Goal: Task Accomplishment & Management: Use online tool/utility

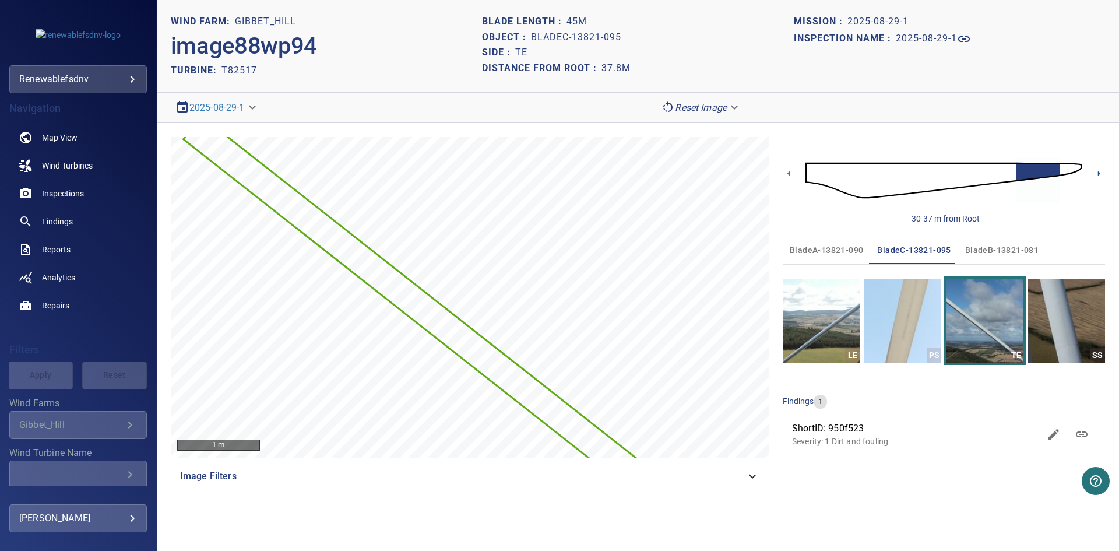
click at [1100, 172] on icon at bounding box center [1099, 173] width 12 height 12
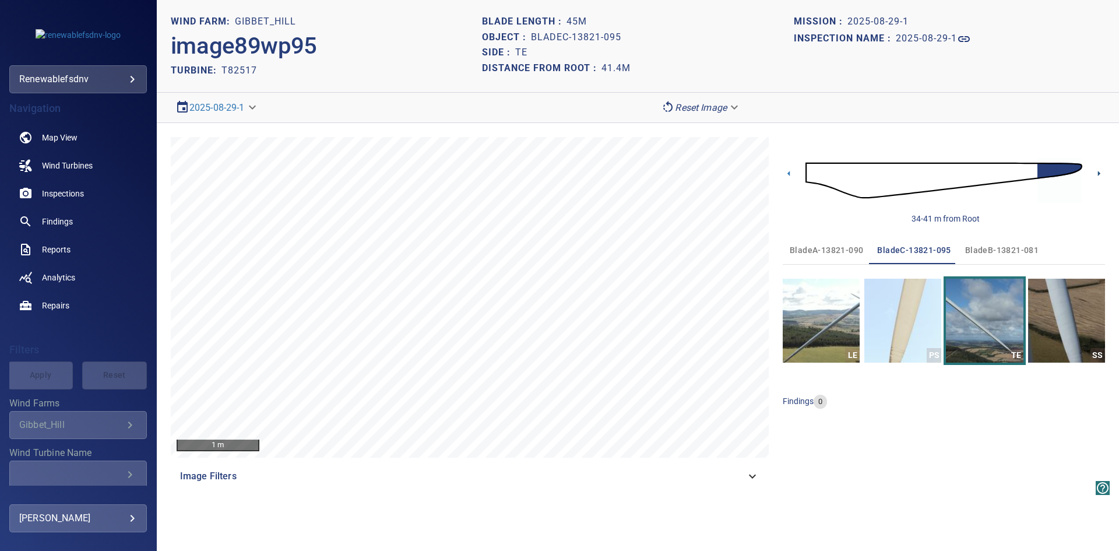
click at [1100, 174] on icon at bounding box center [1099, 173] width 12 height 12
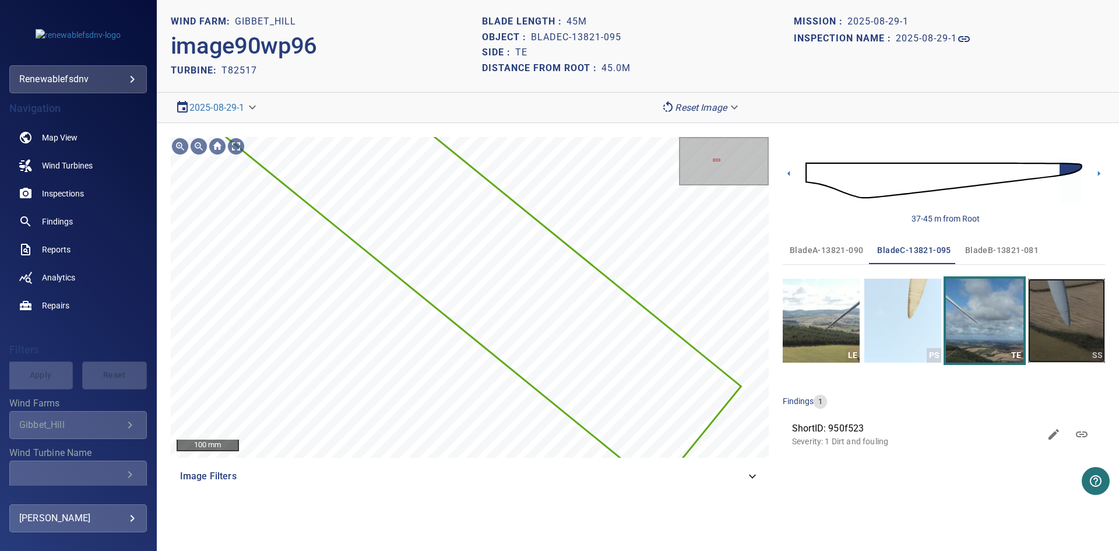
click at [1064, 308] on img "button" at bounding box center [1066, 321] width 77 height 84
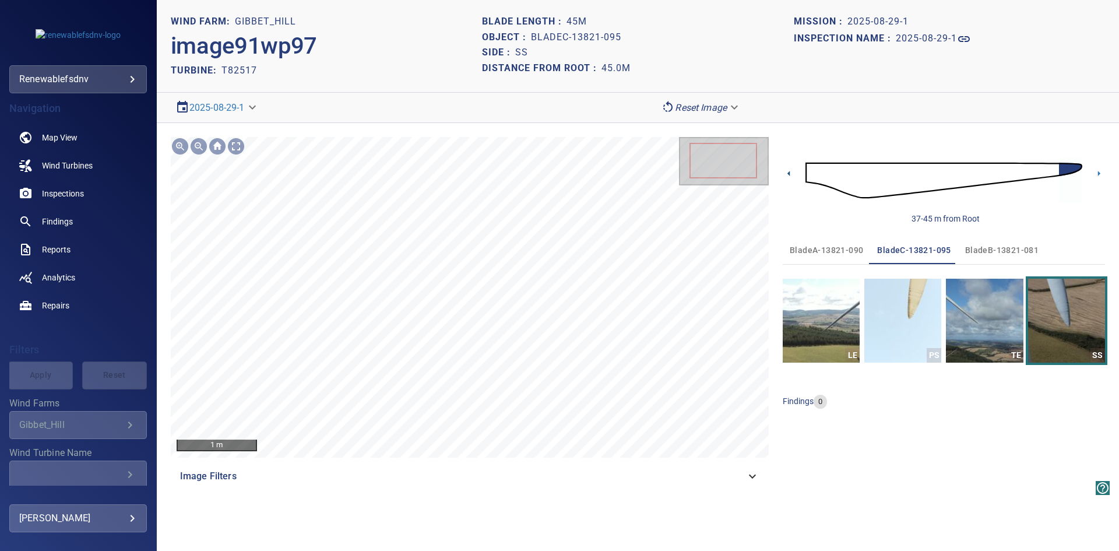
click at [790, 171] on icon at bounding box center [788, 173] width 2 height 5
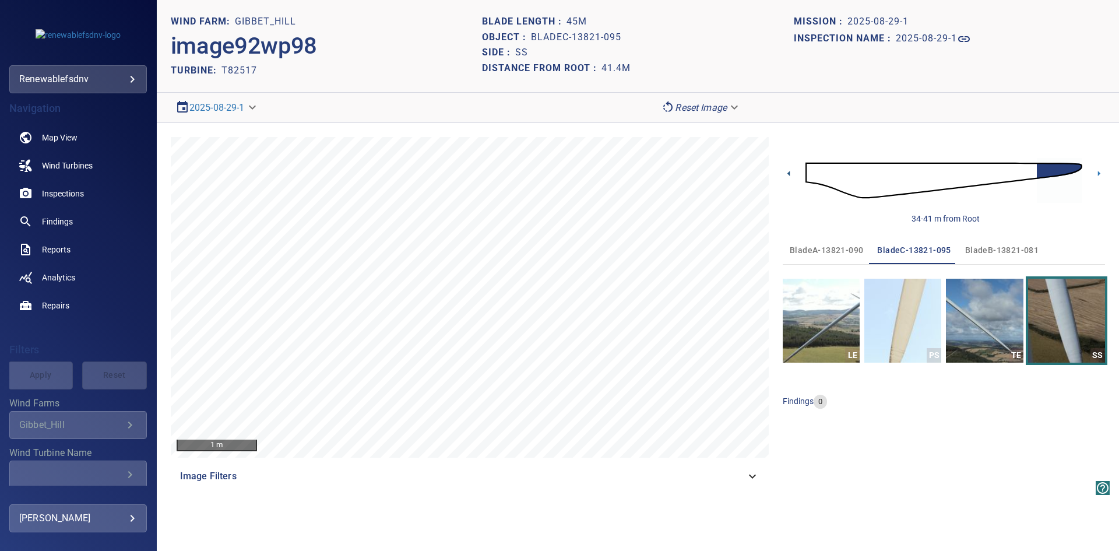
click at [787, 174] on icon at bounding box center [789, 173] width 12 height 12
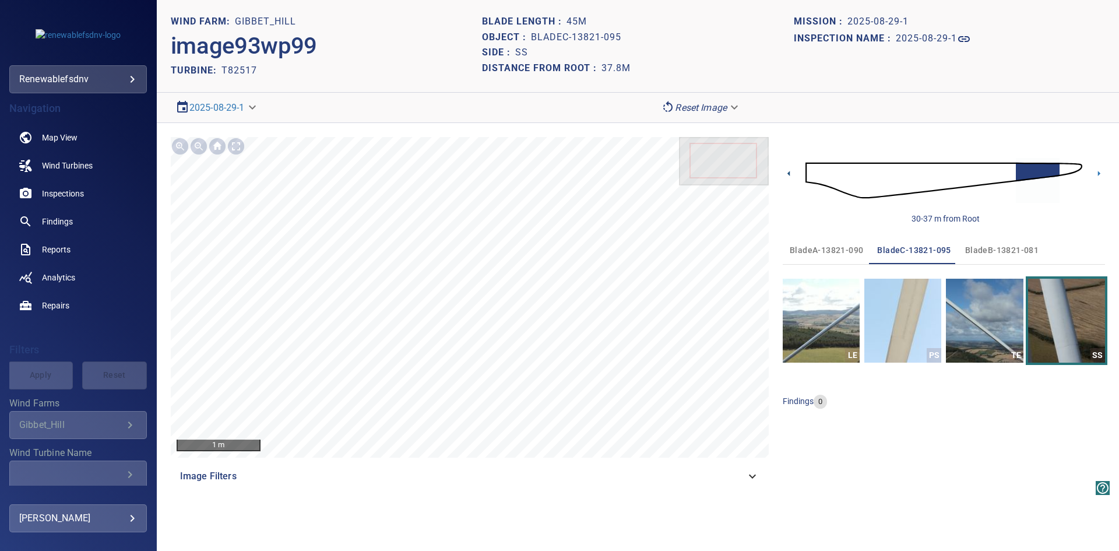
click at [789, 172] on icon at bounding box center [789, 173] width 12 height 12
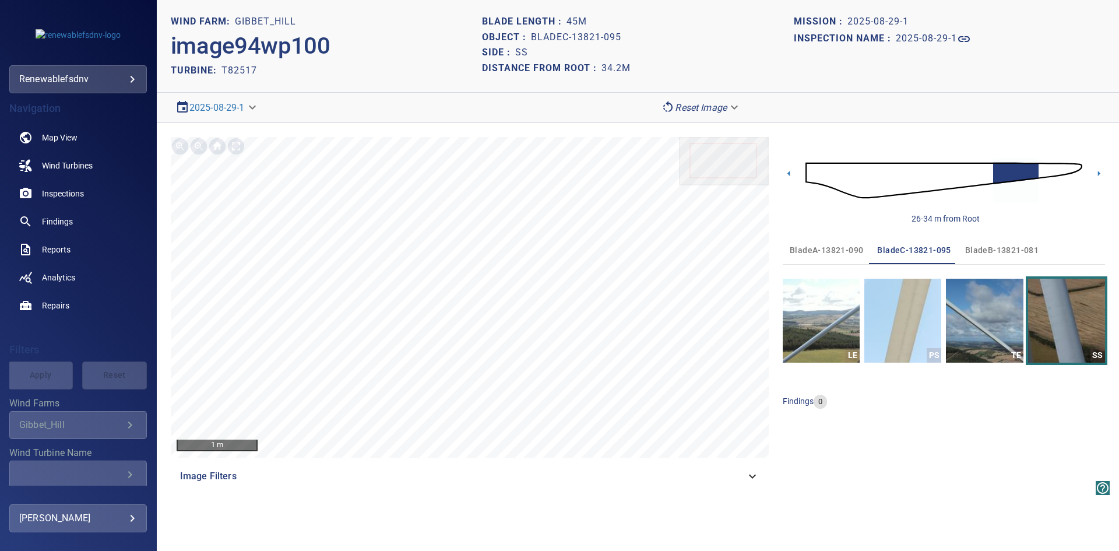
click at [789, 172] on icon at bounding box center [789, 173] width 12 height 12
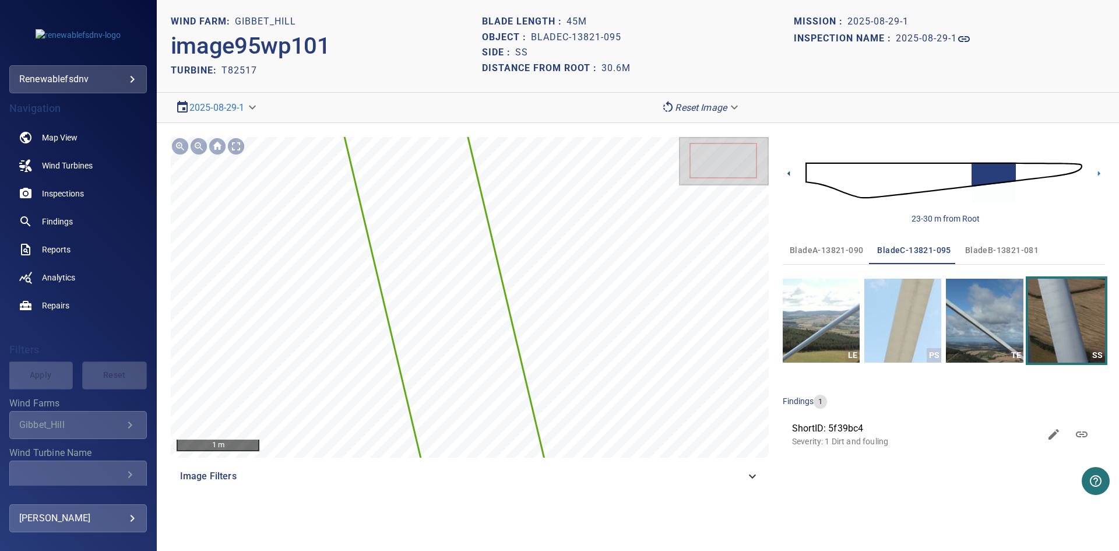
click at [789, 172] on icon at bounding box center [789, 173] width 12 height 12
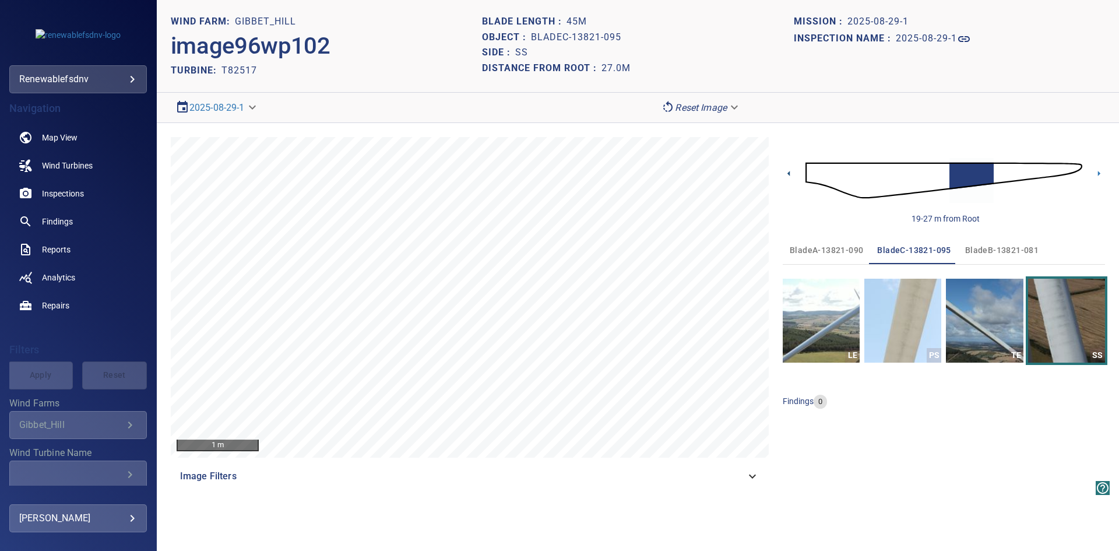
click at [790, 172] on icon at bounding box center [788, 173] width 2 height 5
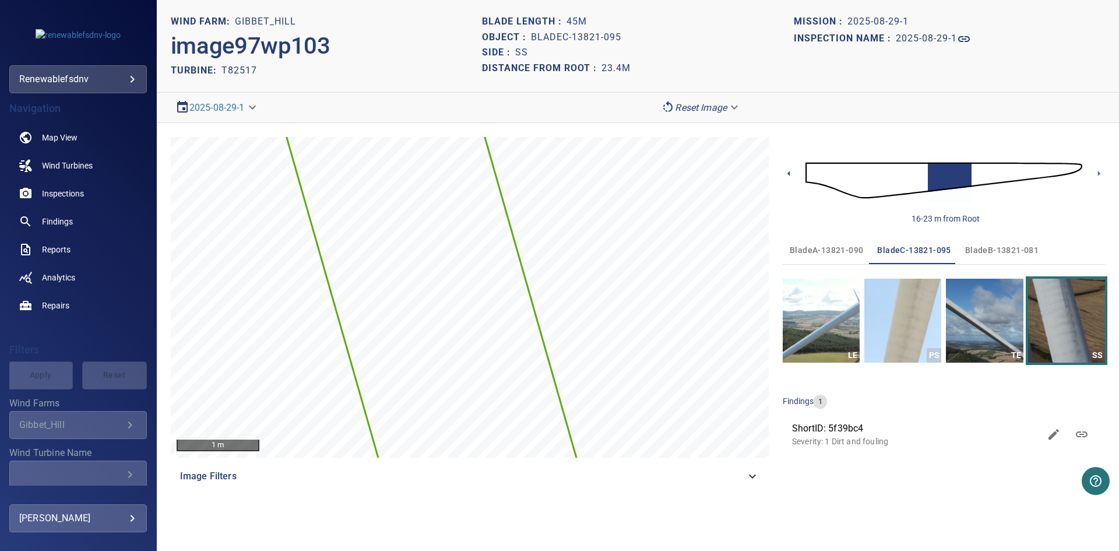
click at [790, 175] on icon at bounding box center [788, 173] width 2 height 5
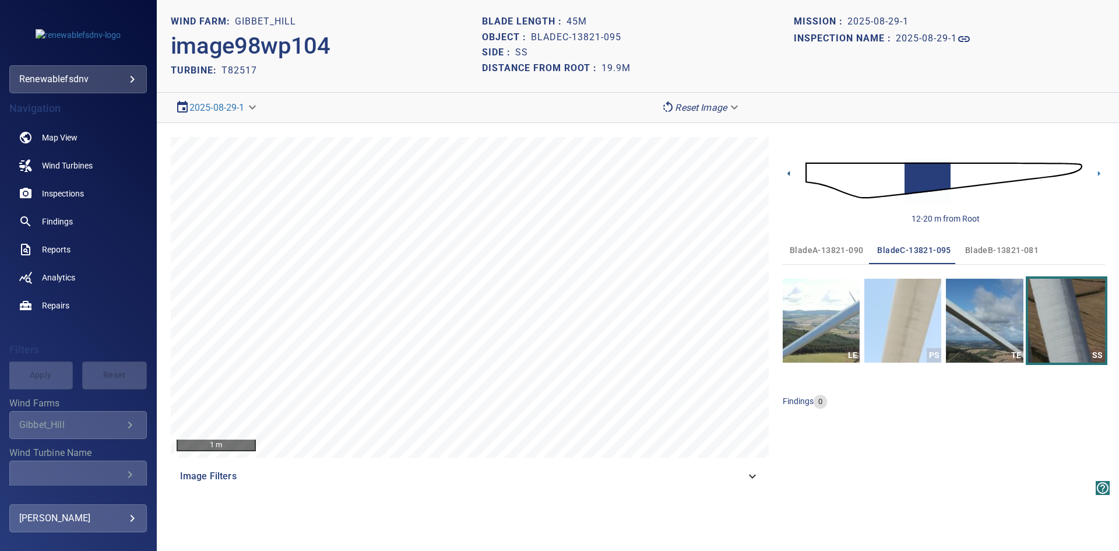
click at [790, 175] on icon at bounding box center [788, 173] width 2 height 5
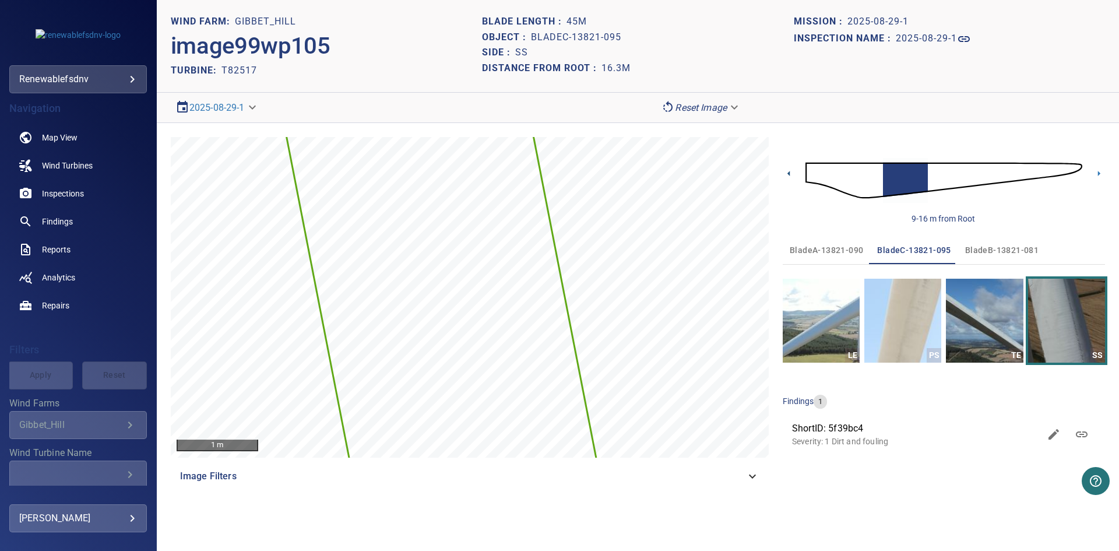
click at [788, 173] on icon at bounding box center [788, 173] width 2 height 5
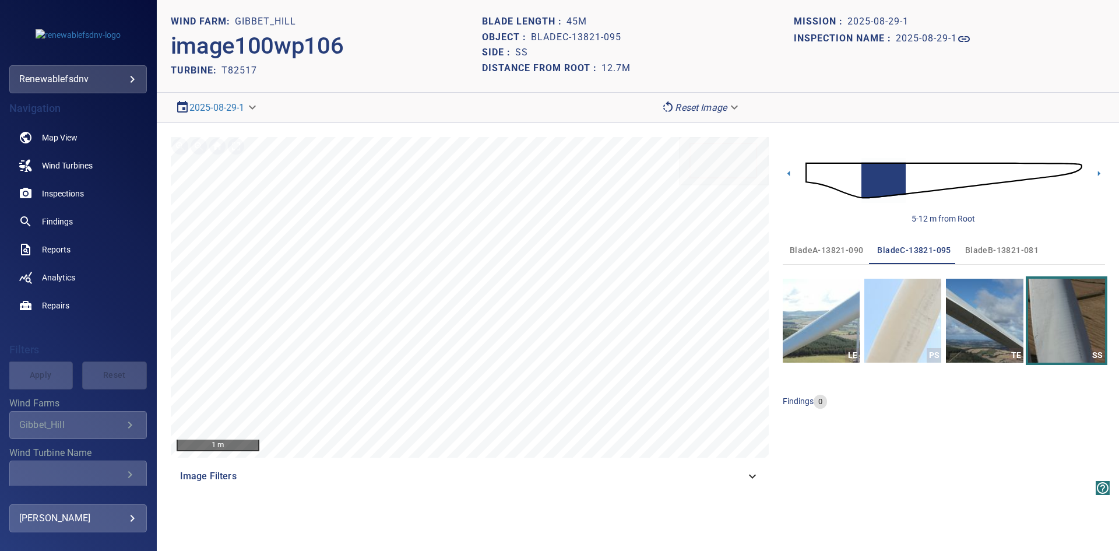
click at [788, 173] on icon at bounding box center [788, 173] width 2 height 5
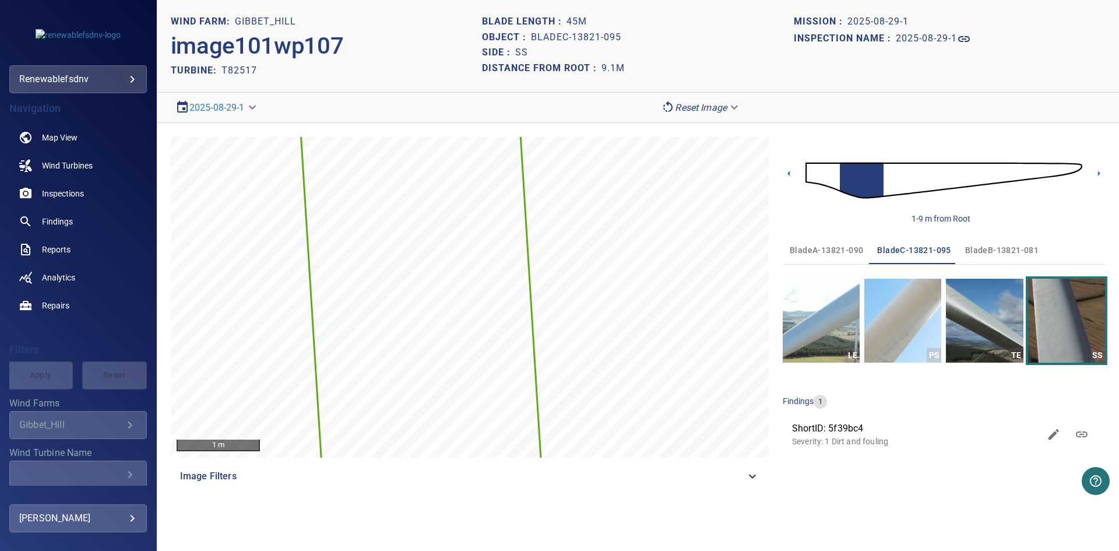
click at [788, 173] on icon at bounding box center [788, 173] width 2 height 5
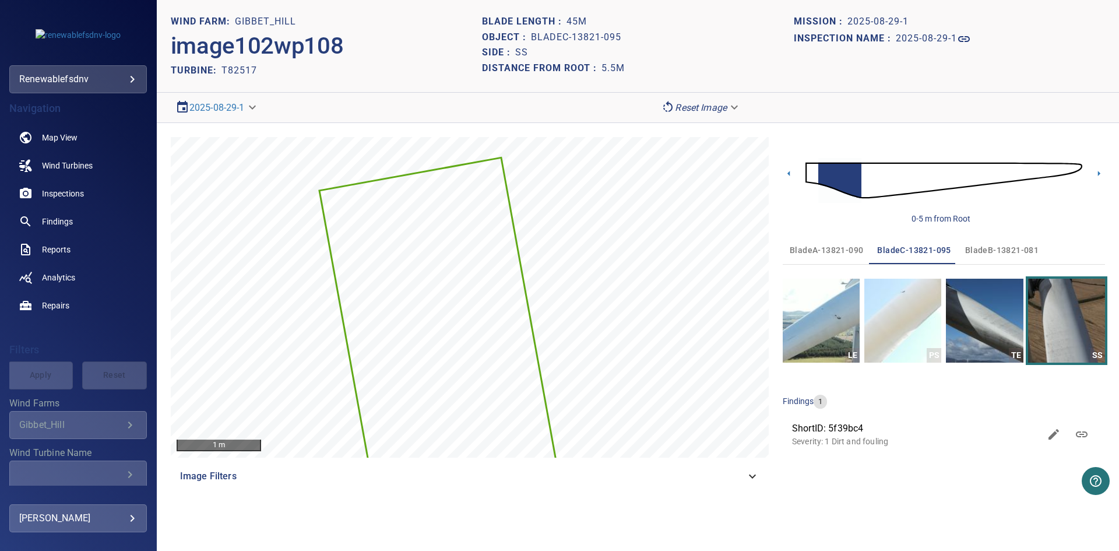
click at [788, 173] on icon at bounding box center [788, 173] width 2 height 5
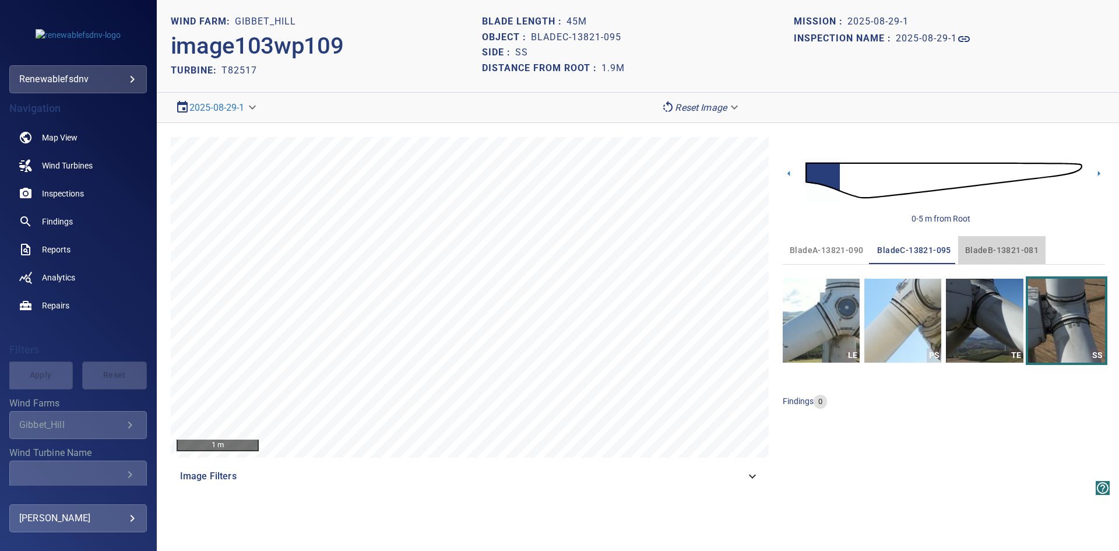
click at [1006, 244] on span "bladeB-13821-081" at bounding box center [1001, 250] width 73 height 15
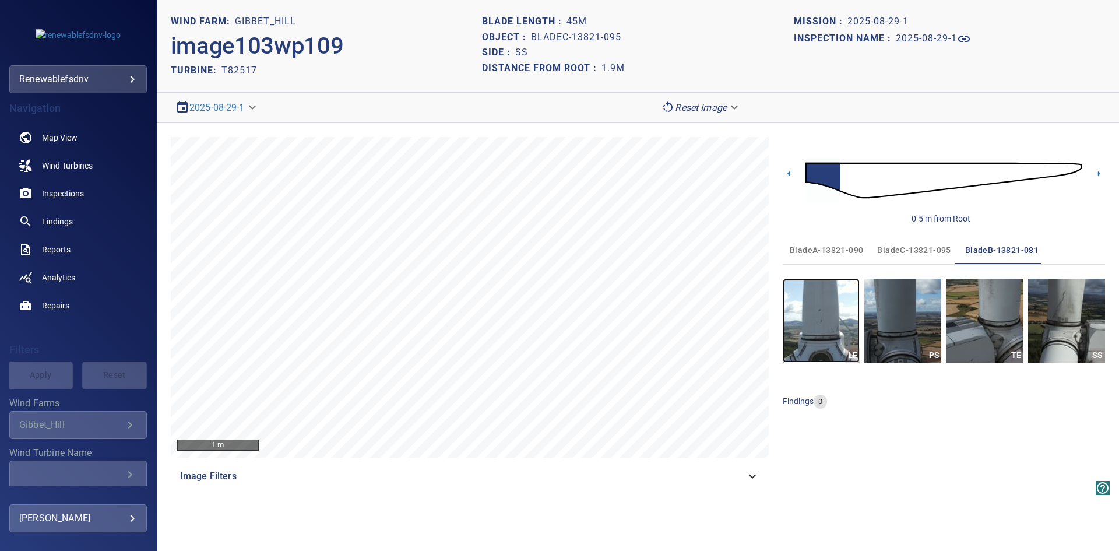
click at [831, 310] on img "button" at bounding box center [821, 321] width 77 height 84
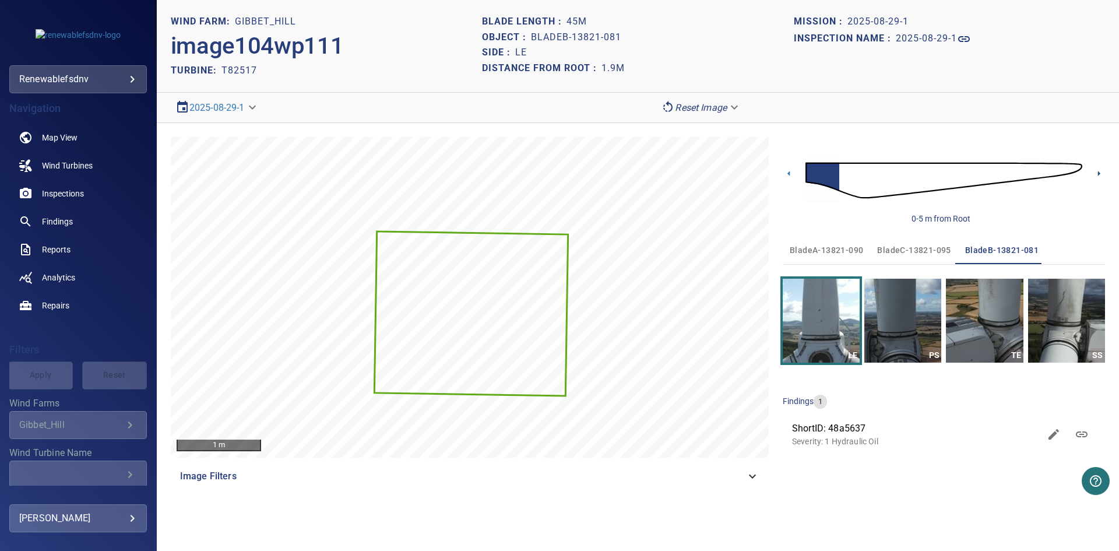
click at [1099, 173] on icon at bounding box center [1099, 173] width 2 height 5
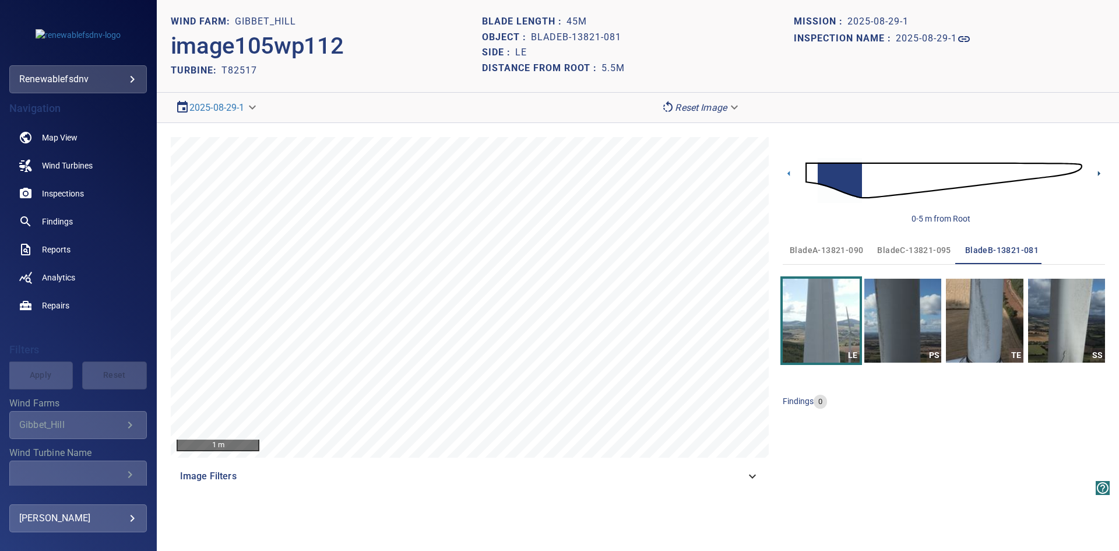
click at [1098, 172] on icon at bounding box center [1099, 173] width 2 height 5
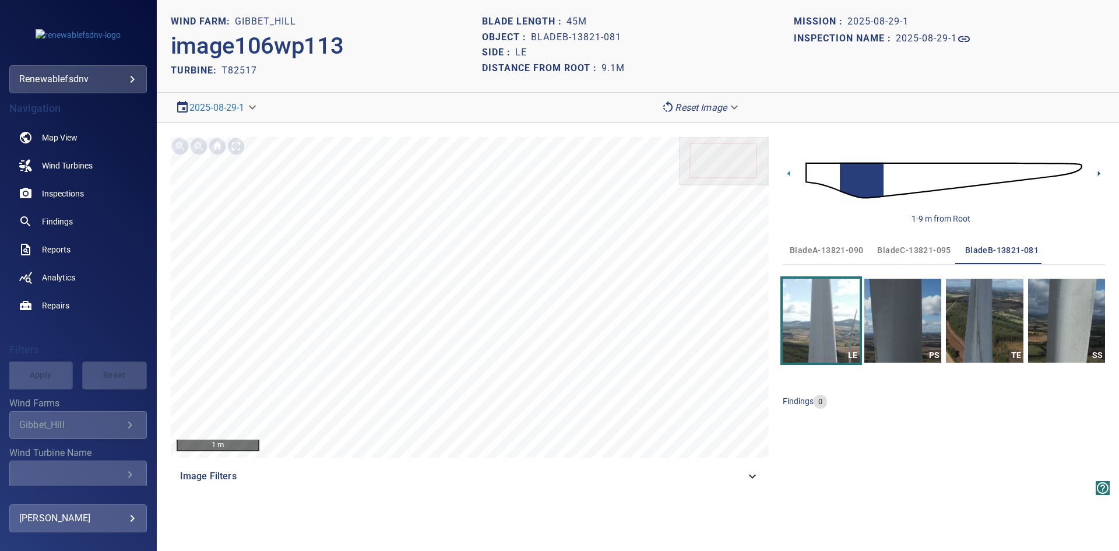
click at [1098, 172] on icon at bounding box center [1099, 173] width 2 height 5
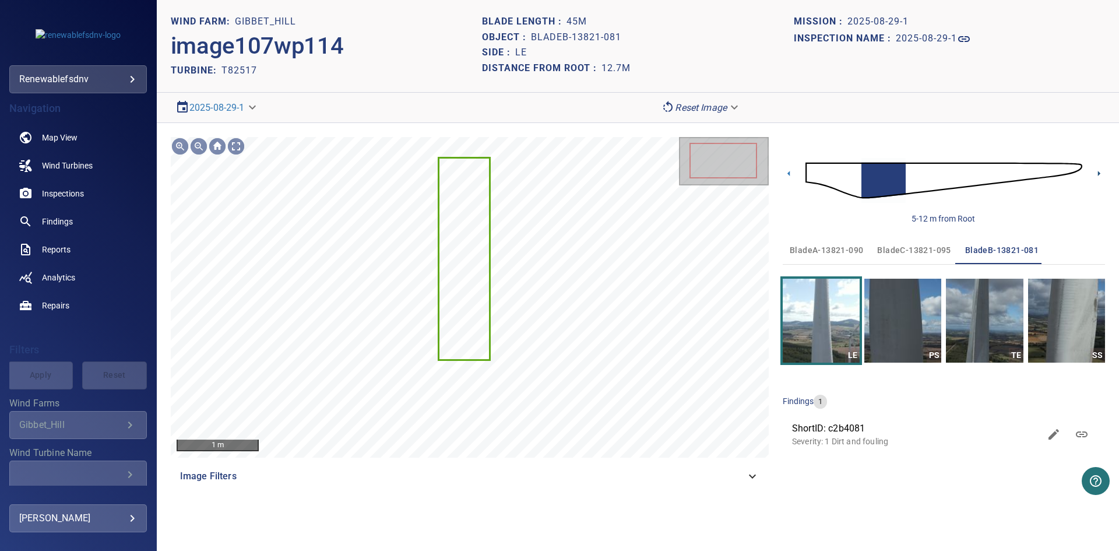
click at [1098, 172] on icon at bounding box center [1099, 173] width 2 height 5
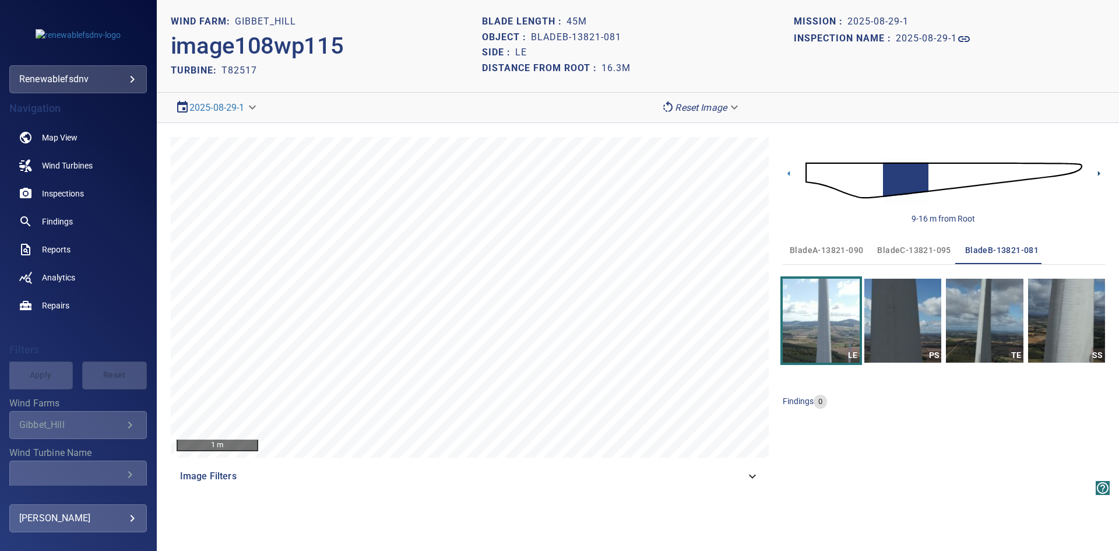
click at [1097, 170] on icon at bounding box center [1099, 173] width 12 height 12
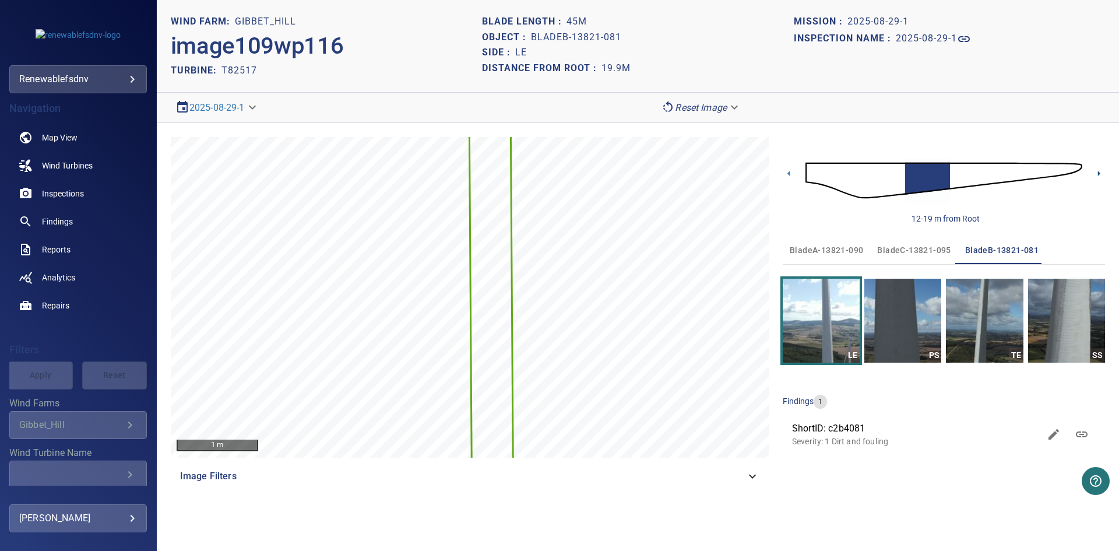
click at [1097, 168] on icon at bounding box center [1099, 173] width 12 height 12
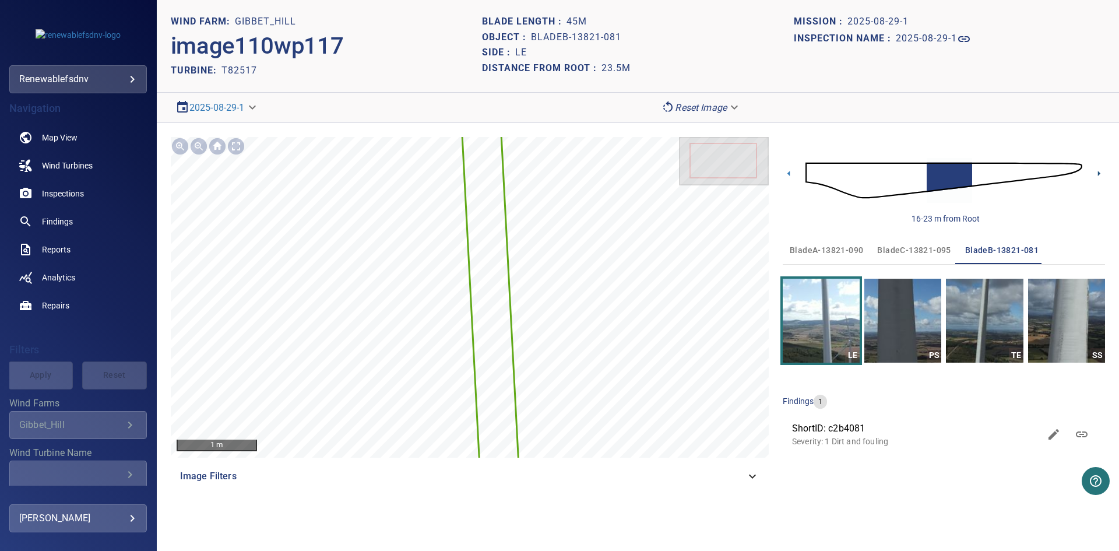
click at [1099, 171] on icon at bounding box center [1099, 173] width 12 height 12
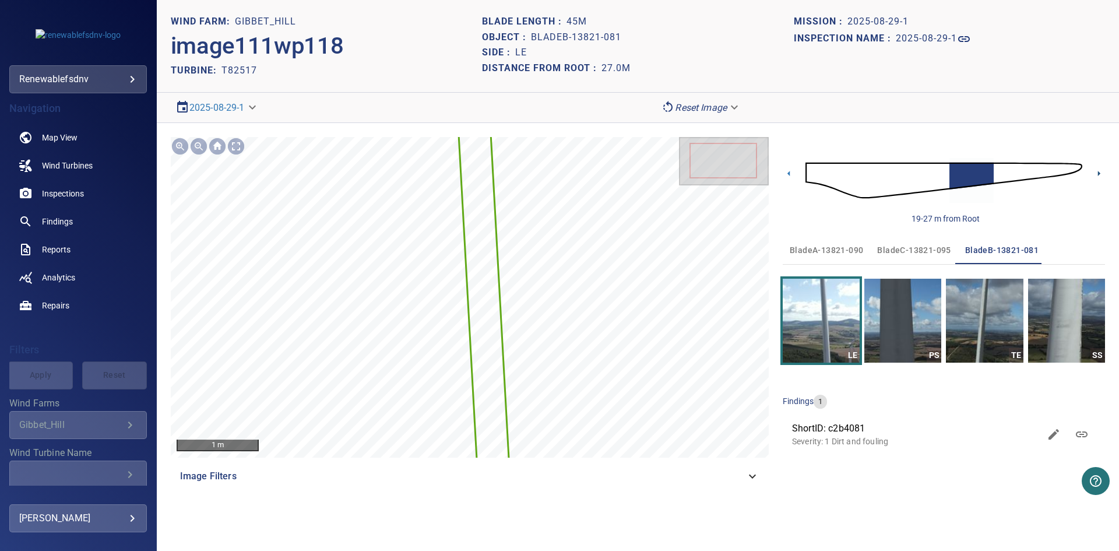
click at [1097, 170] on icon at bounding box center [1099, 173] width 12 height 12
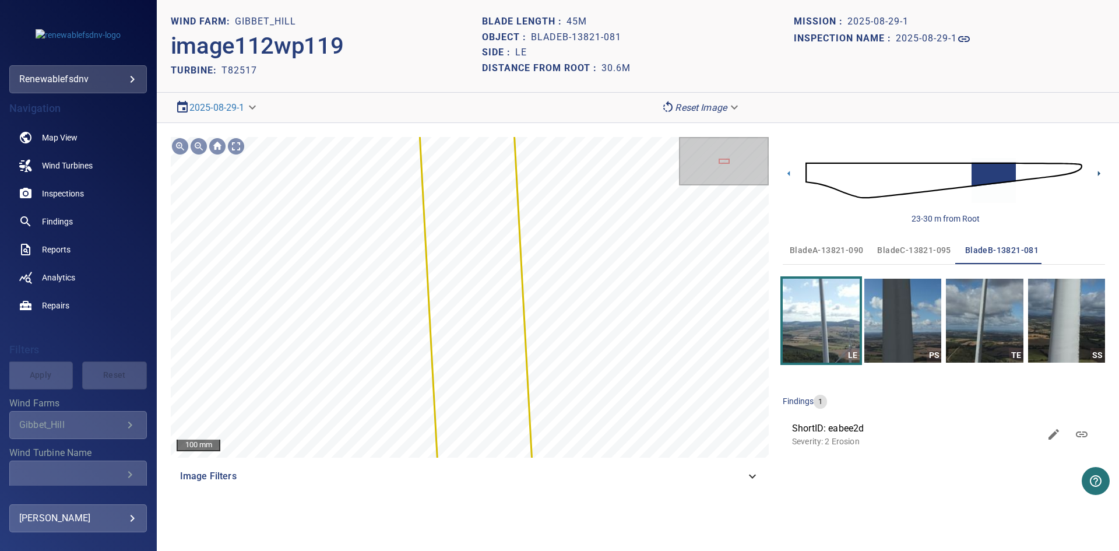
click at [1099, 174] on icon at bounding box center [1099, 173] width 2 height 5
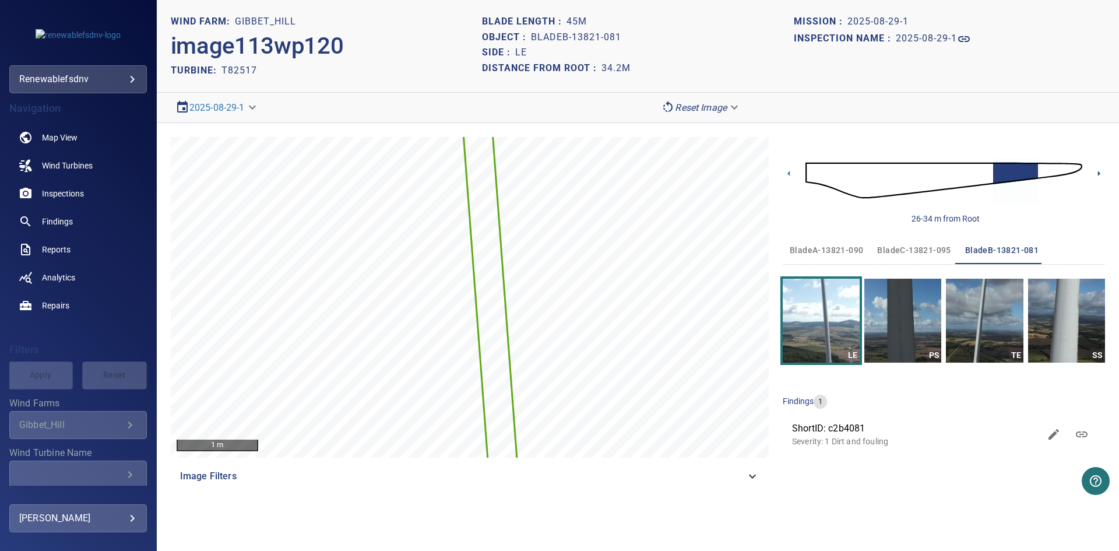
click at [1099, 173] on icon at bounding box center [1099, 173] width 2 height 5
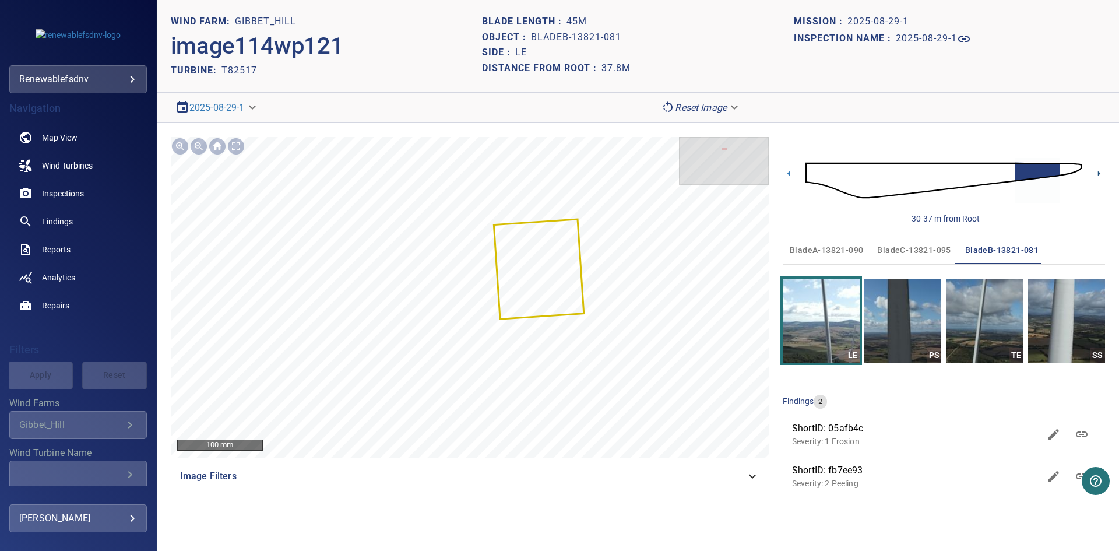
click at [1097, 171] on icon at bounding box center [1099, 173] width 12 height 12
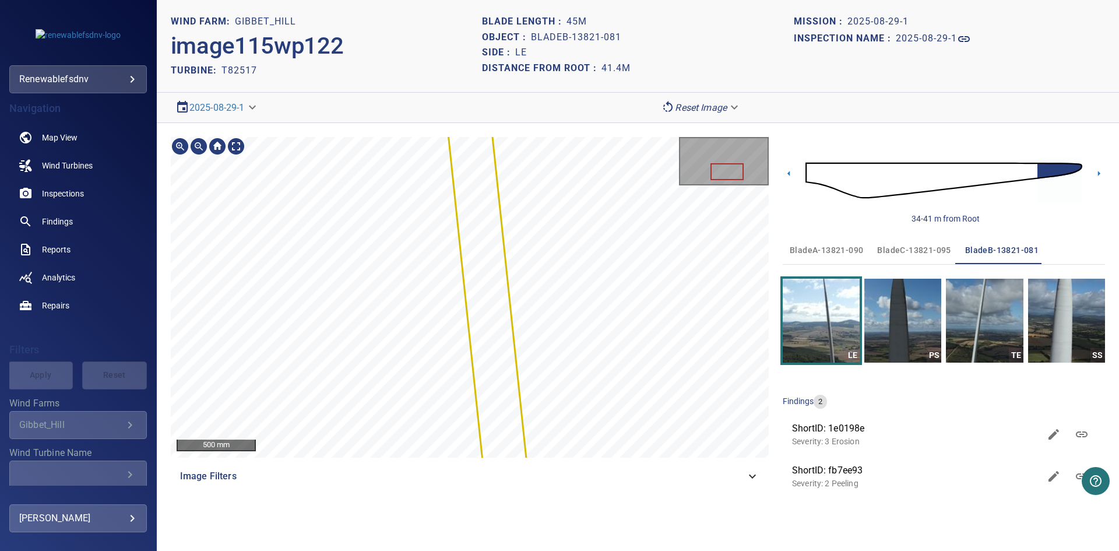
click at [564, 471] on div "500 mm Image Filters" at bounding box center [470, 319] width 598 height 365
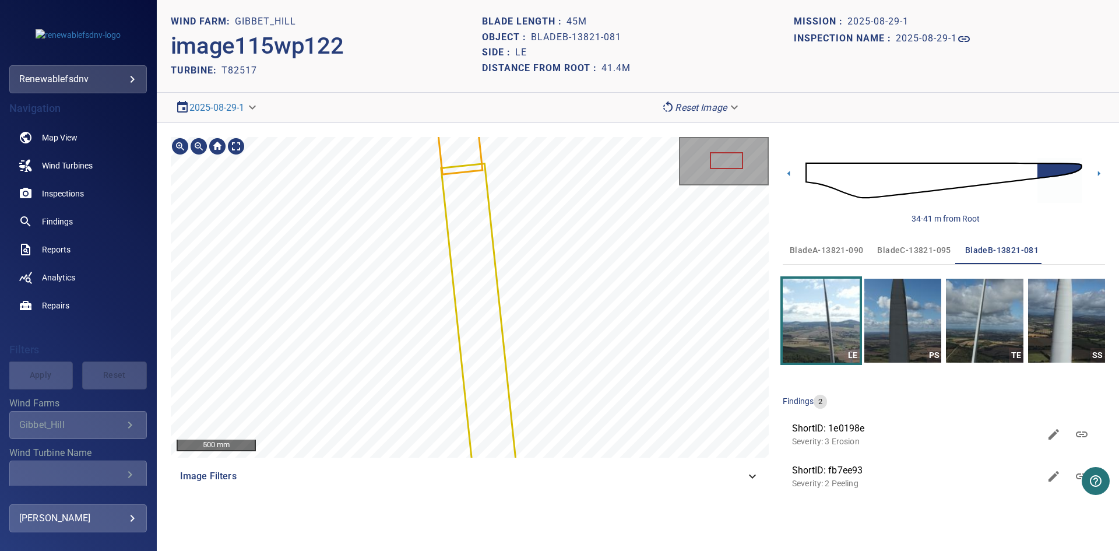
click at [571, 479] on div "500 mm Image Filters" at bounding box center [470, 319] width 598 height 365
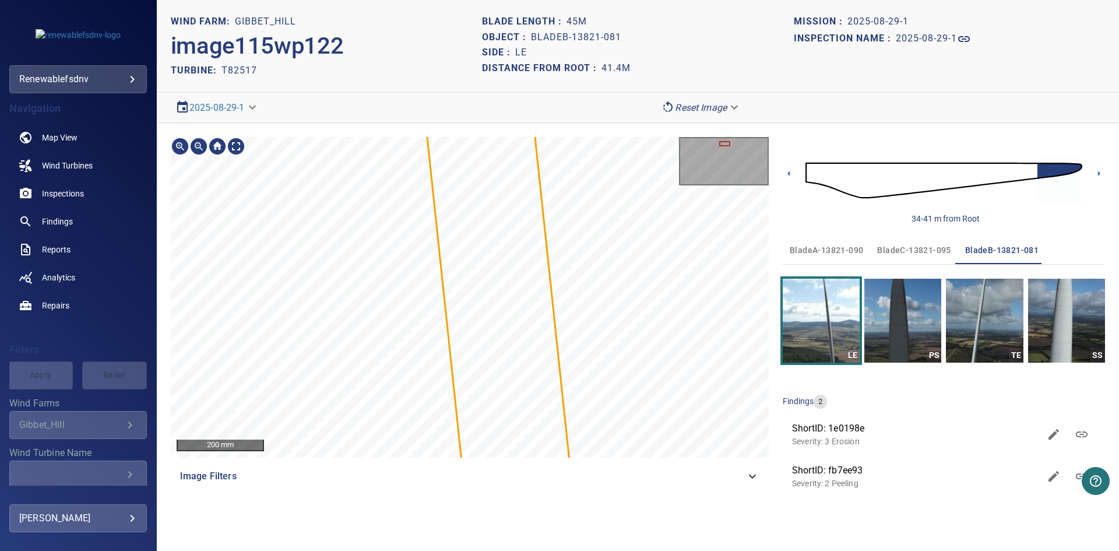
click at [582, 88] on section "**********" at bounding box center [638, 275] width 962 height 551
click at [576, 66] on section "**********" at bounding box center [638, 275] width 962 height 551
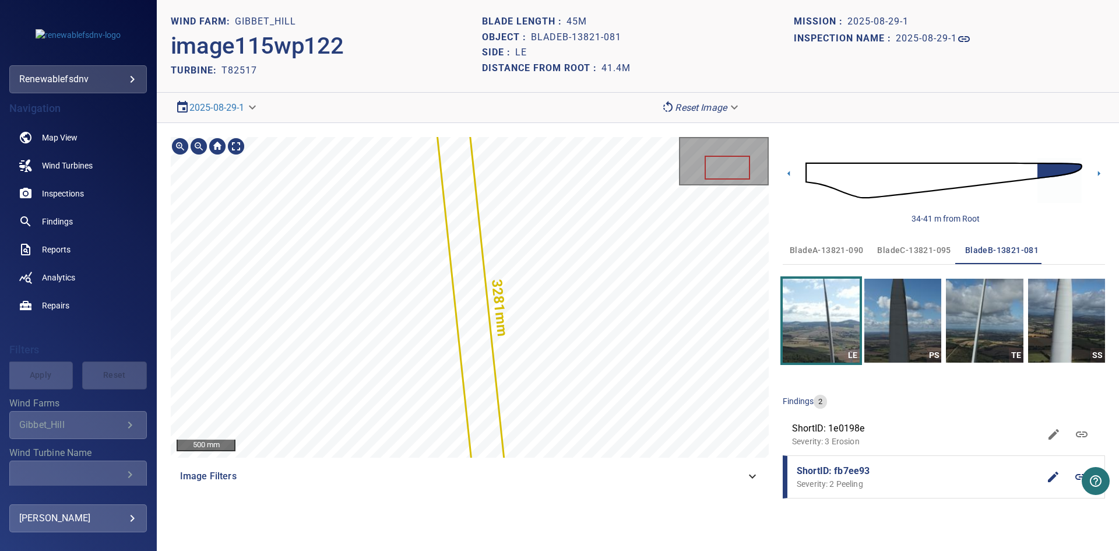
click at [608, 462] on div "3281mm 262mm 500 mm Image Filters" at bounding box center [470, 320] width 598 height 366
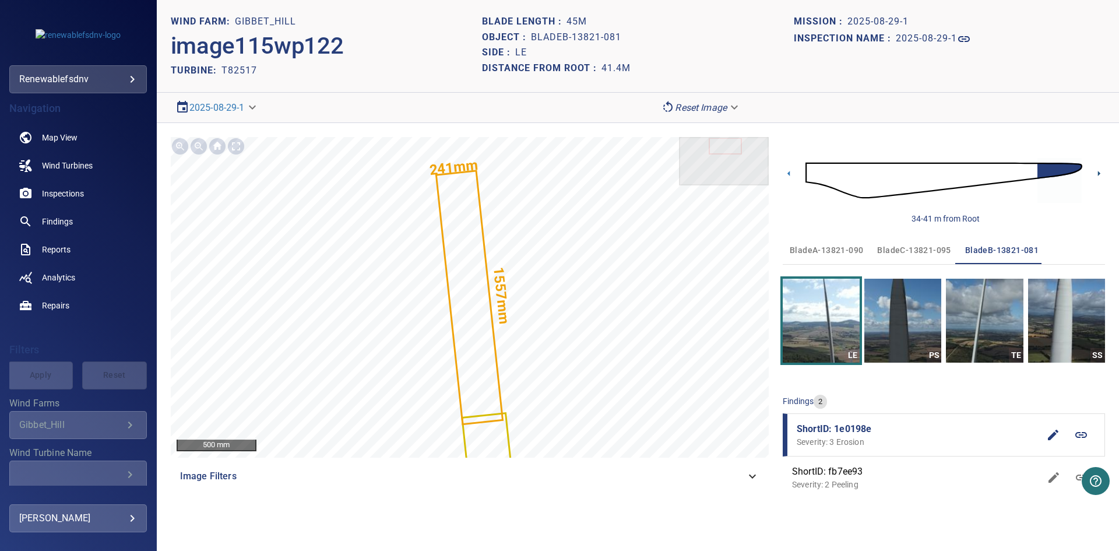
click at [1103, 171] on icon at bounding box center [1099, 173] width 12 height 12
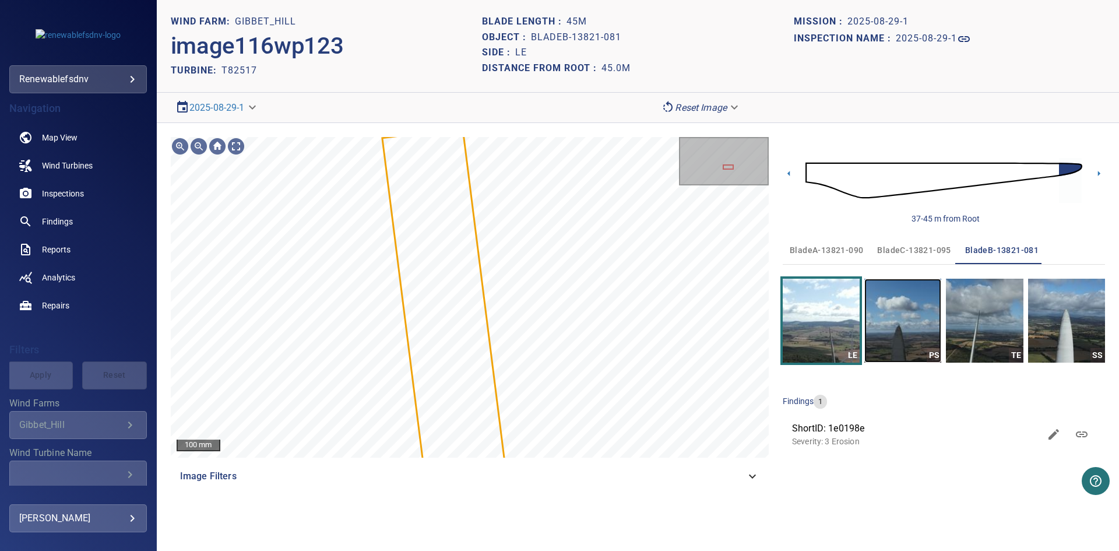
click at [909, 329] on img "button" at bounding box center [902, 321] width 77 height 84
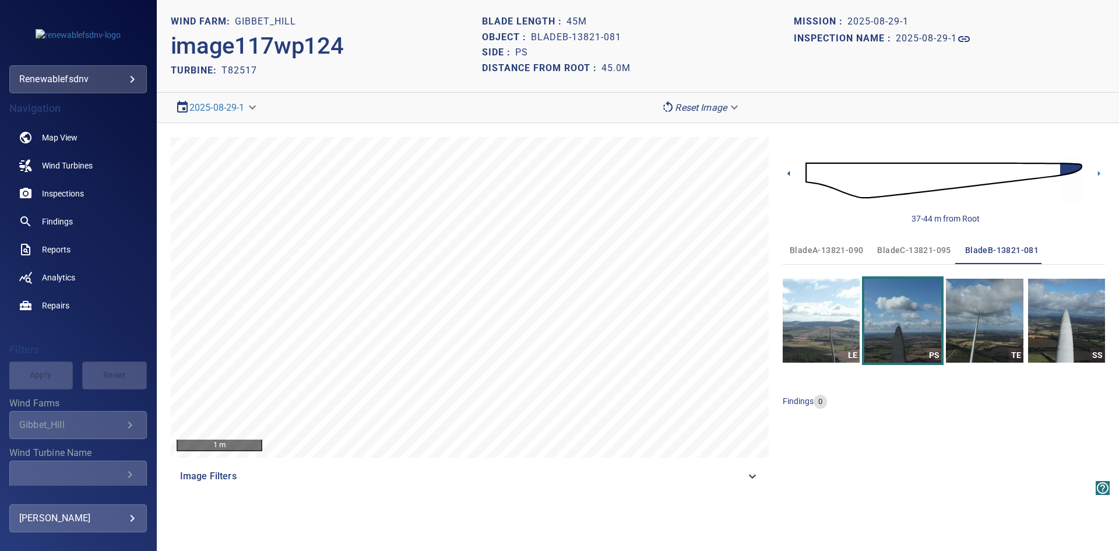
click at [789, 173] on icon at bounding box center [788, 173] width 2 height 5
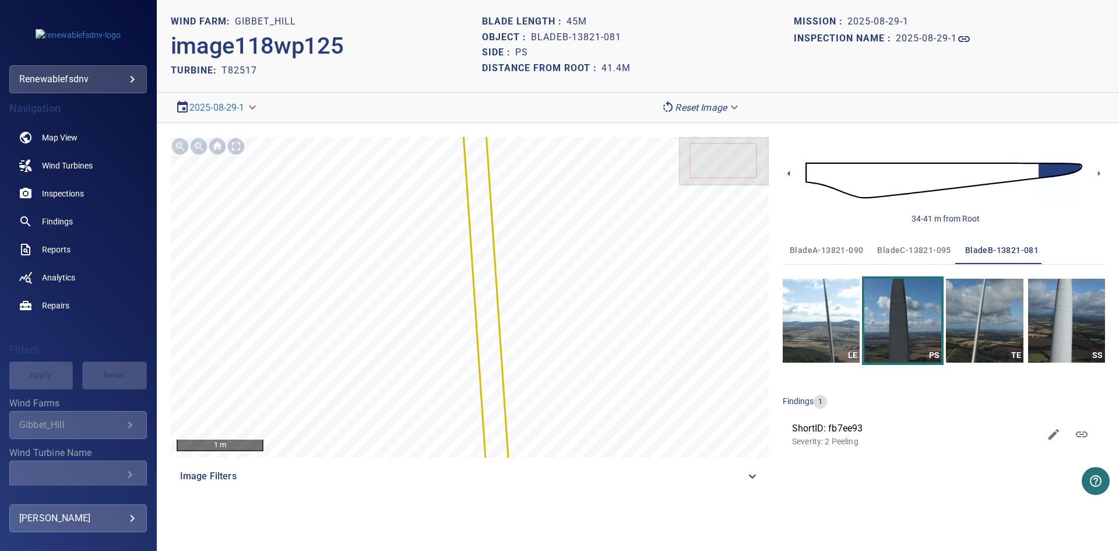
click at [789, 173] on icon at bounding box center [788, 173] width 2 height 5
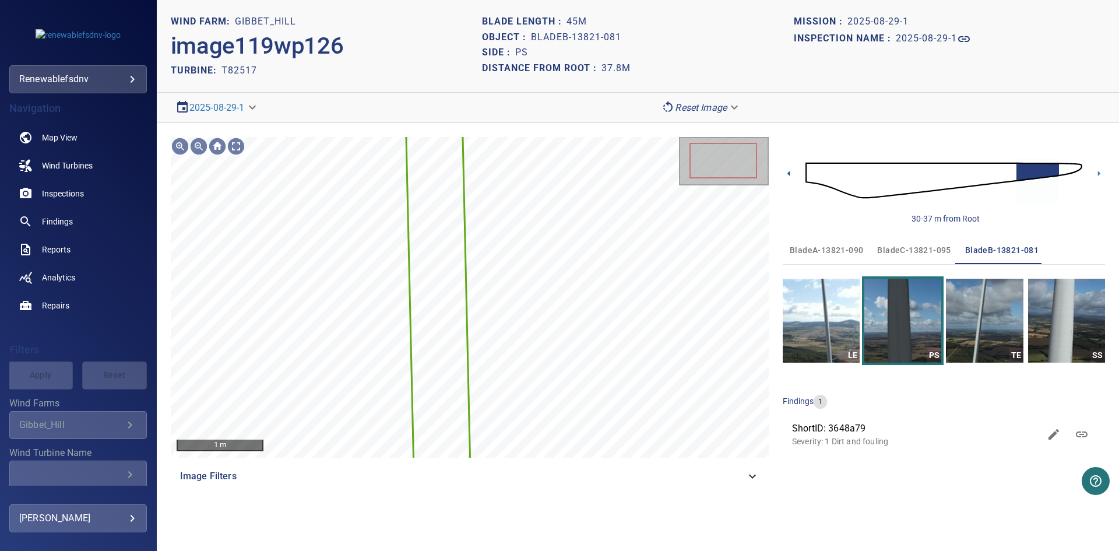
click at [789, 173] on icon at bounding box center [788, 173] width 2 height 5
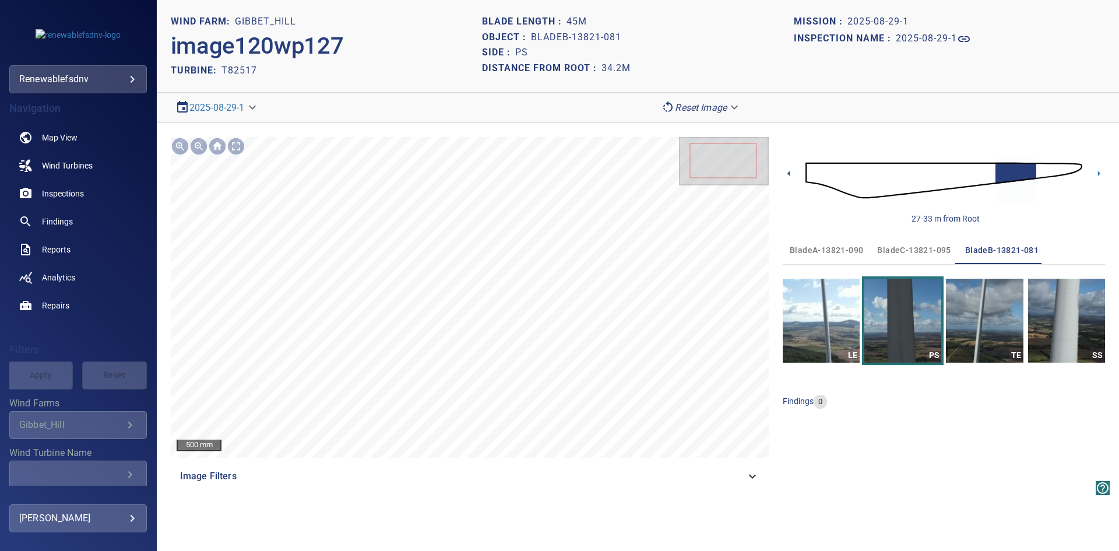
click at [789, 173] on icon at bounding box center [788, 173] width 2 height 5
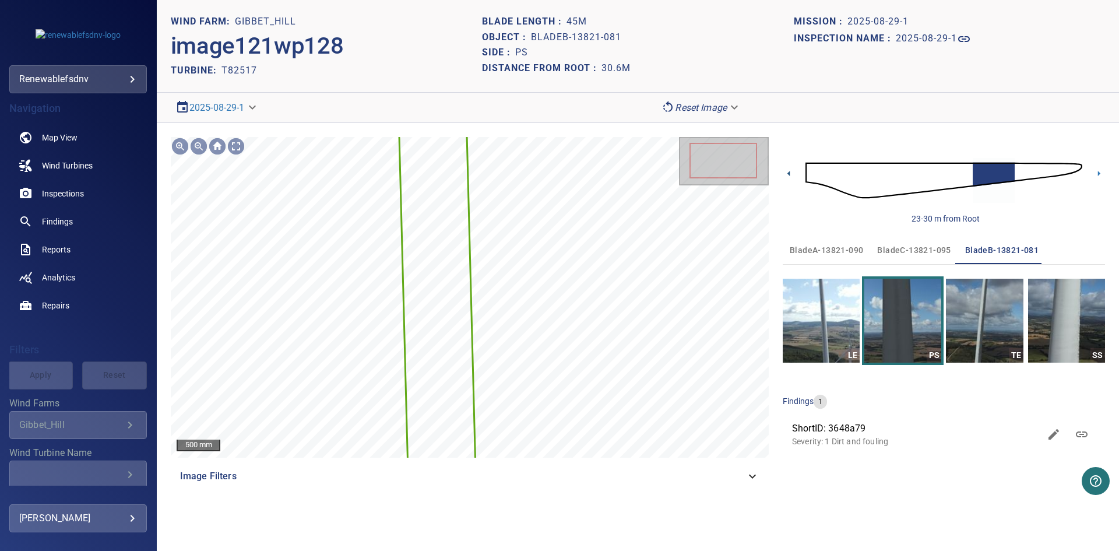
click at [789, 173] on icon at bounding box center [788, 173] width 2 height 5
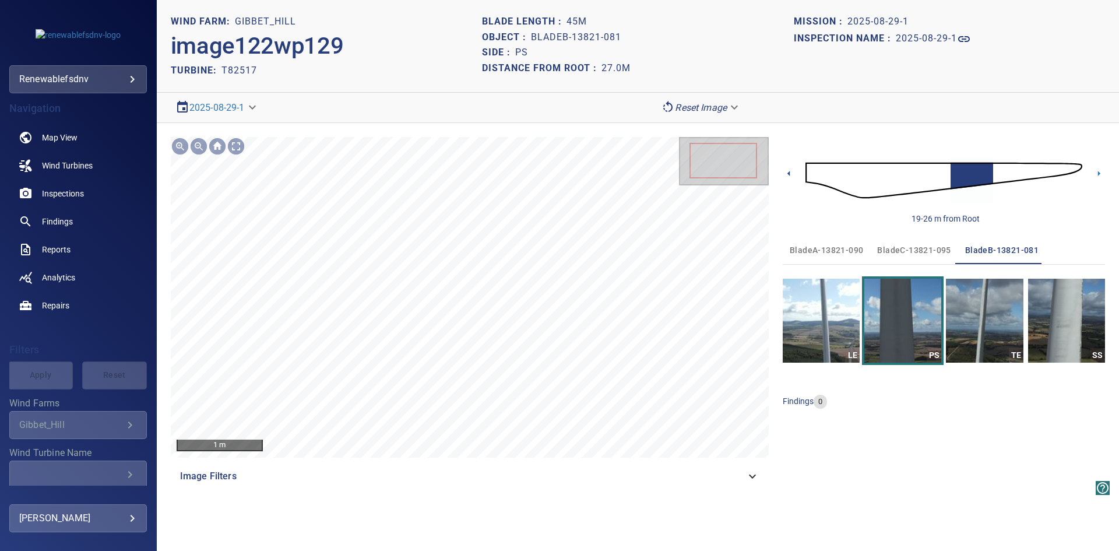
click at [789, 173] on icon at bounding box center [788, 173] width 2 height 5
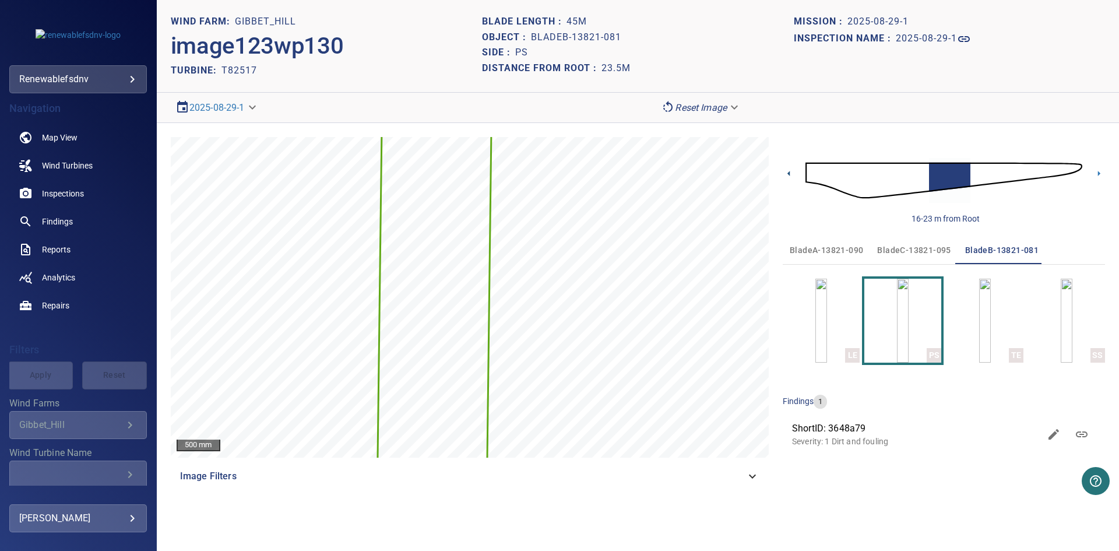
click at [789, 173] on icon at bounding box center [788, 173] width 2 height 5
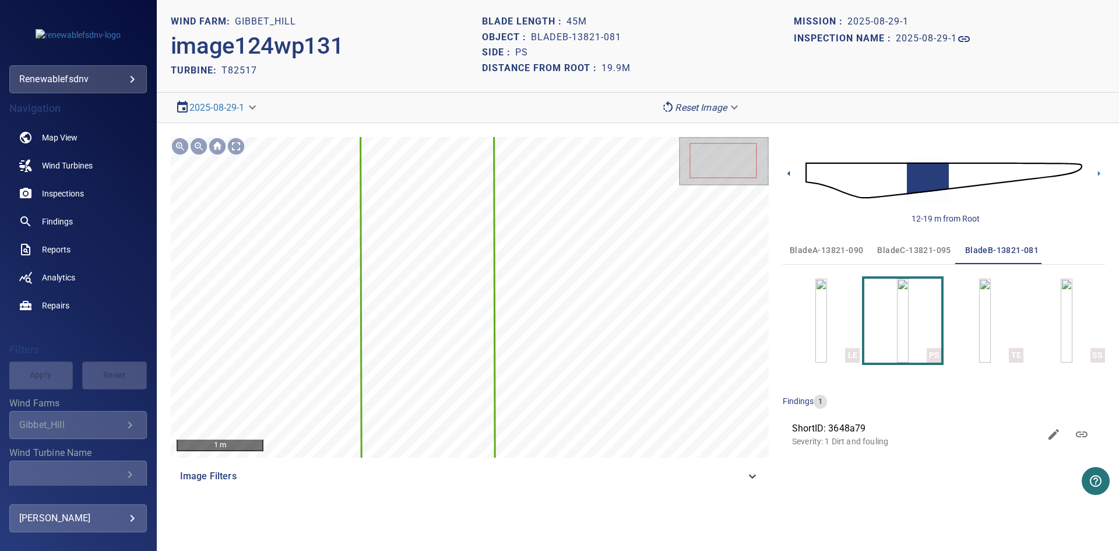
click at [789, 173] on icon at bounding box center [788, 173] width 2 height 5
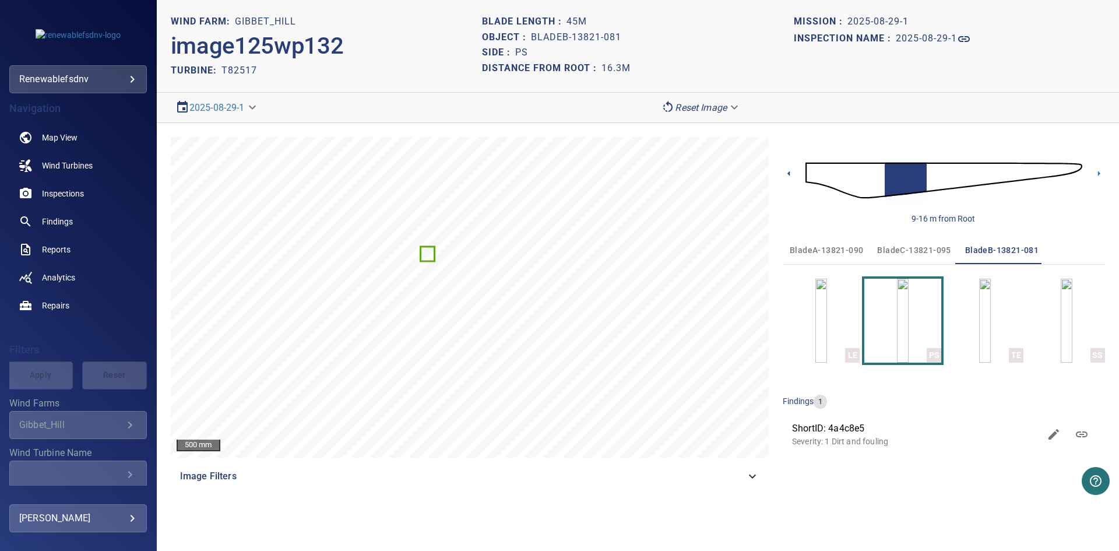
click at [789, 173] on icon at bounding box center [788, 173] width 2 height 5
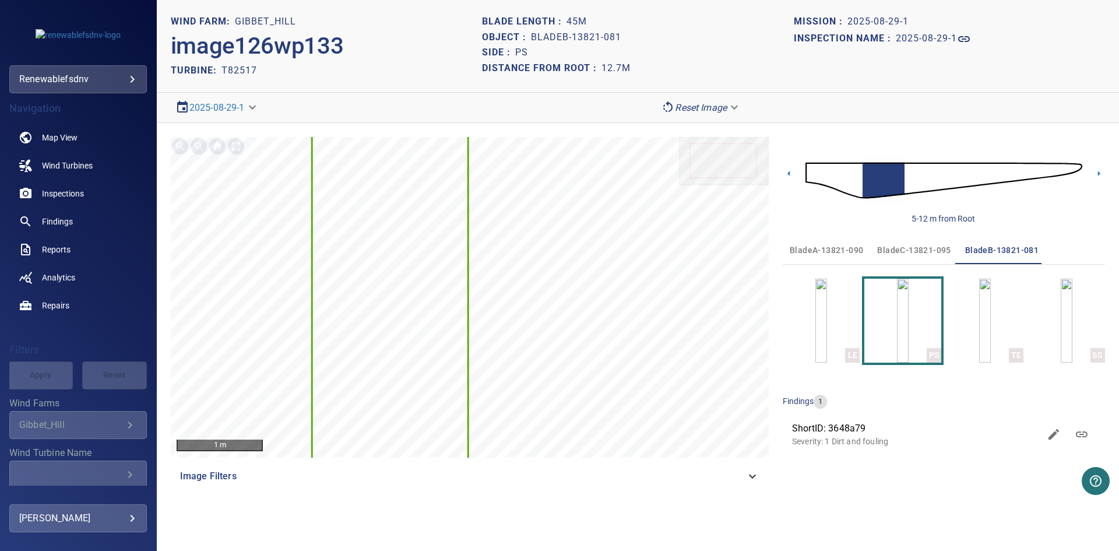
click at [789, 173] on icon at bounding box center [788, 173] width 2 height 5
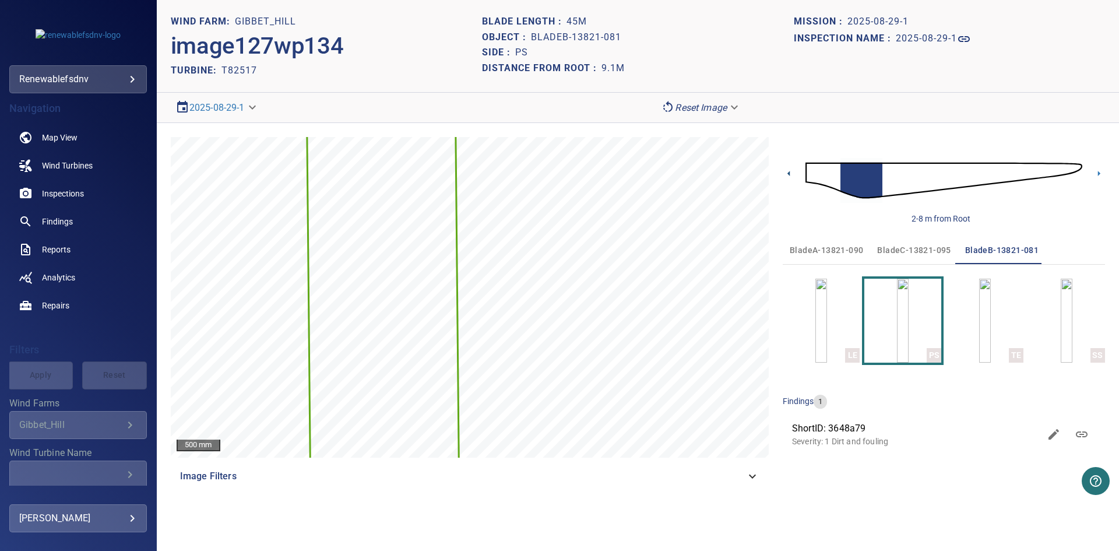
click at [789, 173] on icon at bounding box center [788, 173] width 2 height 5
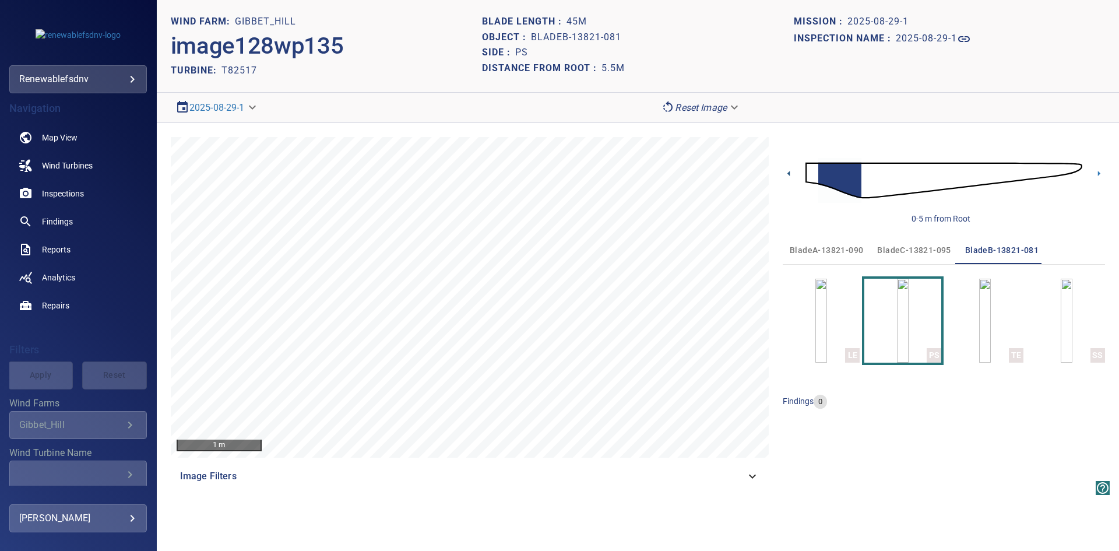
click at [787, 174] on icon at bounding box center [789, 173] width 12 height 12
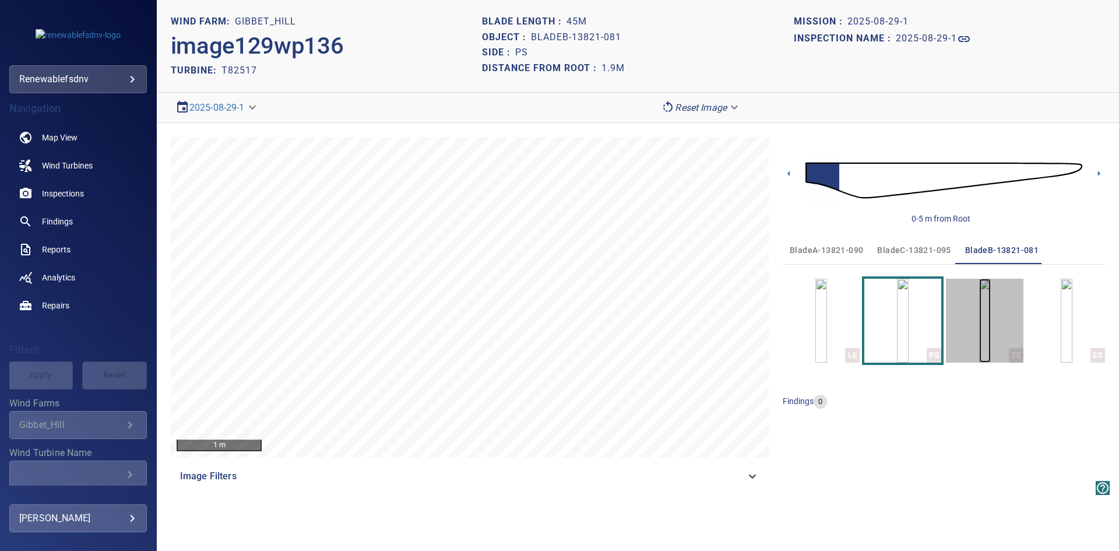
click at [991, 301] on img "button" at bounding box center [985, 321] width 12 height 84
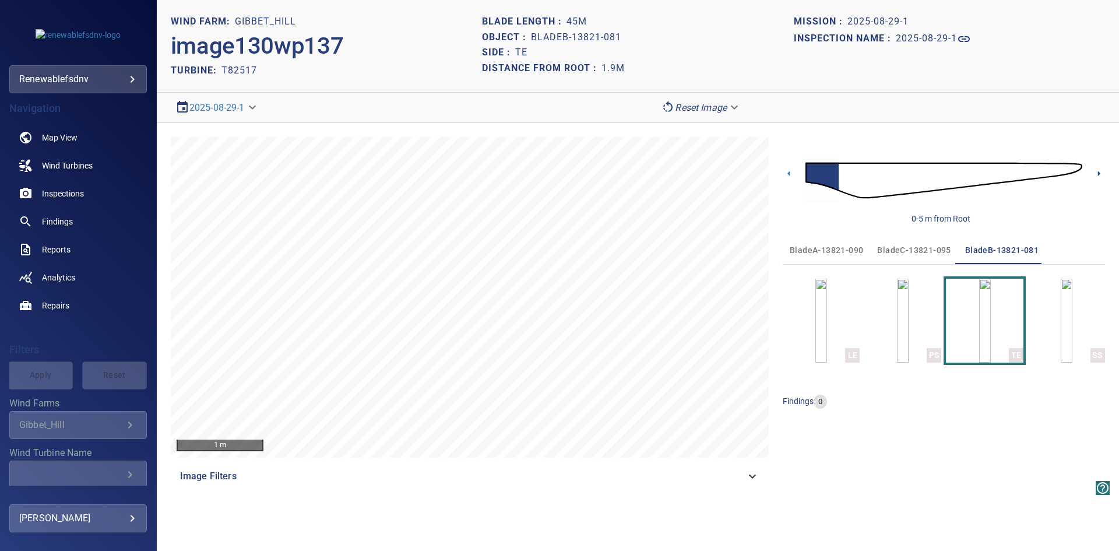
click at [1100, 176] on icon at bounding box center [1099, 173] width 12 height 12
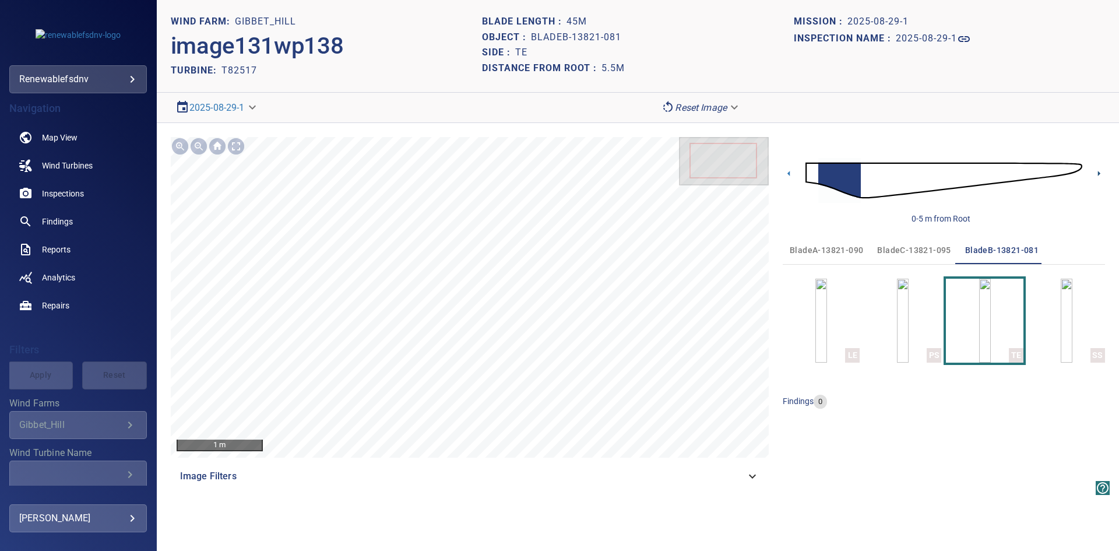
click at [1100, 176] on icon at bounding box center [1099, 173] width 12 height 12
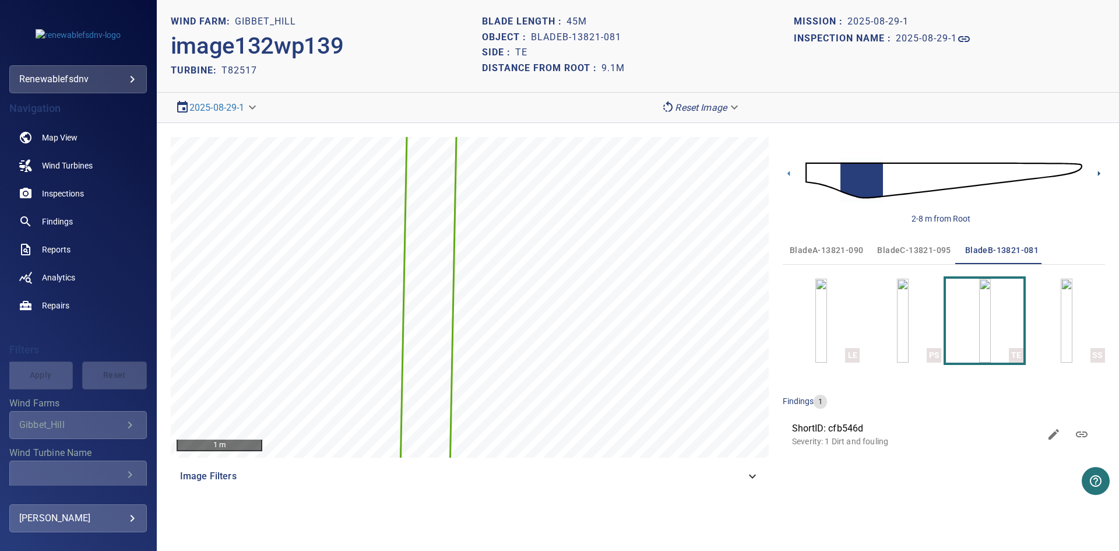
click at [1100, 172] on icon at bounding box center [1099, 173] width 12 height 12
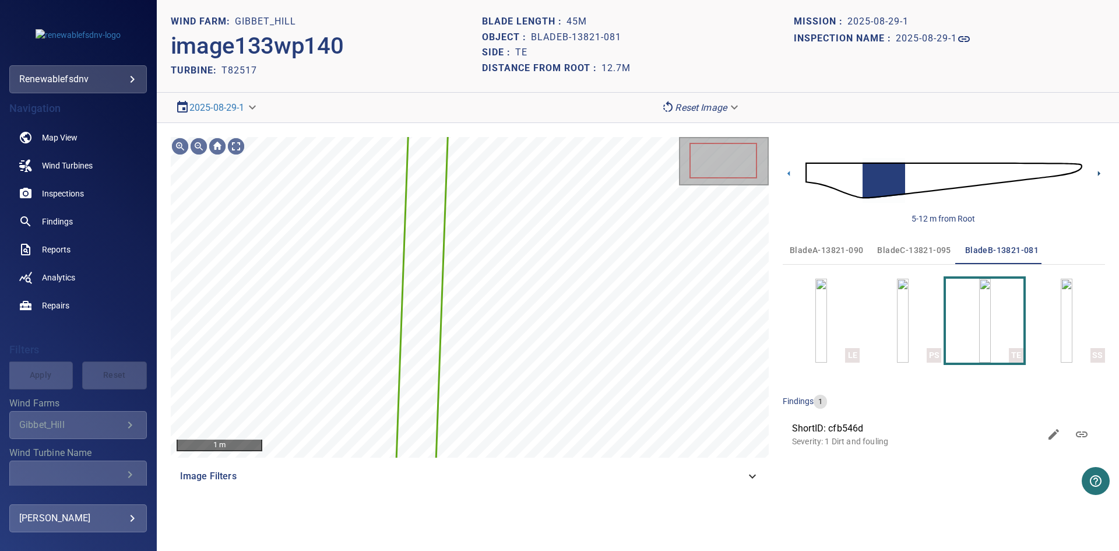
click at [1100, 172] on icon at bounding box center [1099, 173] width 12 height 12
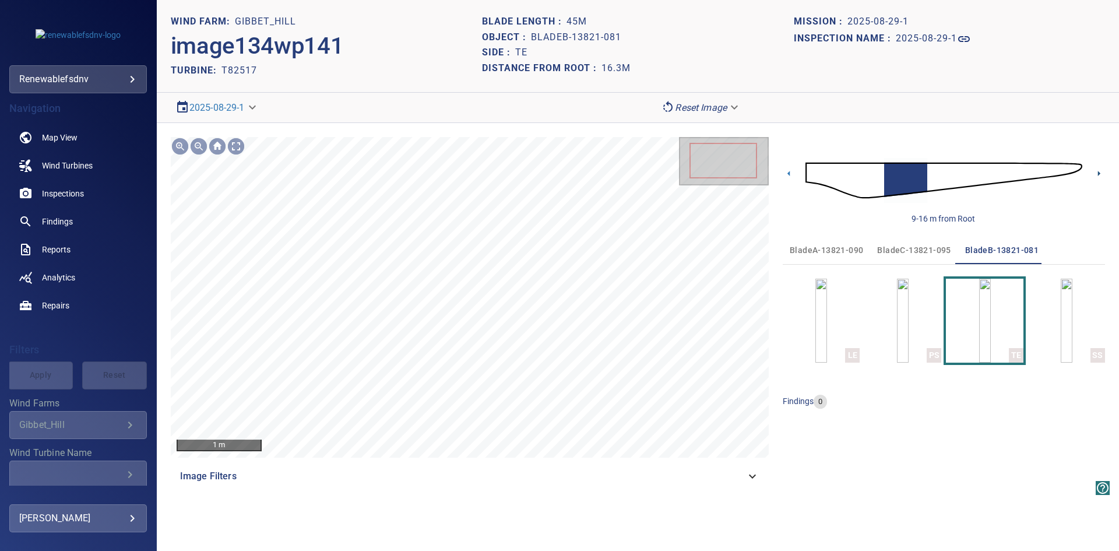
click at [1097, 171] on icon at bounding box center [1099, 173] width 12 height 12
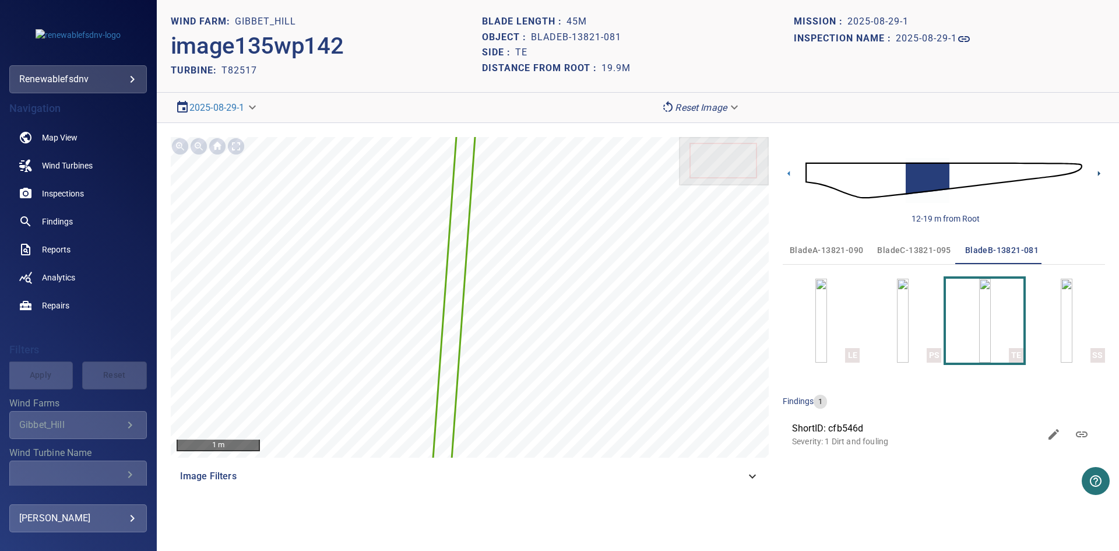
click at [1099, 174] on icon at bounding box center [1099, 173] width 2 height 5
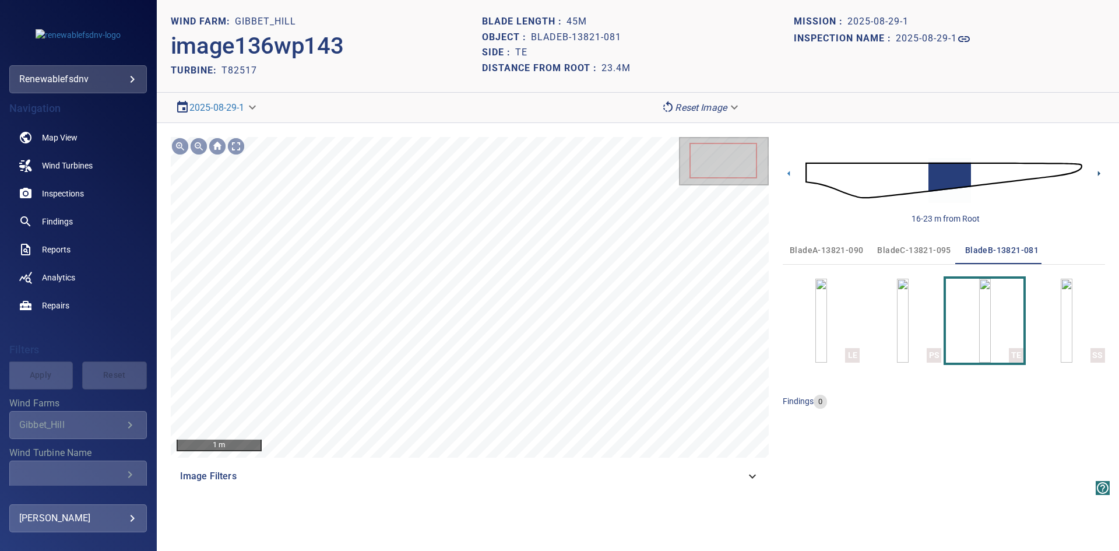
click at [1099, 174] on icon at bounding box center [1099, 173] width 2 height 5
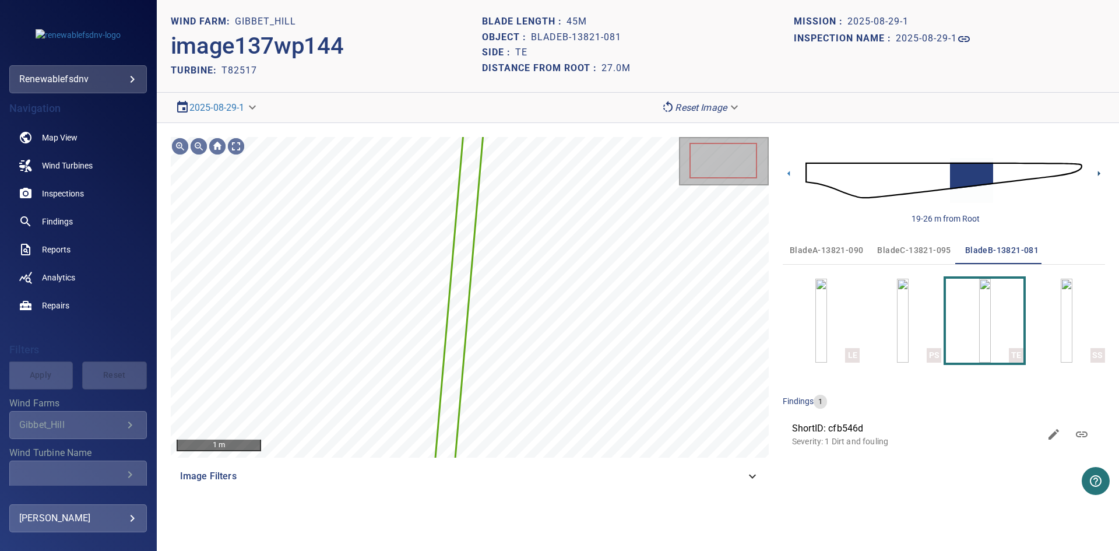
click at [1099, 174] on icon at bounding box center [1099, 173] width 2 height 5
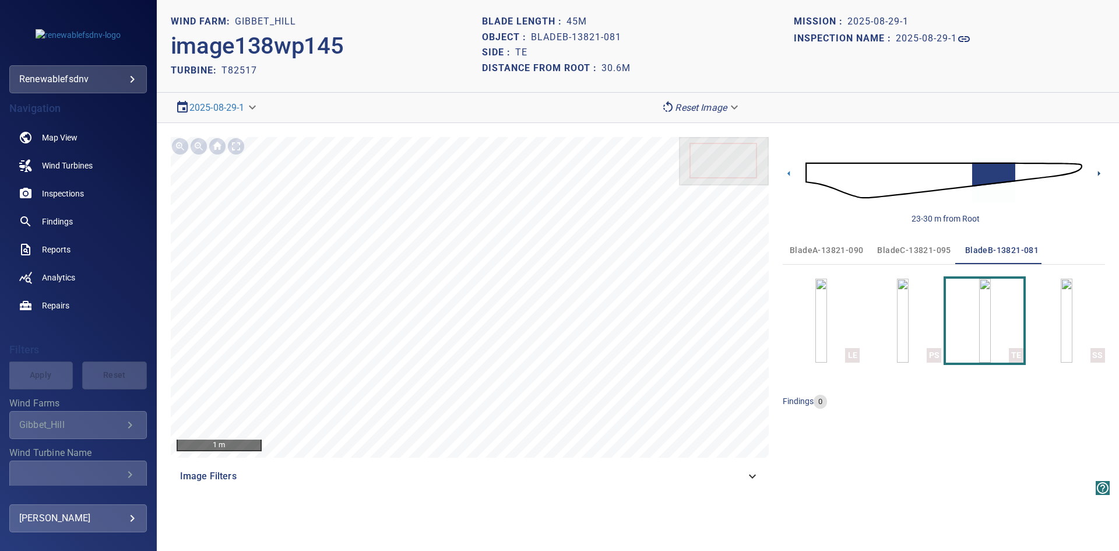
click at [1099, 174] on icon at bounding box center [1099, 173] width 2 height 5
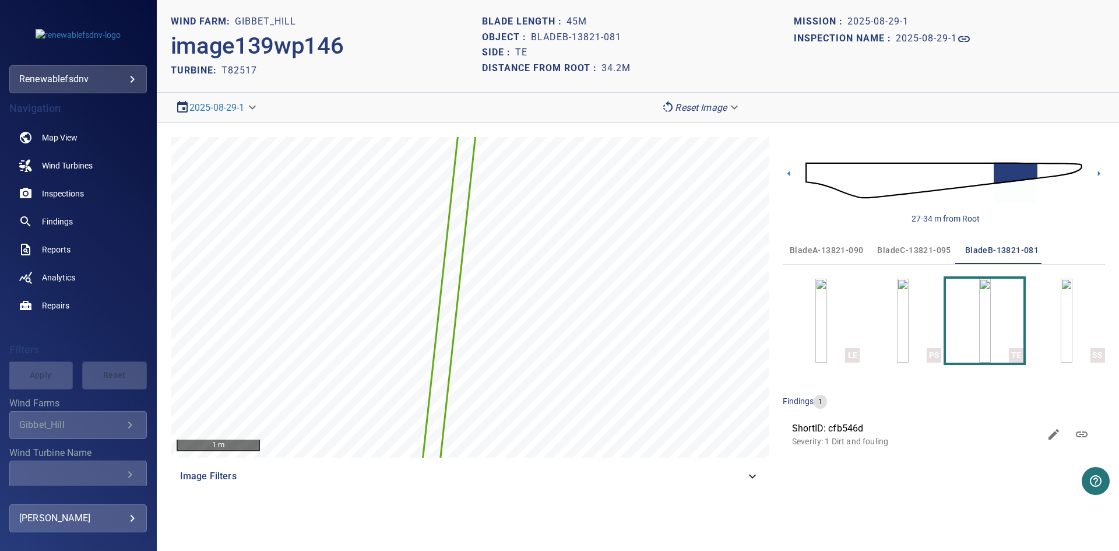
click at [1099, 174] on icon at bounding box center [1099, 173] width 2 height 5
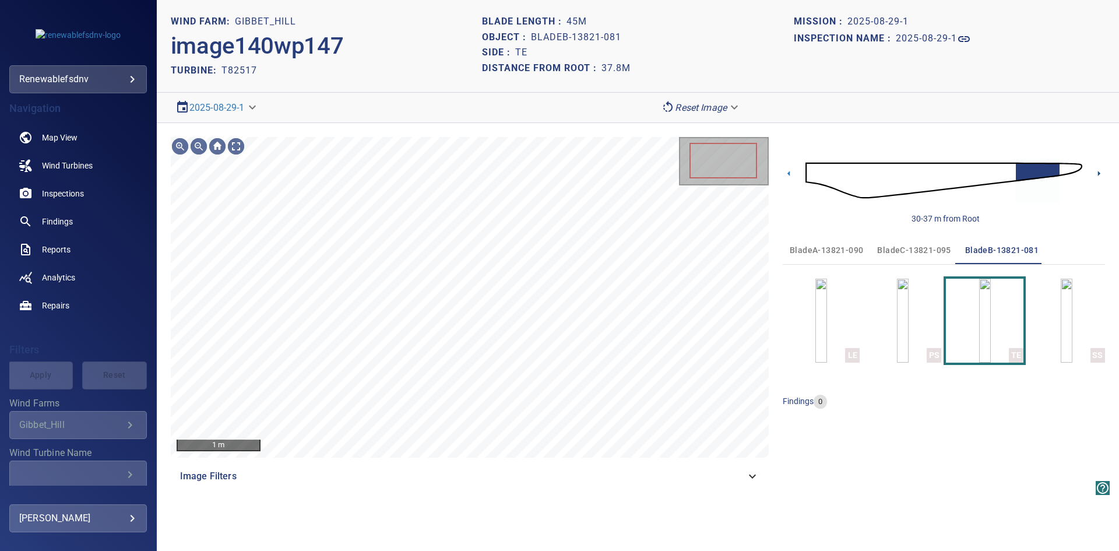
click at [1099, 174] on icon at bounding box center [1099, 173] width 2 height 5
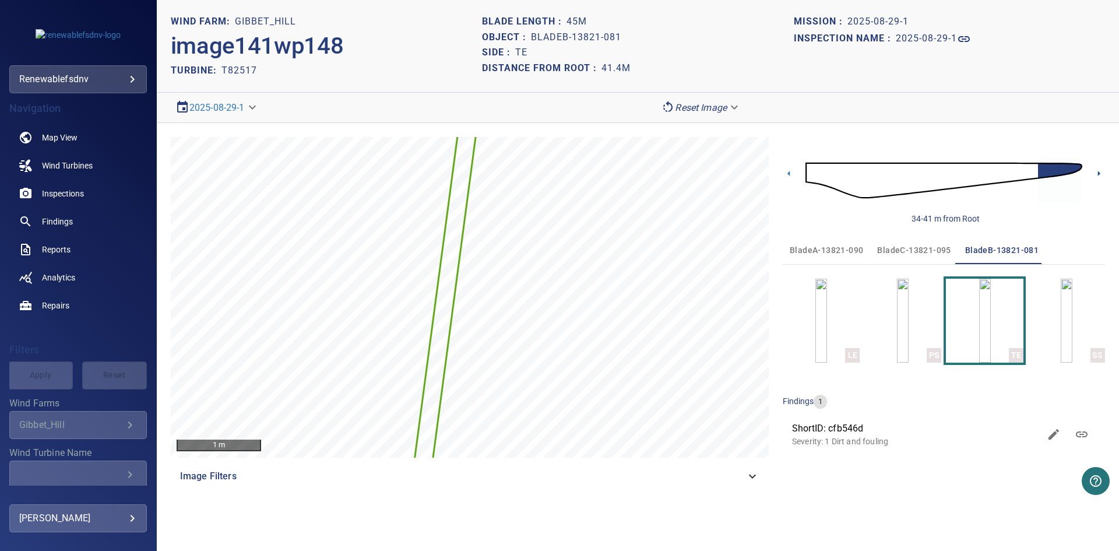
click at [1099, 174] on icon at bounding box center [1099, 173] width 2 height 5
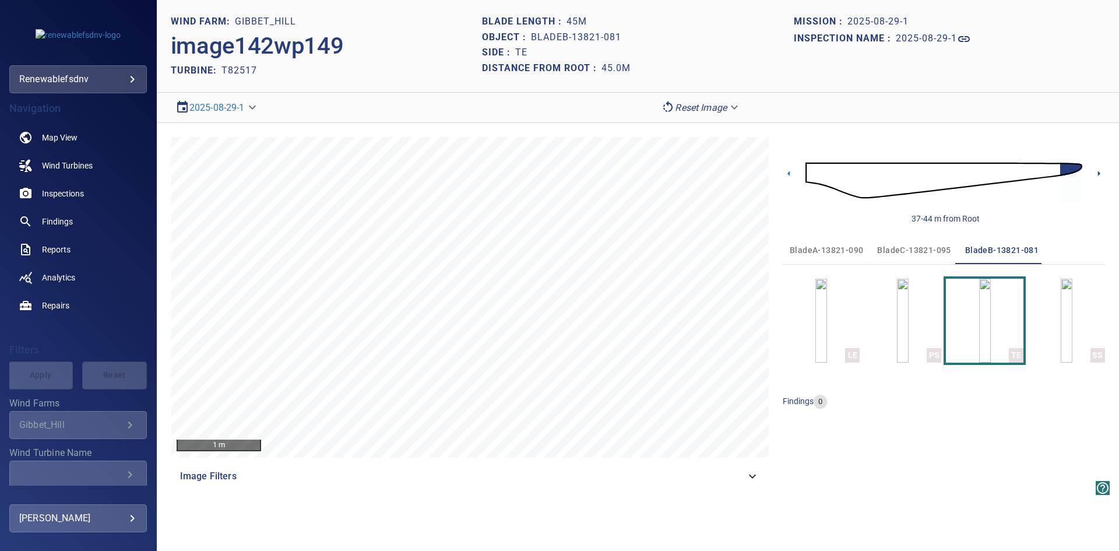
click at [1099, 174] on icon at bounding box center [1099, 173] width 2 height 5
click at [1068, 301] on img "button" at bounding box center [1067, 321] width 12 height 84
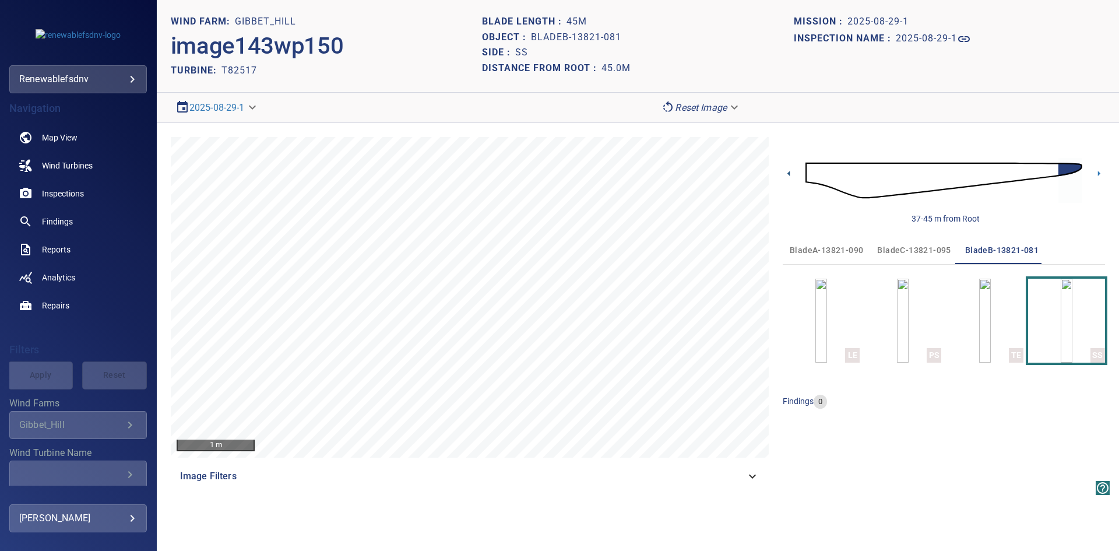
click at [789, 173] on icon at bounding box center [788, 173] width 2 height 5
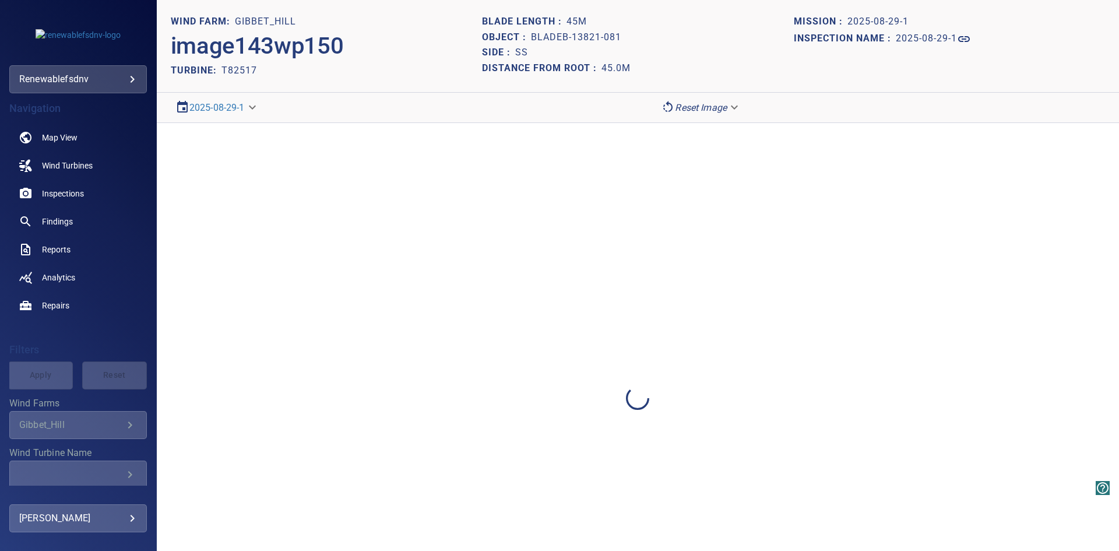
click at [789, 173] on div at bounding box center [638, 398] width 962 height 551
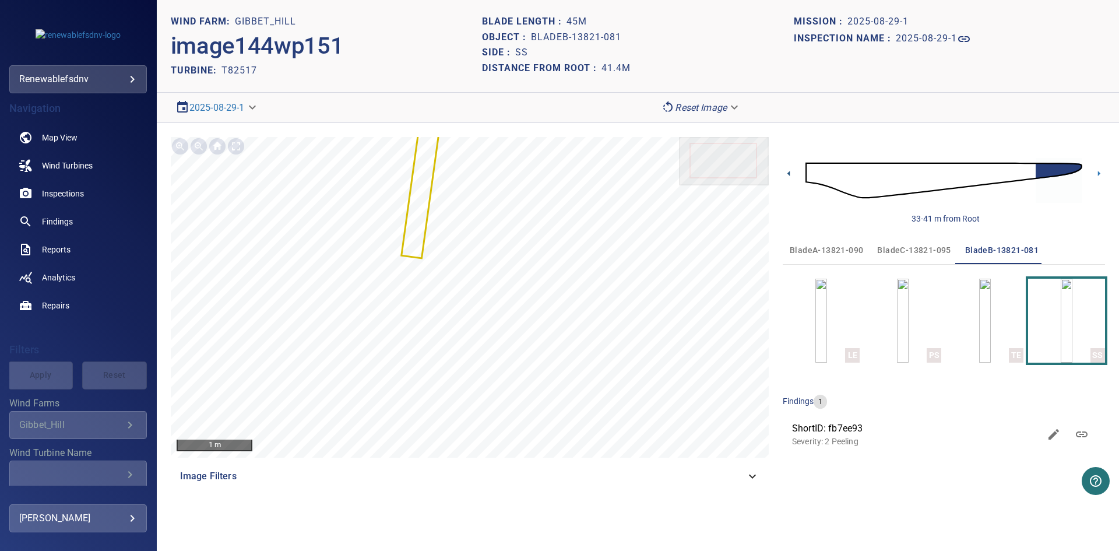
click at [789, 173] on icon at bounding box center [788, 173] width 2 height 5
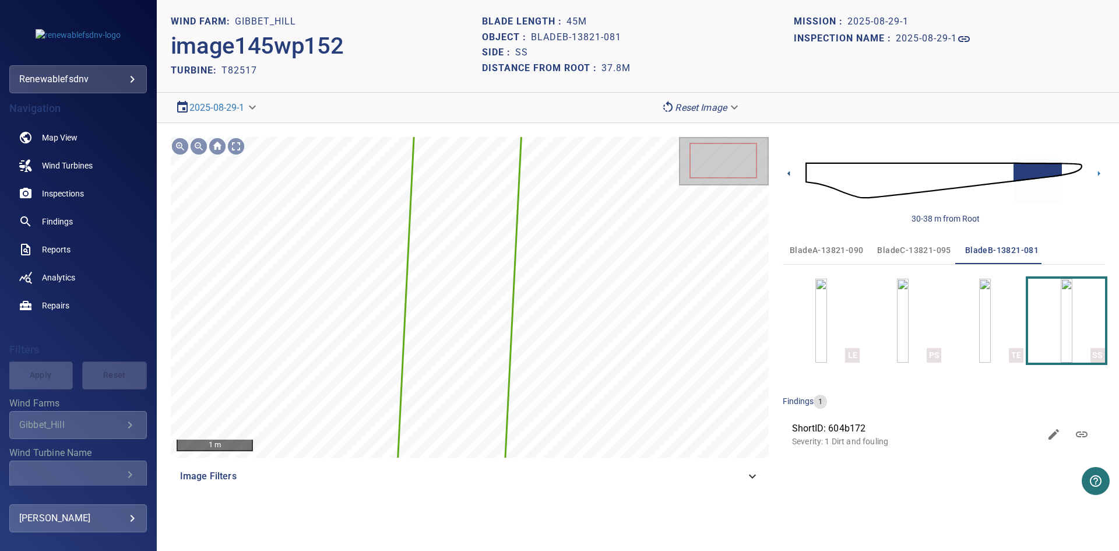
click at [789, 173] on icon at bounding box center [788, 173] width 2 height 5
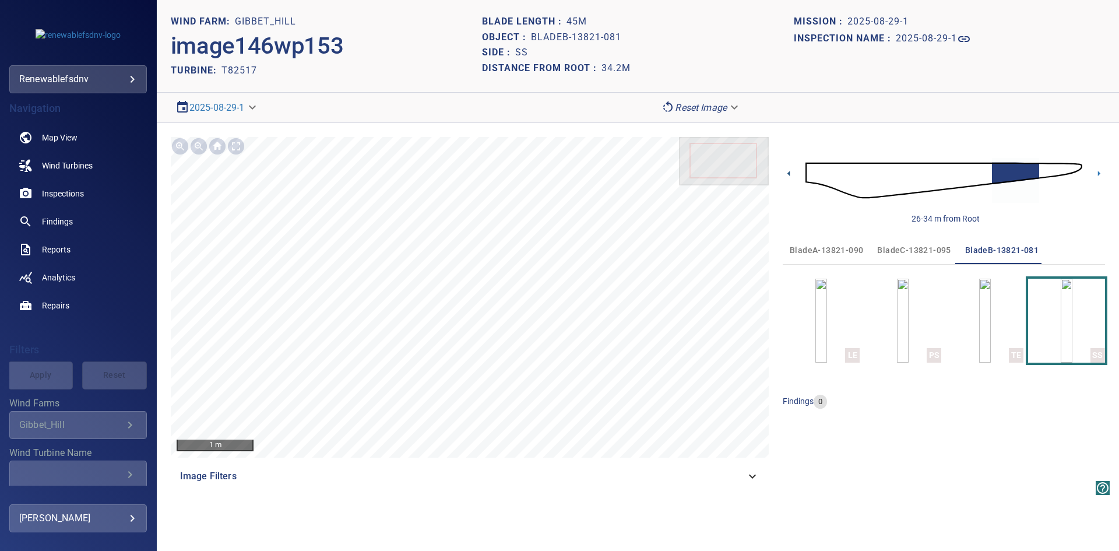
click at [789, 173] on icon at bounding box center [788, 173] width 2 height 5
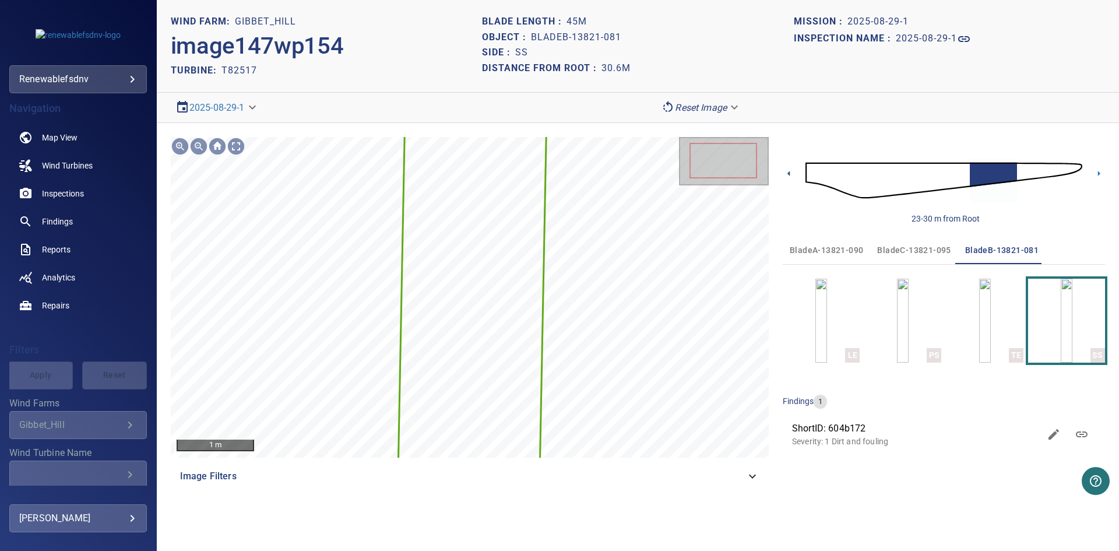
click at [789, 173] on icon at bounding box center [788, 173] width 2 height 5
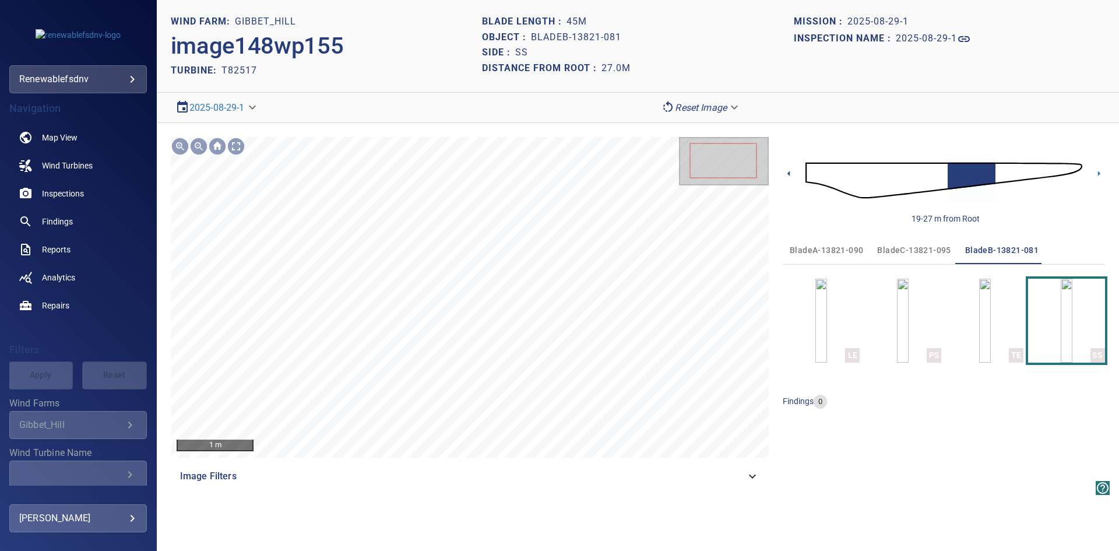
click at [789, 173] on icon at bounding box center [788, 173] width 2 height 5
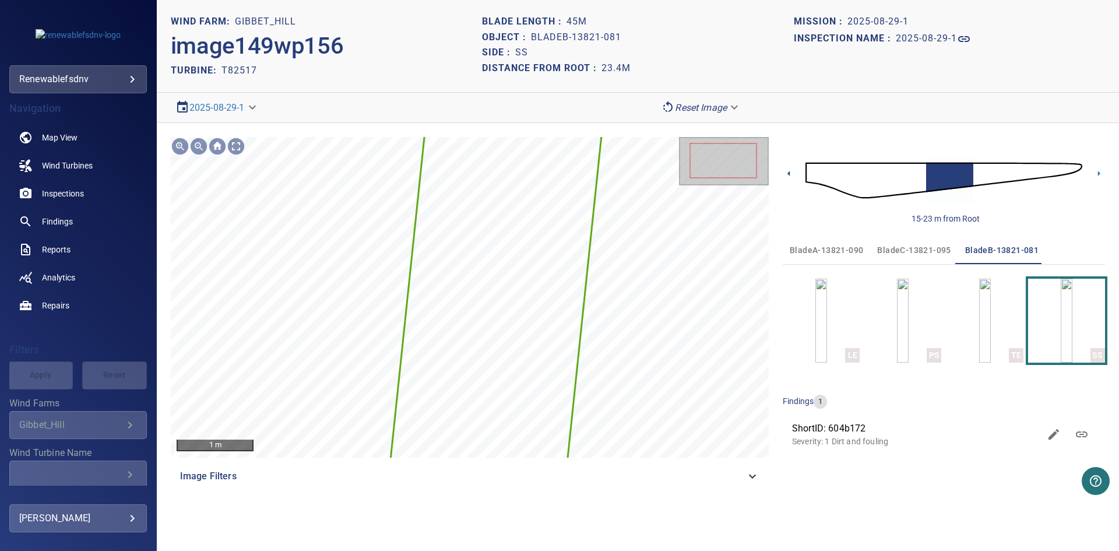
click at [789, 173] on icon at bounding box center [788, 173] width 2 height 5
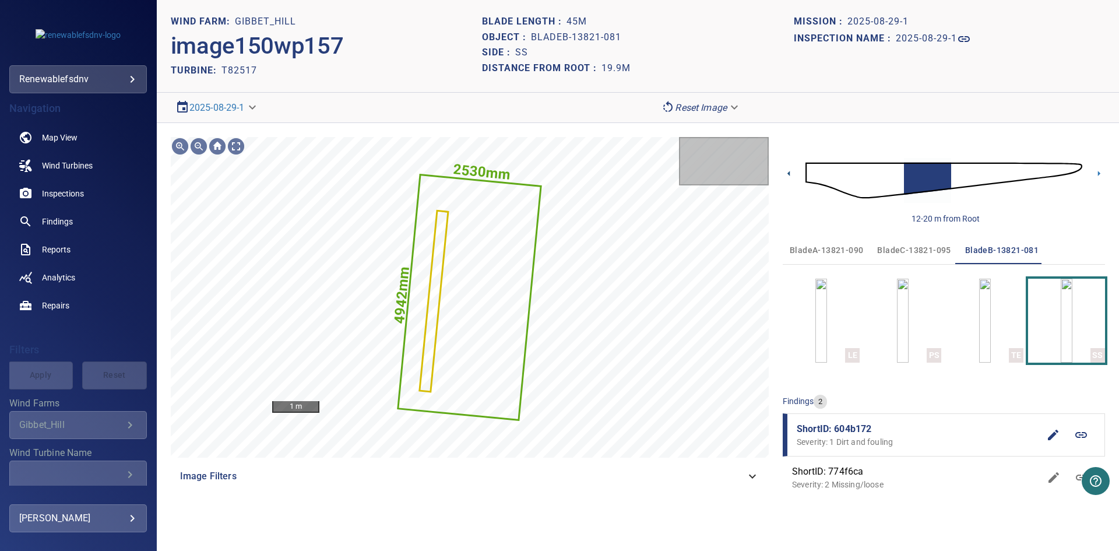
click at [791, 173] on icon at bounding box center [789, 173] width 12 height 12
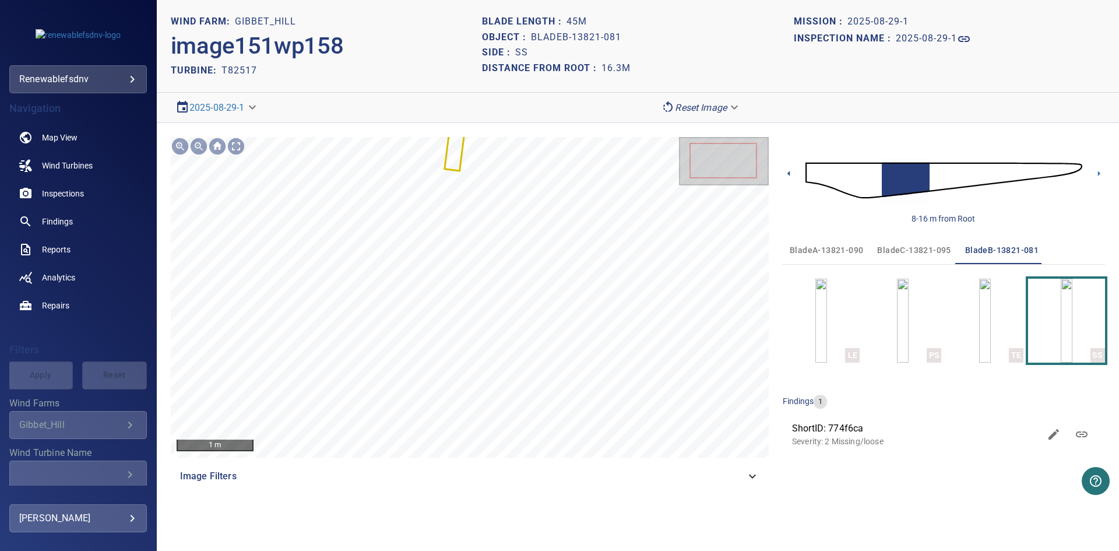
click at [790, 173] on icon at bounding box center [788, 173] width 2 height 5
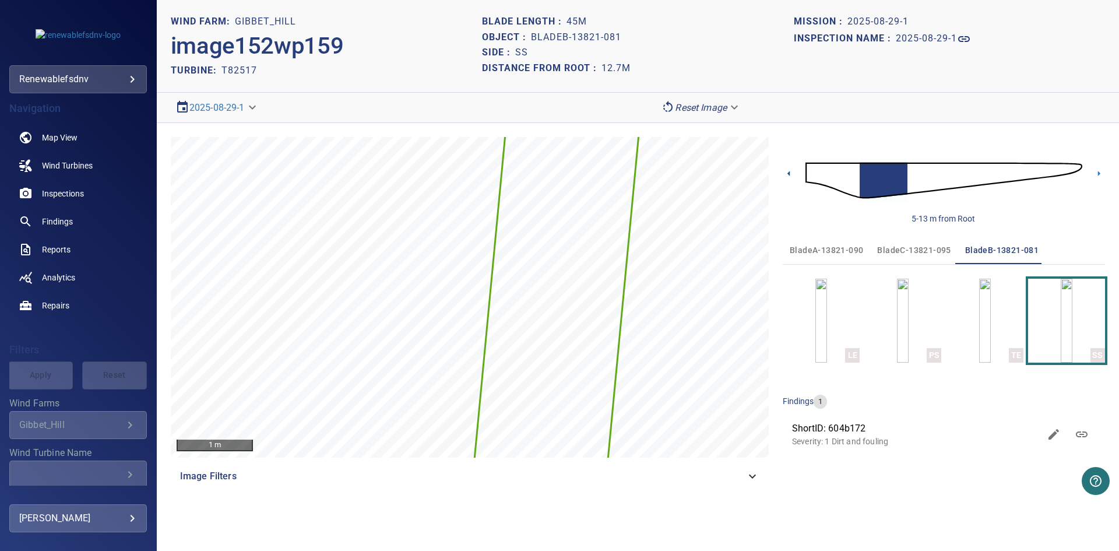
click at [787, 175] on icon at bounding box center [789, 173] width 12 height 12
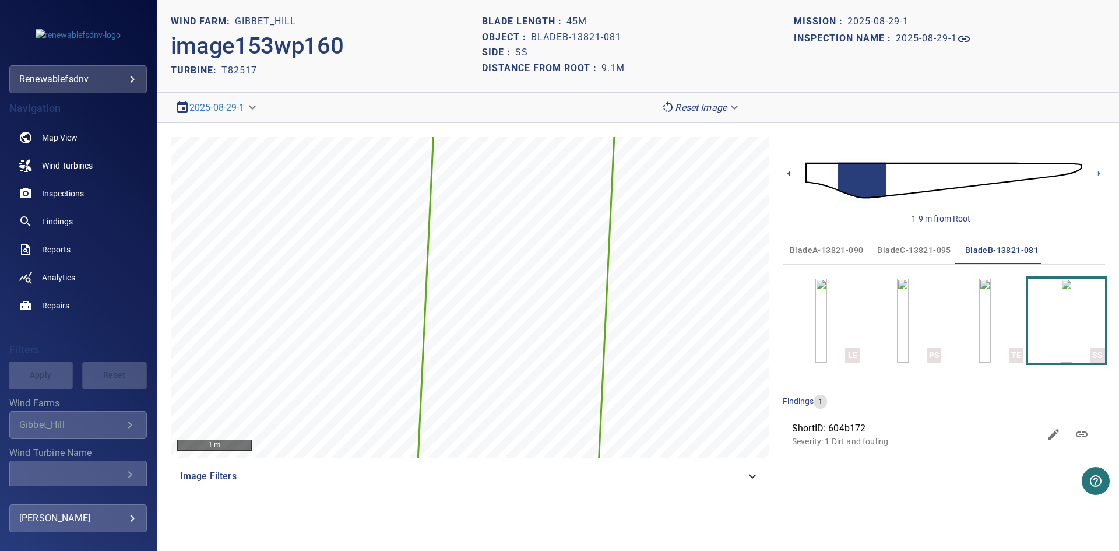
click at [789, 173] on icon at bounding box center [788, 173] width 2 height 5
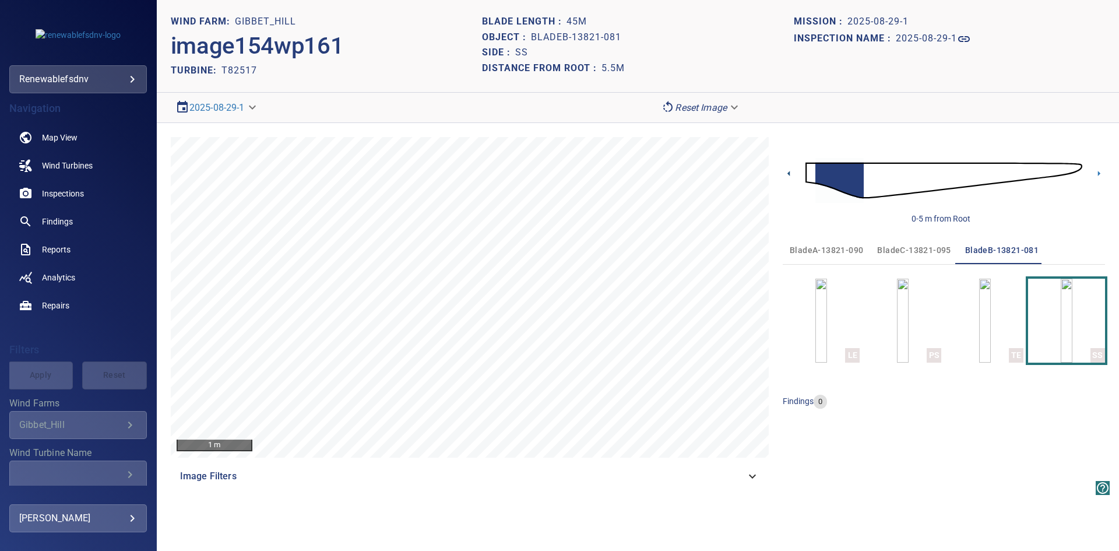
click at [789, 173] on icon at bounding box center [788, 173] width 2 height 5
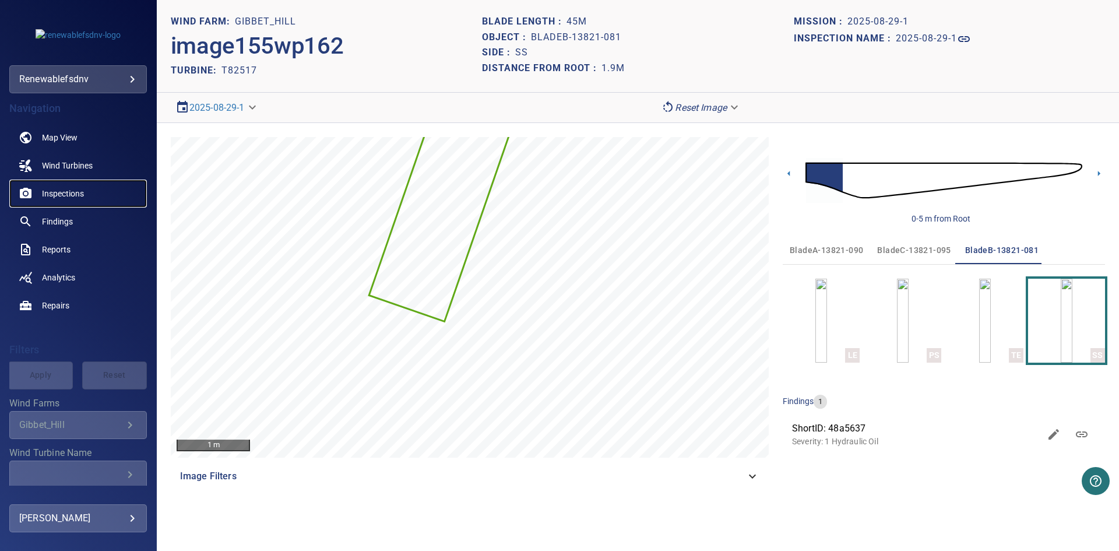
click at [75, 194] on span "Inspections" at bounding box center [63, 194] width 42 height 12
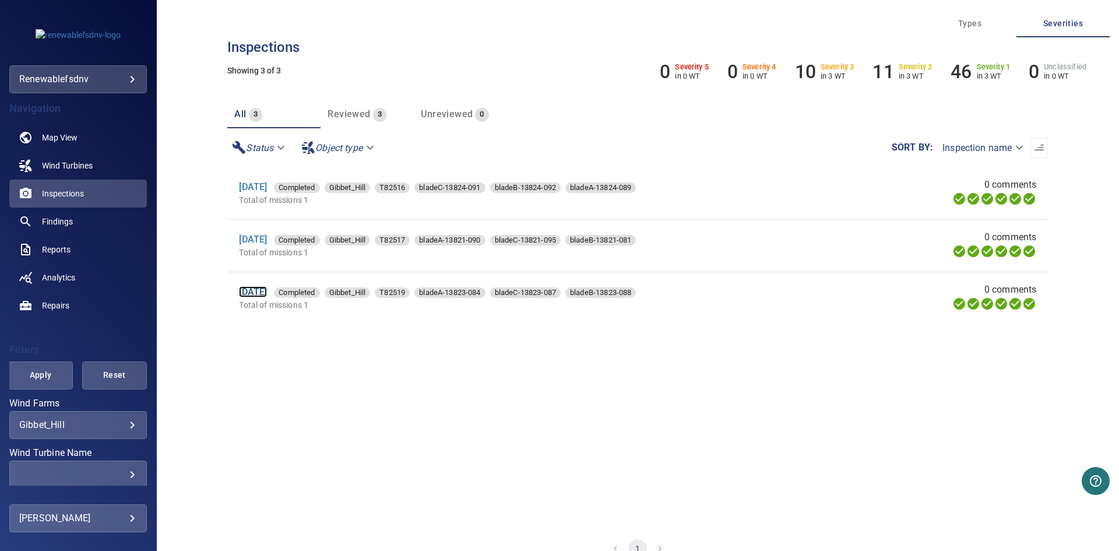
click at [267, 295] on link "[DATE]" at bounding box center [253, 291] width 28 height 11
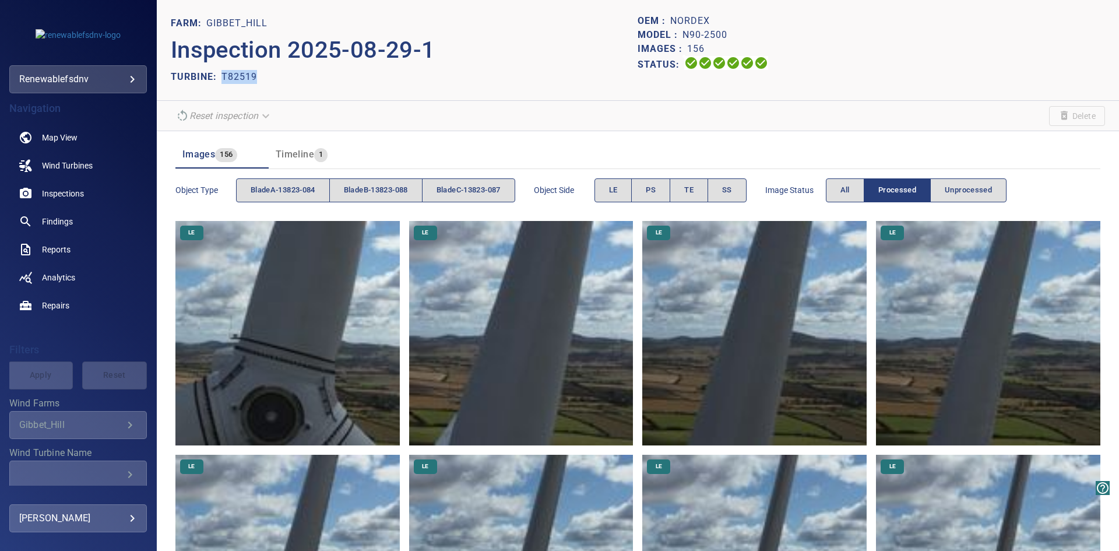
drag, startPoint x: 259, startPoint y: 75, endPoint x: 222, endPoint y: 78, distance: 36.8
click at [222, 78] on div "TURBINE: T82519" at bounding box center [404, 77] width 467 height 19
copy p "T82519"
click at [353, 90] on header "FARM: Gibbet_Hill Inspection 2025-08-29-1 TURBINE: T82519 OEM : Nordex Model : …" at bounding box center [638, 50] width 962 height 101
click at [268, 262] on img at bounding box center [287, 333] width 224 height 224
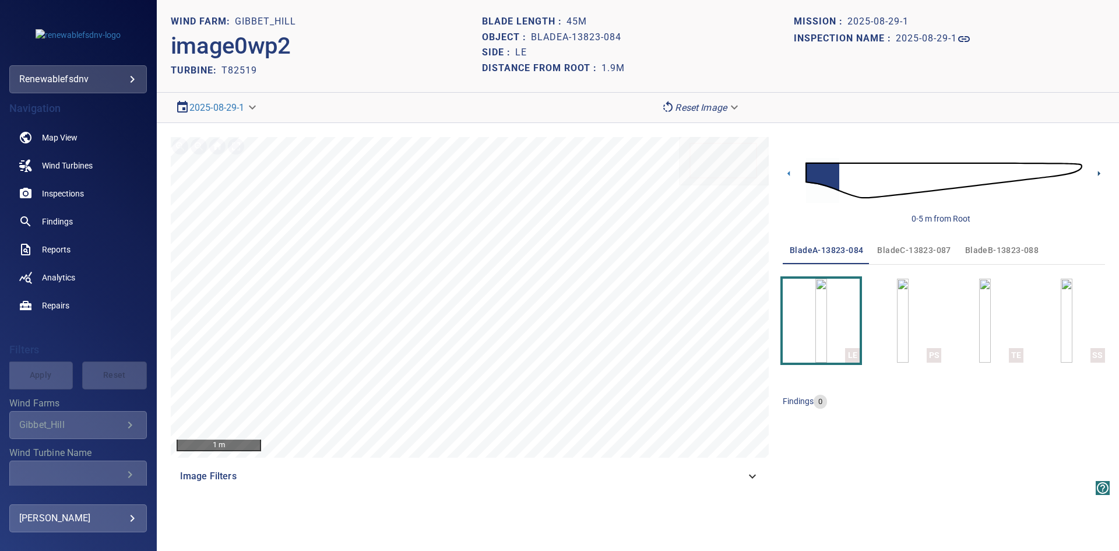
click at [1097, 173] on icon at bounding box center [1099, 173] width 12 height 12
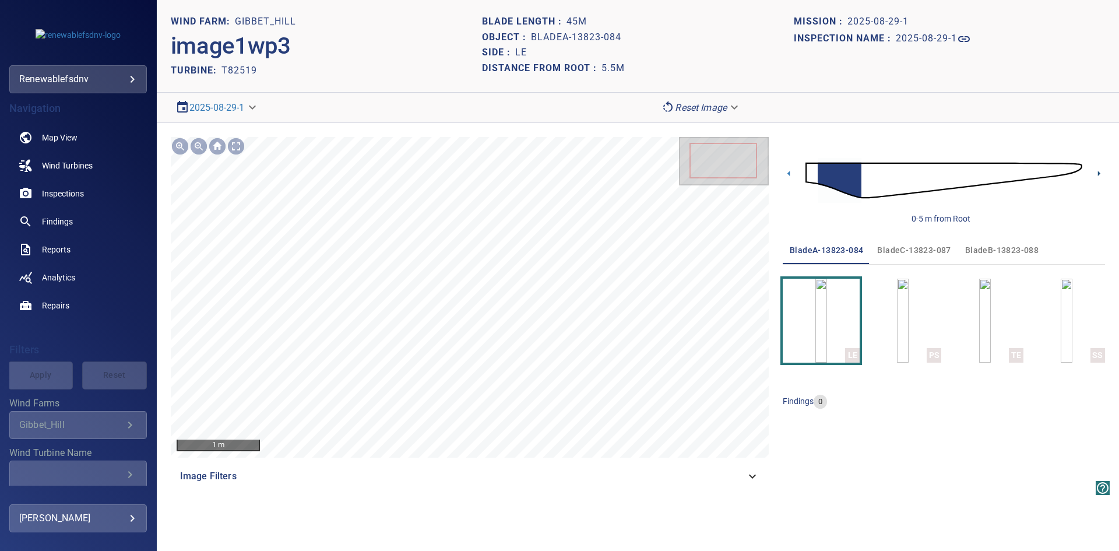
click at [1099, 171] on icon at bounding box center [1099, 173] width 12 height 12
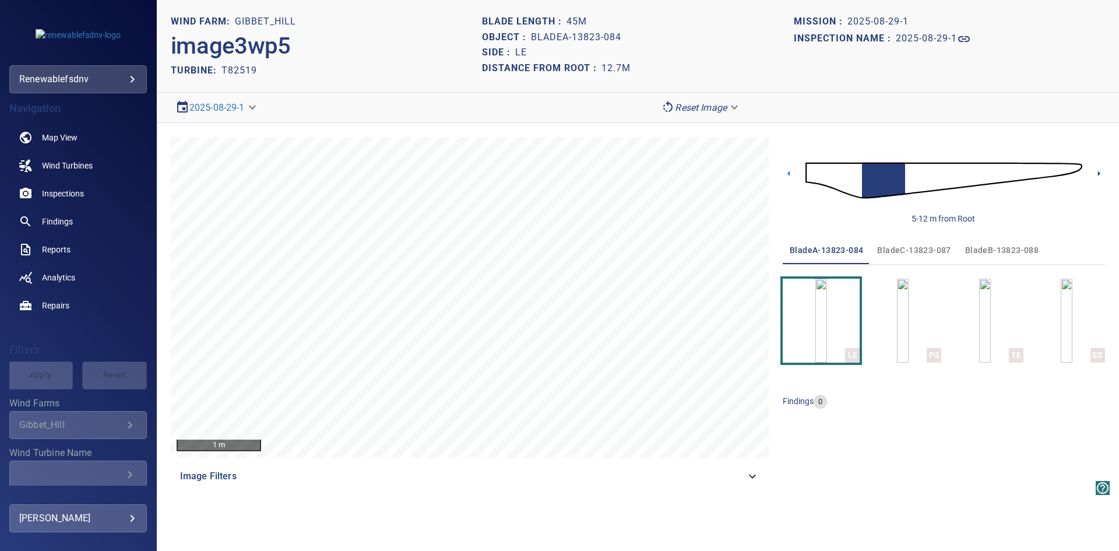
click at [1099, 171] on icon at bounding box center [1099, 173] width 12 height 12
click at [1099, 174] on icon at bounding box center [1099, 173] width 2 height 5
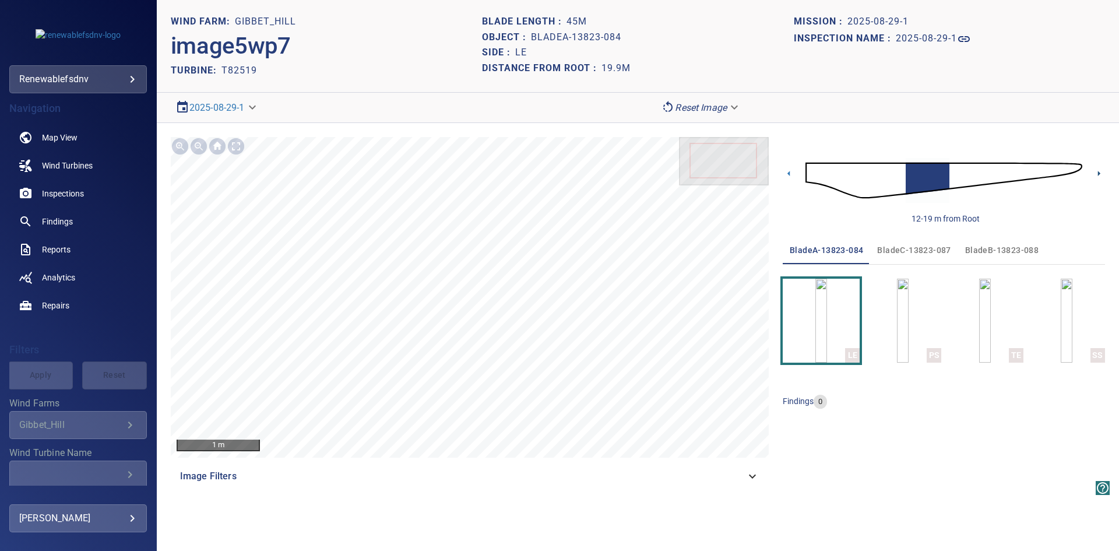
click at [1098, 173] on icon at bounding box center [1099, 173] width 2 height 5
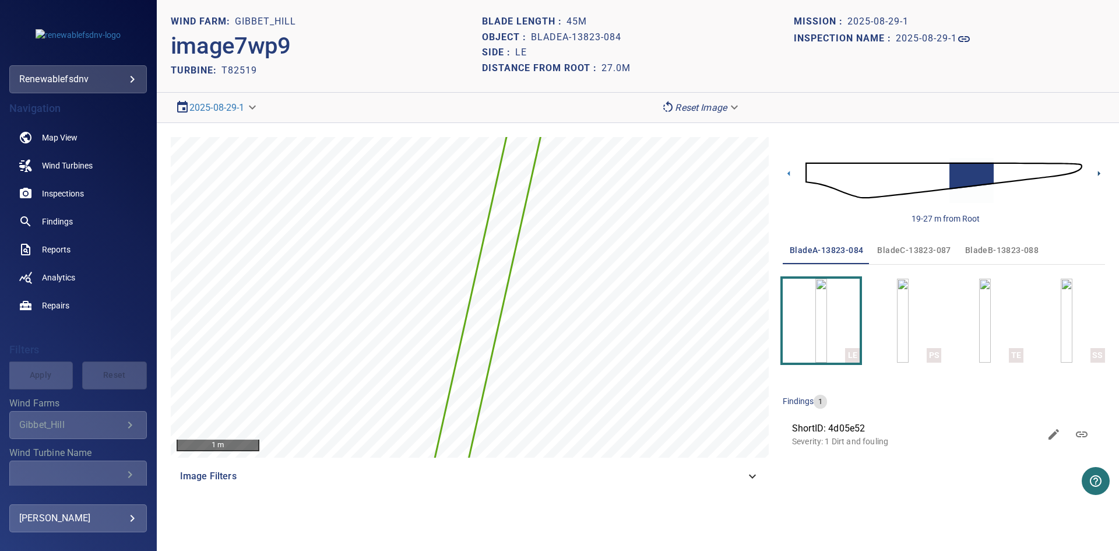
click at [1098, 174] on icon at bounding box center [1099, 173] width 2 height 5
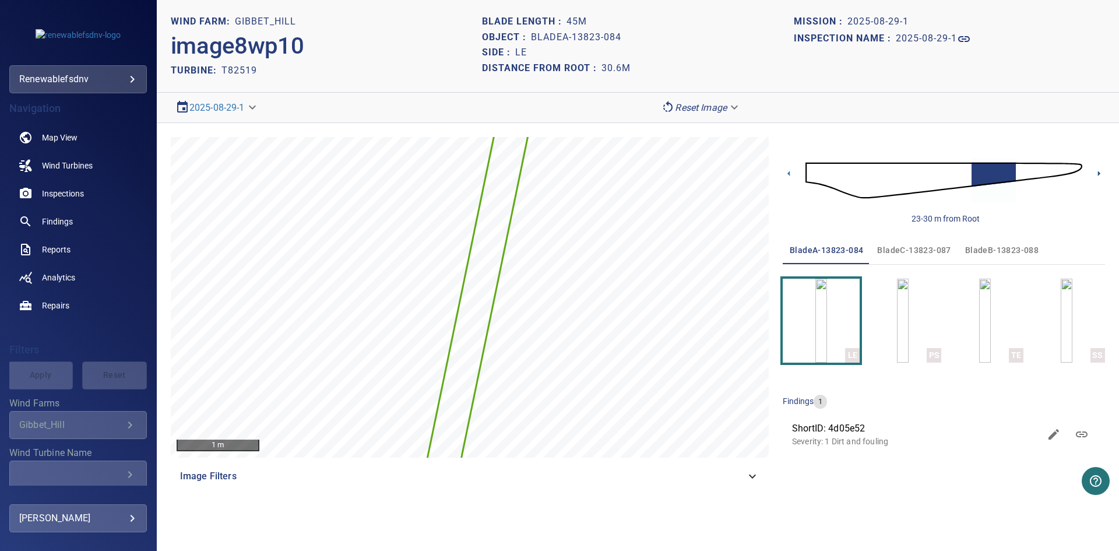
click at [1100, 173] on icon at bounding box center [1099, 173] width 2 height 5
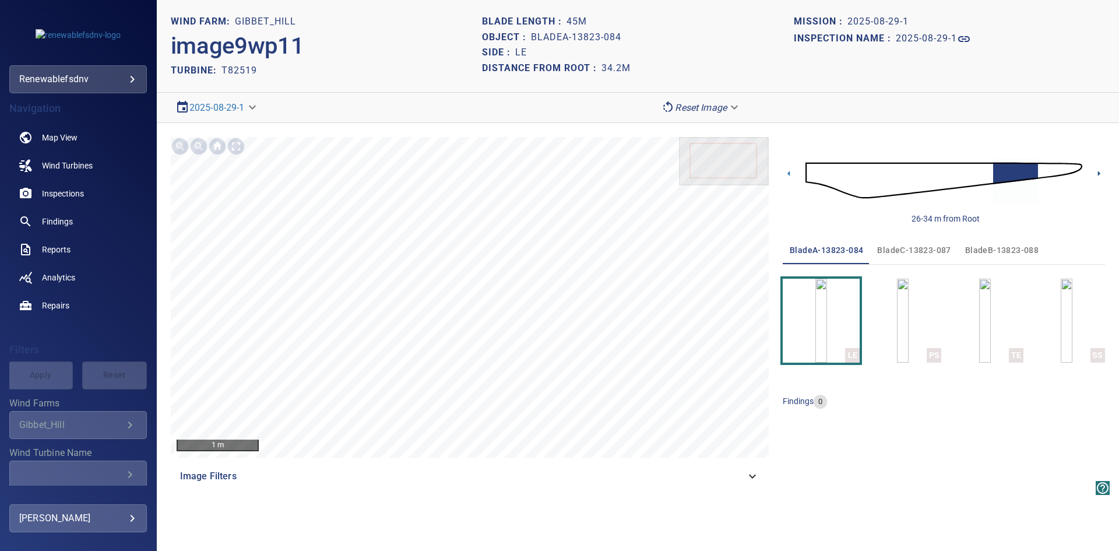
click at [1099, 172] on icon at bounding box center [1099, 173] width 12 height 12
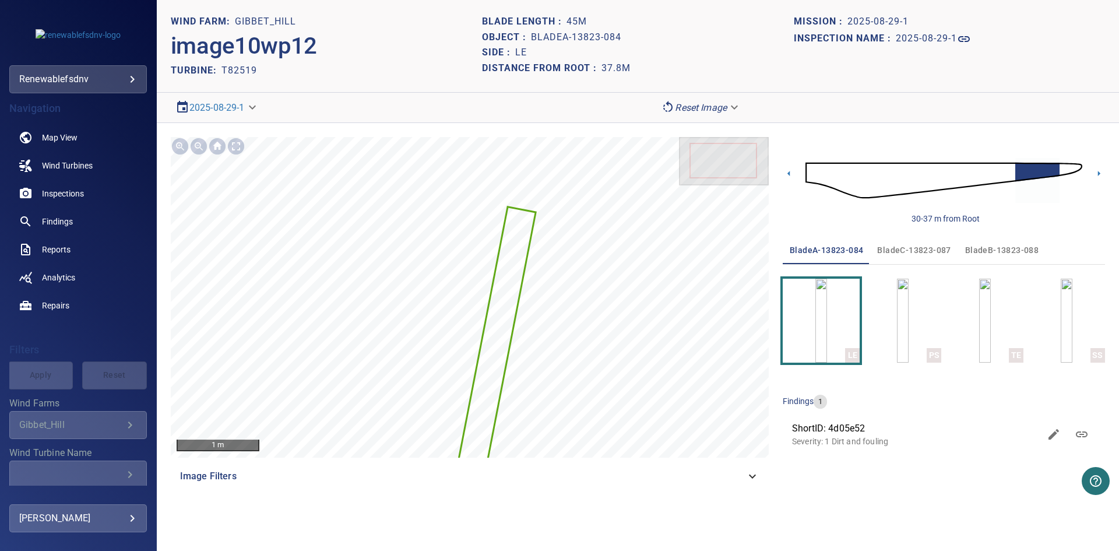
click at [1099, 172] on icon at bounding box center [1099, 173] width 12 height 12
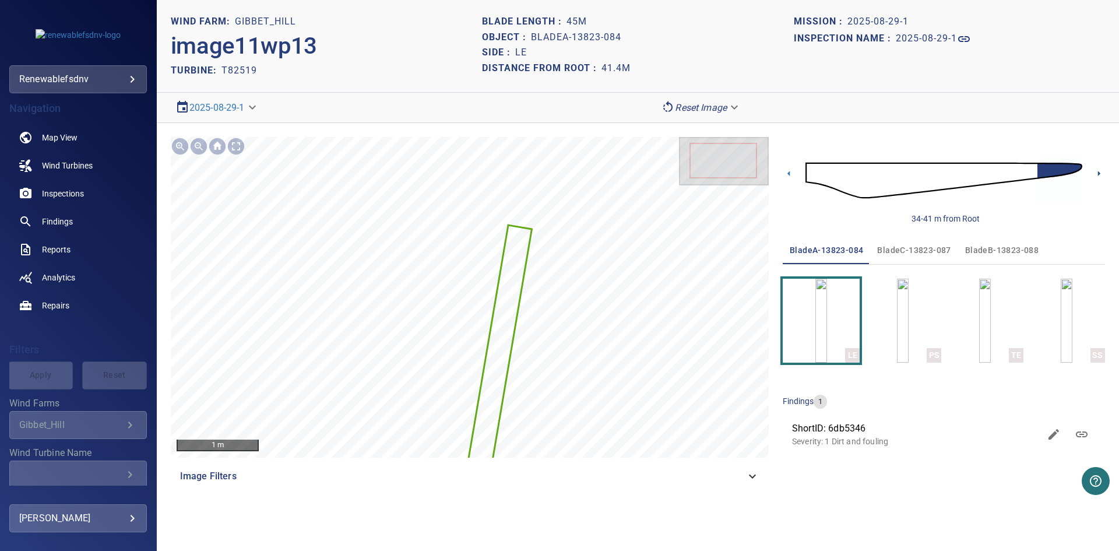
click at [1099, 172] on icon at bounding box center [1099, 173] width 12 height 12
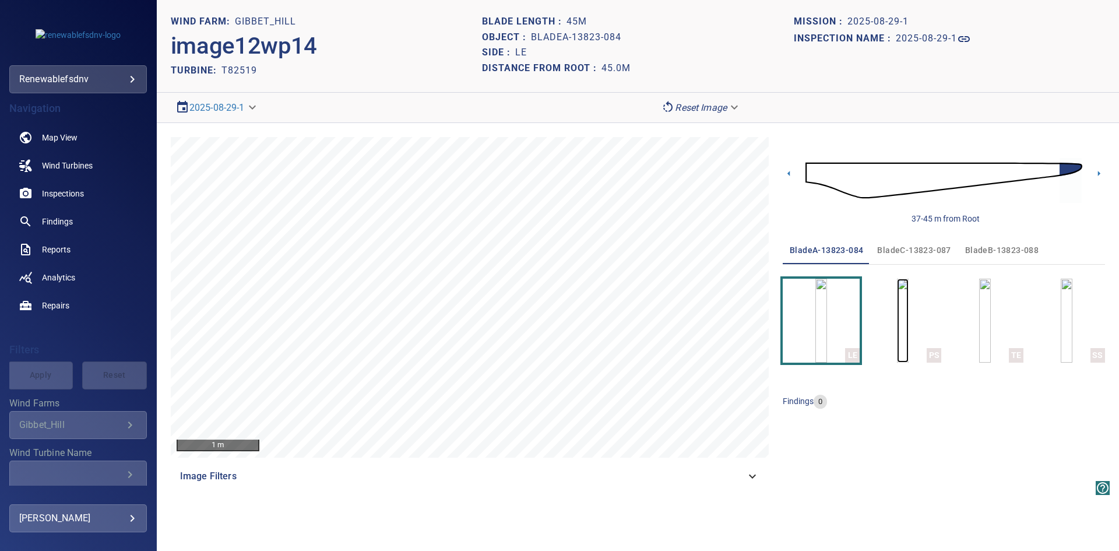
click at [909, 310] on img "button" at bounding box center [903, 321] width 12 height 84
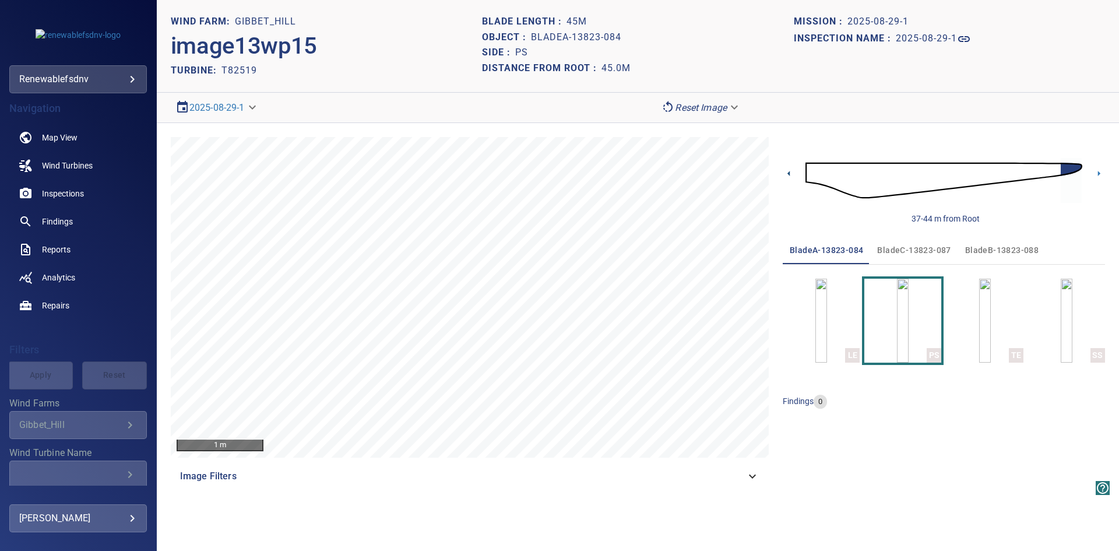
click at [789, 172] on icon at bounding box center [789, 173] width 12 height 12
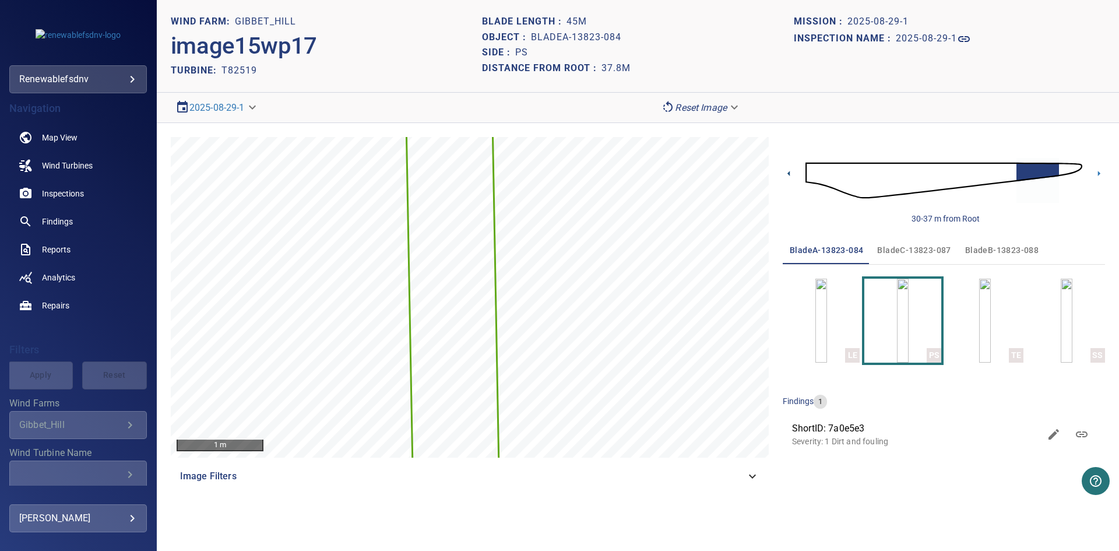
click at [789, 173] on icon at bounding box center [788, 173] width 2 height 5
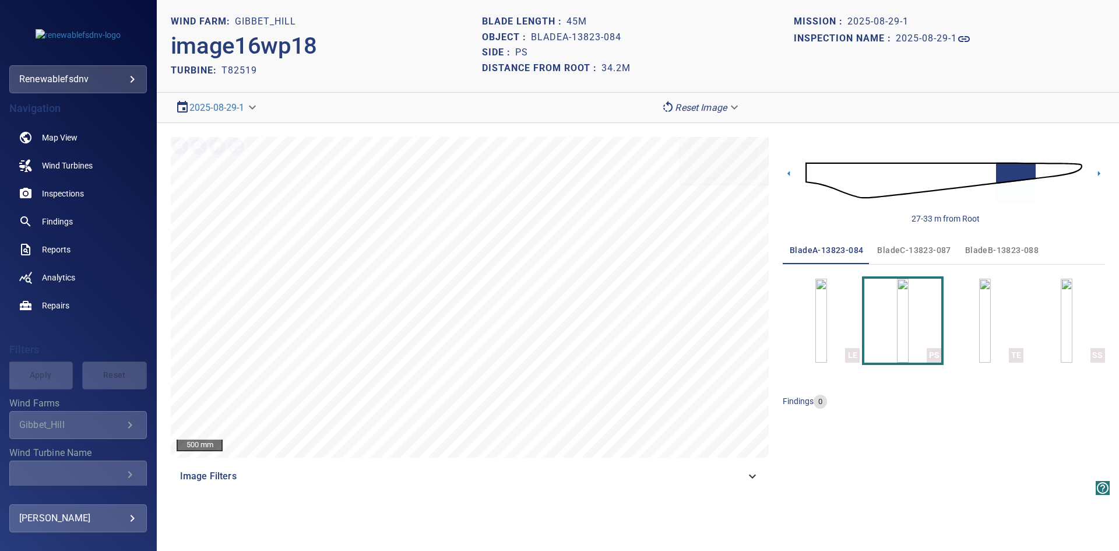
click at [789, 173] on icon at bounding box center [788, 173] width 2 height 5
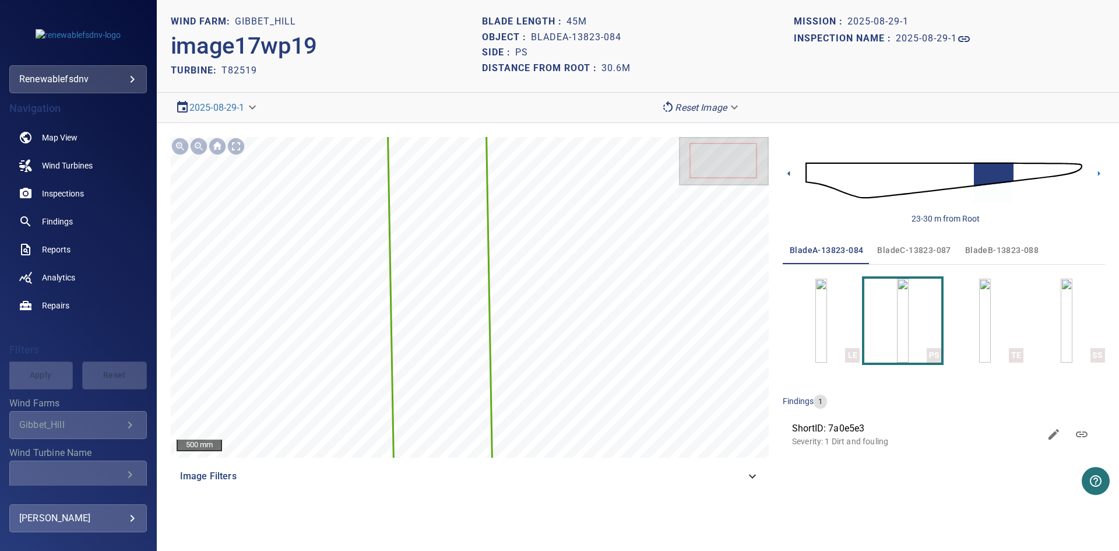
click at [789, 173] on icon at bounding box center [788, 173] width 2 height 5
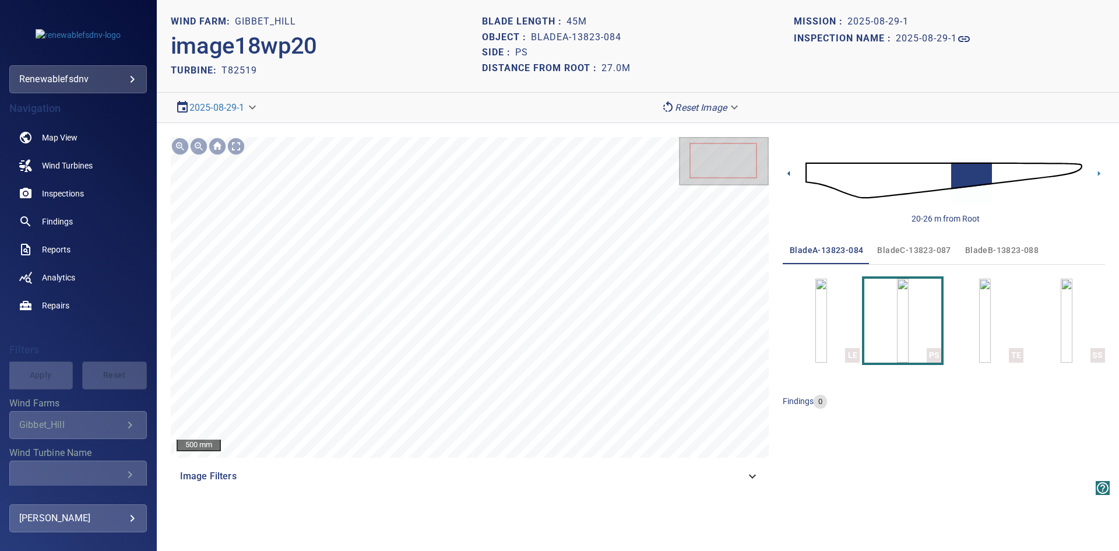
click at [789, 173] on icon at bounding box center [788, 173] width 2 height 5
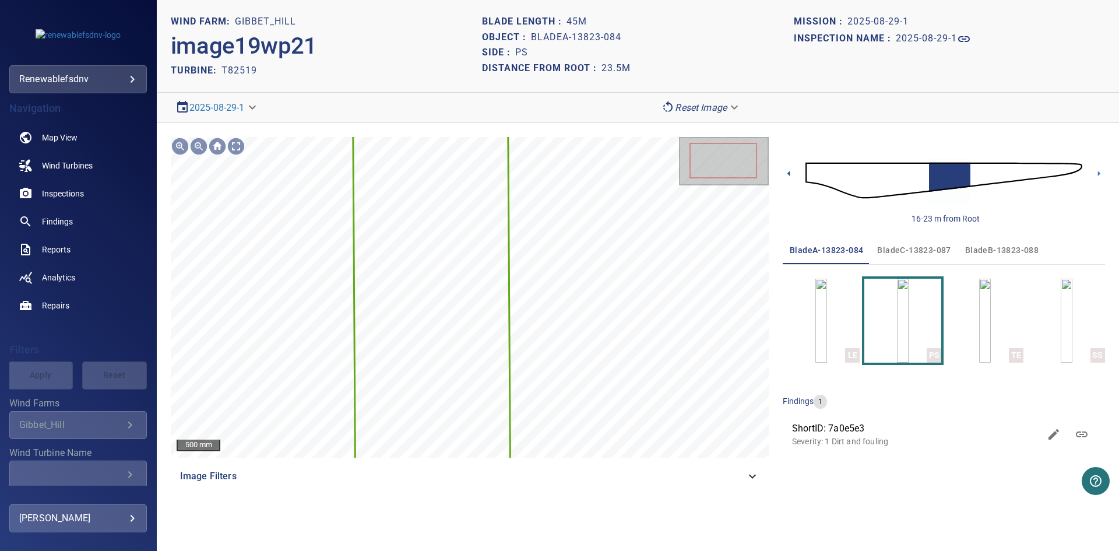
click at [789, 173] on icon at bounding box center [788, 173] width 2 height 5
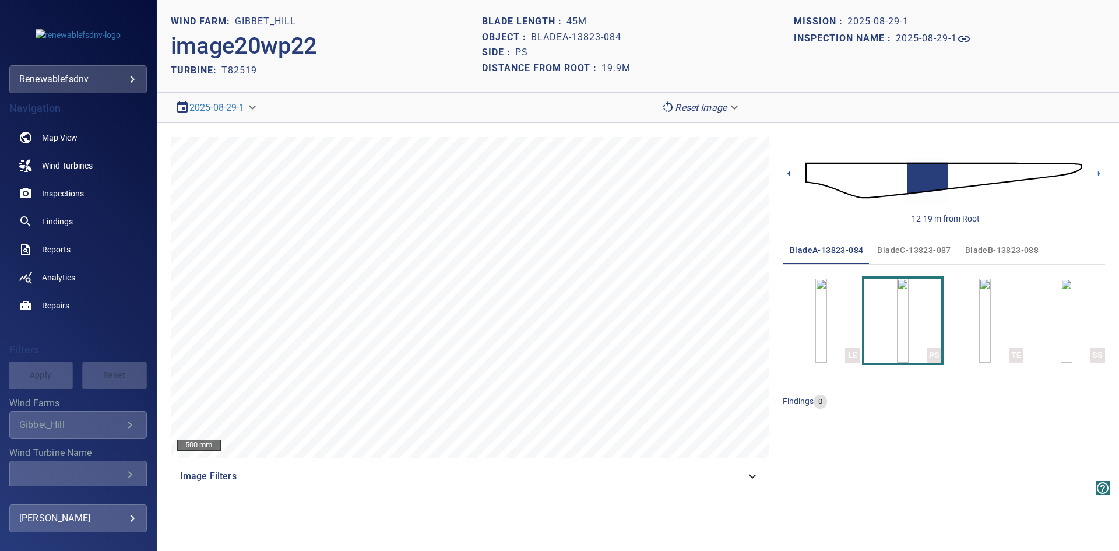
click at [789, 173] on icon at bounding box center [788, 173] width 2 height 5
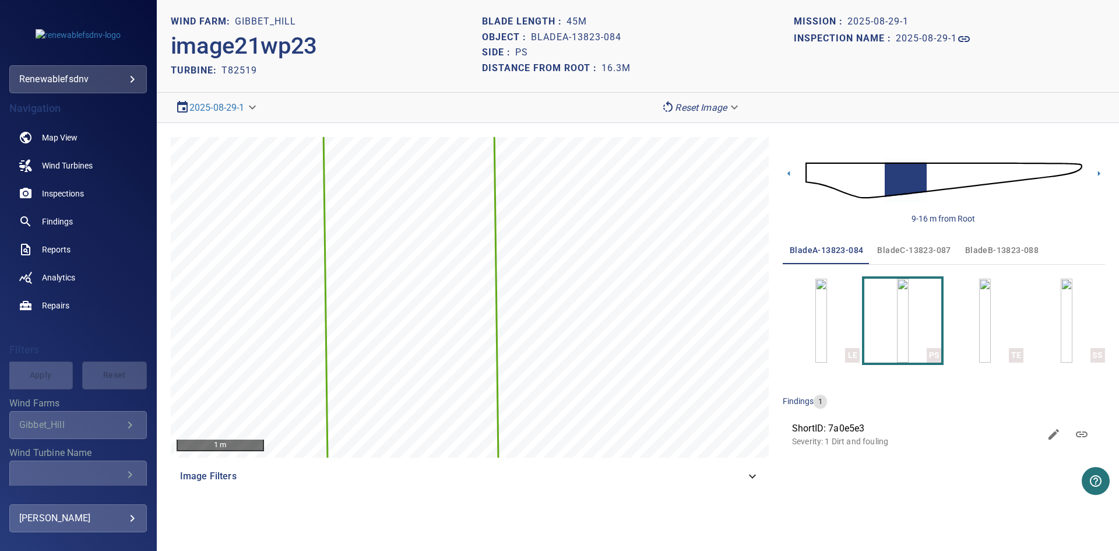
click at [789, 173] on icon at bounding box center [788, 173] width 2 height 5
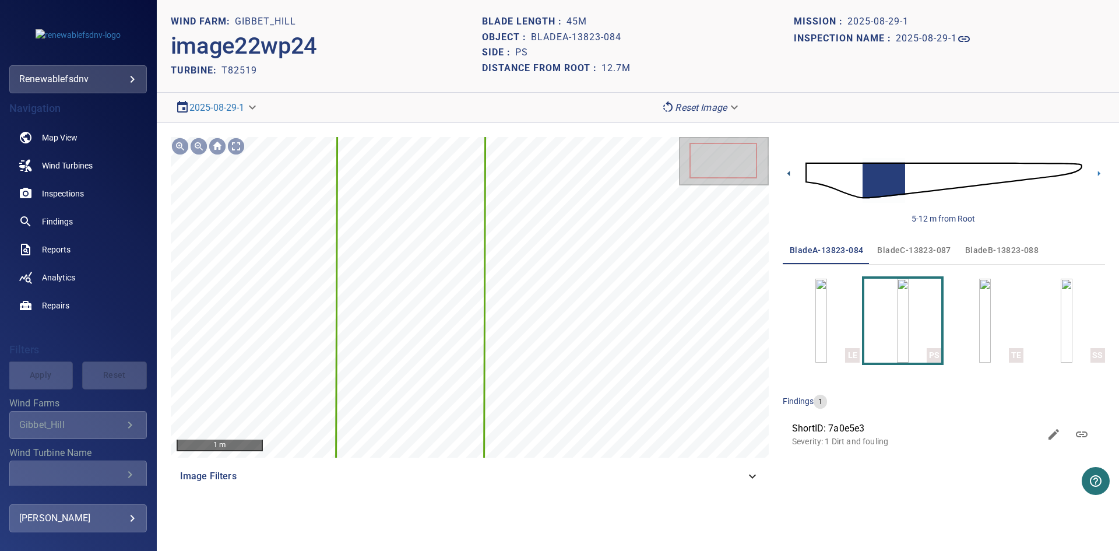
click at [789, 173] on icon at bounding box center [788, 173] width 2 height 5
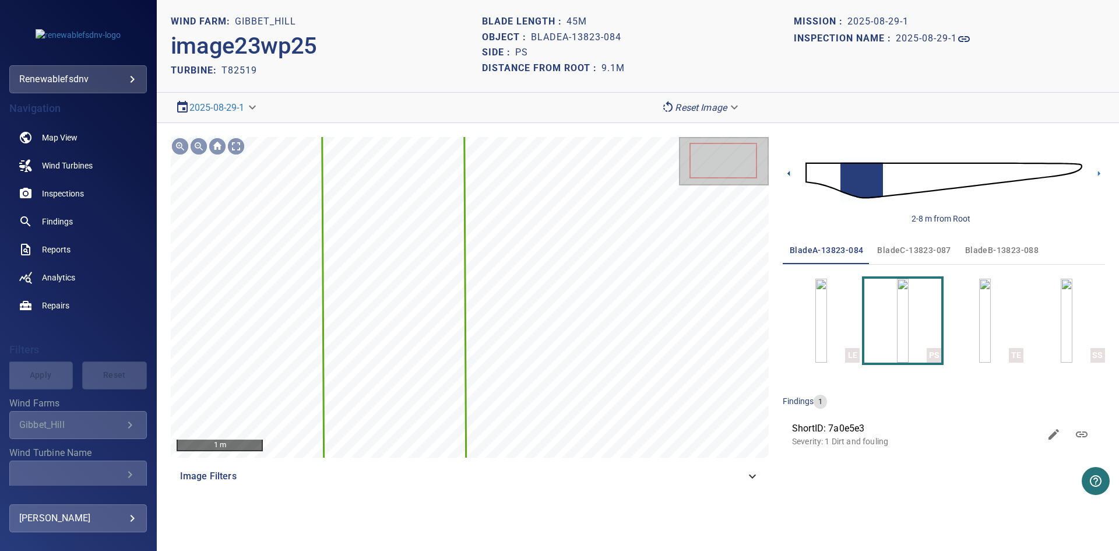
click at [789, 173] on icon at bounding box center [788, 173] width 2 height 5
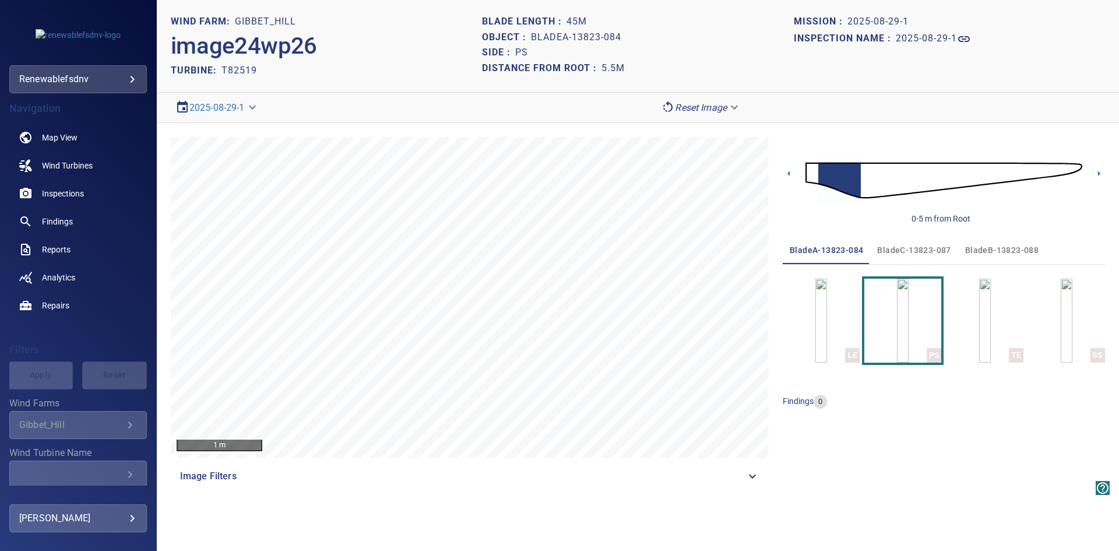
click at [789, 173] on icon at bounding box center [788, 173] width 2 height 5
click at [981, 330] on img "button" at bounding box center [985, 321] width 12 height 84
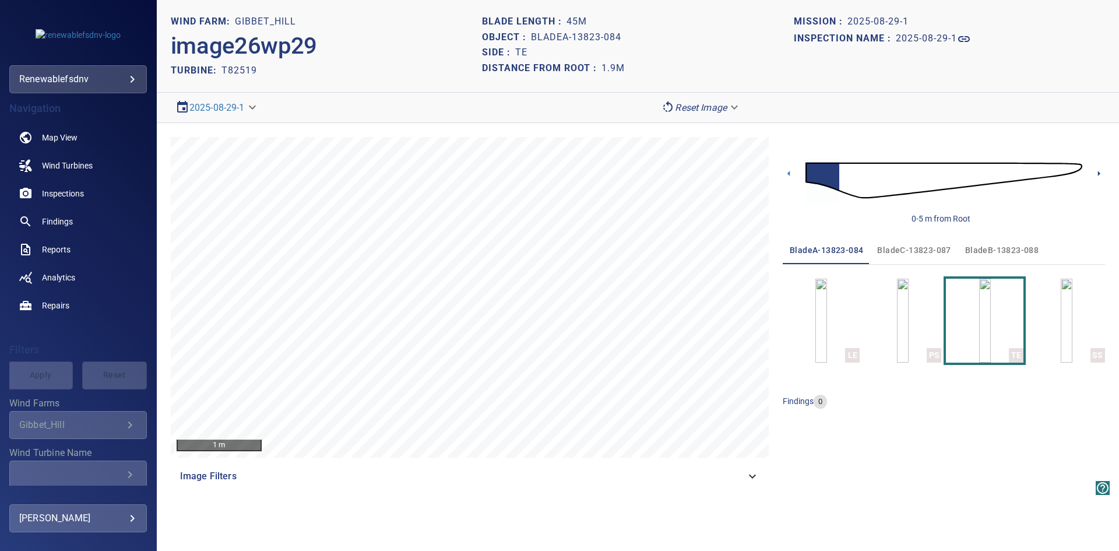
click at [1100, 173] on icon at bounding box center [1099, 173] width 2 height 5
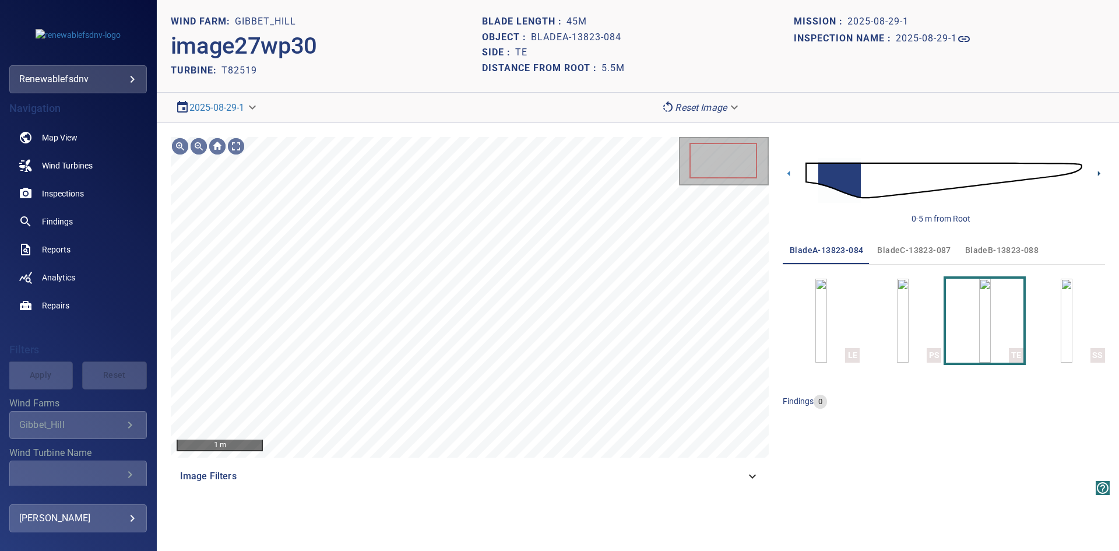
click at [1100, 173] on icon at bounding box center [1099, 173] width 2 height 5
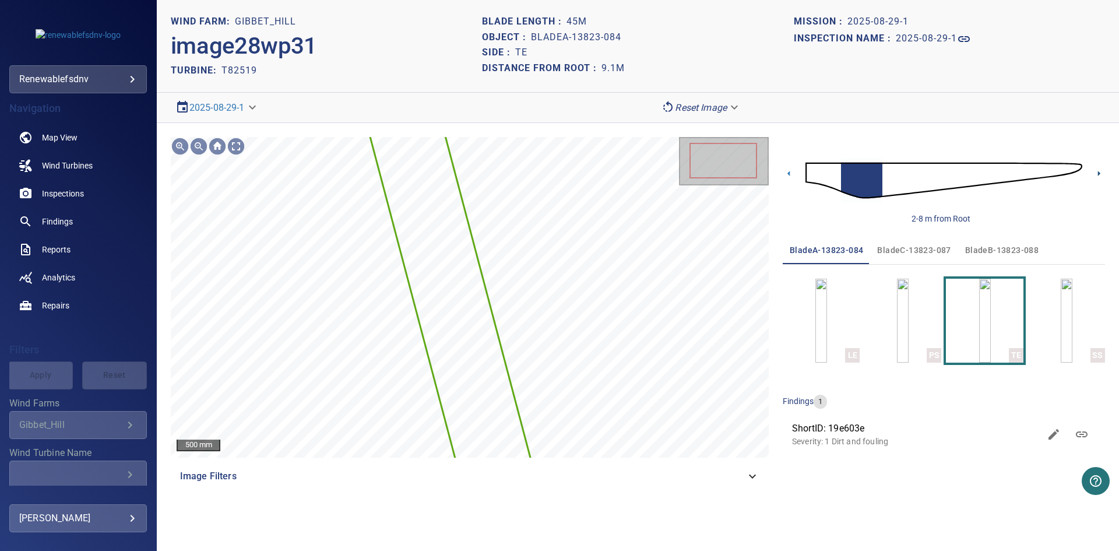
click at [1100, 173] on icon at bounding box center [1099, 173] width 2 height 5
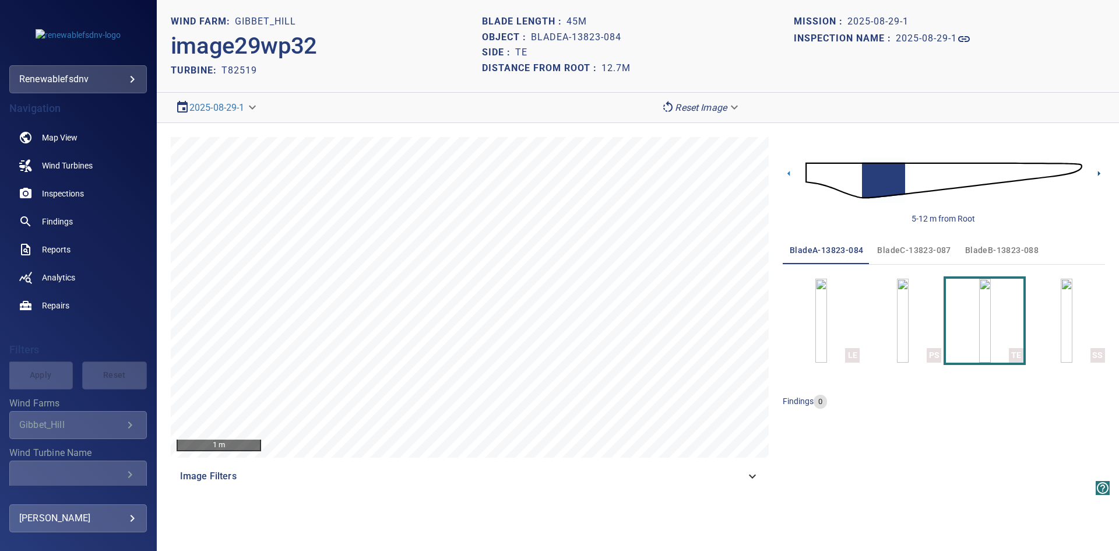
click at [1099, 172] on icon at bounding box center [1099, 173] width 12 height 12
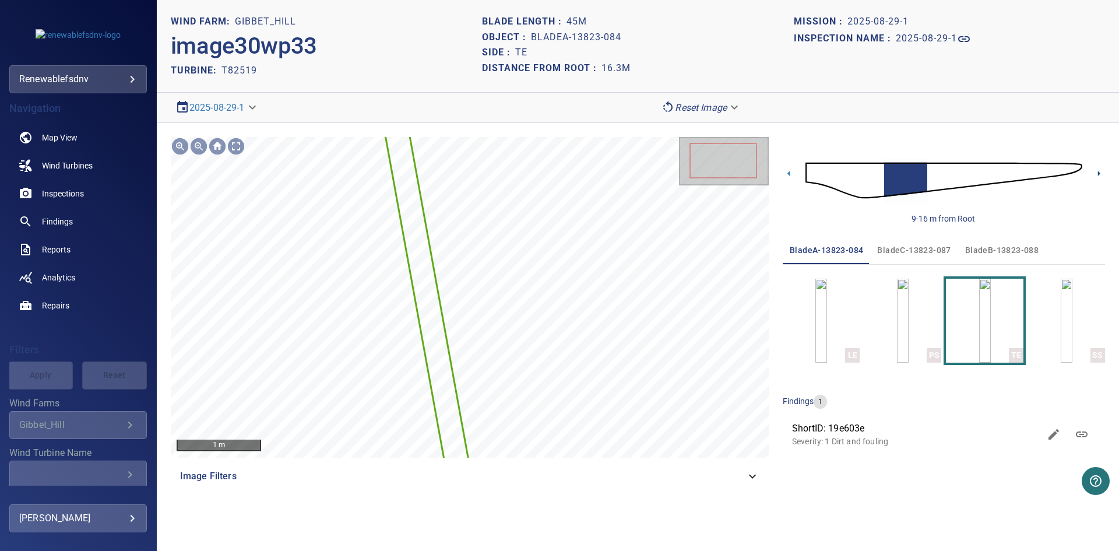
click at [1099, 172] on icon at bounding box center [1099, 173] width 12 height 12
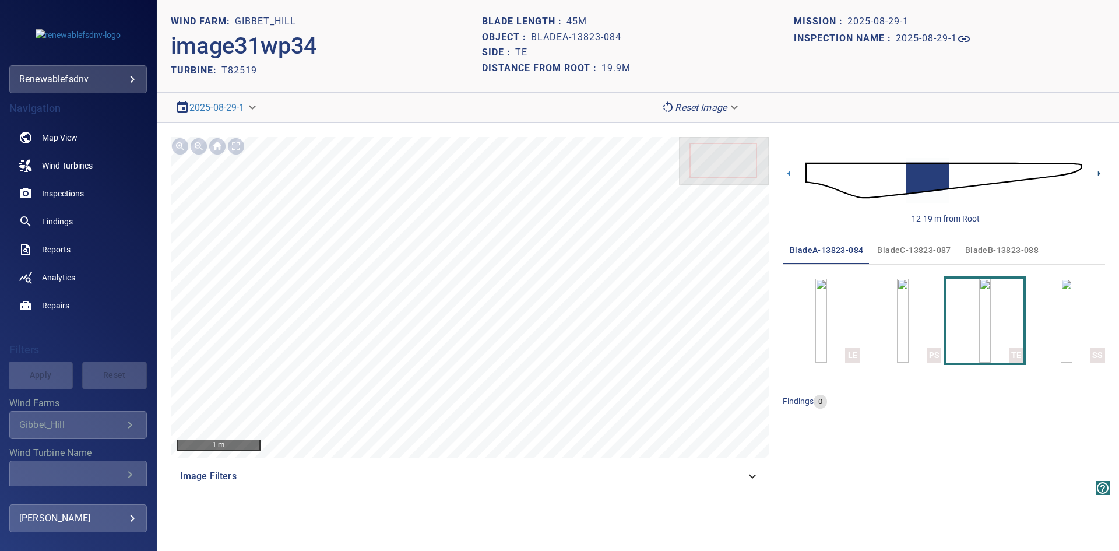
click at [1099, 172] on icon at bounding box center [1099, 173] width 12 height 12
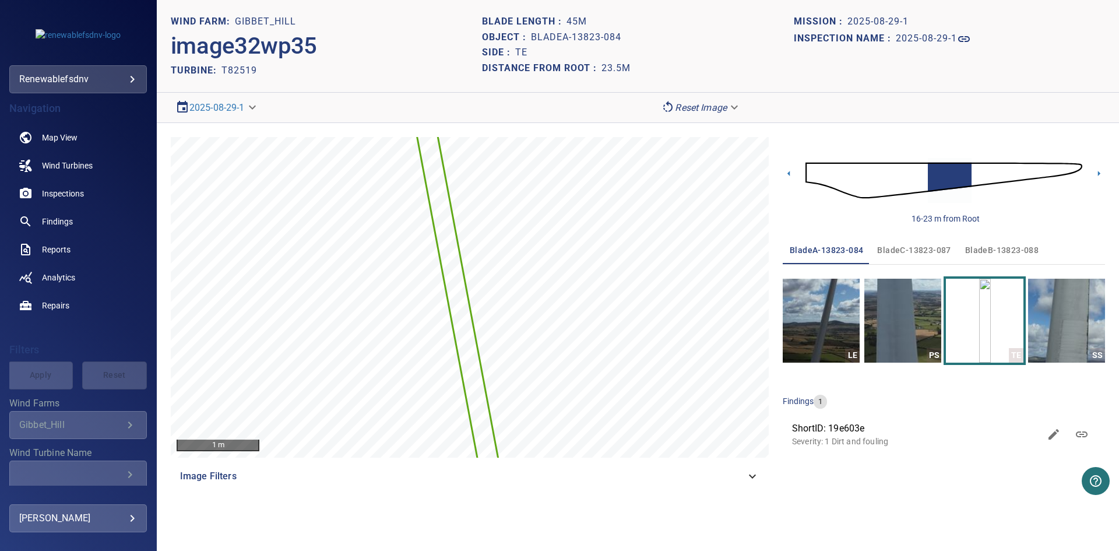
click at [1099, 172] on icon at bounding box center [1099, 173] width 12 height 12
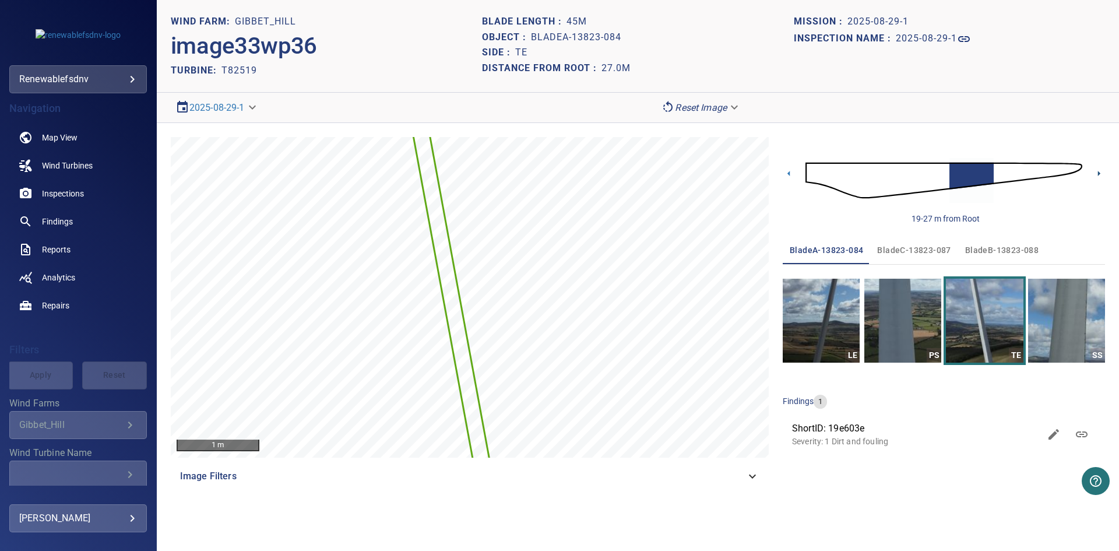
click at [1099, 172] on icon at bounding box center [1099, 173] width 12 height 12
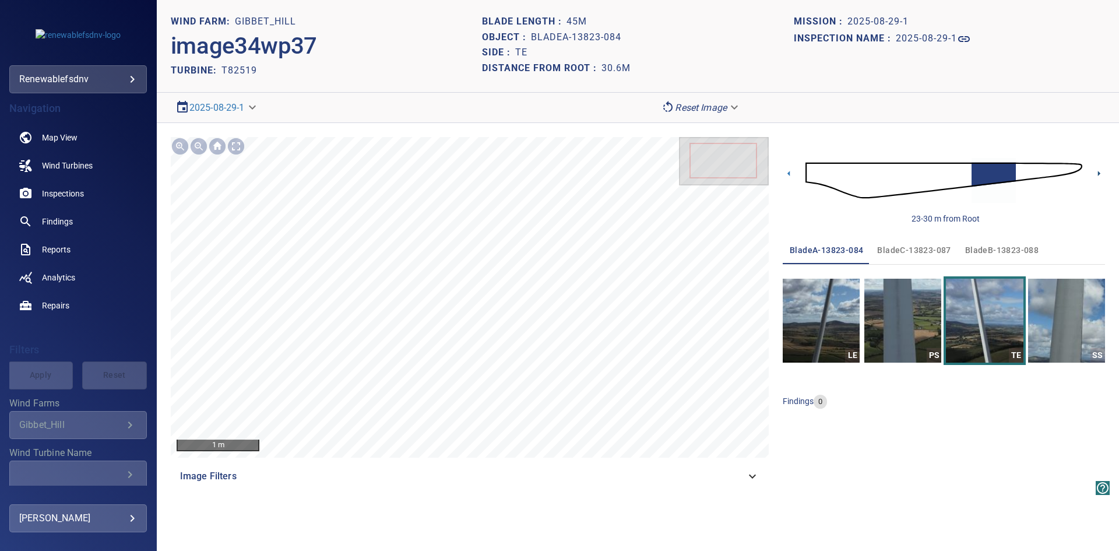
click at [1099, 172] on icon at bounding box center [1099, 173] width 12 height 12
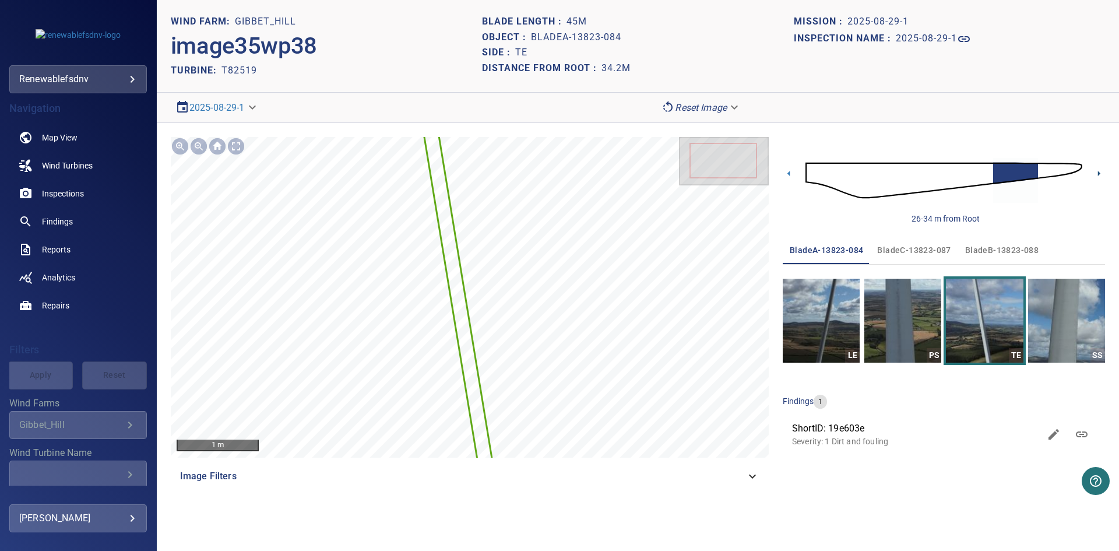
click at [1099, 172] on icon at bounding box center [1099, 173] width 12 height 12
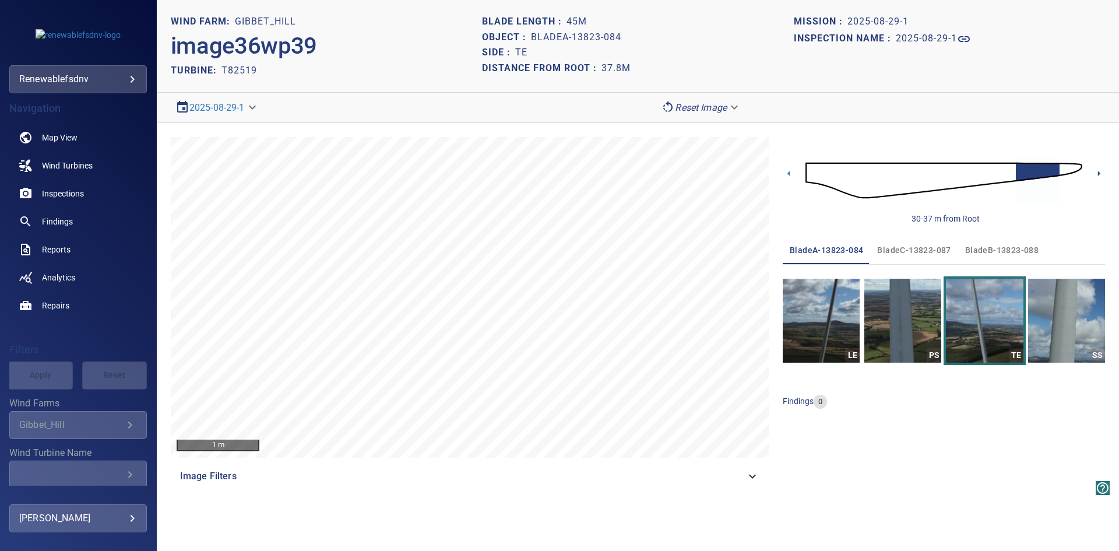
click at [1099, 172] on icon at bounding box center [1099, 173] width 12 height 12
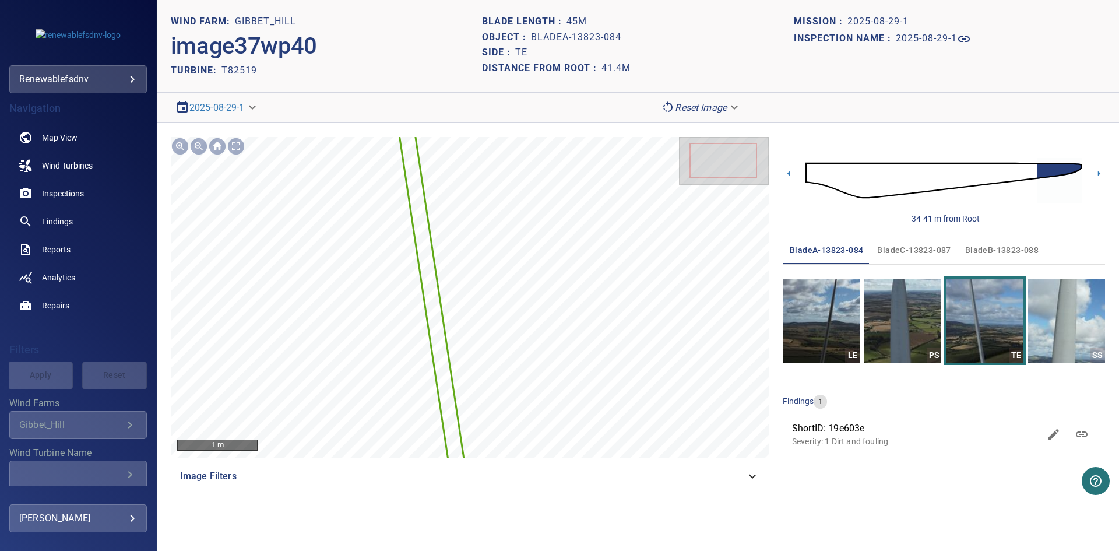
click at [1099, 172] on icon at bounding box center [1099, 173] width 12 height 12
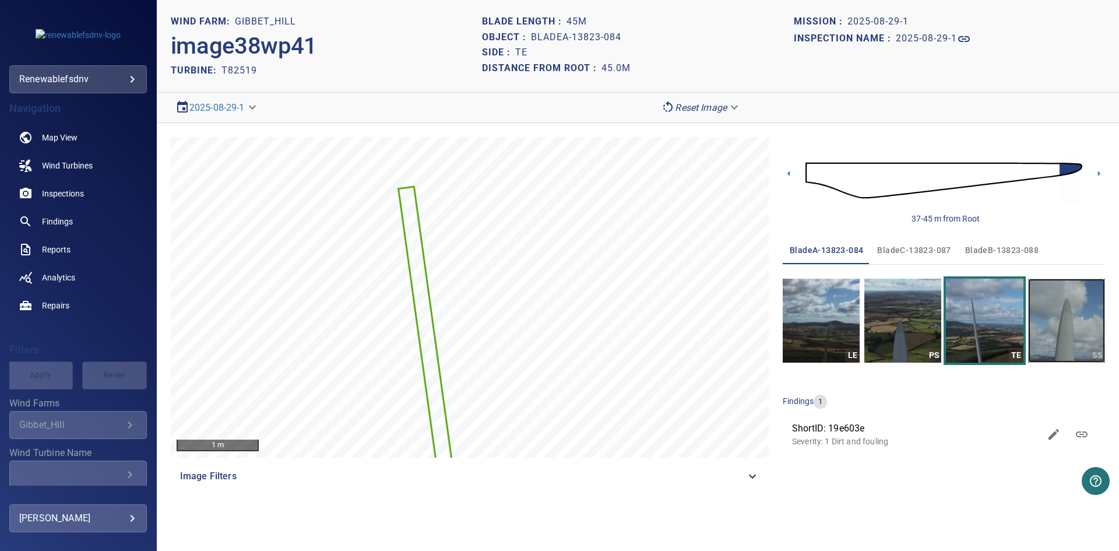
click at [1064, 315] on img "button" at bounding box center [1066, 321] width 77 height 84
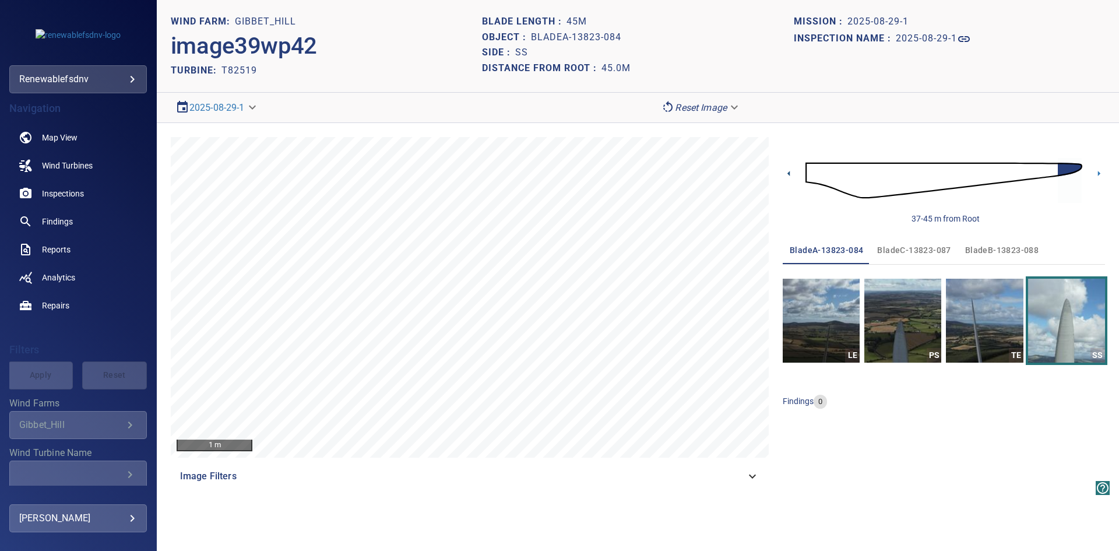
click at [789, 173] on icon at bounding box center [788, 173] width 2 height 5
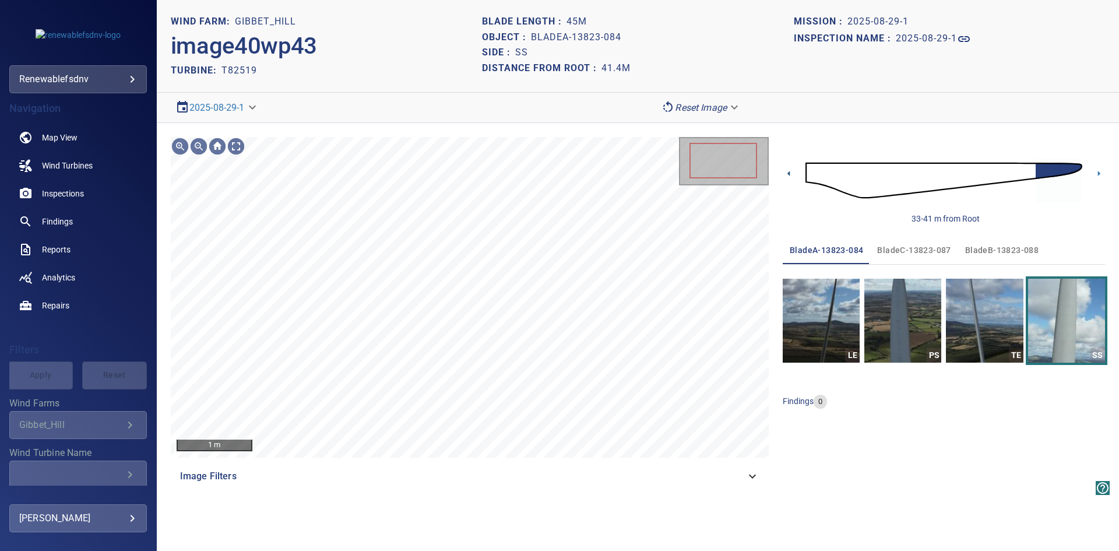
click at [789, 173] on icon at bounding box center [788, 173] width 2 height 5
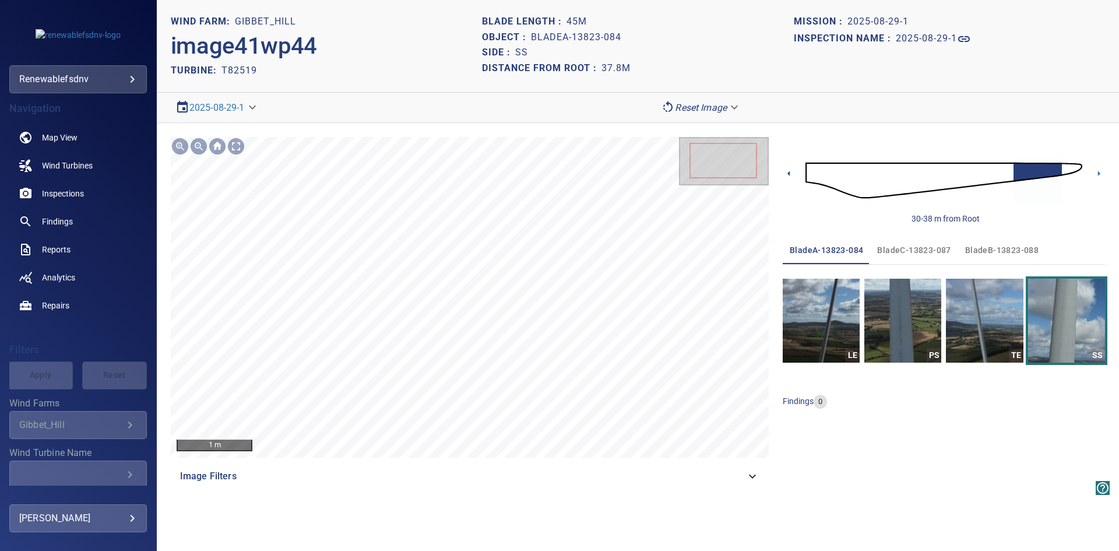
click at [787, 174] on icon at bounding box center [789, 173] width 12 height 12
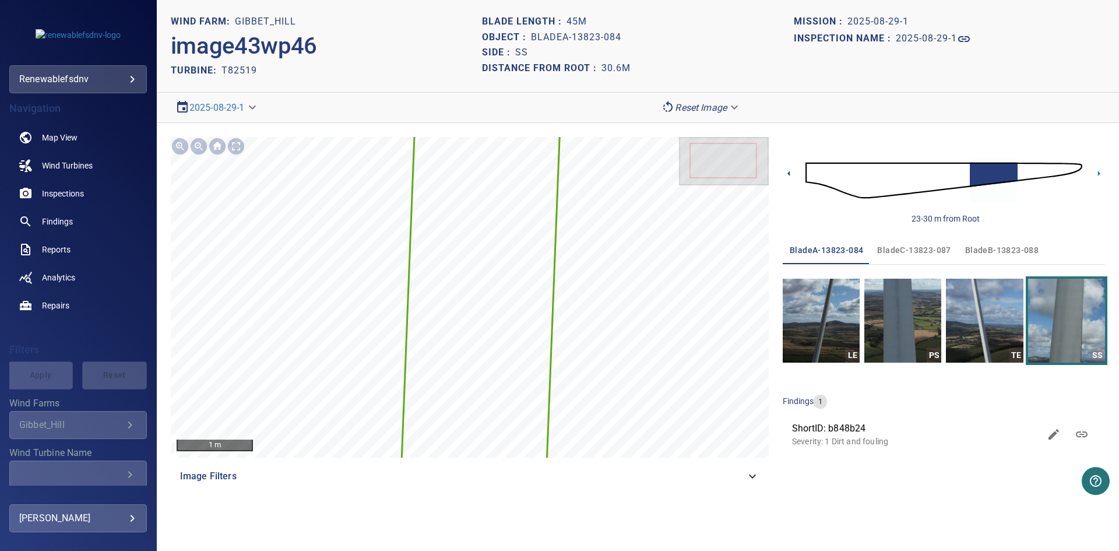
click at [788, 171] on icon at bounding box center [789, 173] width 12 height 12
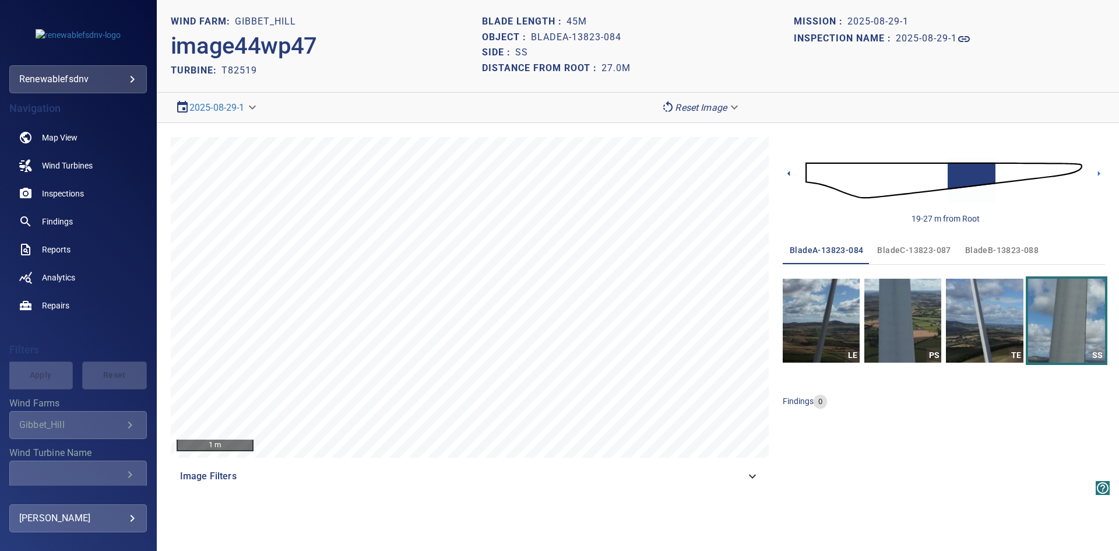
click at [789, 171] on icon at bounding box center [789, 173] width 12 height 12
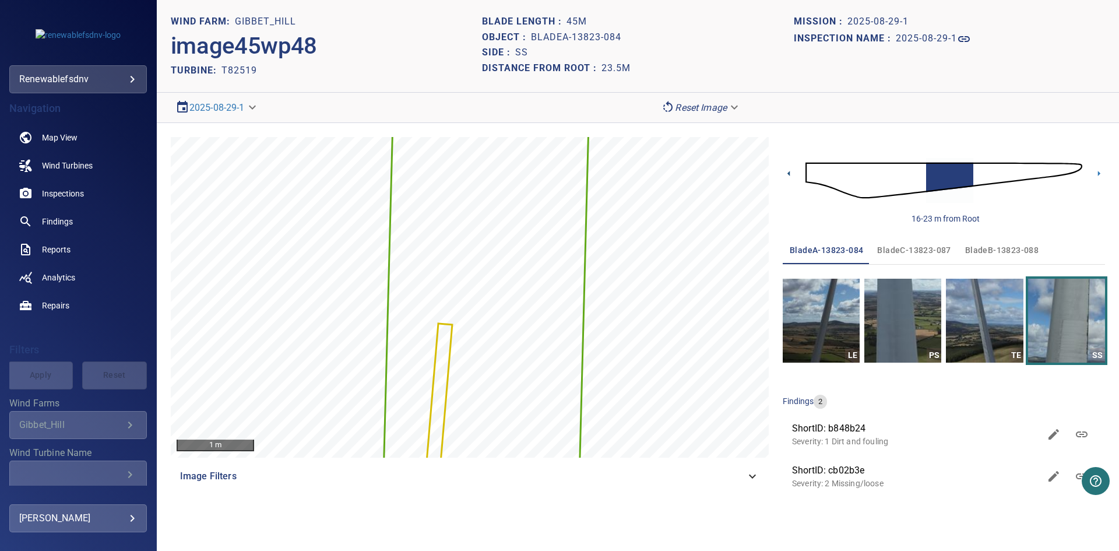
click at [789, 171] on icon at bounding box center [789, 173] width 12 height 12
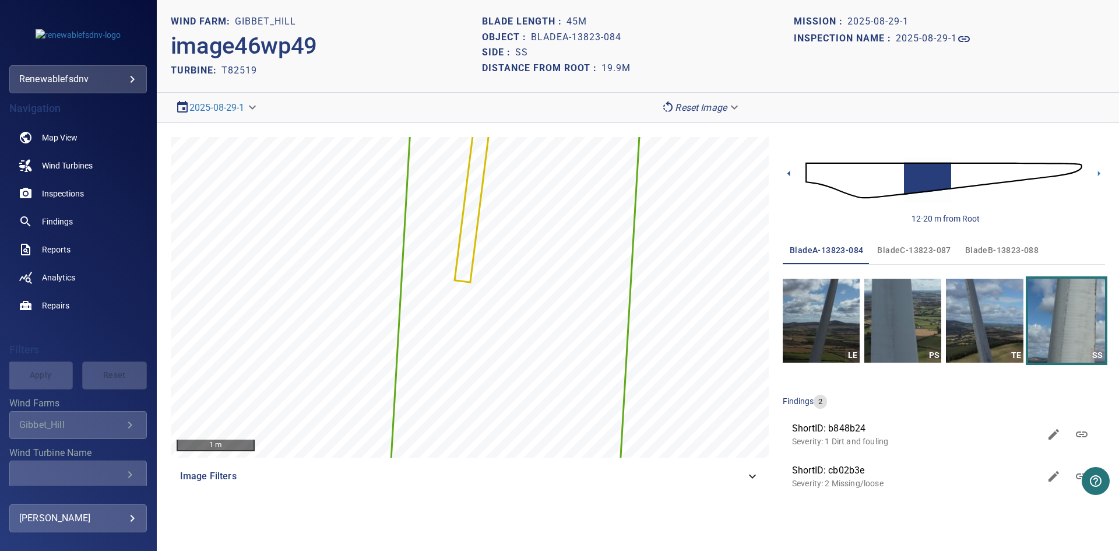
click at [789, 171] on icon at bounding box center [789, 173] width 12 height 12
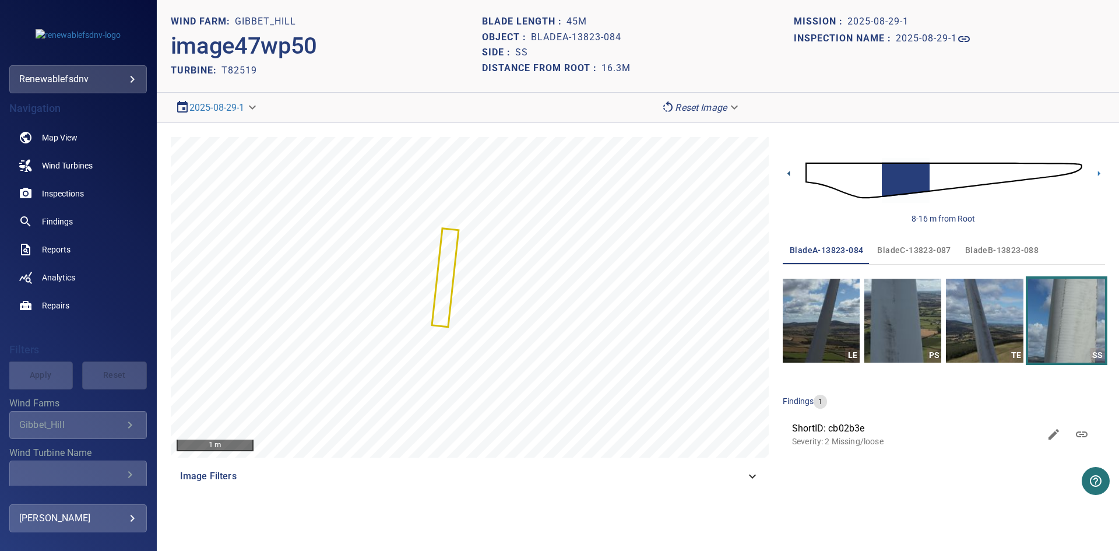
click at [789, 171] on icon at bounding box center [789, 173] width 12 height 12
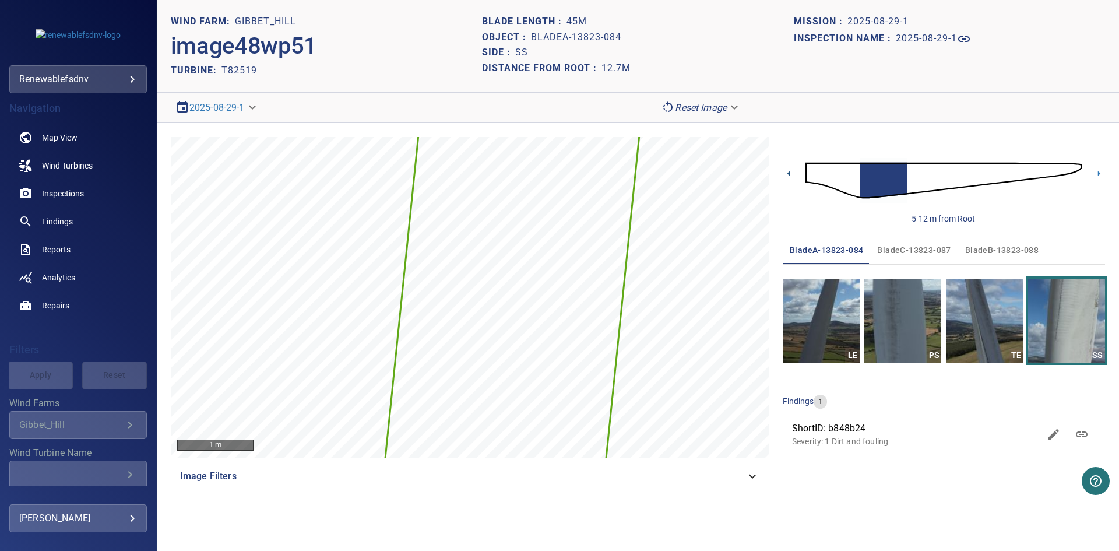
click at [789, 171] on icon at bounding box center [789, 173] width 12 height 12
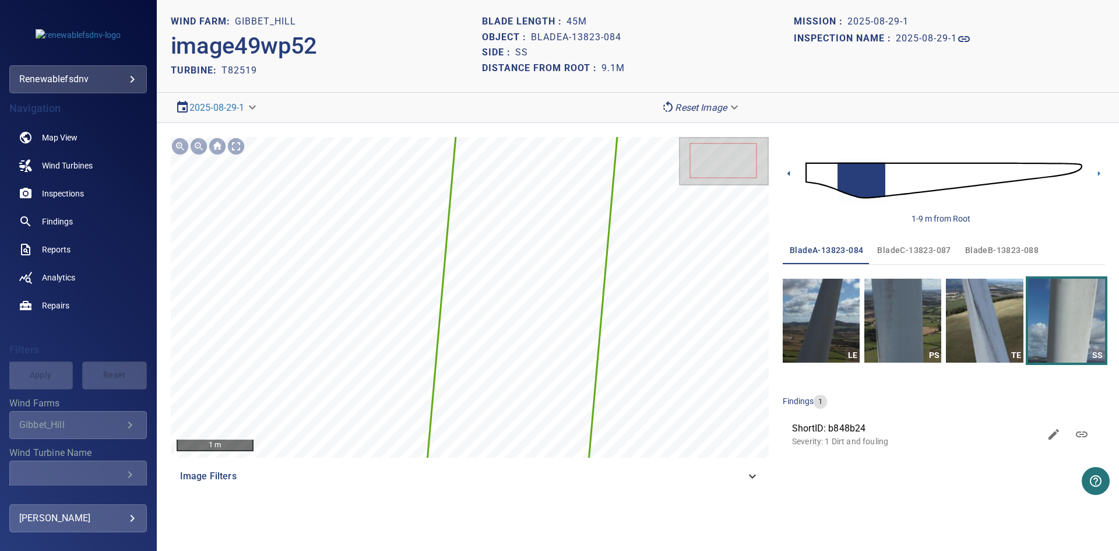
click at [789, 171] on icon at bounding box center [789, 173] width 12 height 12
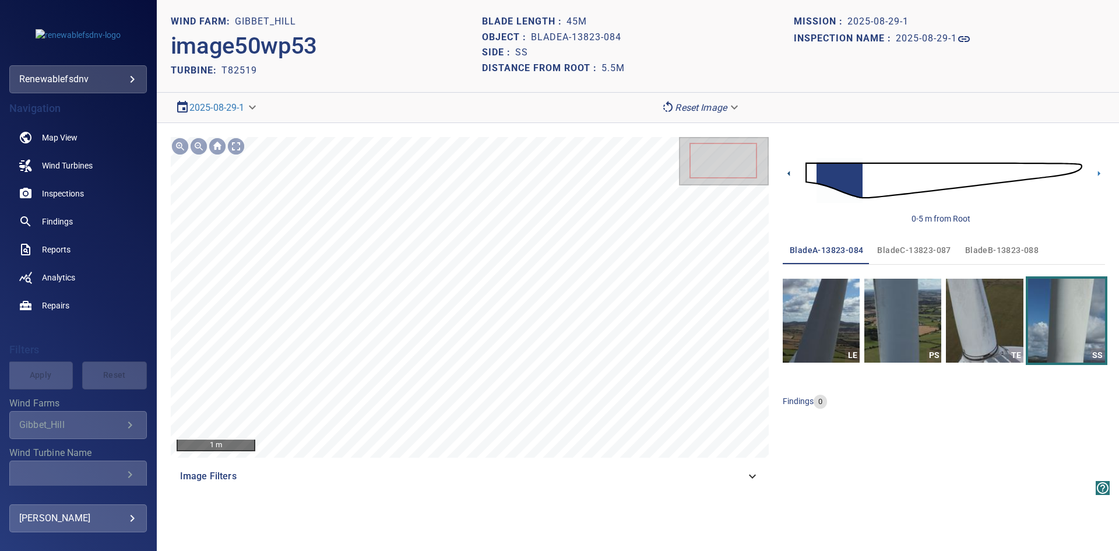
click at [789, 171] on icon at bounding box center [789, 173] width 12 height 12
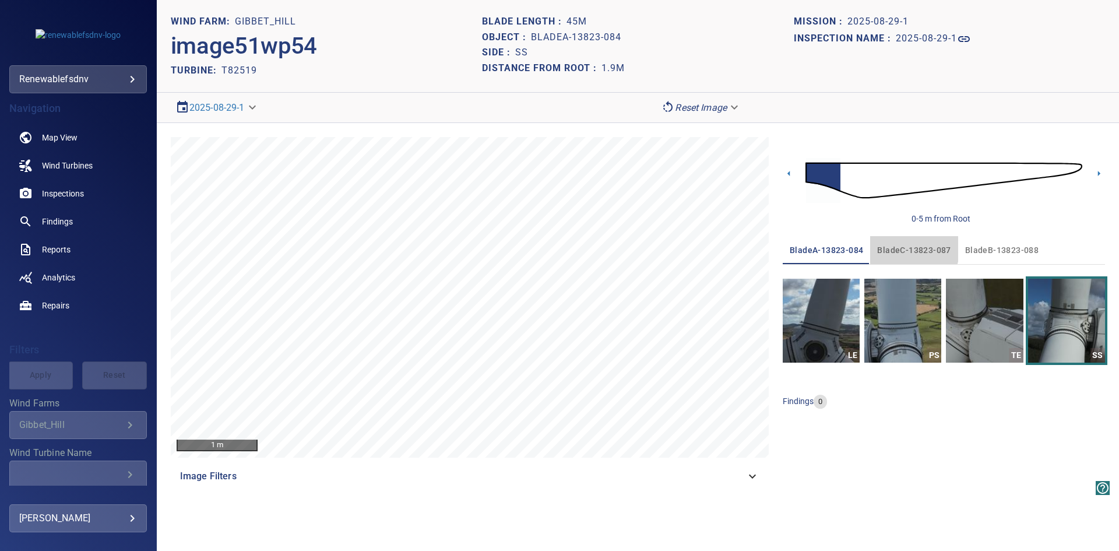
click at [889, 246] on span "bladeC-13823-087" at bounding box center [913, 250] width 73 height 15
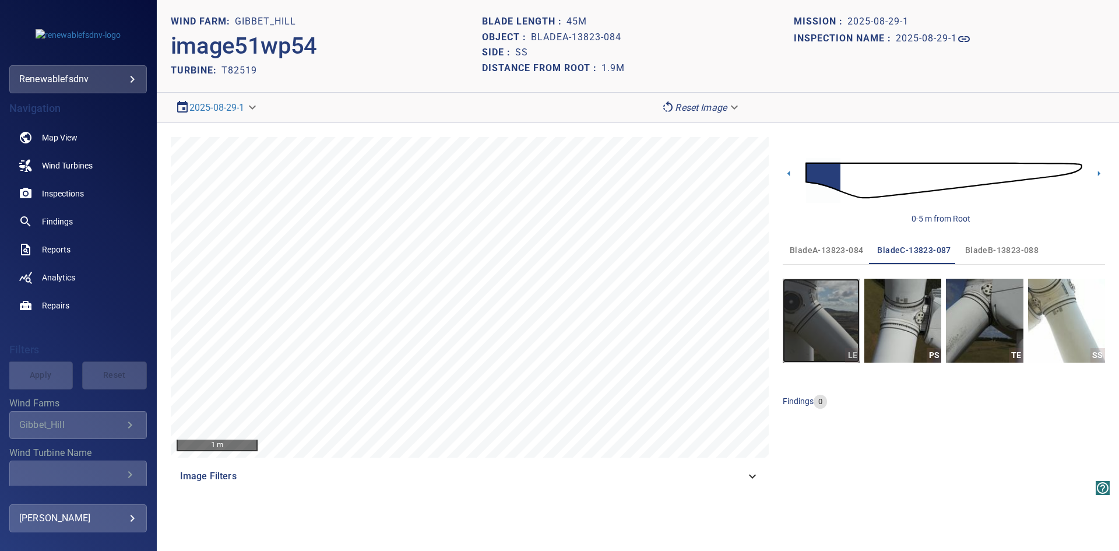
click at [830, 322] on img "button" at bounding box center [821, 321] width 77 height 84
click at [1100, 174] on icon at bounding box center [1099, 173] width 12 height 12
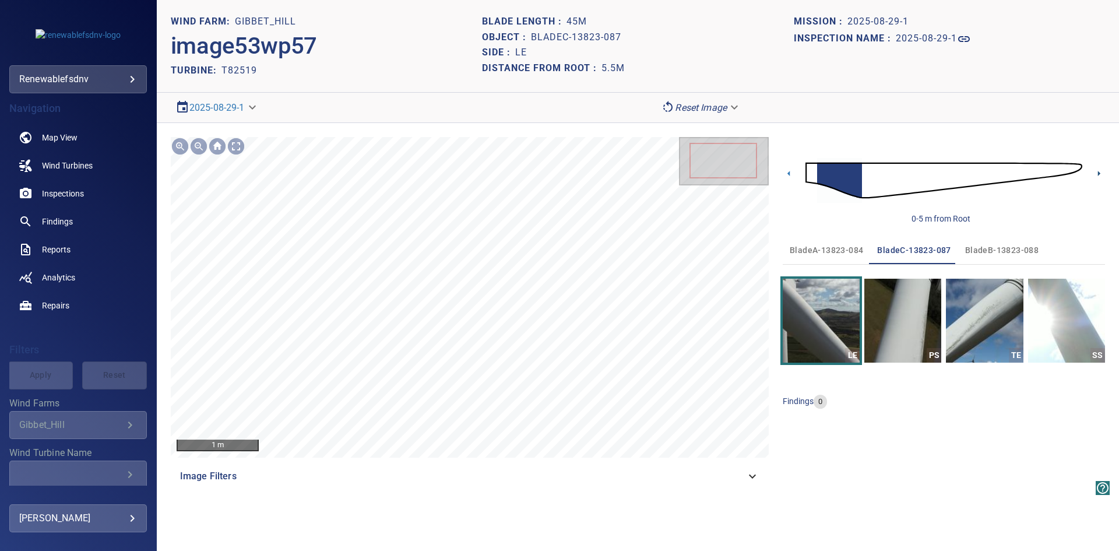
click at [1100, 172] on icon at bounding box center [1099, 173] width 12 height 12
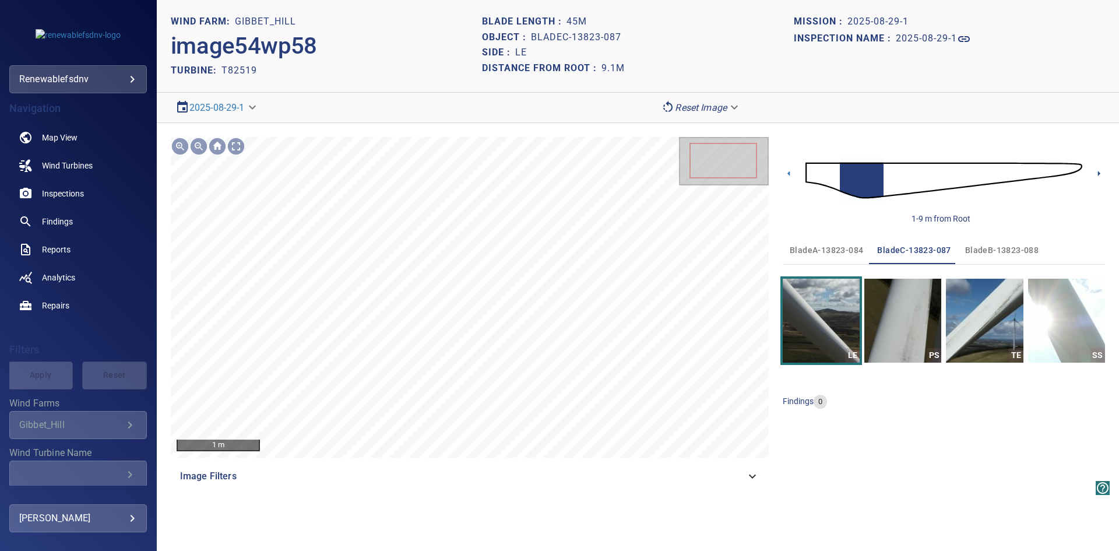
click at [1100, 172] on icon at bounding box center [1099, 173] width 12 height 12
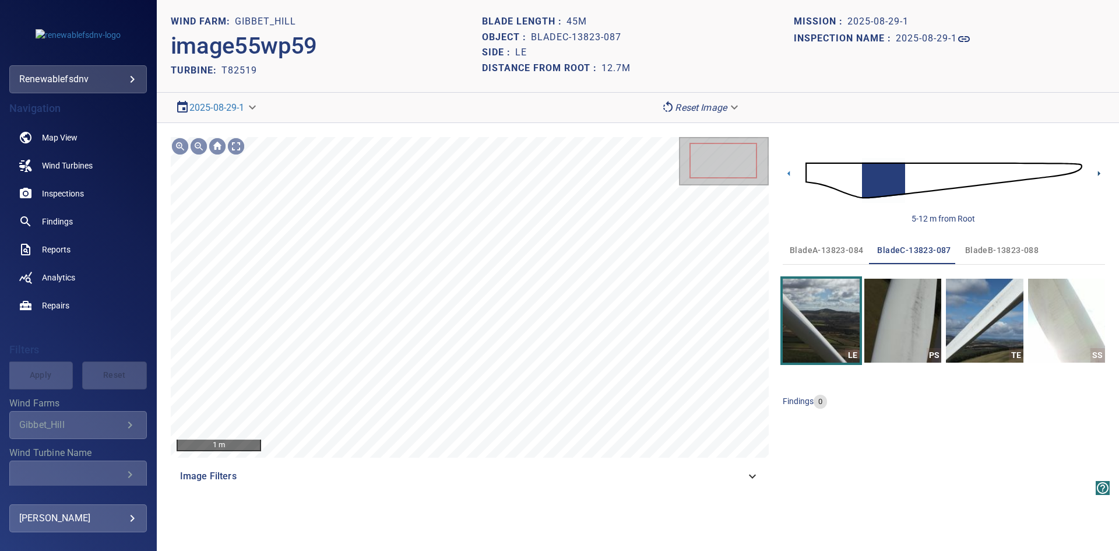
click at [1100, 172] on icon at bounding box center [1099, 173] width 12 height 12
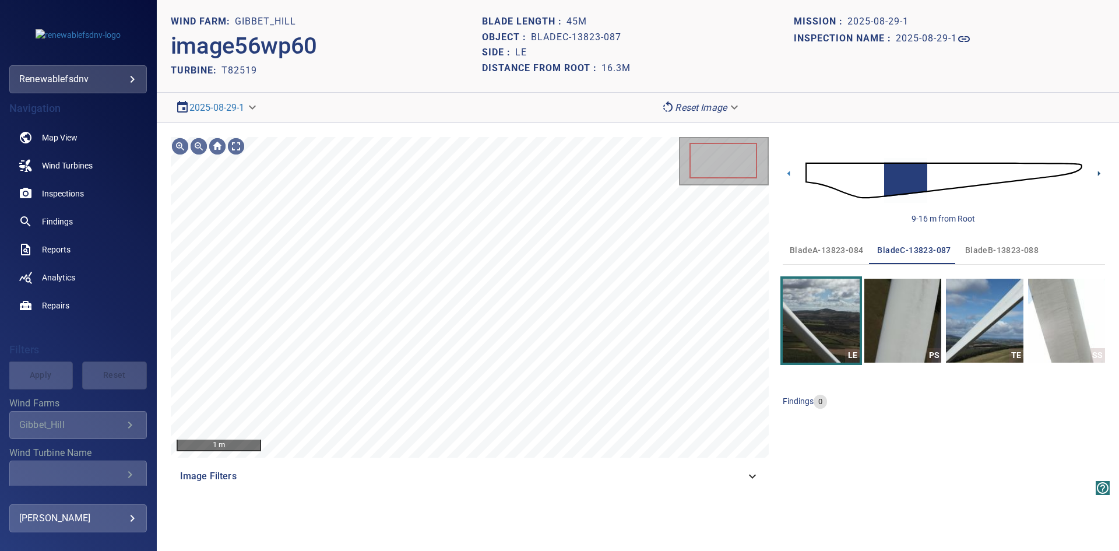
click at [1100, 172] on icon at bounding box center [1099, 173] width 12 height 12
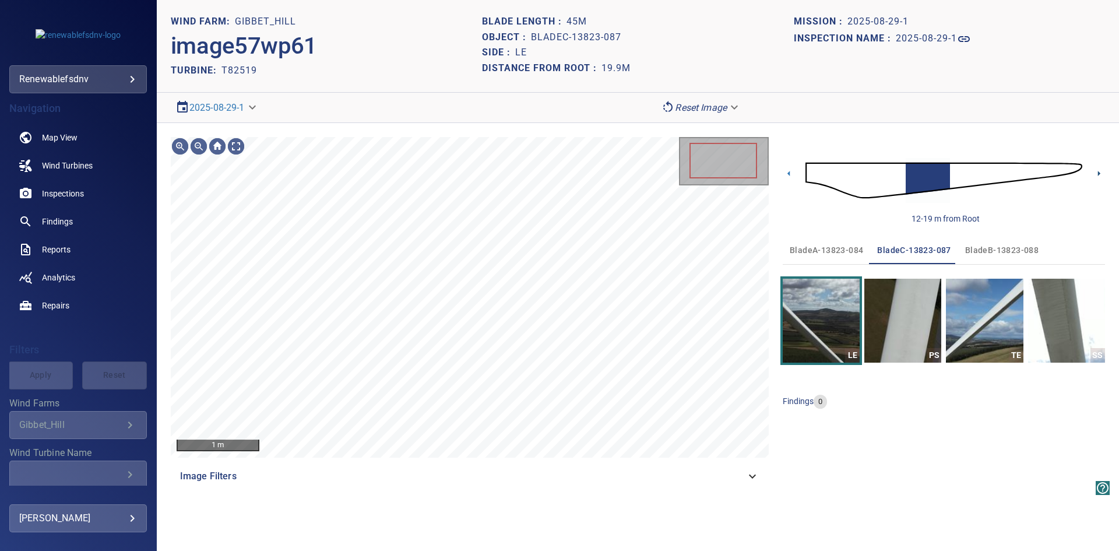
click at [1099, 174] on icon at bounding box center [1099, 173] width 2 height 5
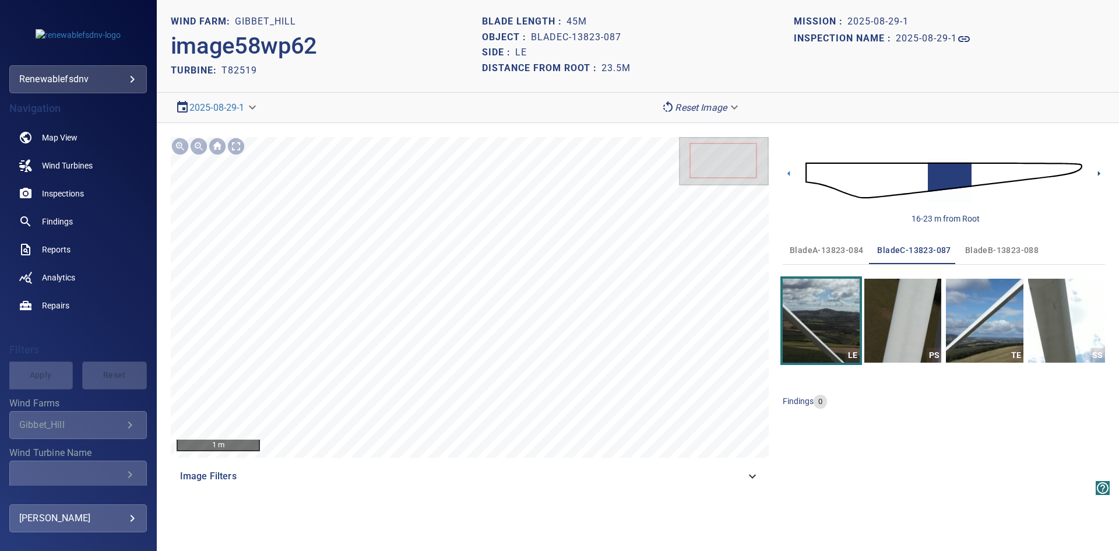
click at [1099, 174] on icon at bounding box center [1099, 173] width 2 height 5
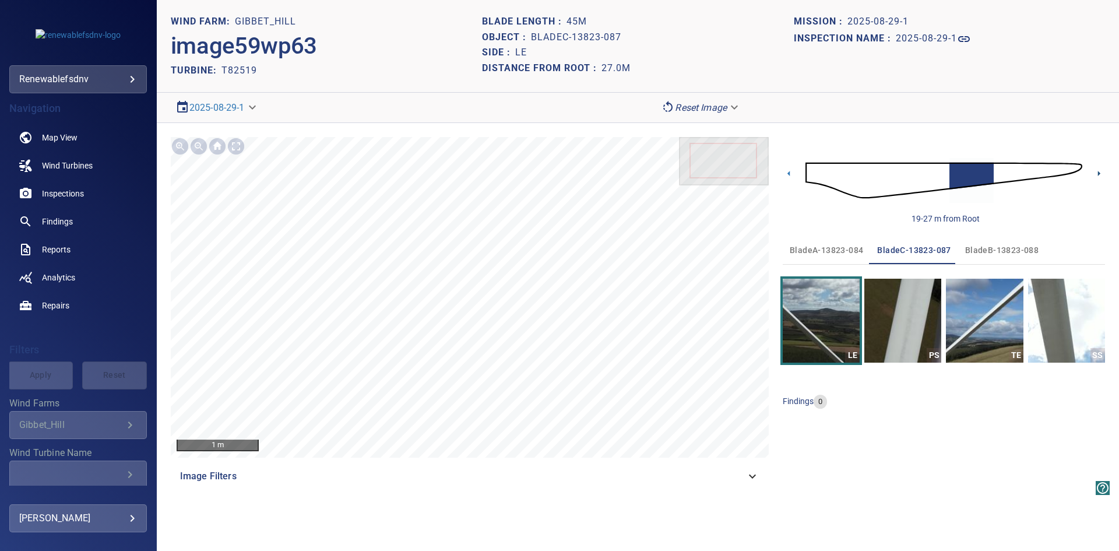
click at [1099, 174] on icon at bounding box center [1099, 173] width 2 height 5
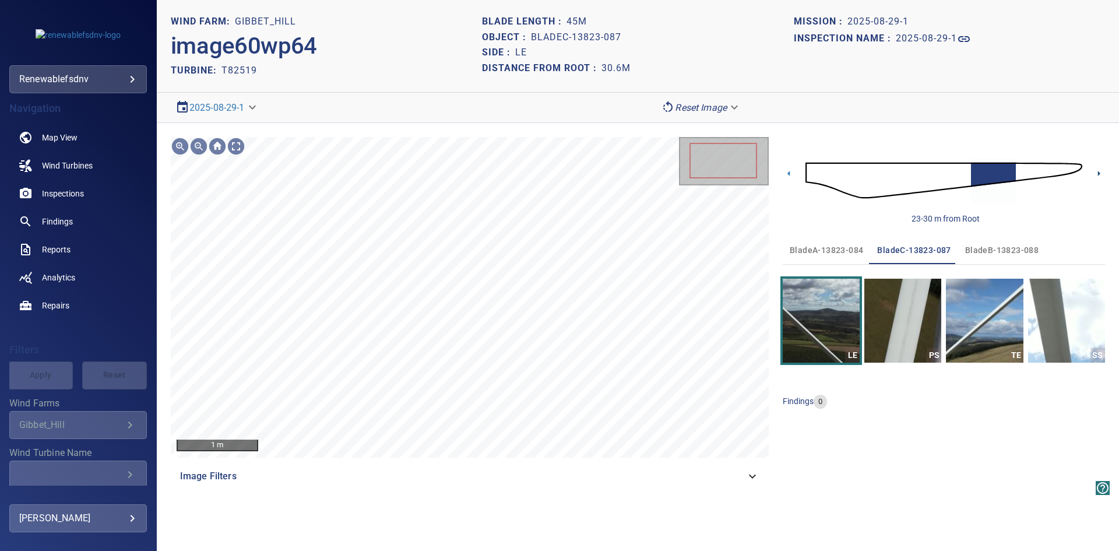
click at [1099, 174] on icon at bounding box center [1099, 173] width 2 height 5
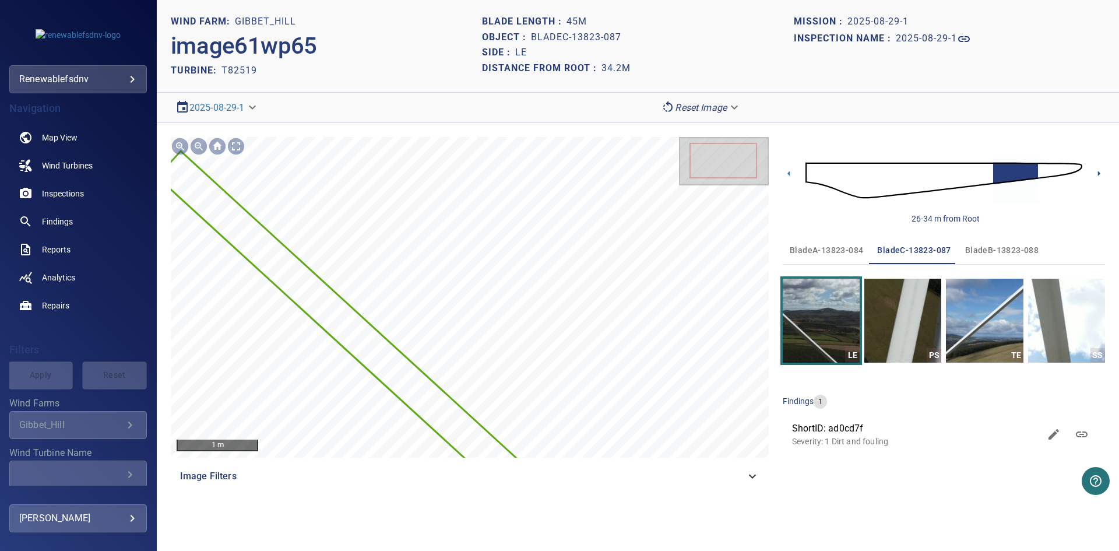
click at [1099, 174] on icon at bounding box center [1099, 173] width 2 height 5
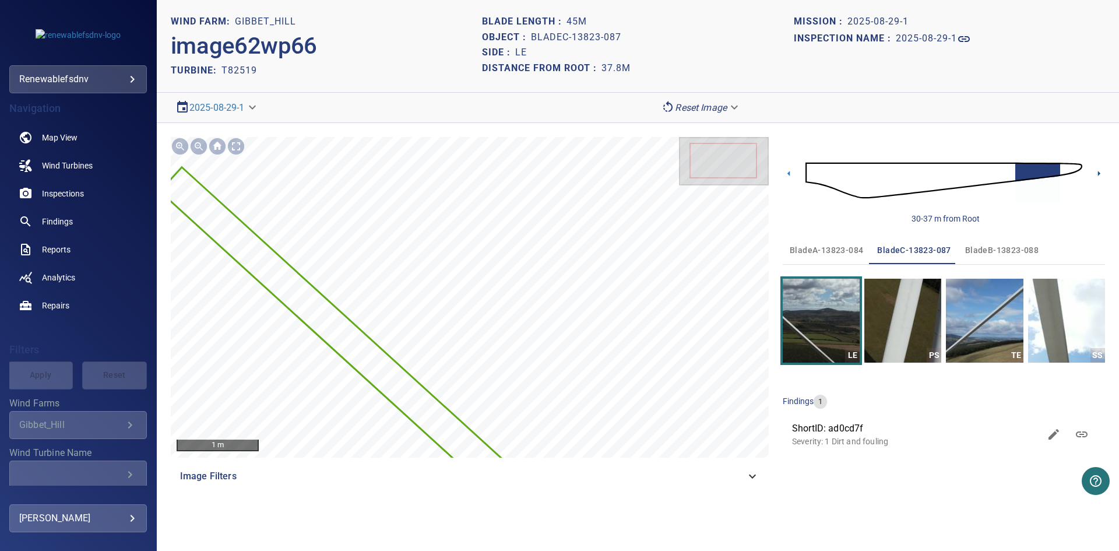
click at [1099, 174] on icon at bounding box center [1099, 173] width 2 height 5
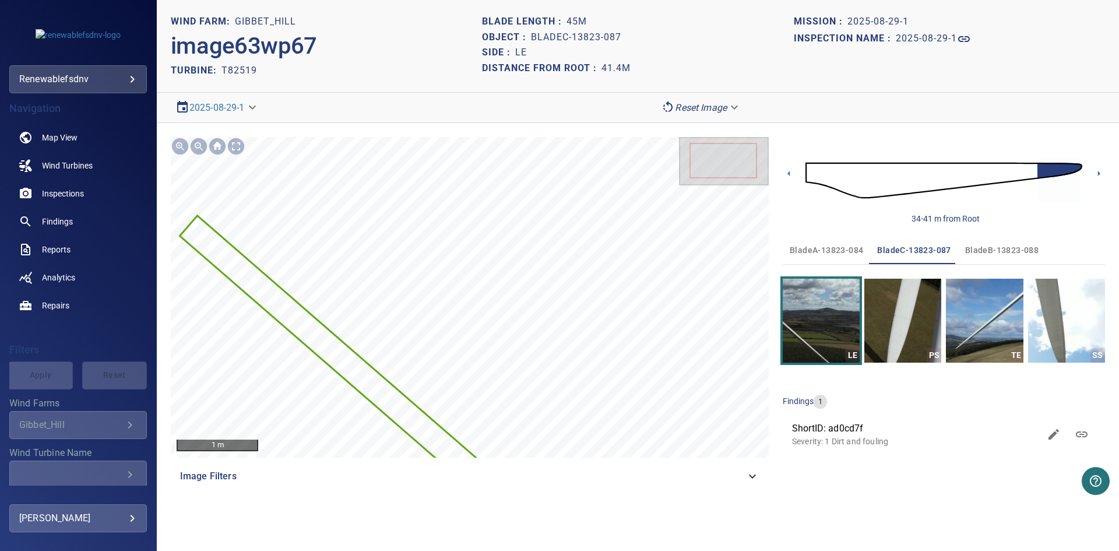
click at [1099, 174] on icon at bounding box center [1099, 173] width 2 height 5
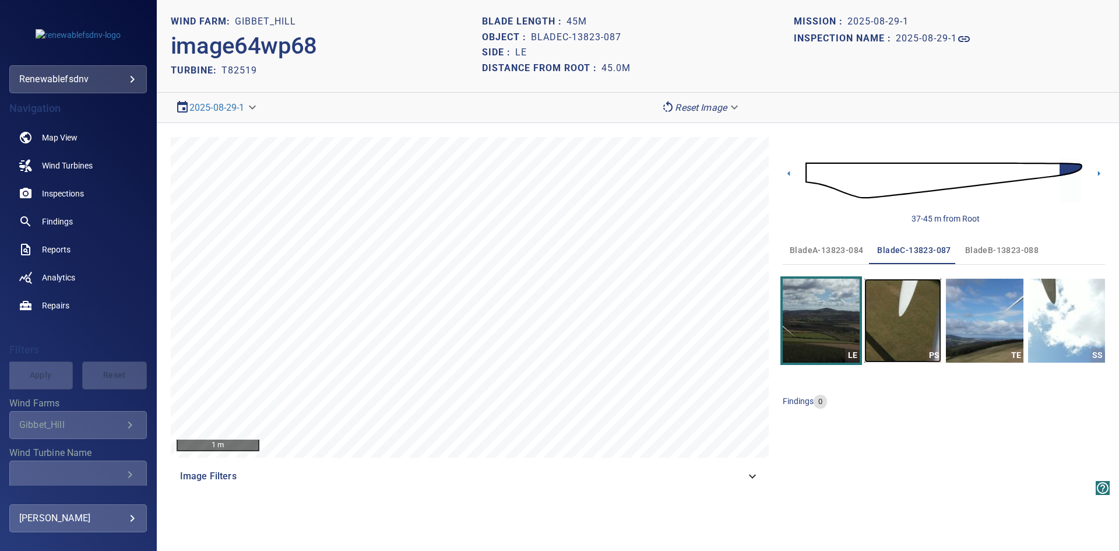
click at [887, 314] on img "button" at bounding box center [902, 321] width 77 height 84
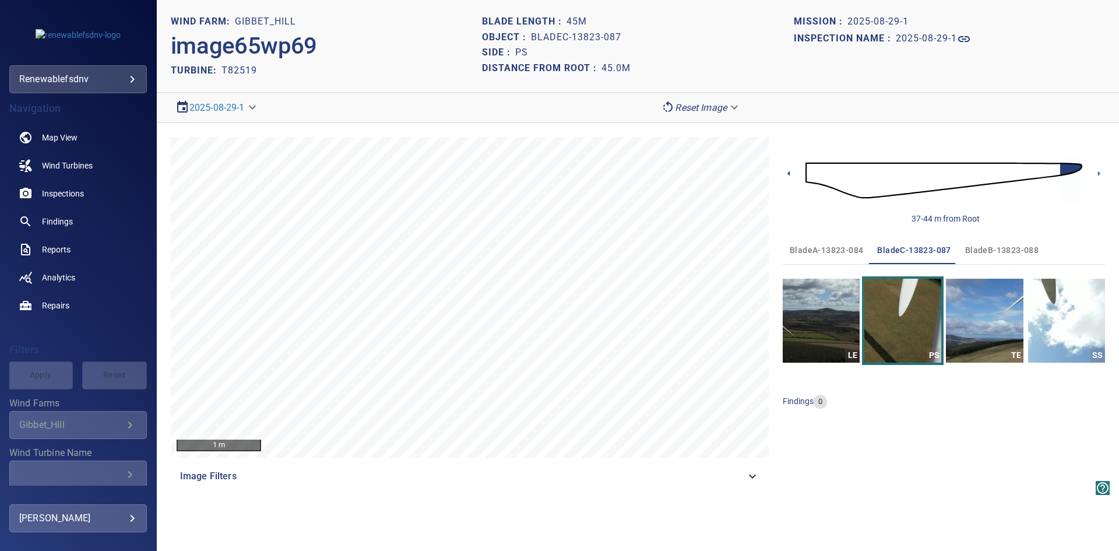
click at [787, 172] on icon at bounding box center [789, 173] width 12 height 12
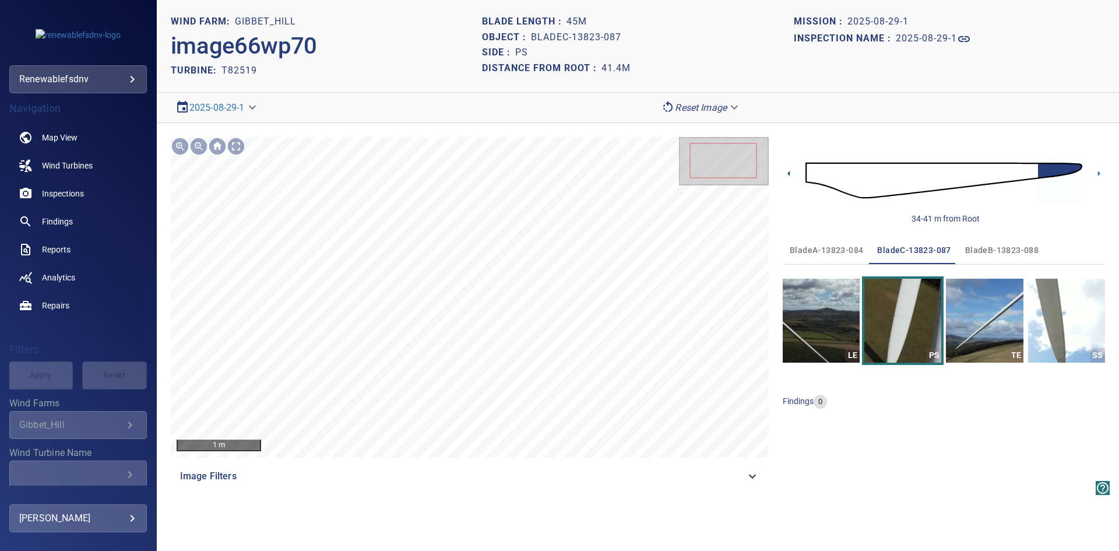
click at [789, 173] on icon at bounding box center [788, 173] width 2 height 5
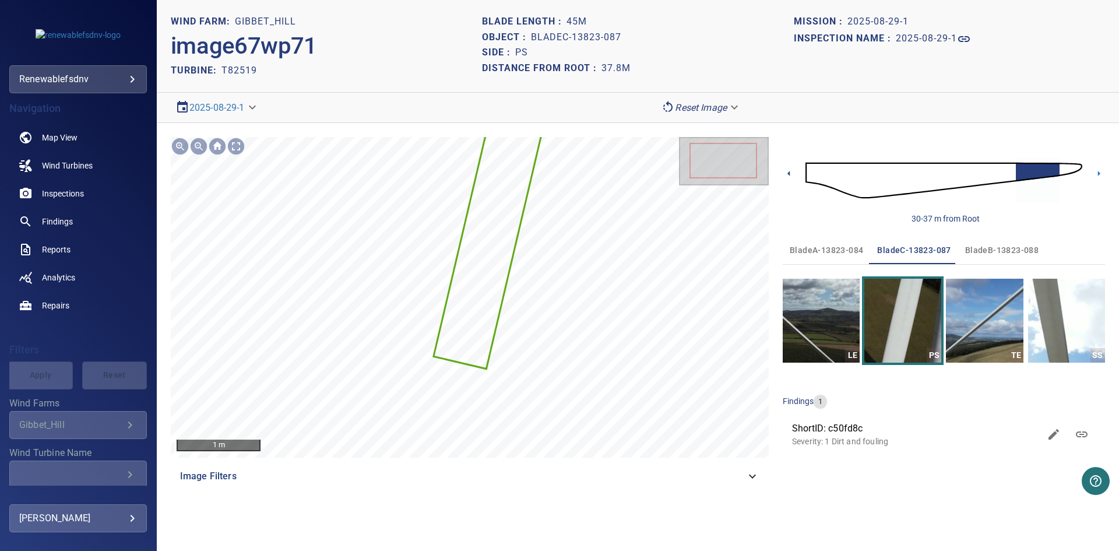
click at [789, 173] on icon at bounding box center [788, 173] width 2 height 5
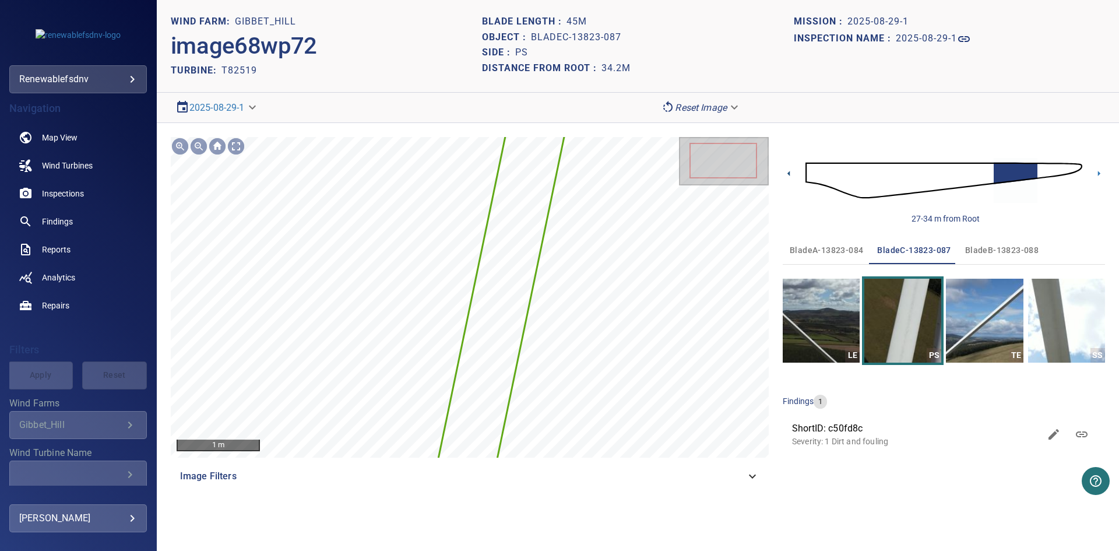
click at [789, 173] on icon at bounding box center [788, 173] width 2 height 5
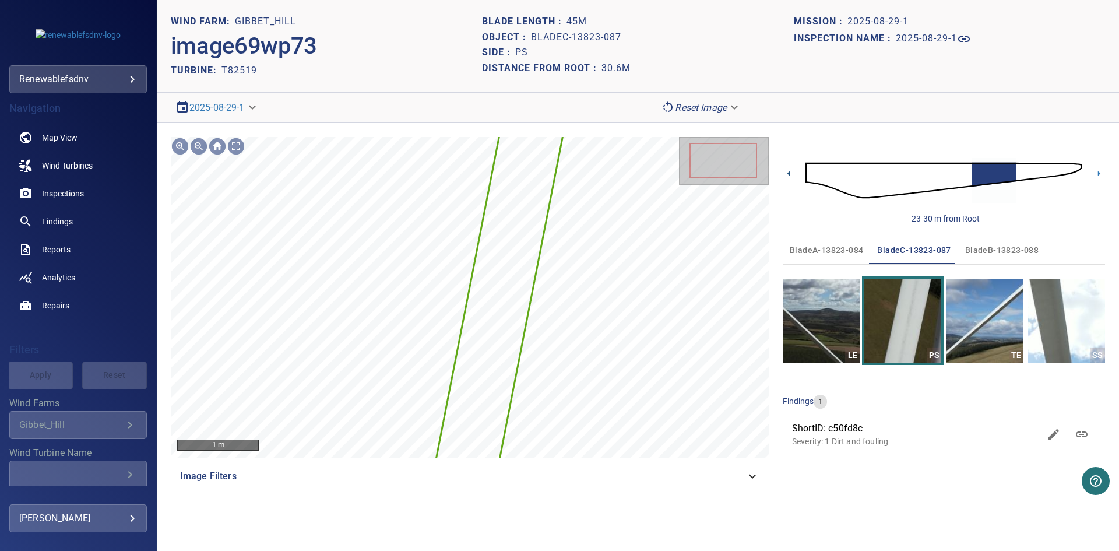
click at [789, 173] on icon at bounding box center [788, 173] width 2 height 5
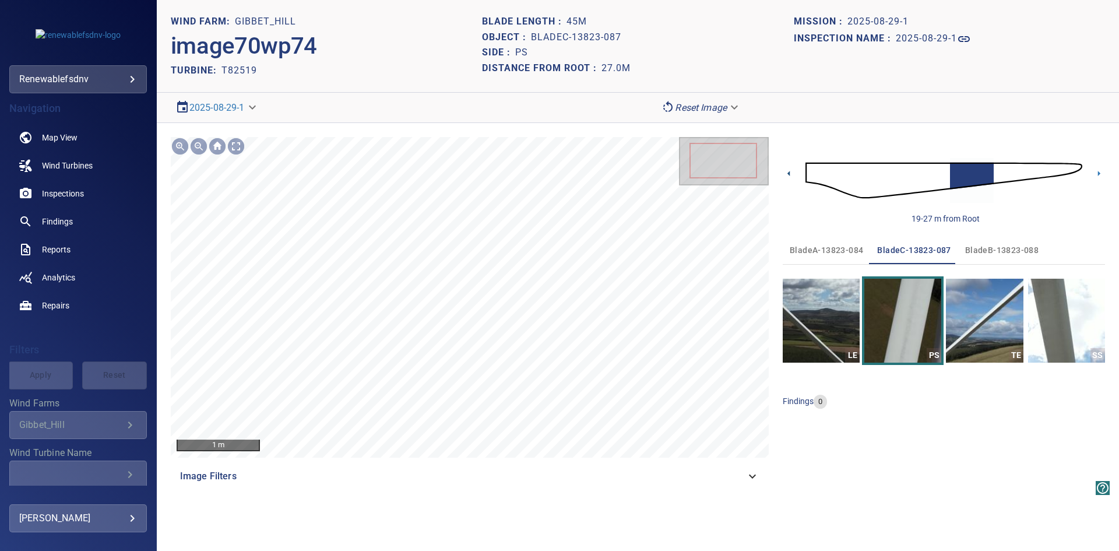
click at [789, 173] on icon at bounding box center [788, 173] width 2 height 5
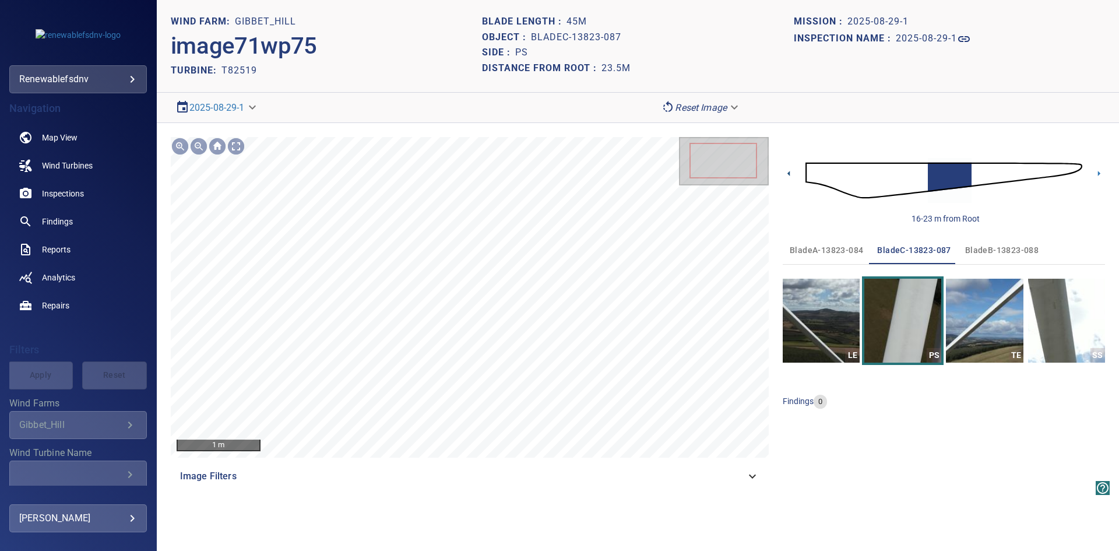
click at [789, 173] on icon at bounding box center [788, 173] width 2 height 5
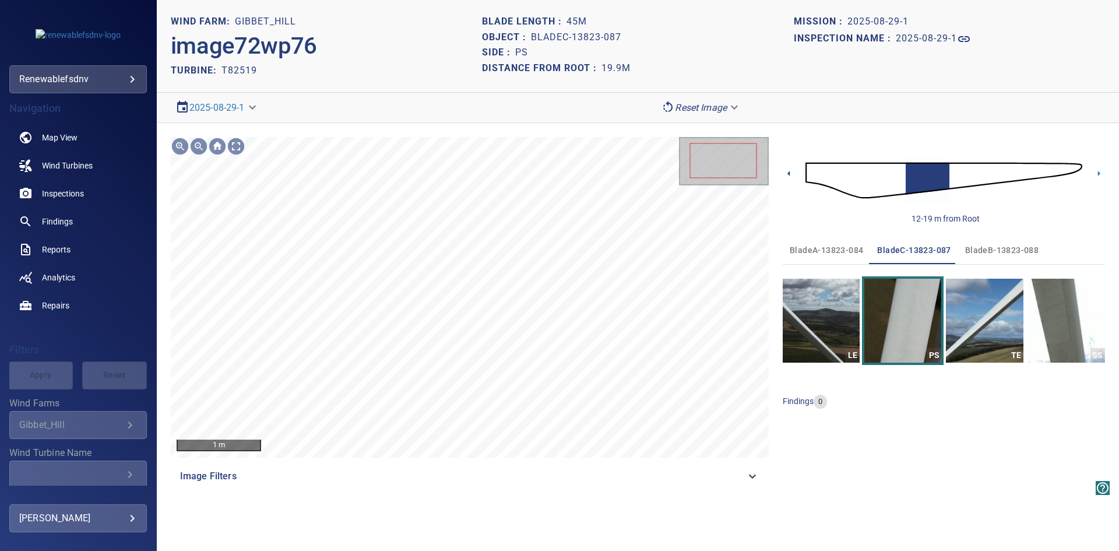
click at [789, 173] on icon at bounding box center [788, 173] width 2 height 5
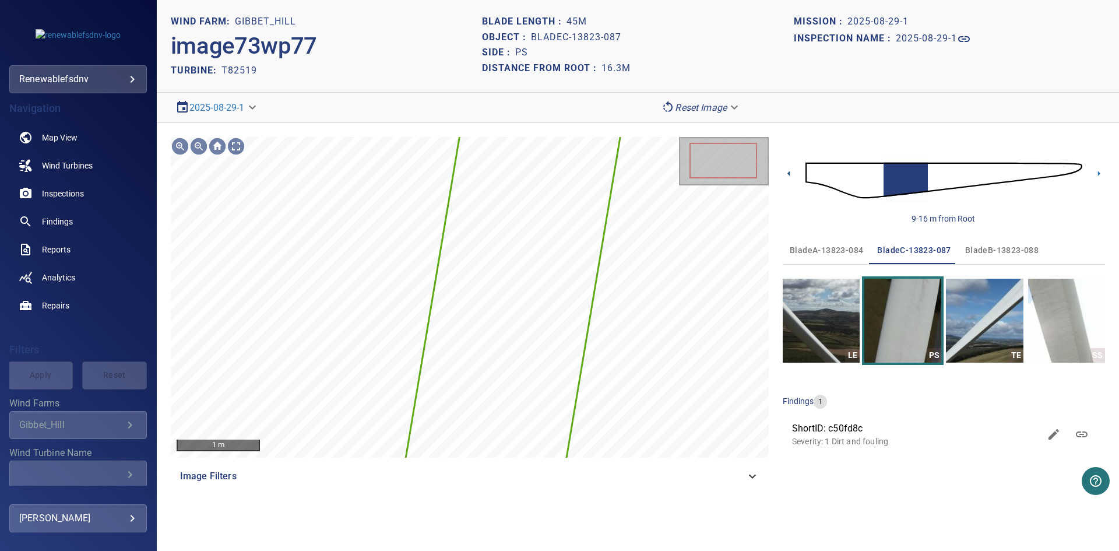
click at [789, 173] on icon at bounding box center [788, 173] width 2 height 5
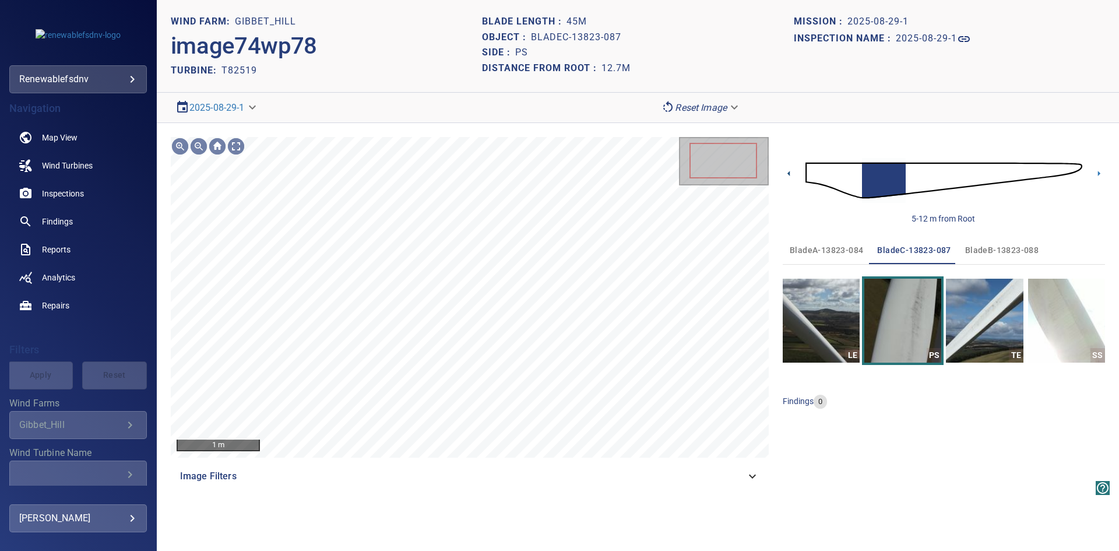
click at [789, 173] on icon at bounding box center [788, 173] width 2 height 5
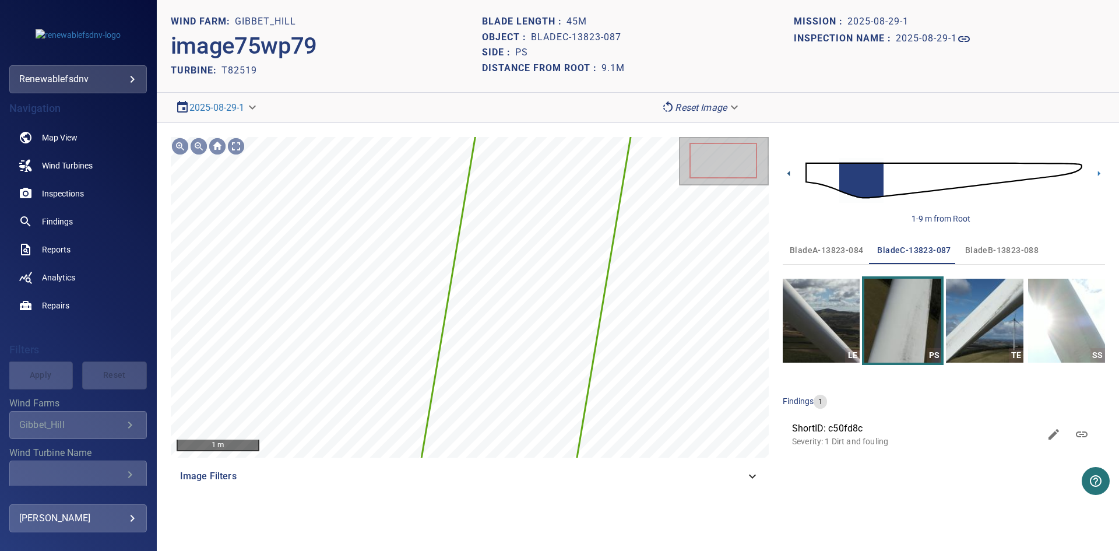
click at [789, 173] on icon at bounding box center [788, 173] width 2 height 5
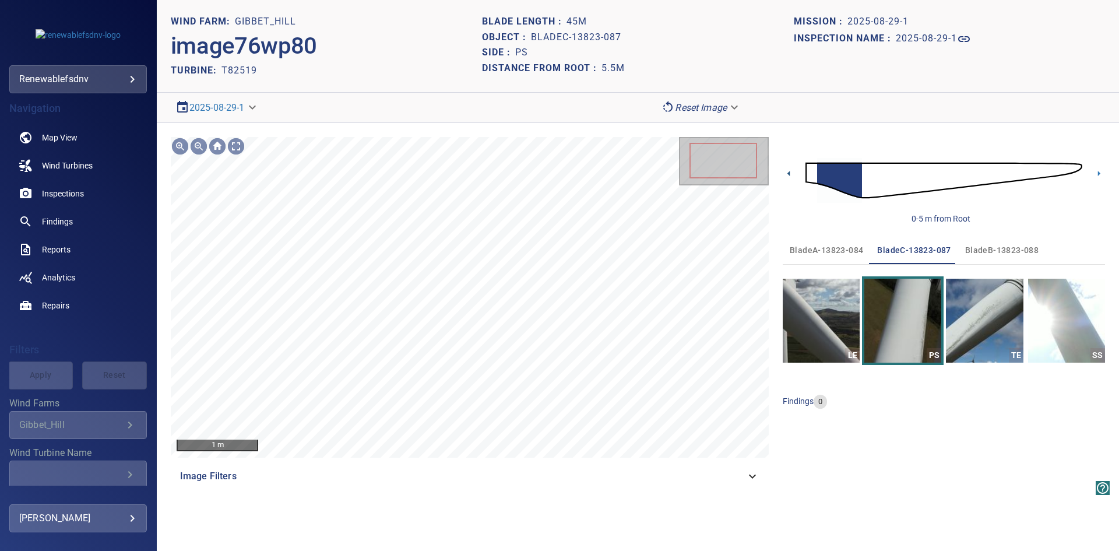
click at [789, 173] on icon at bounding box center [788, 173] width 2 height 5
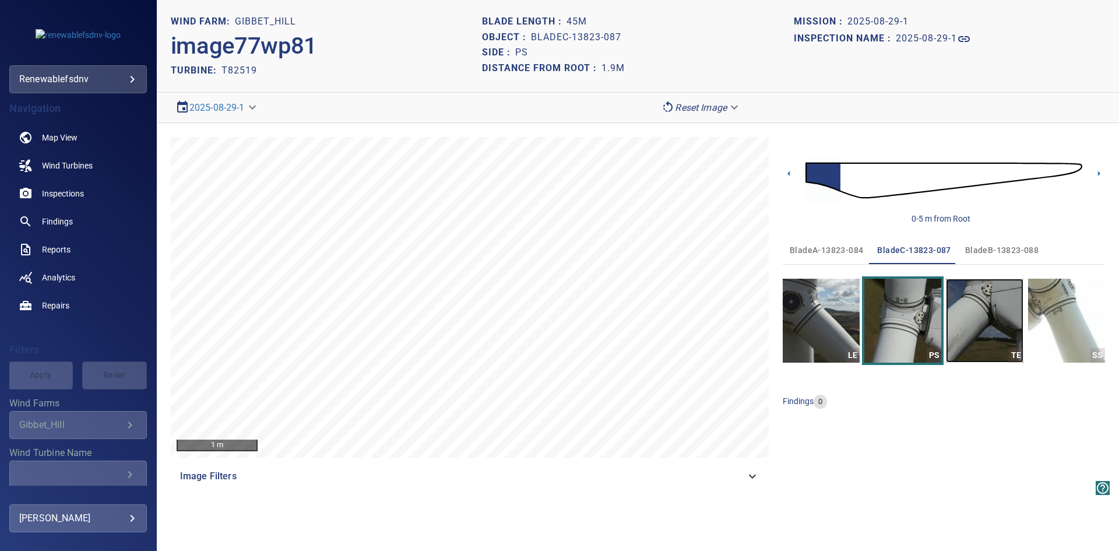
click at [971, 321] on img "button" at bounding box center [984, 321] width 77 height 84
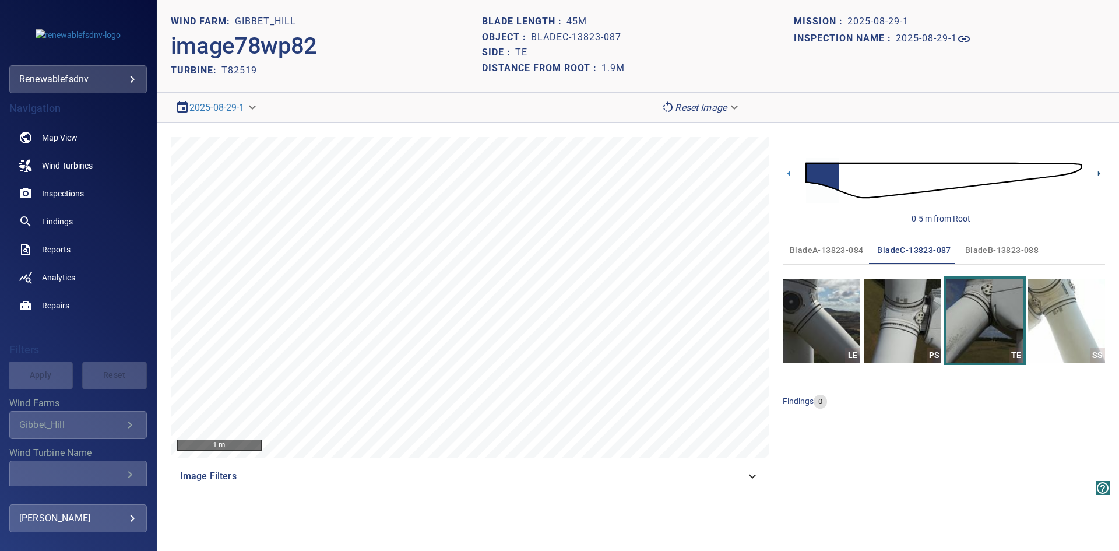
click at [1097, 173] on icon at bounding box center [1099, 173] width 12 height 12
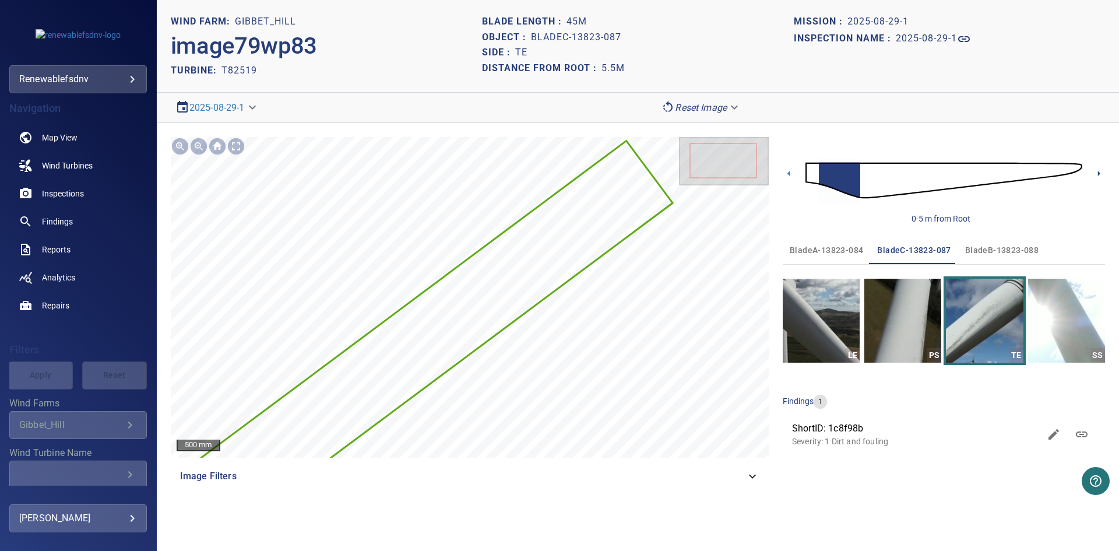
click at [1097, 173] on icon at bounding box center [1099, 173] width 12 height 12
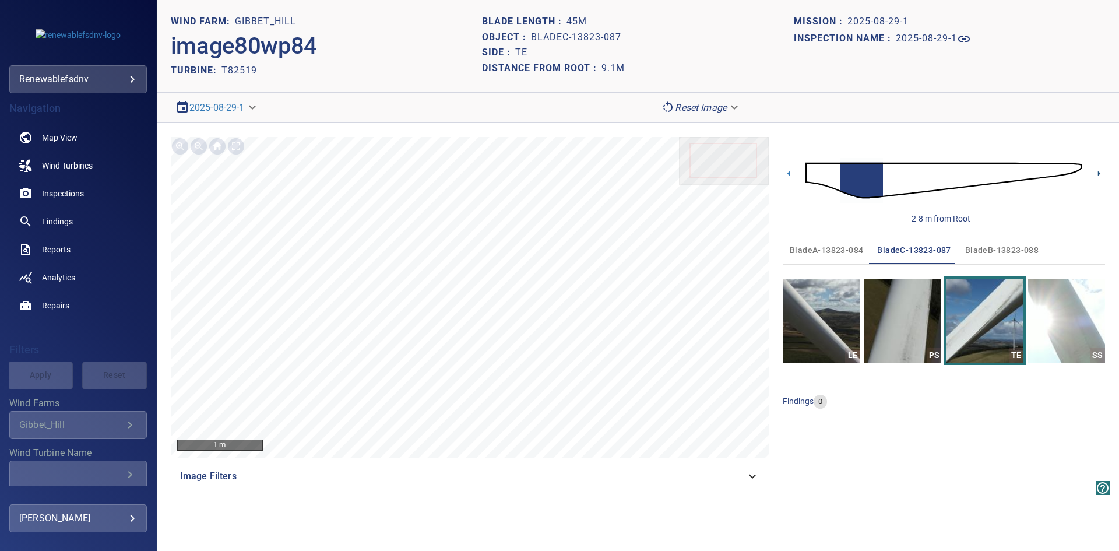
click at [1098, 172] on icon at bounding box center [1099, 173] width 2 height 5
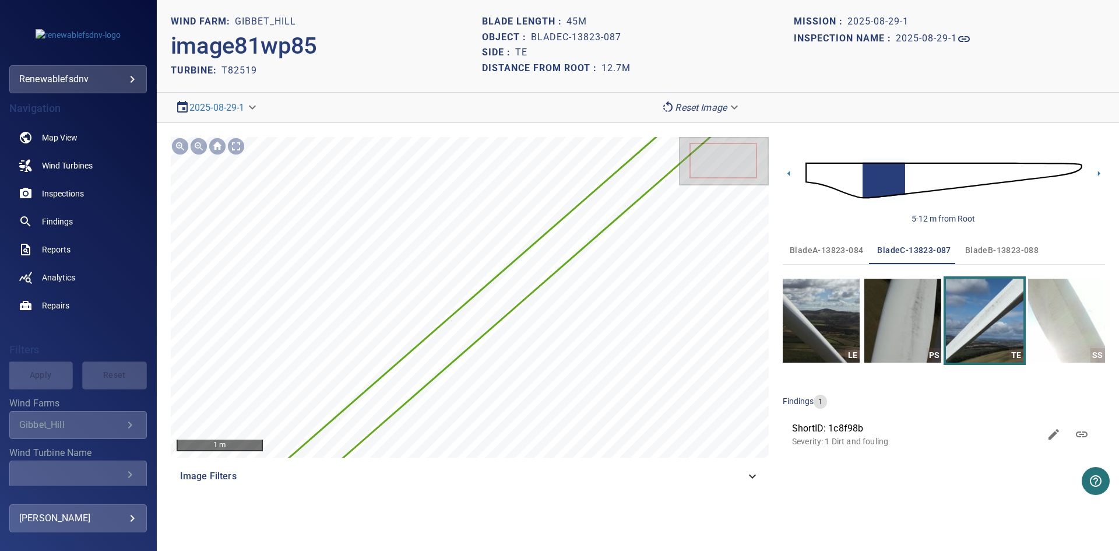
click at [1098, 172] on icon at bounding box center [1099, 173] width 2 height 5
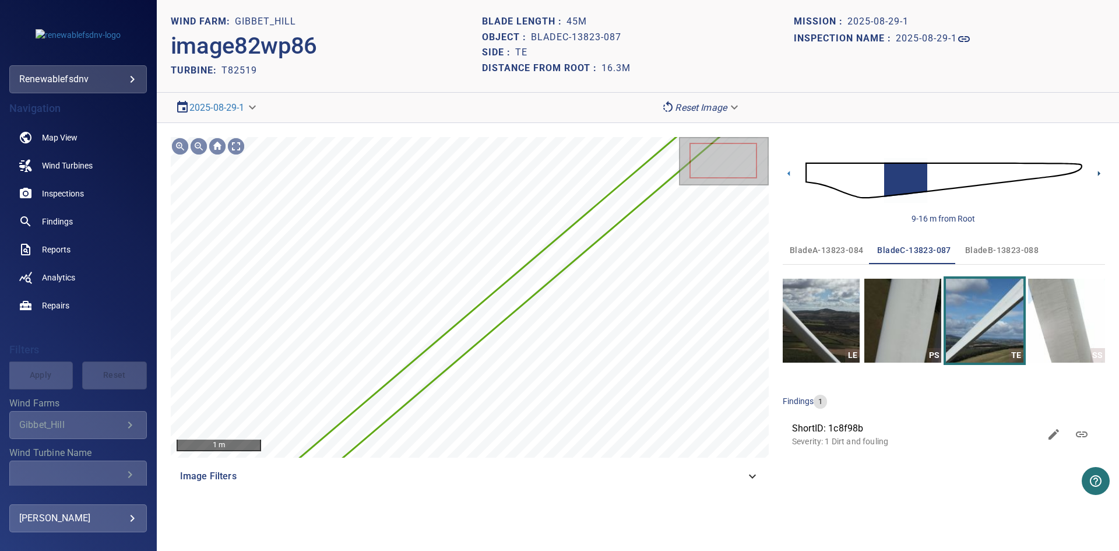
click at [1098, 172] on icon at bounding box center [1099, 173] width 2 height 5
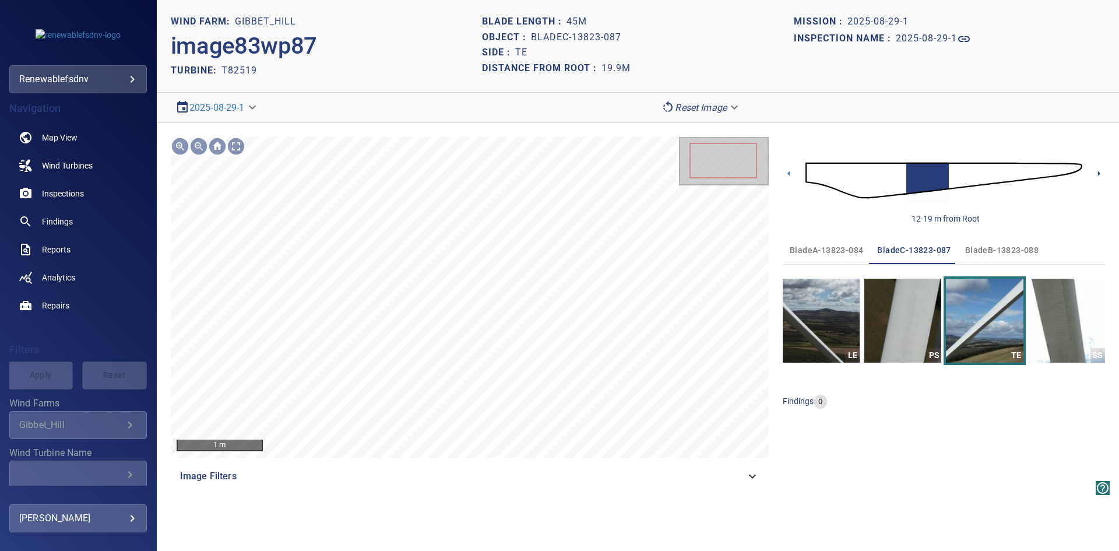
click at [1098, 172] on icon at bounding box center [1099, 173] width 2 height 5
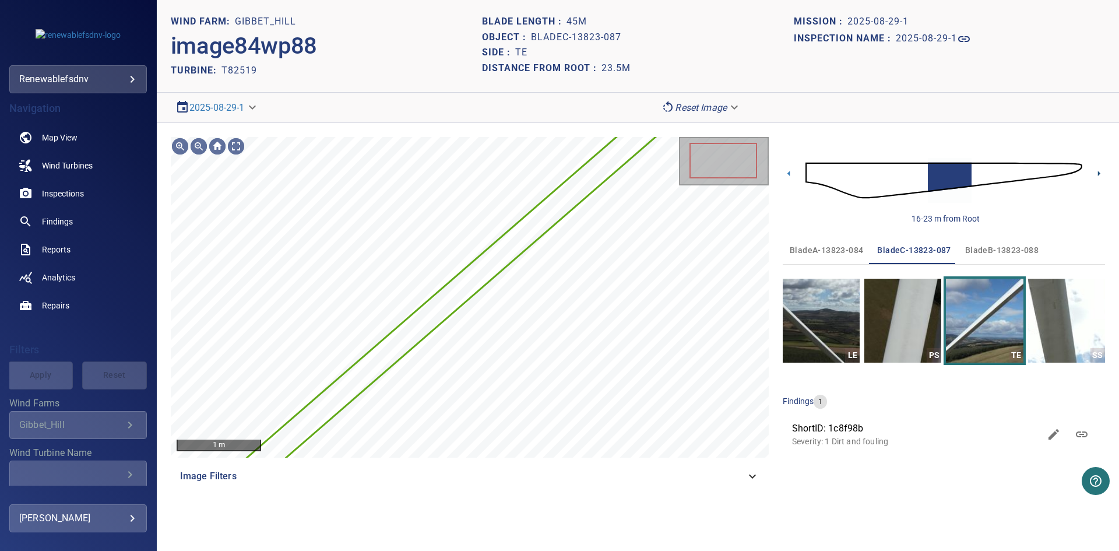
click at [1098, 172] on icon at bounding box center [1099, 173] width 2 height 5
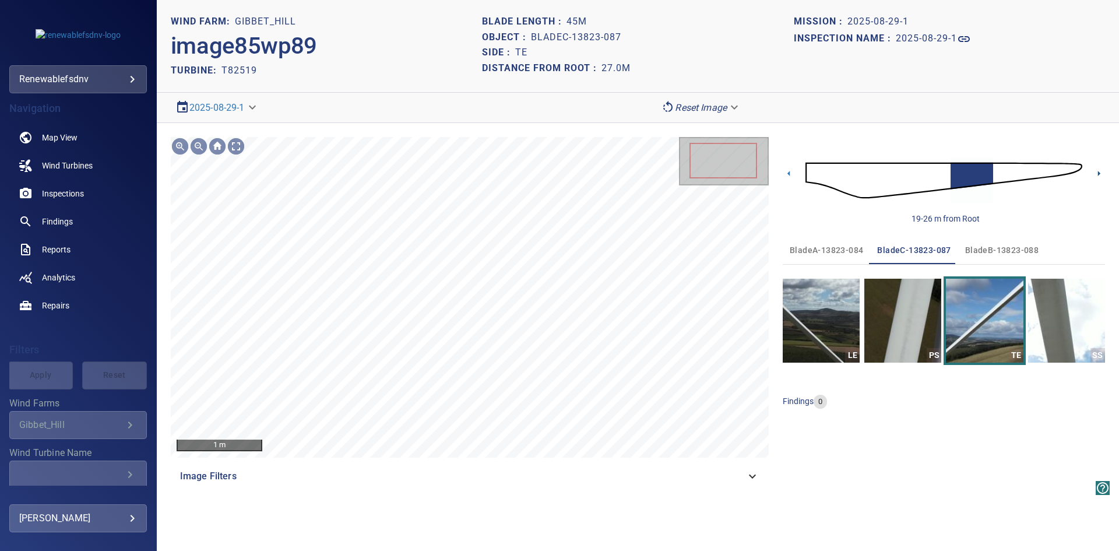
click at [1098, 172] on icon at bounding box center [1099, 173] width 2 height 5
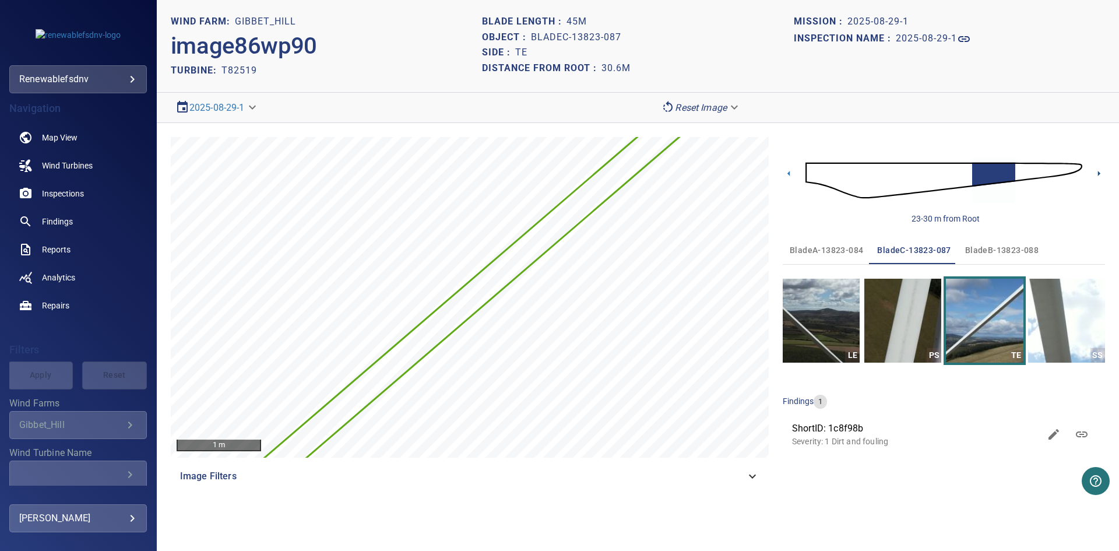
click at [1098, 172] on icon at bounding box center [1099, 173] width 2 height 5
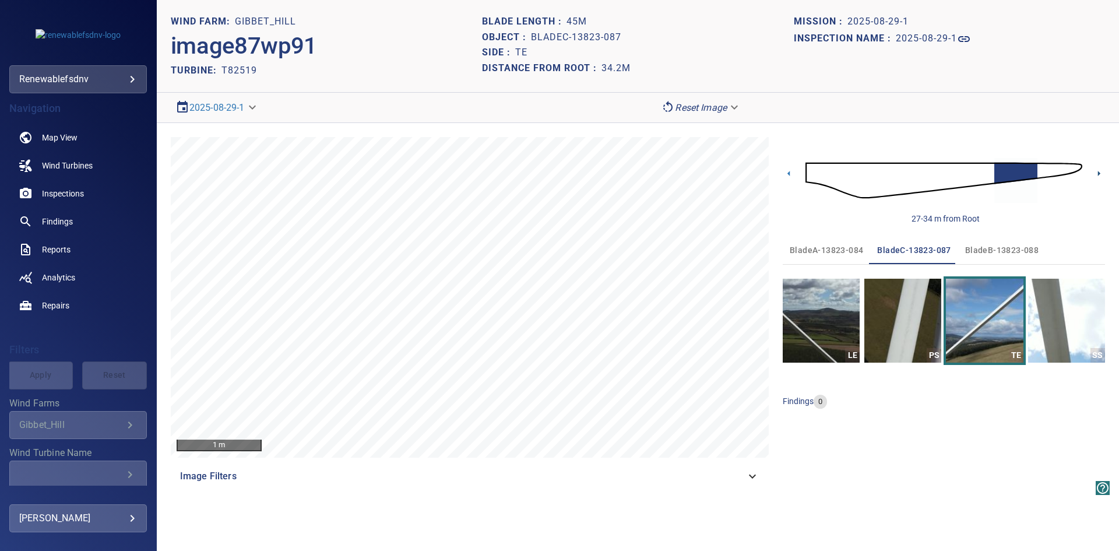
click at [1097, 172] on icon at bounding box center [1099, 173] width 12 height 12
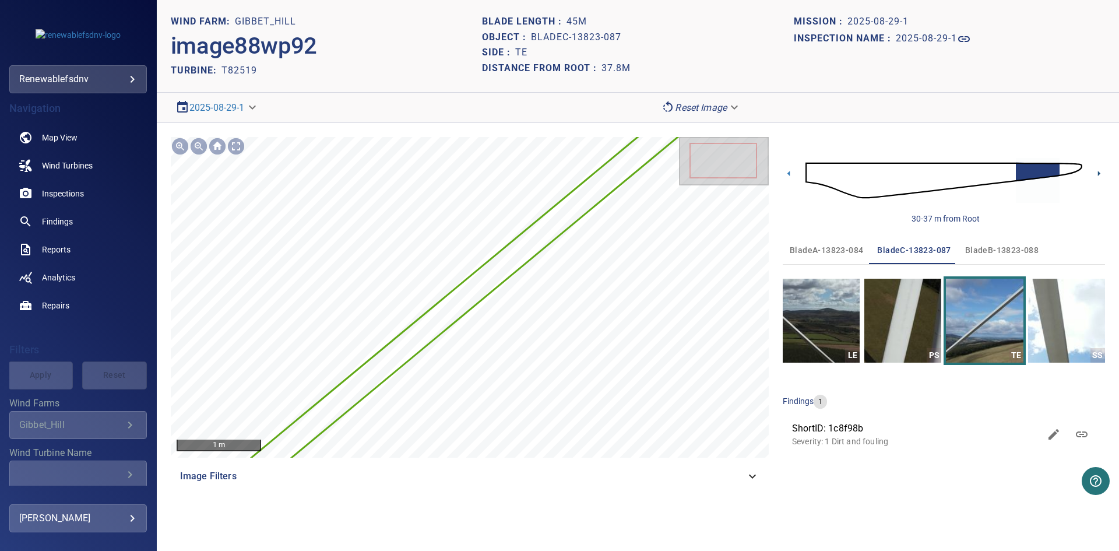
click at [1099, 174] on icon at bounding box center [1099, 173] width 2 height 5
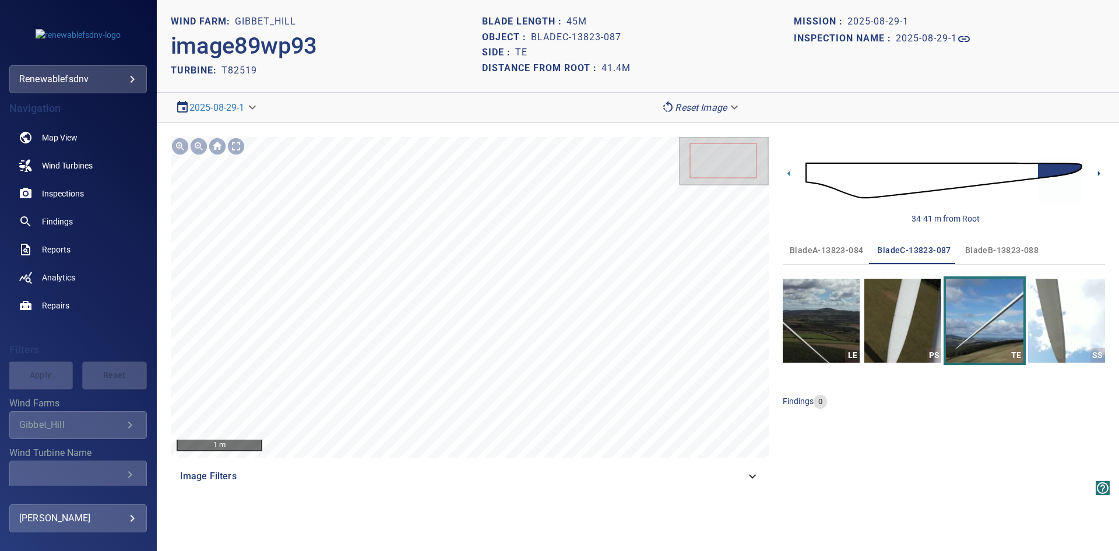
click at [1099, 174] on icon at bounding box center [1099, 173] width 2 height 5
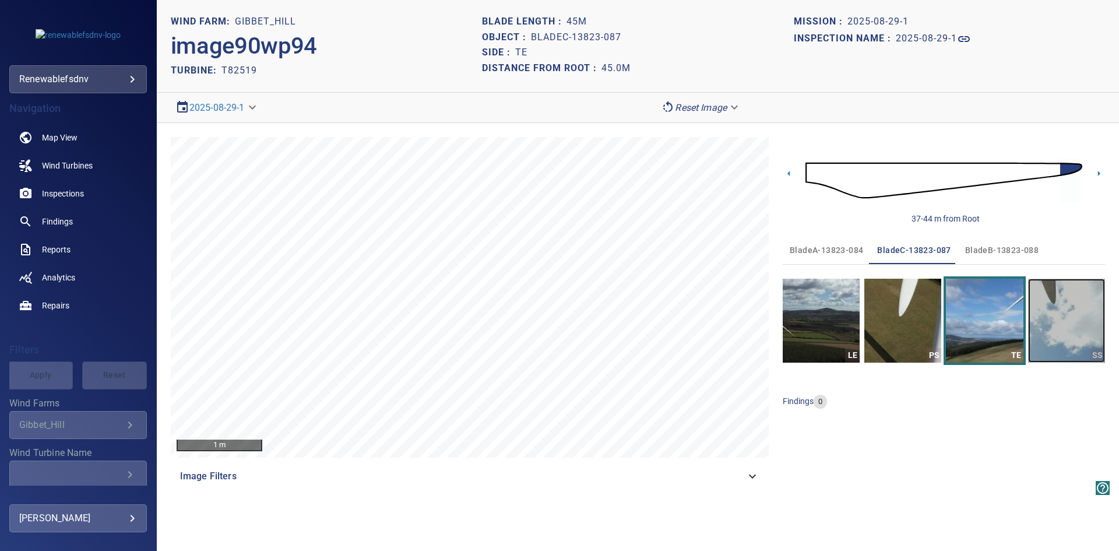
click at [1048, 315] on img "button" at bounding box center [1066, 321] width 77 height 84
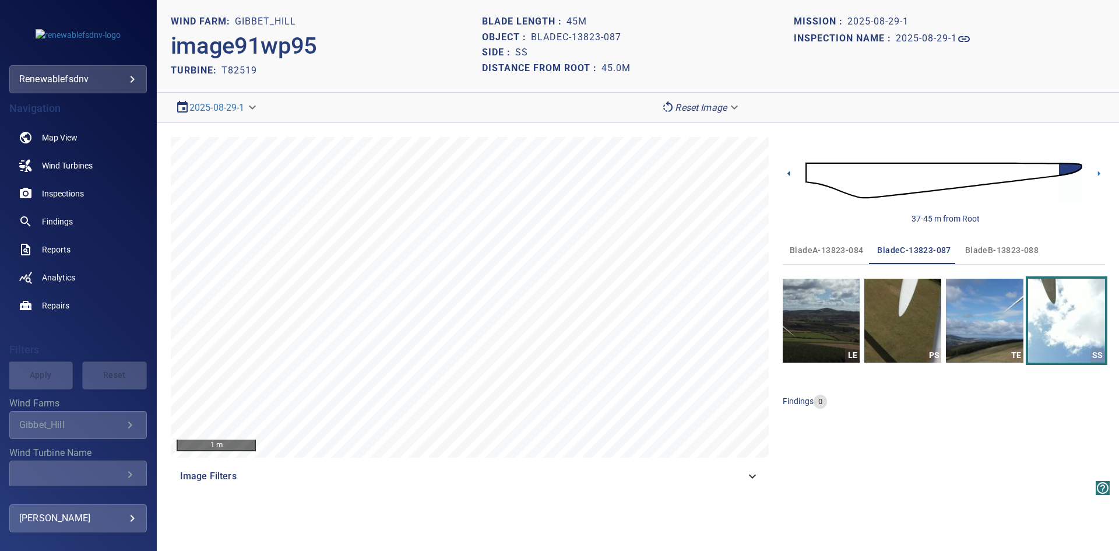
click at [790, 174] on icon at bounding box center [788, 173] width 2 height 5
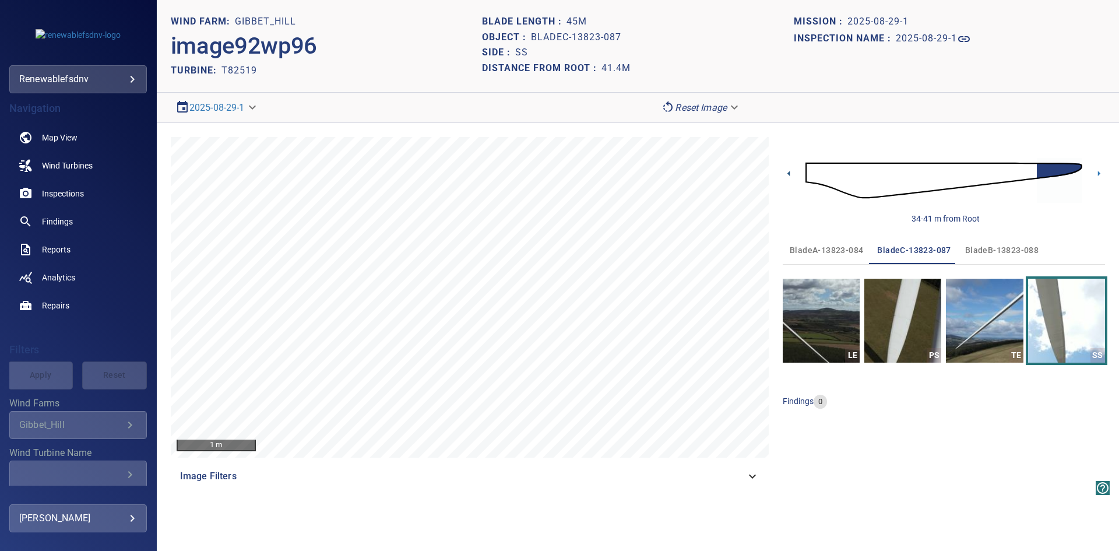
click at [789, 173] on icon at bounding box center [788, 173] width 2 height 5
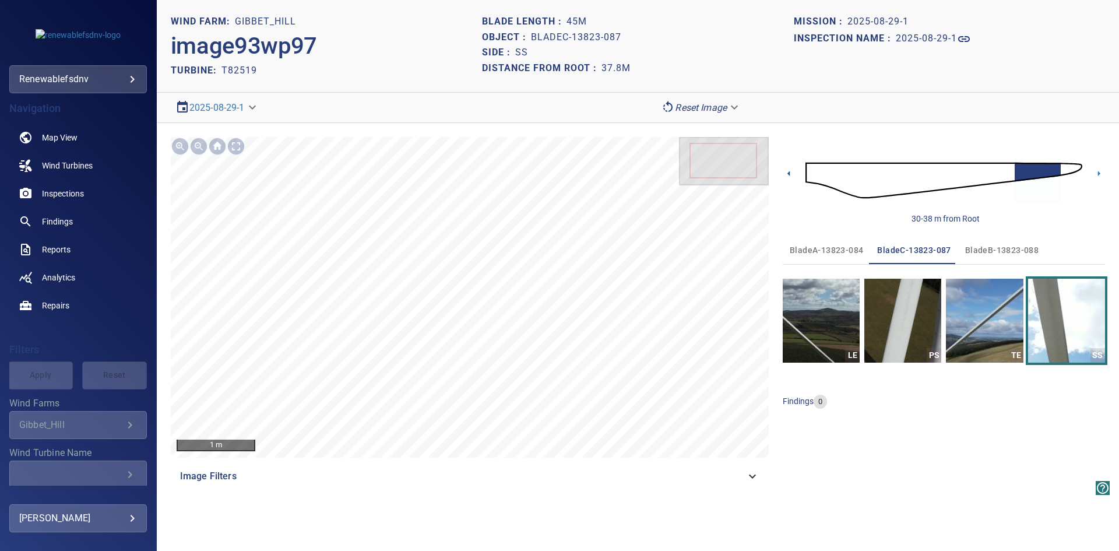
click at [789, 173] on icon at bounding box center [788, 173] width 2 height 5
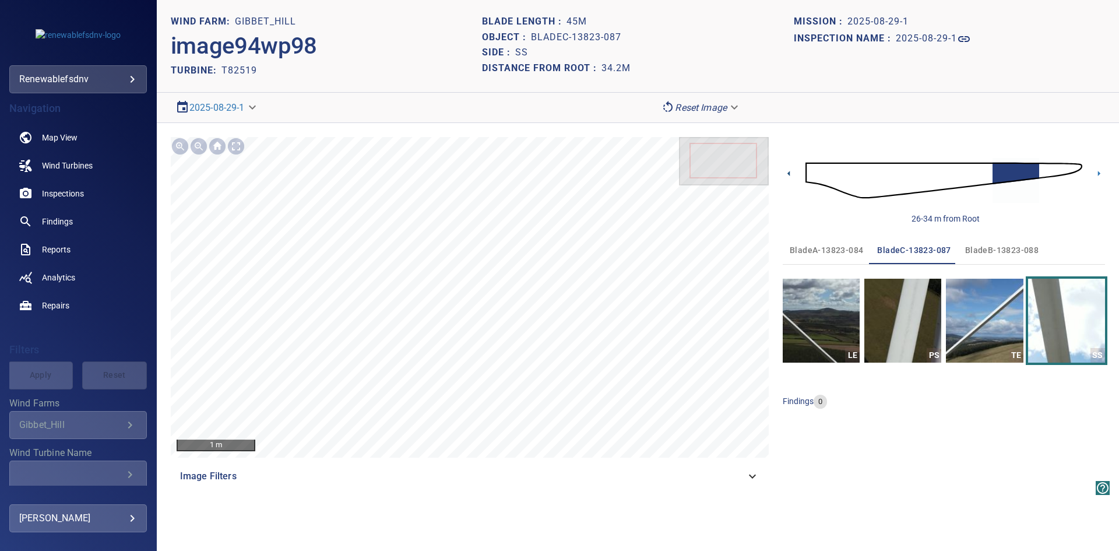
click at [789, 173] on icon at bounding box center [788, 173] width 2 height 5
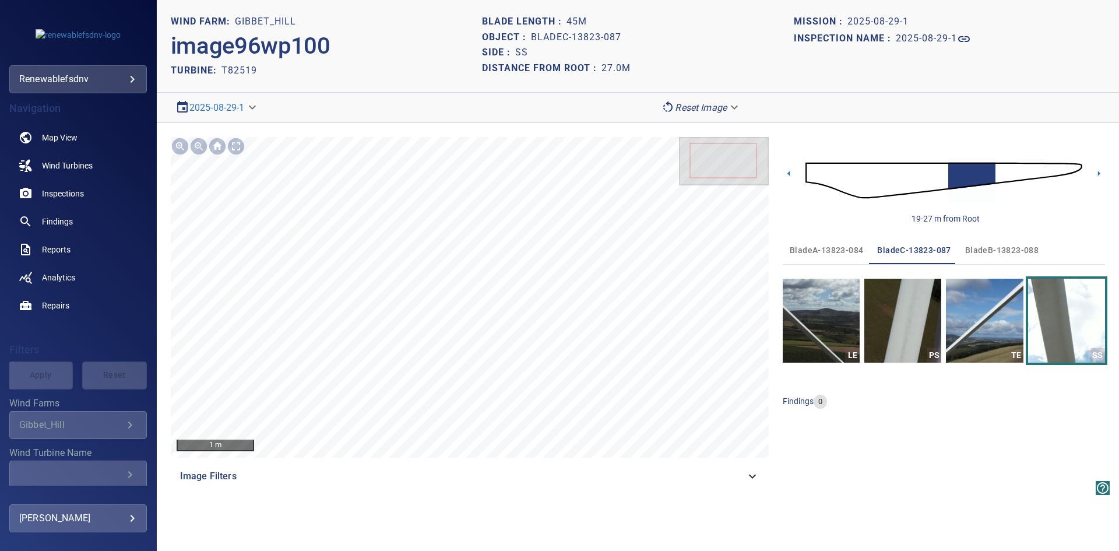
click at [789, 173] on icon at bounding box center [788, 173] width 2 height 5
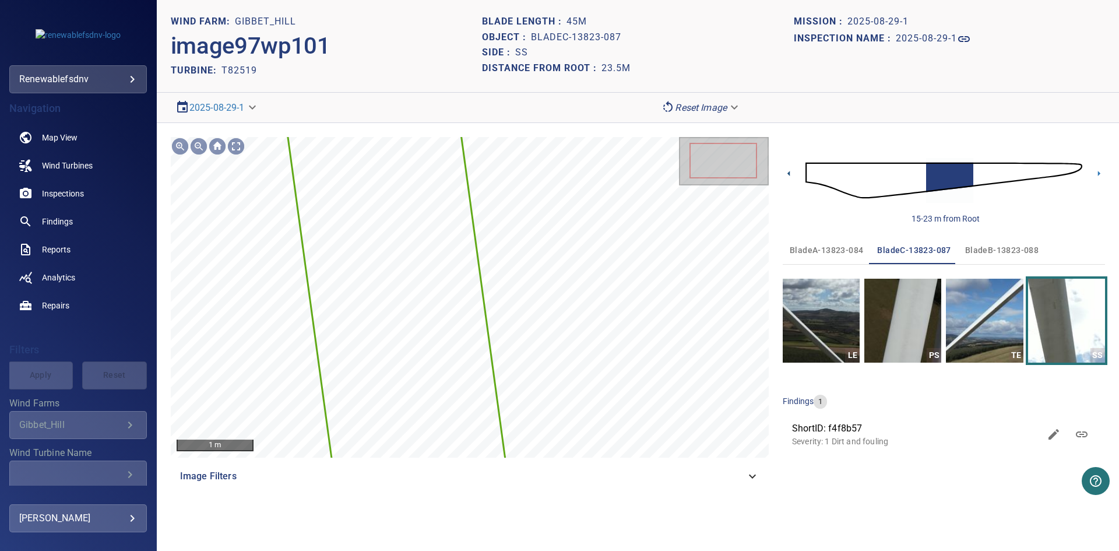
click at [789, 173] on icon at bounding box center [788, 173] width 2 height 5
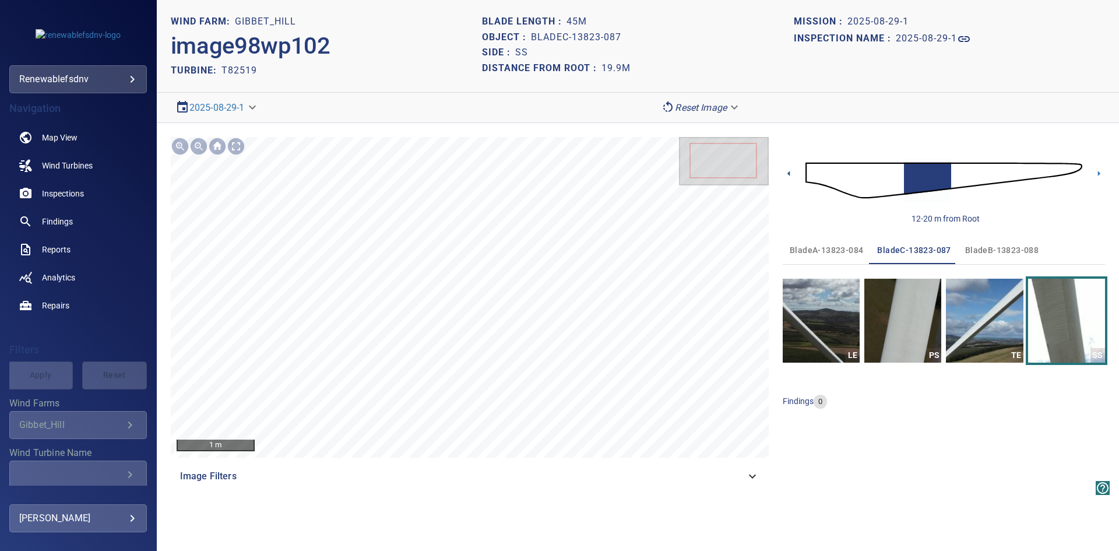
click at [789, 173] on icon at bounding box center [788, 173] width 2 height 5
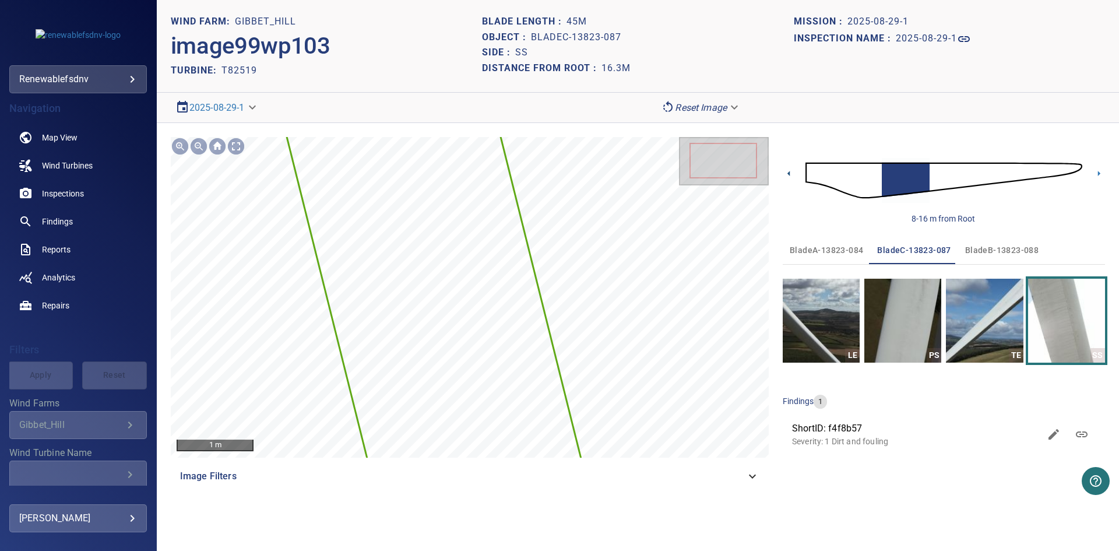
click at [789, 173] on icon at bounding box center [788, 173] width 2 height 5
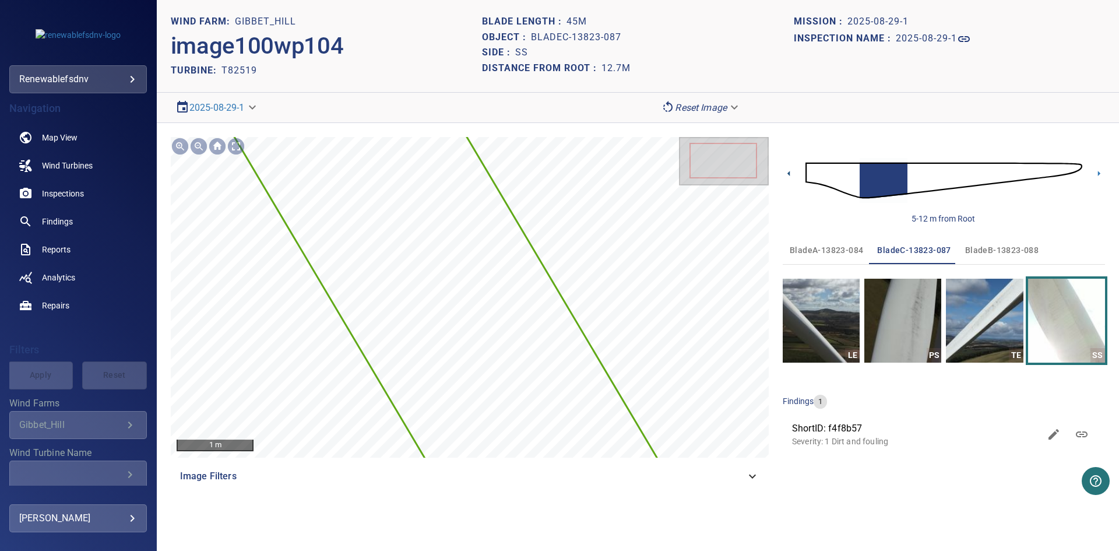
click at [789, 173] on icon at bounding box center [788, 173] width 2 height 5
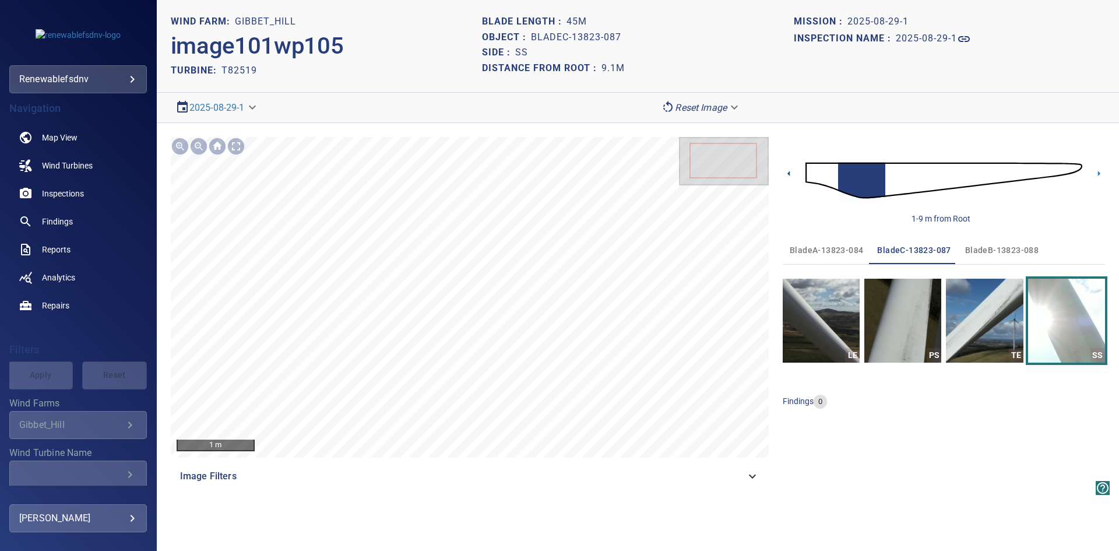
click at [789, 173] on icon at bounding box center [788, 173] width 2 height 5
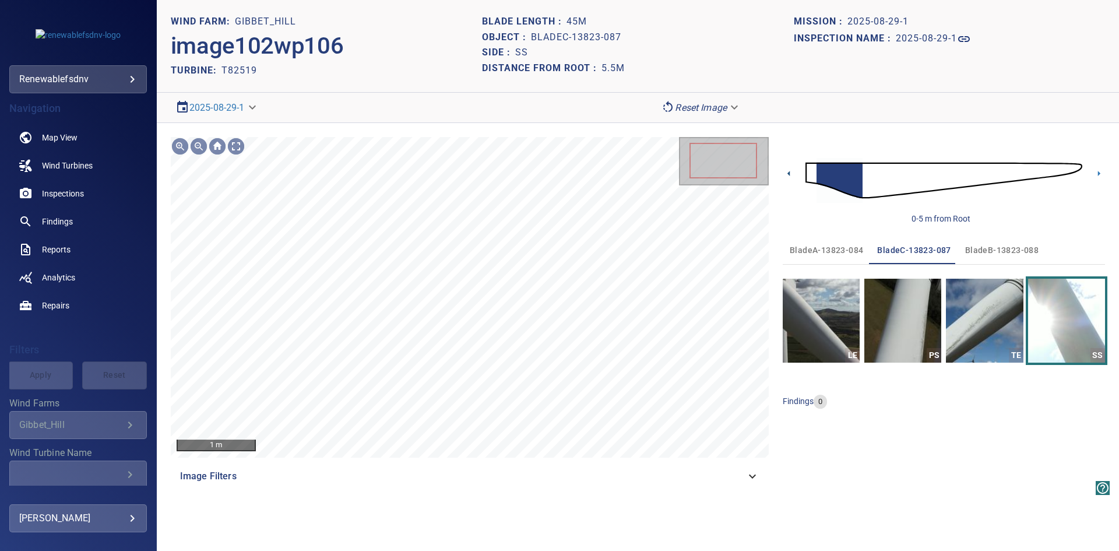
click at [789, 173] on icon at bounding box center [788, 173] width 2 height 5
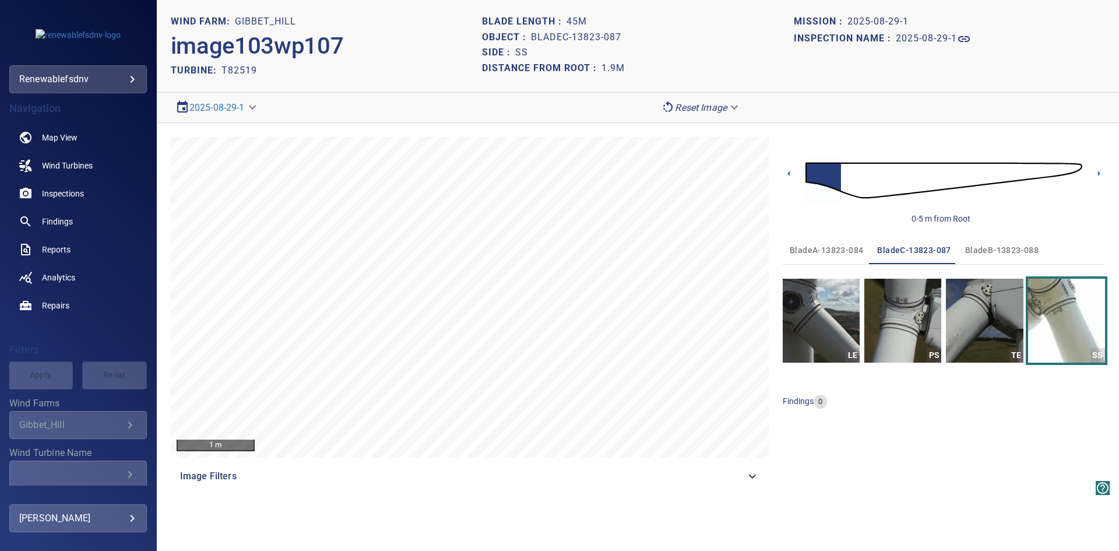
click at [1024, 248] on span "bladeB-13823-088" at bounding box center [1001, 250] width 73 height 15
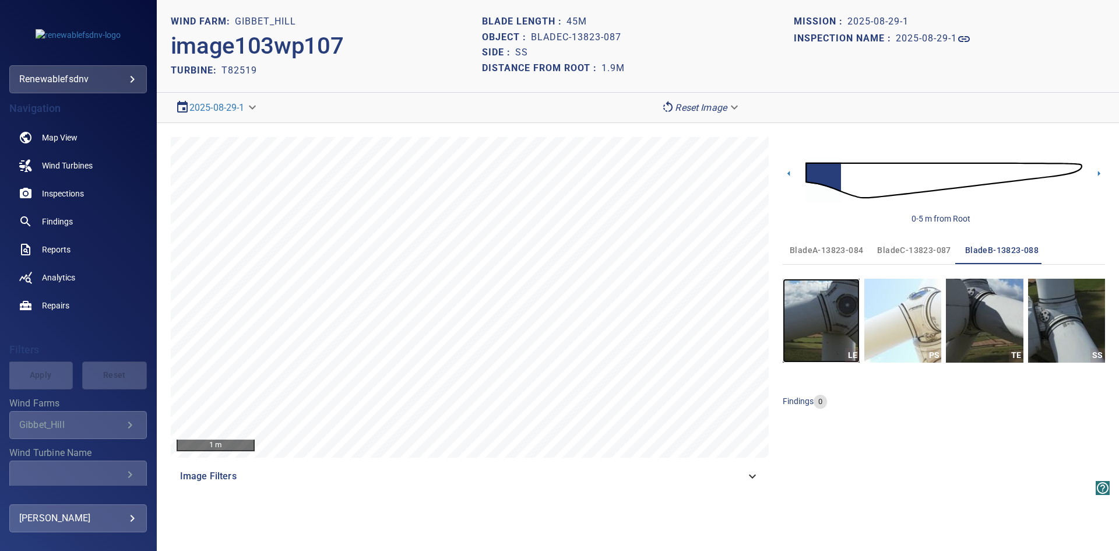
click at [811, 317] on img "button" at bounding box center [821, 321] width 77 height 84
click at [1097, 174] on icon at bounding box center [1099, 173] width 12 height 12
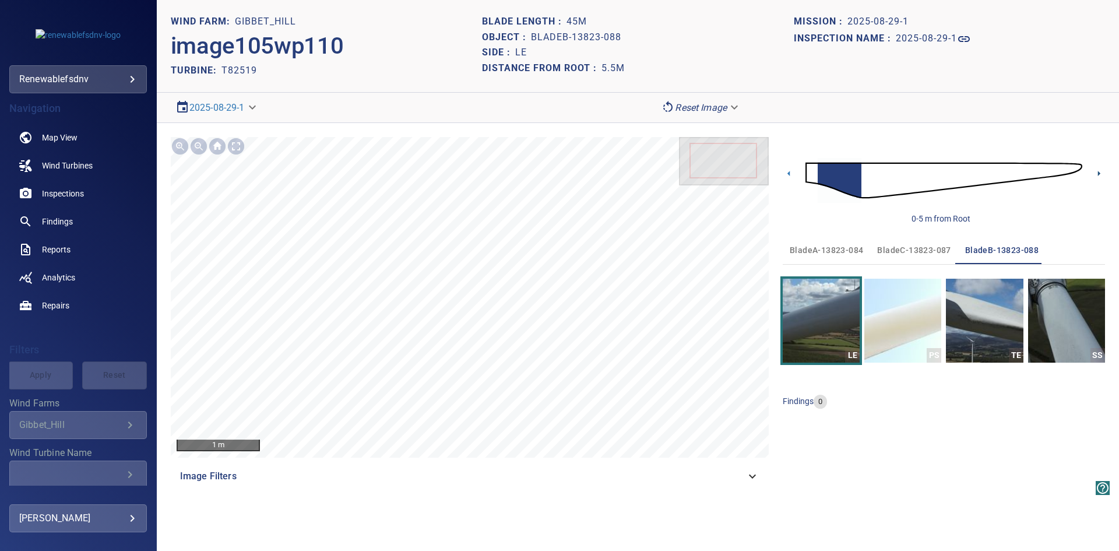
click at [1099, 173] on icon at bounding box center [1099, 173] width 2 height 5
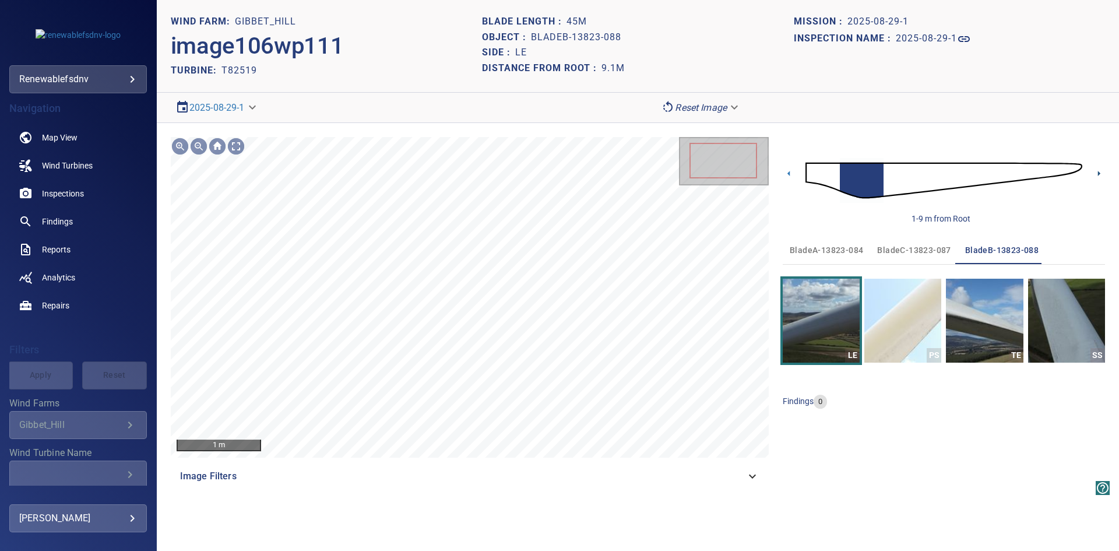
click at [1099, 173] on icon at bounding box center [1099, 173] width 2 height 5
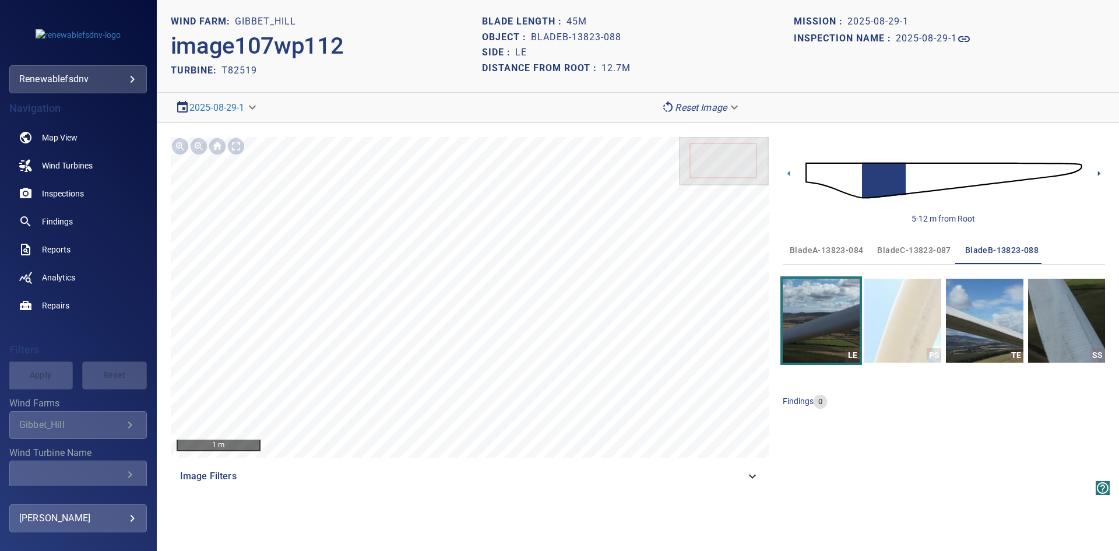
click at [1099, 173] on icon at bounding box center [1099, 173] width 2 height 5
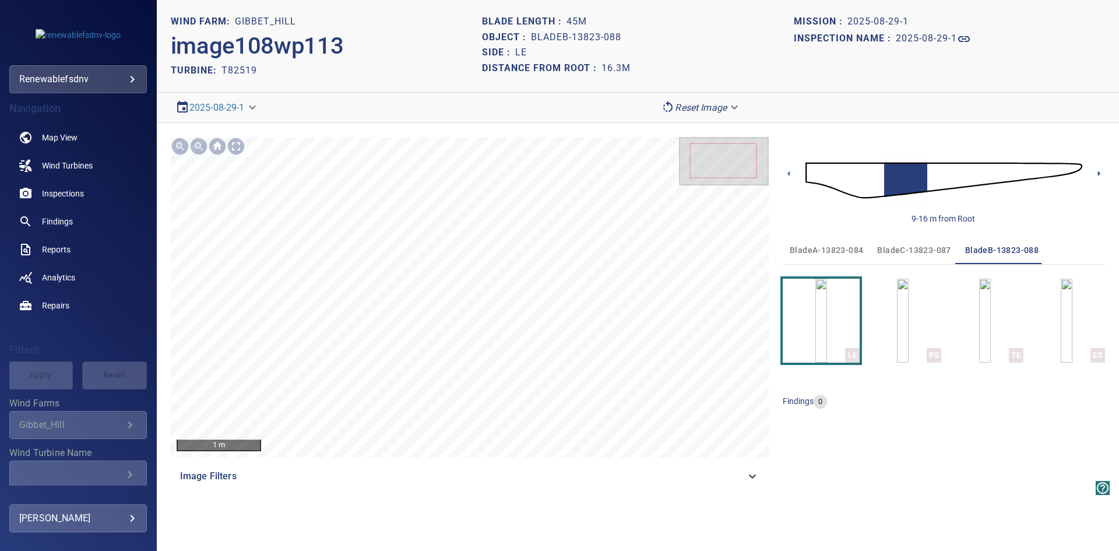
click at [1097, 175] on icon at bounding box center [1099, 173] width 12 height 12
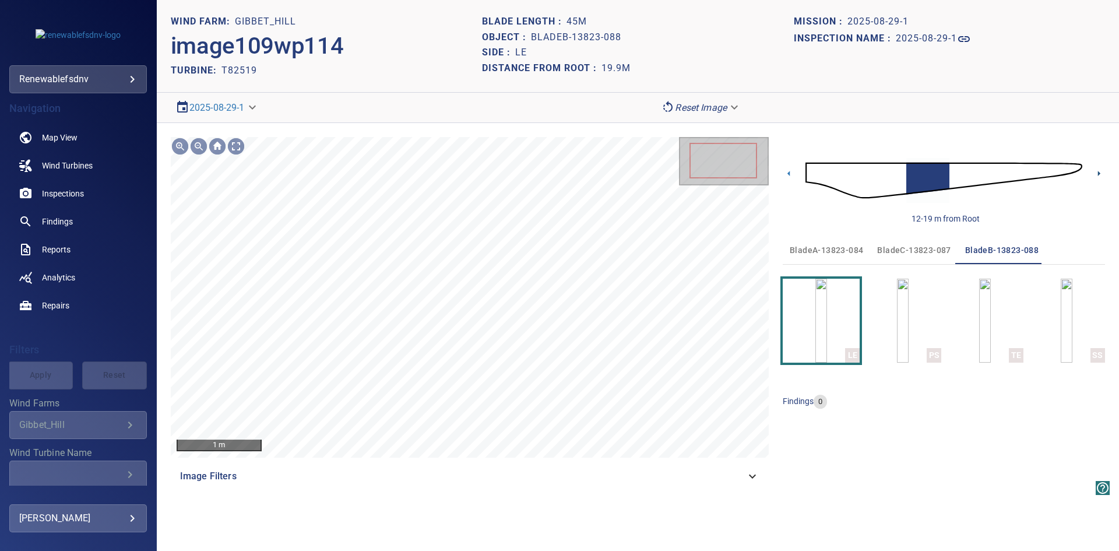
click at [1097, 175] on icon at bounding box center [1099, 173] width 12 height 12
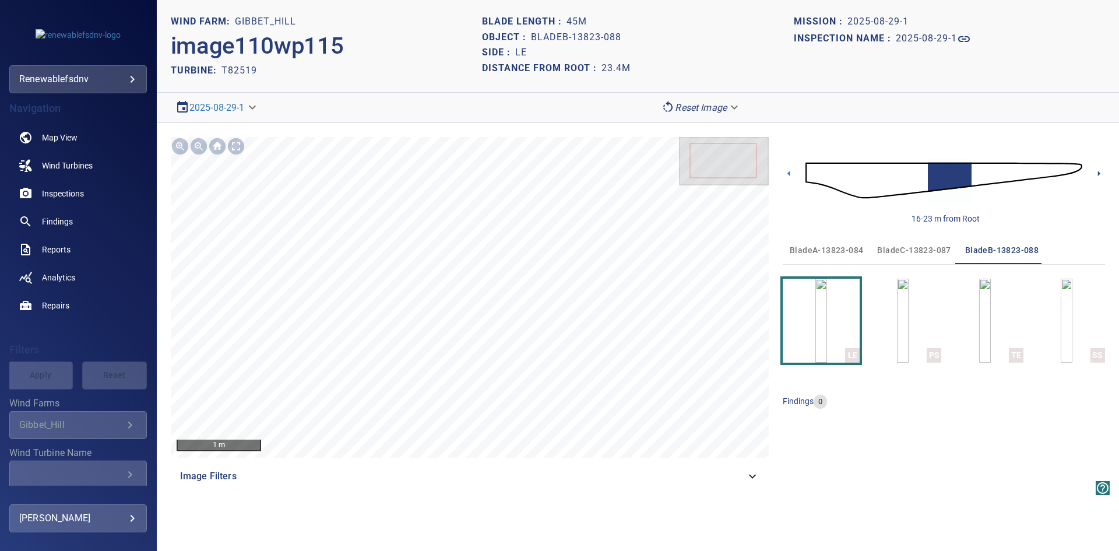
click at [1097, 175] on icon at bounding box center [1099, 173] width 12 height 12
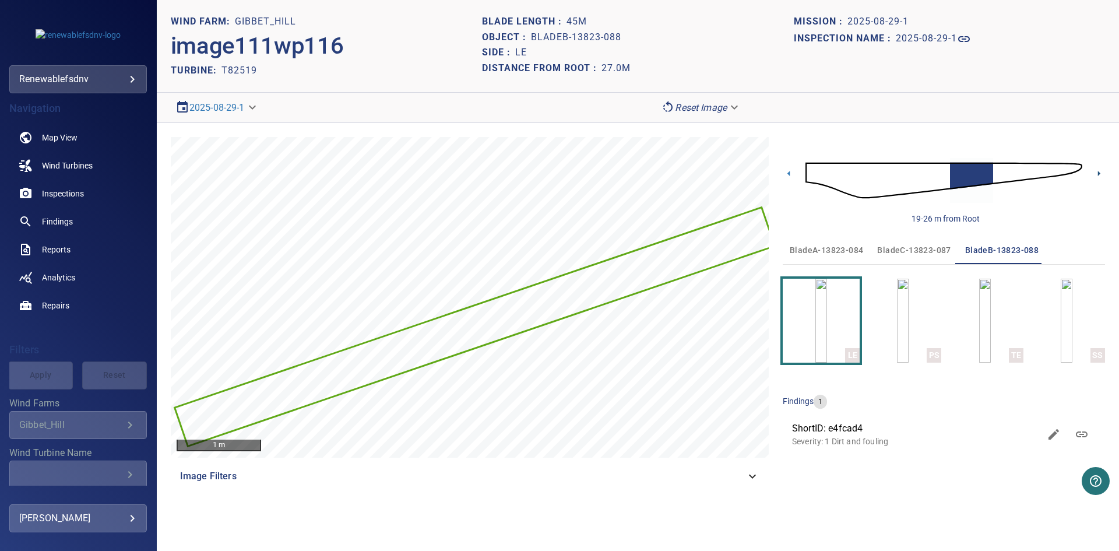
click at [1097, 174] on icon at bounding box center [1099, 173] width 12 height 12
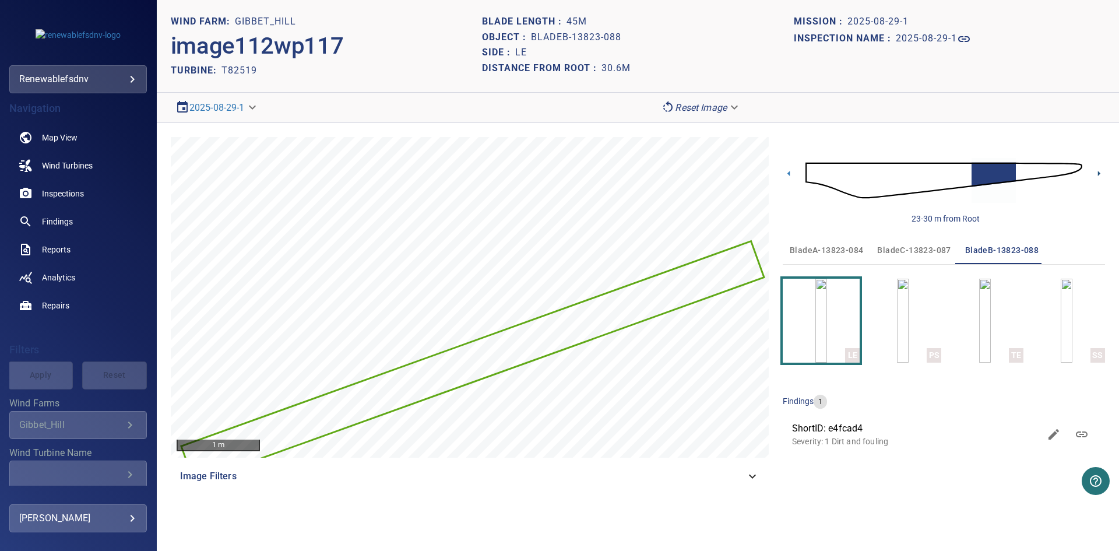
click at [1097, 174] on icon at bounding box center [1099, 173] width 12 height 12
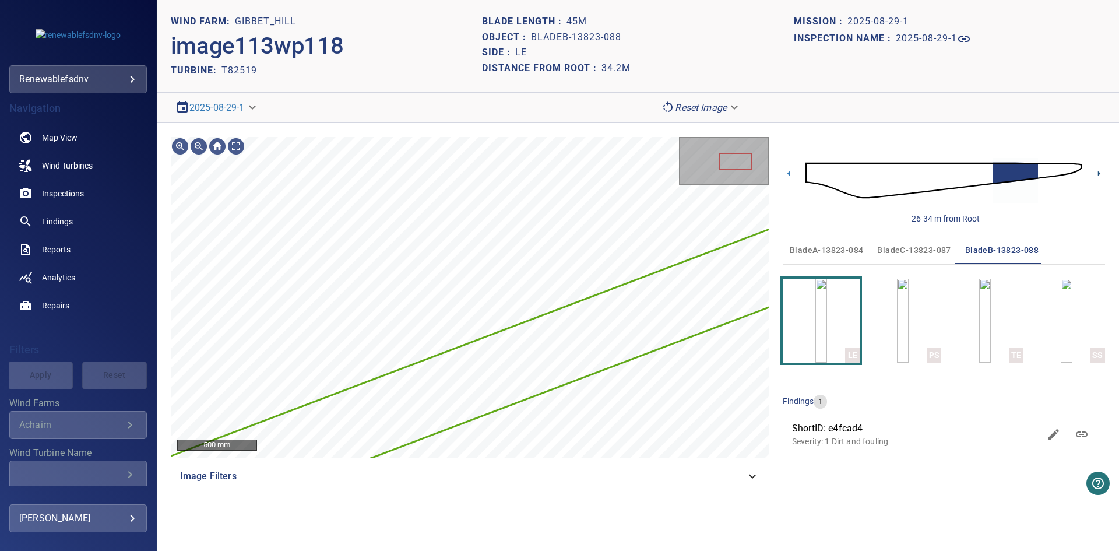
click at [1102, 173] on icon at bounding box center [1099, 173] width 12 height 12
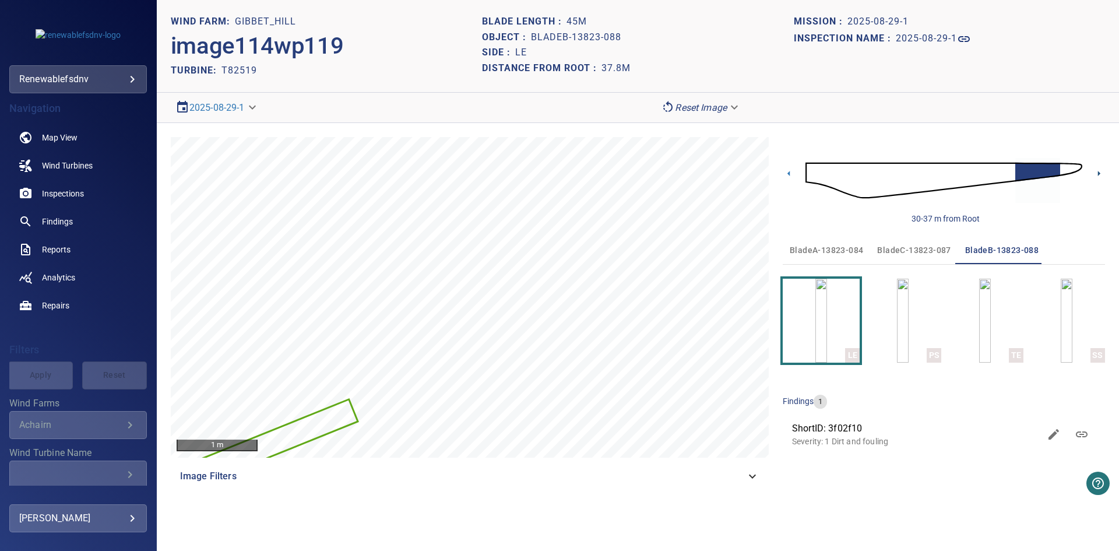
click at [1102, 173] on icon at bounding box center [1099, 173] width 12 height 12
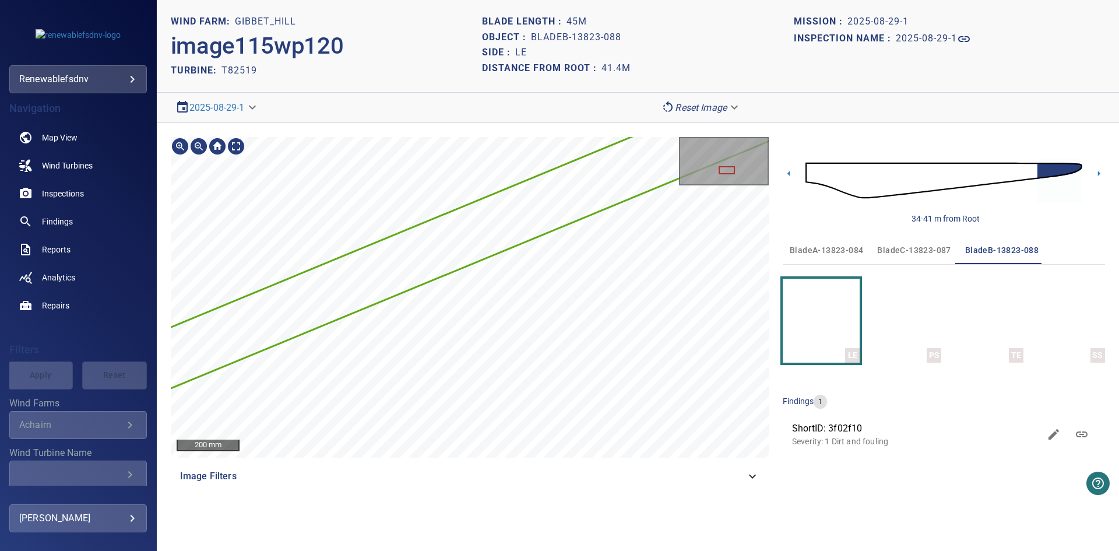
click at [824, 206] on div "200 mm Image Filters 34-41 m from Root bladeA-13823-084 bladeC-13823-087 bladeB…" at bounding box center [638, 313] width 962 height 381
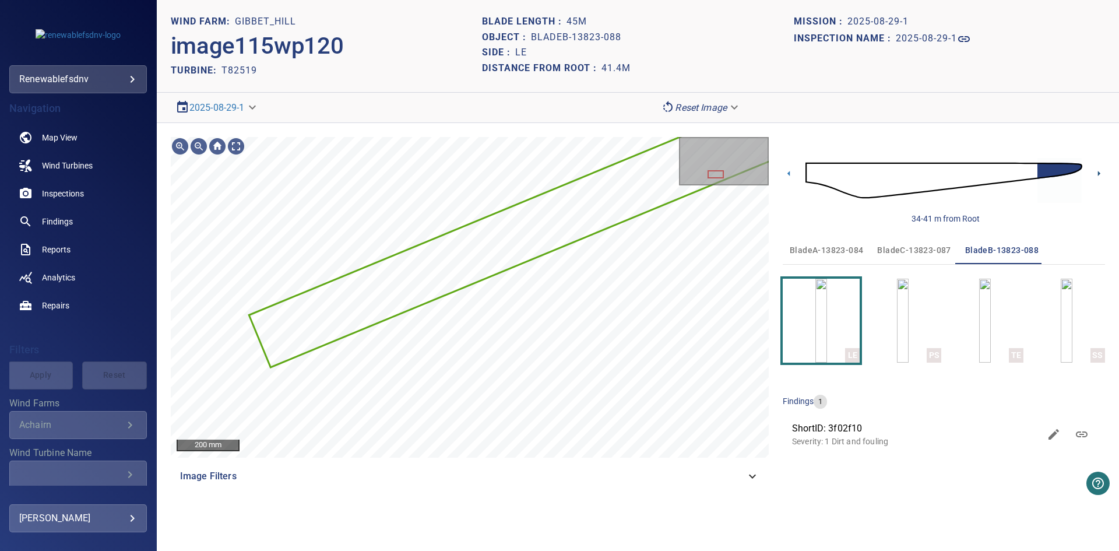
click at [1098, 173] on icon at bounding box center [1099, 173] width 2 height 5
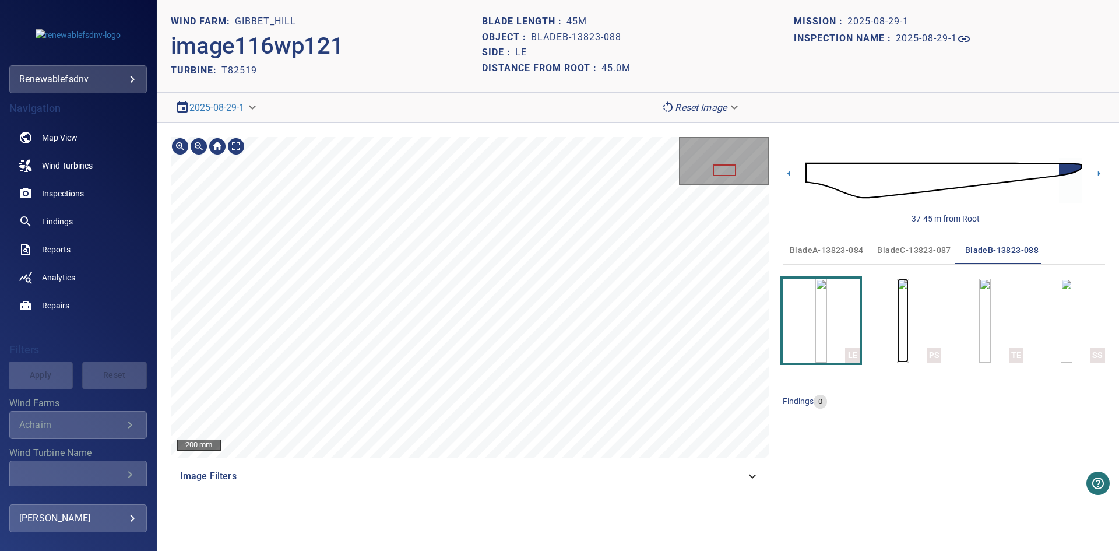
click at [906, 321] on img "button" at bounding box center [903, 321] width 12 height 84
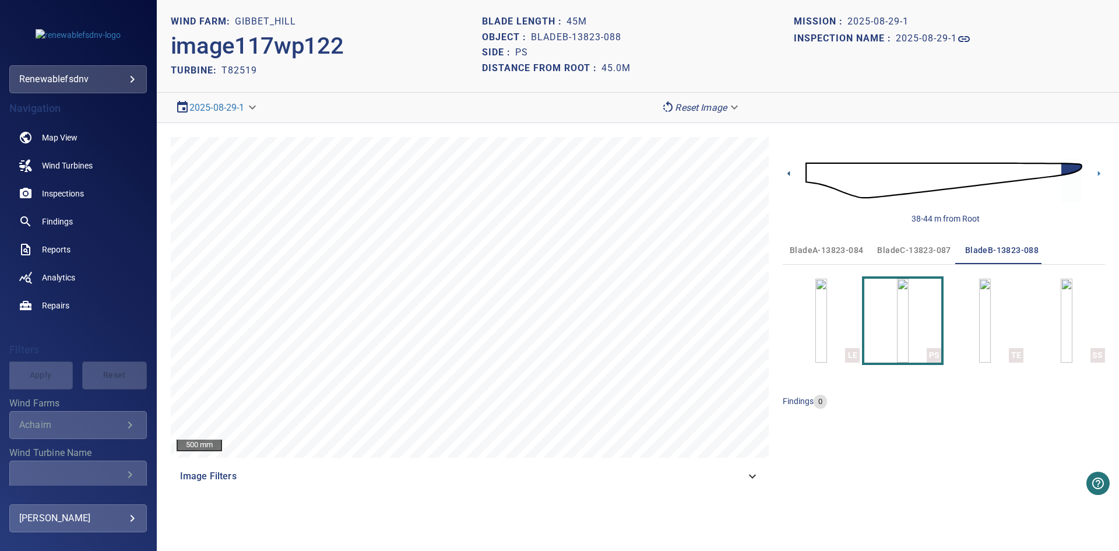
click at [789, 172] on icon at bounding box center [789, 173] width 12 height 12
click at [788, 173] on icon at bounding box center [788, 173] width 2 height 5
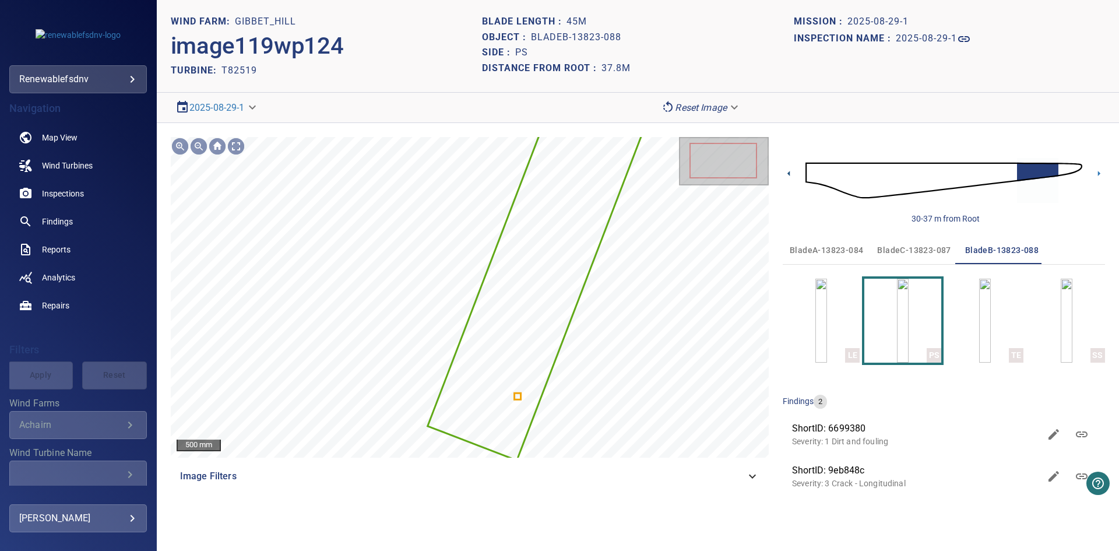
click at [788, 173] on icon at bounding box center [788, 173] width 2 height 5
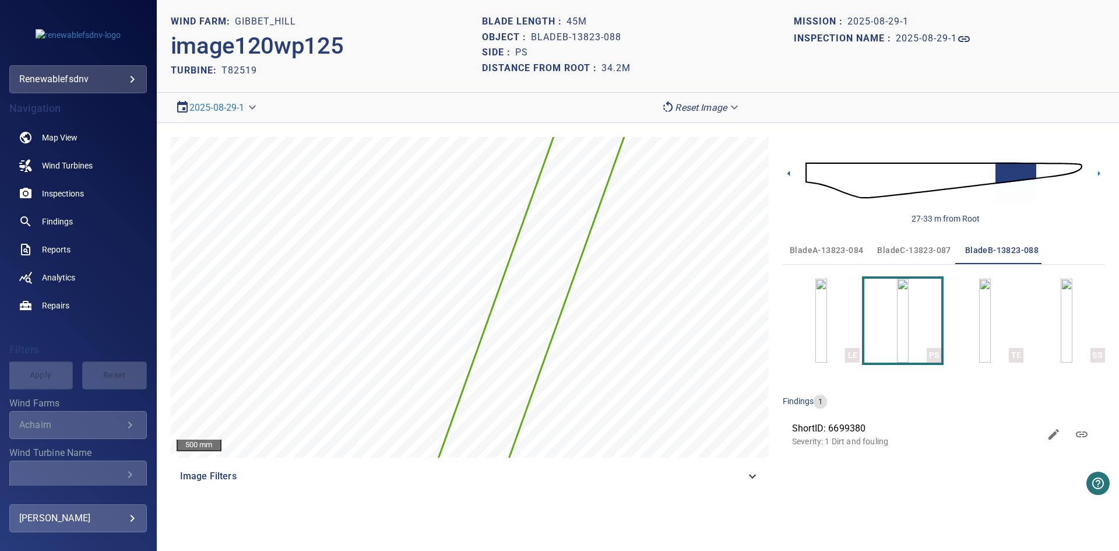
click at [789, 173] on icon at bounding box center [788, 173] width 2 height 5
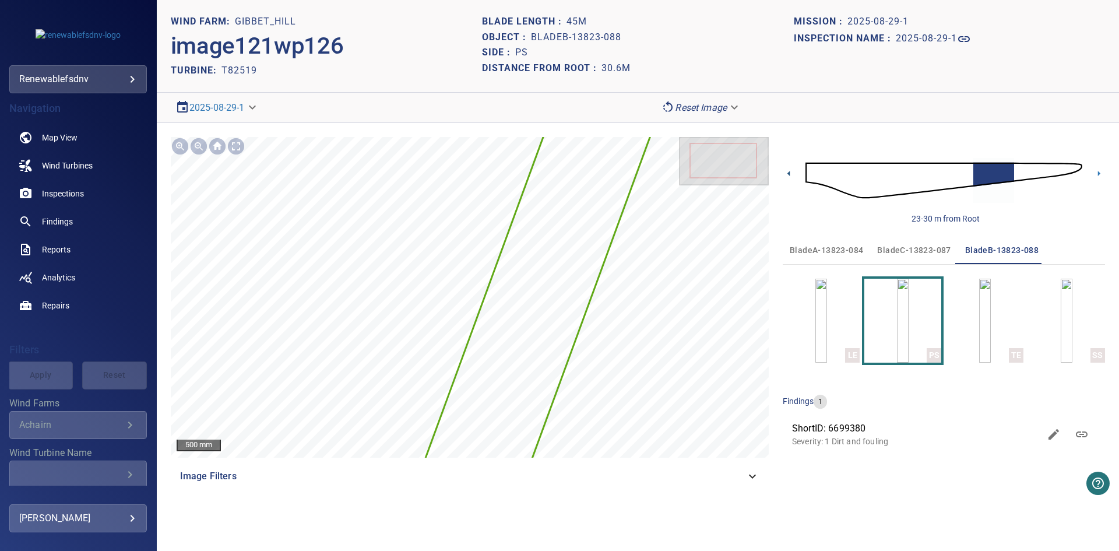
click at [789, 173] on icon at bounding box center [788, 173] width 2 height 5
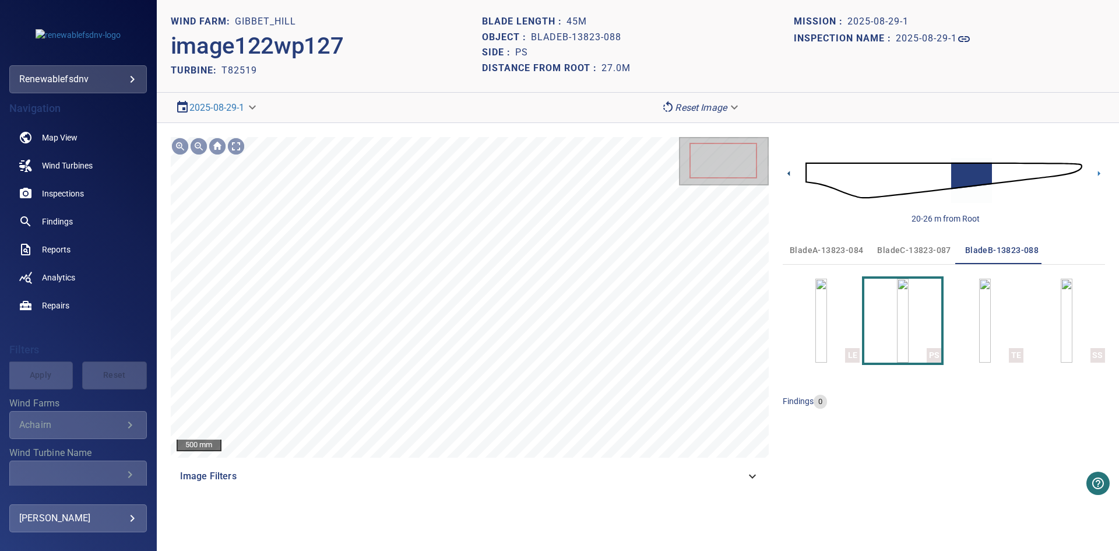
click at [789, 173] on icon at bounding box center [788, 173] width 2 height 5
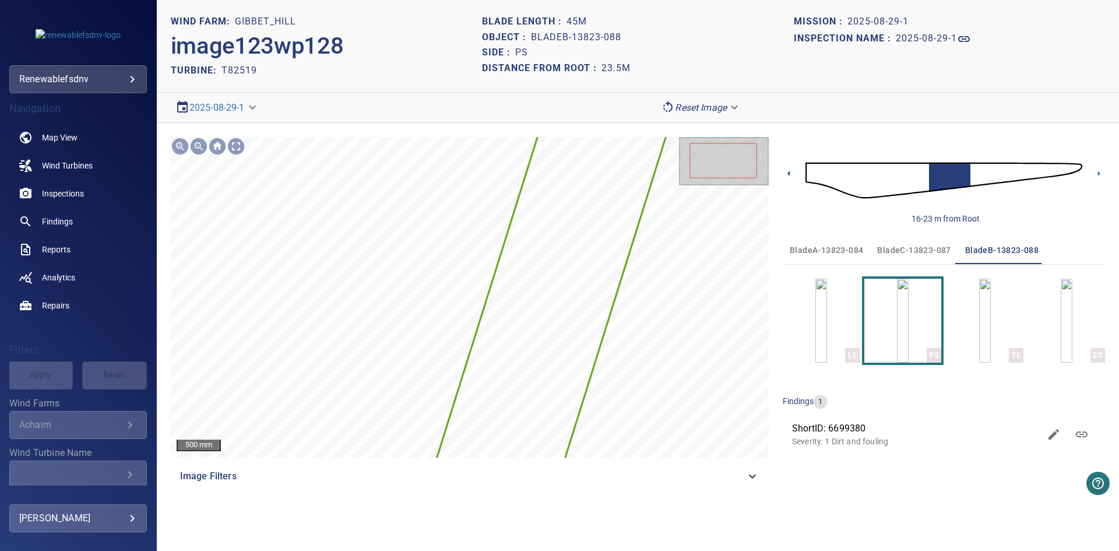
click at [789, 173] on icon at bounding box center [788, 173] width 2 height 5
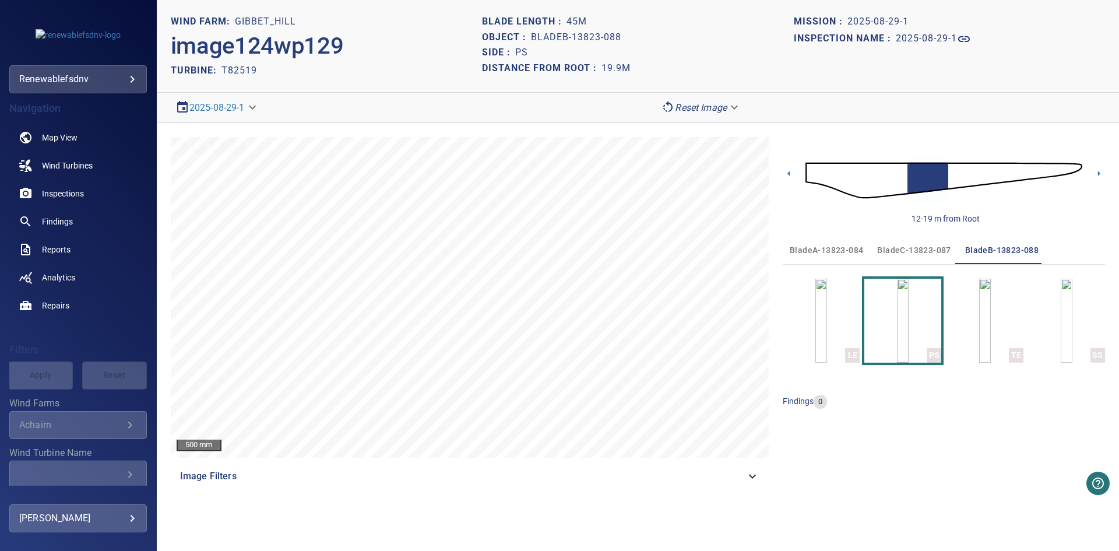
click at [789, 173] on icon at bounding box center [788, 173] width 2 height 5
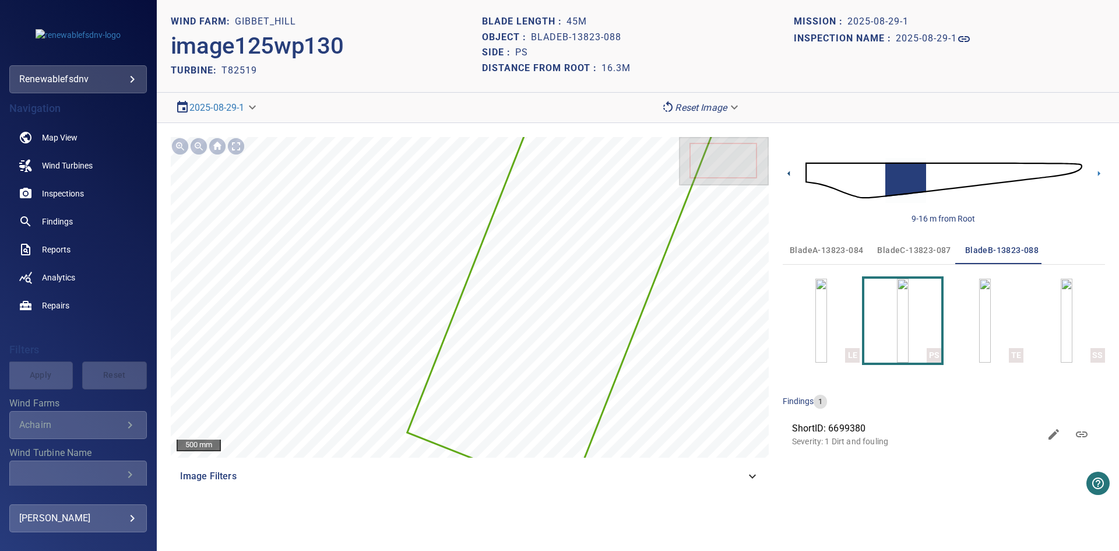
click at [789, 173] on icon at bounding box center [788, 173] width 2 height 5
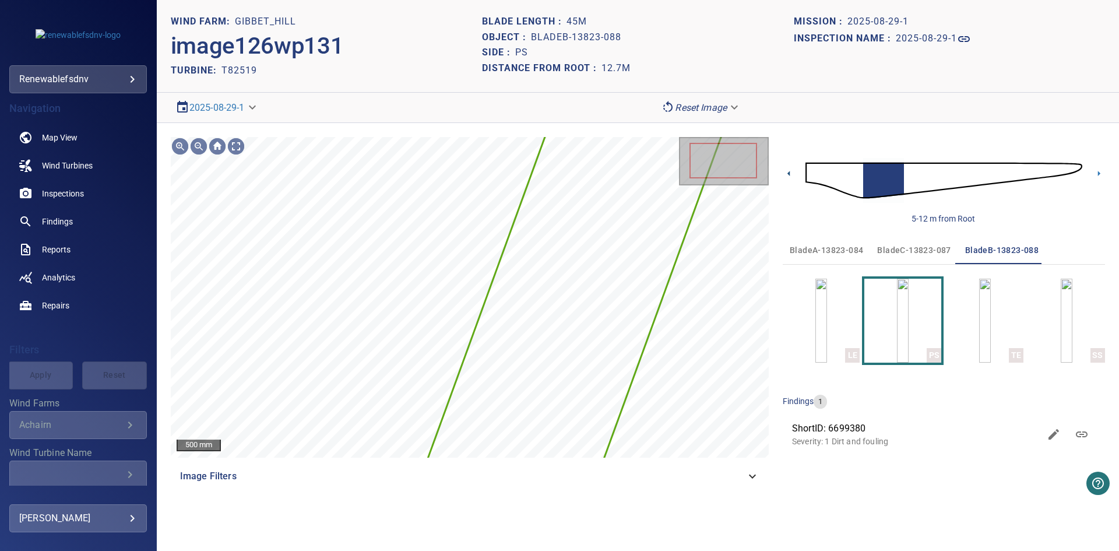
click at [789, 173] on icon at bounding box center [788, 173] width 2 height 5
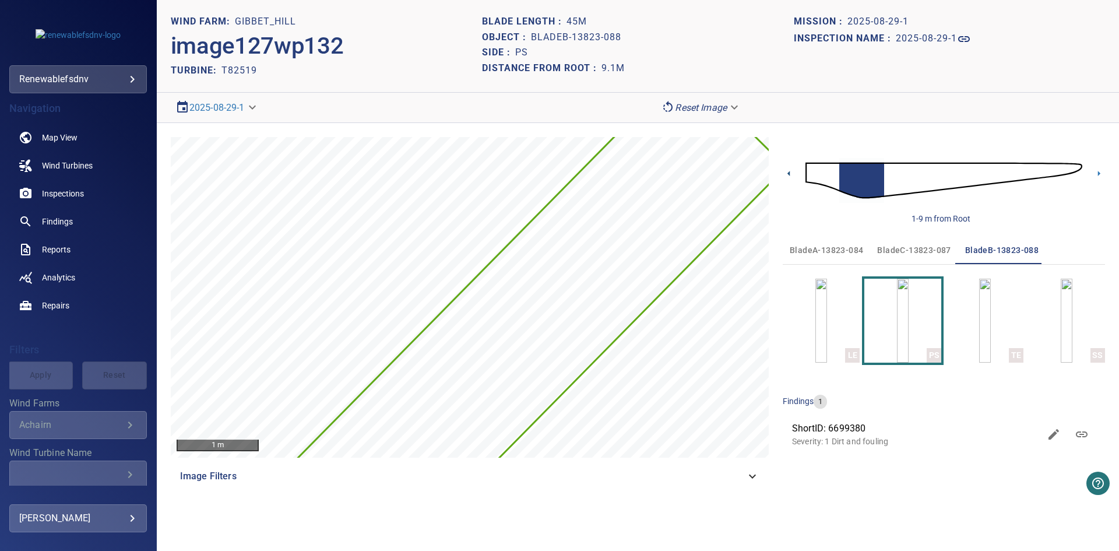
click at [789, 173] on icon at bounding box center [788, 173] width 2 height 5
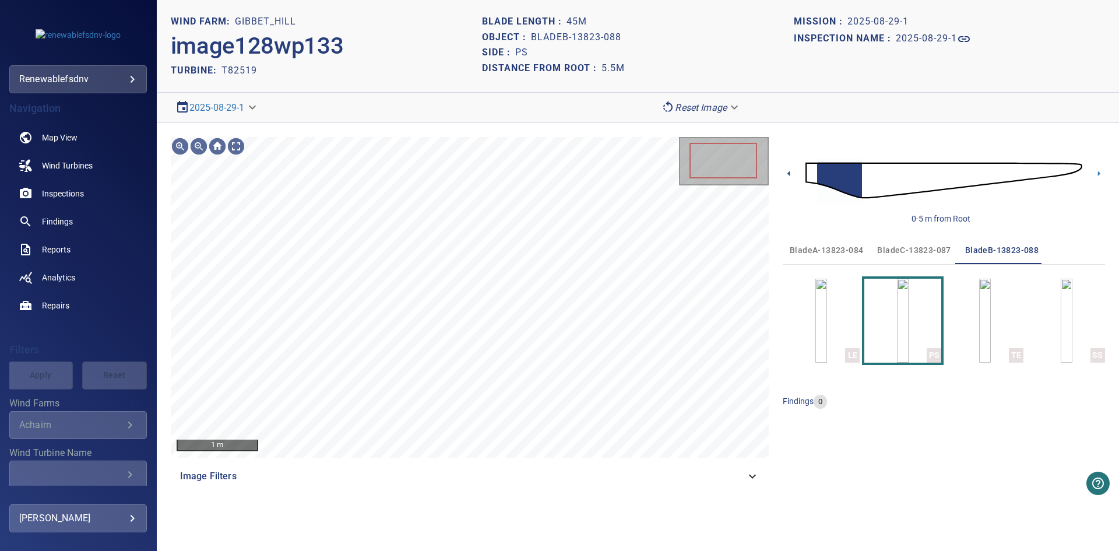
click at [789, 173] on icon at bounding box center [788, 173] width 2 height 5
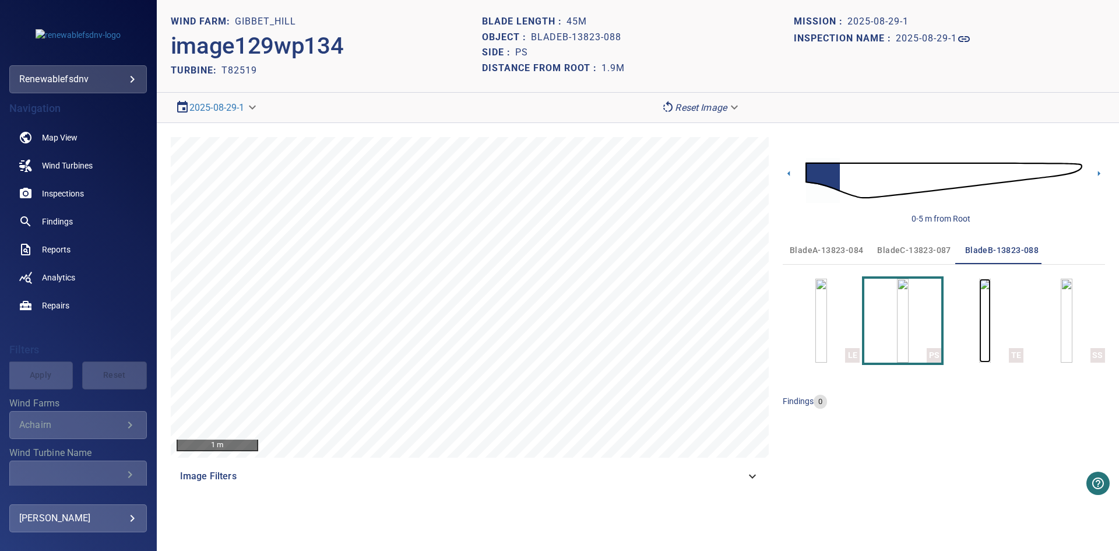
click at [979, 333] on img "button" at bounding box center [985, 321] width 12 height 84
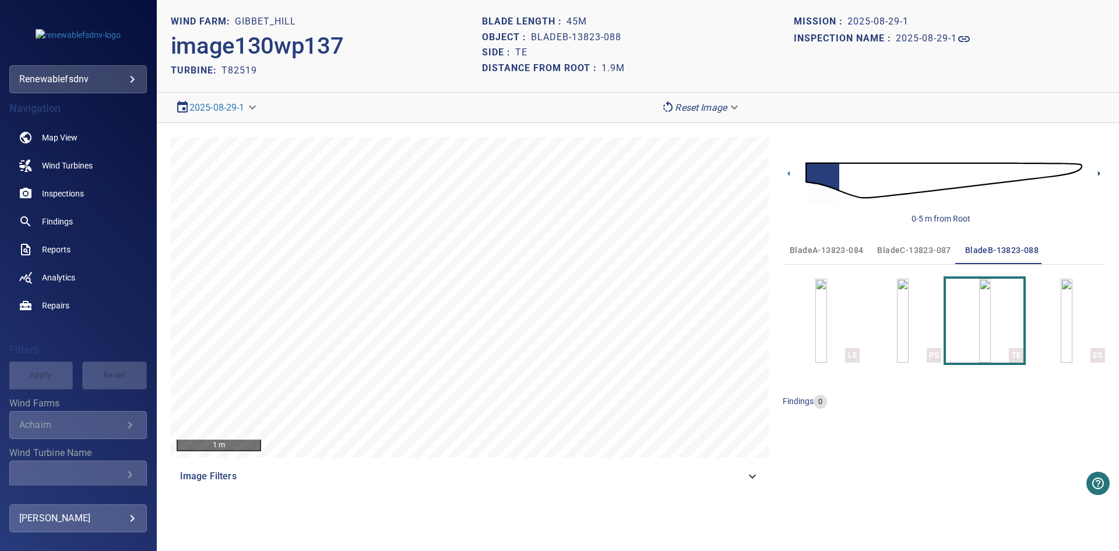
click at [1099, 174] on icon at bounding box center [1099, 173] width 2 height 5
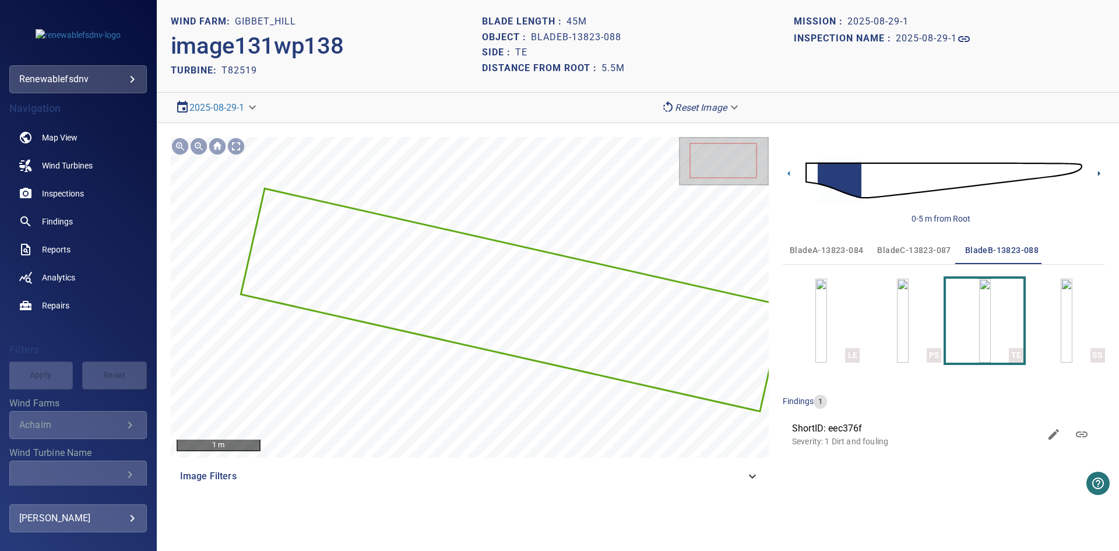
click at [1099, 174] on icon at bounding box center [1099, 173] width 2 height 5
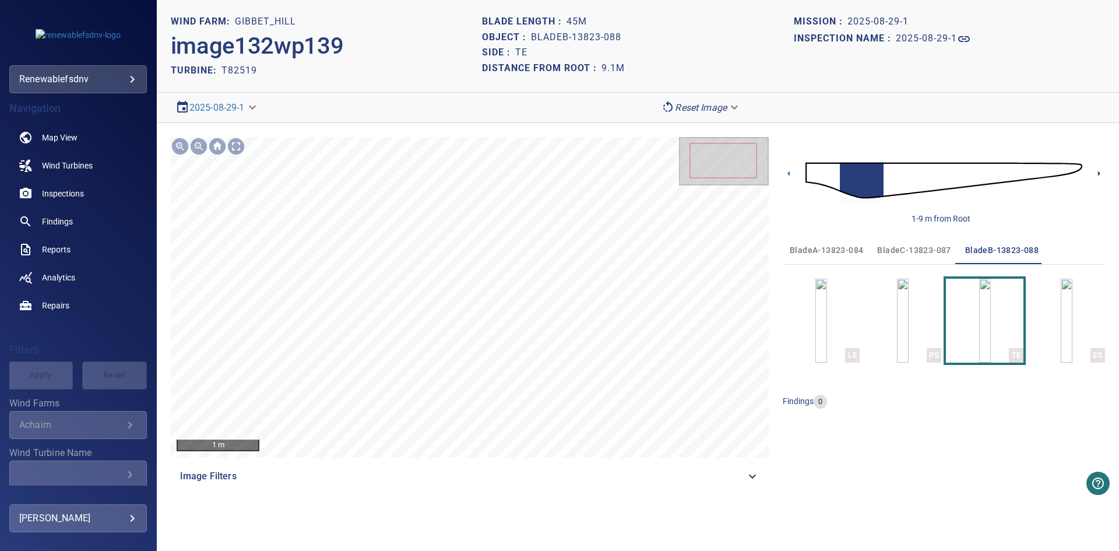
click at [1099, 174] on icon at bounding box center [1099, 173] width 2 height 5
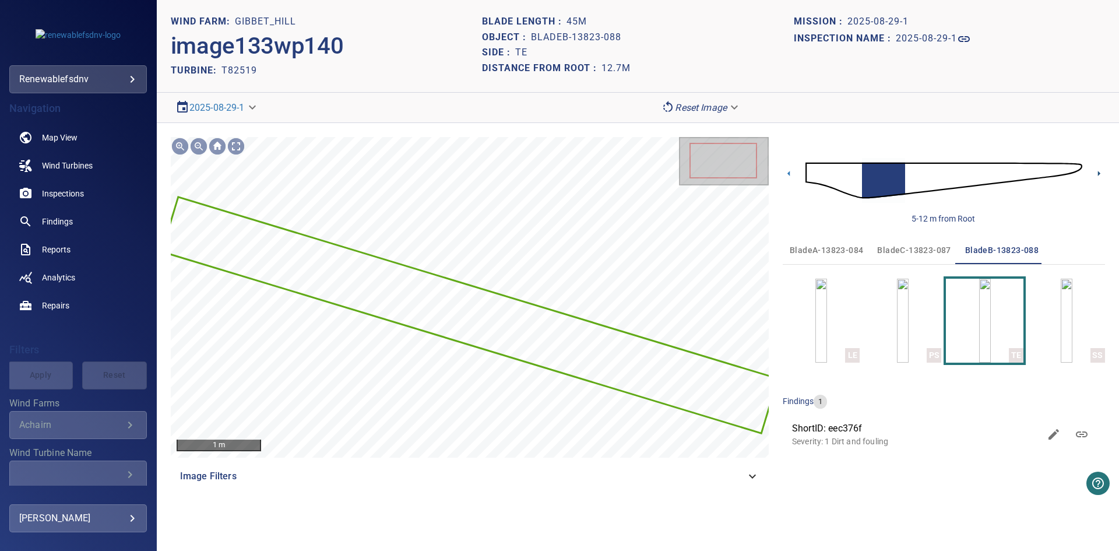
click at [1099, 174] on icon at bounding box center [1099, 173] width 2 height 5
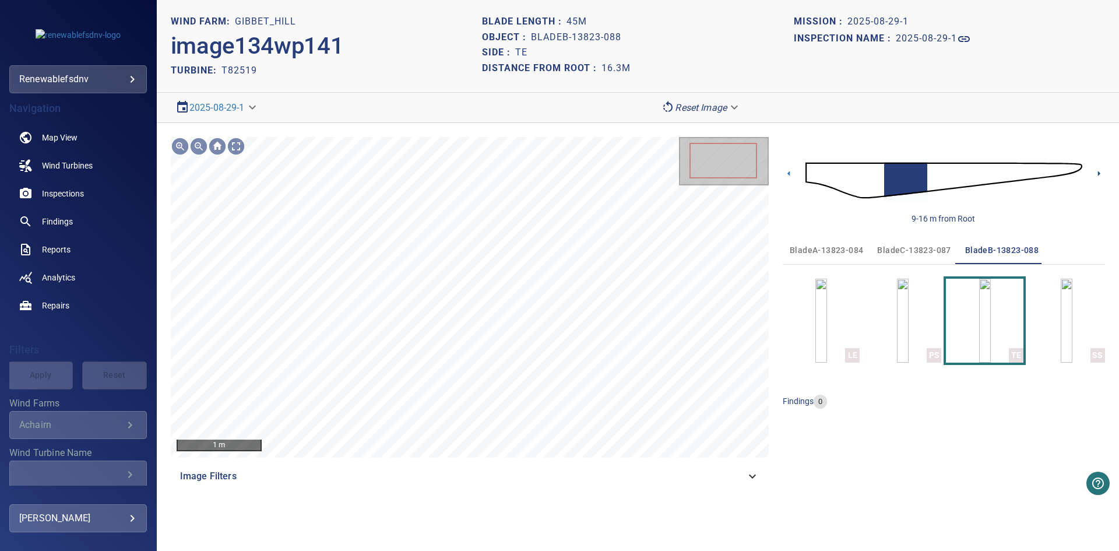
click at [1099, 174] on icon at bounding box center [1099, 173] width 2 height 5
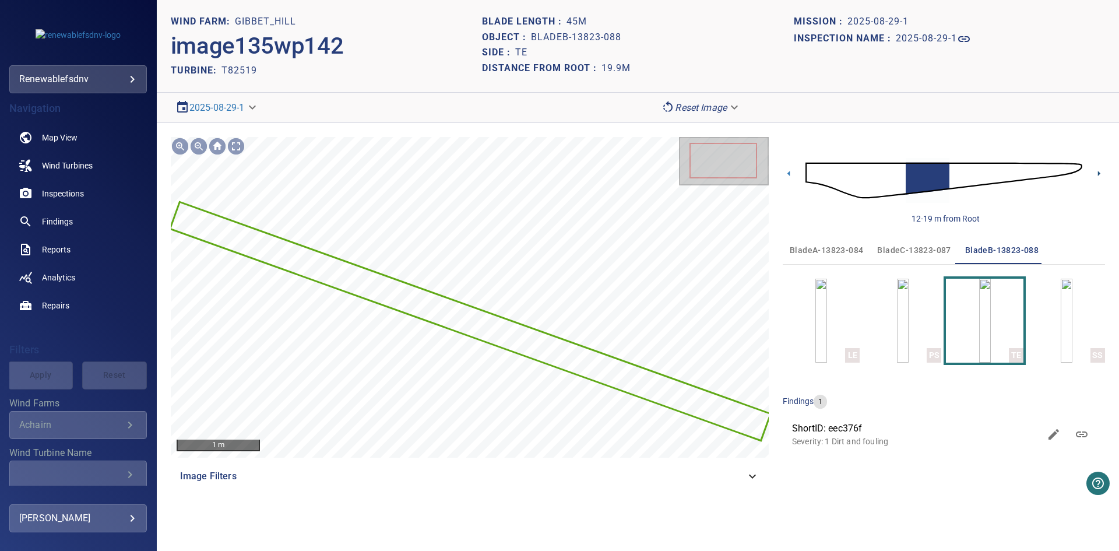
click at [1099, 174] on icon at bounding box center [1099, 173] width 2 height 5
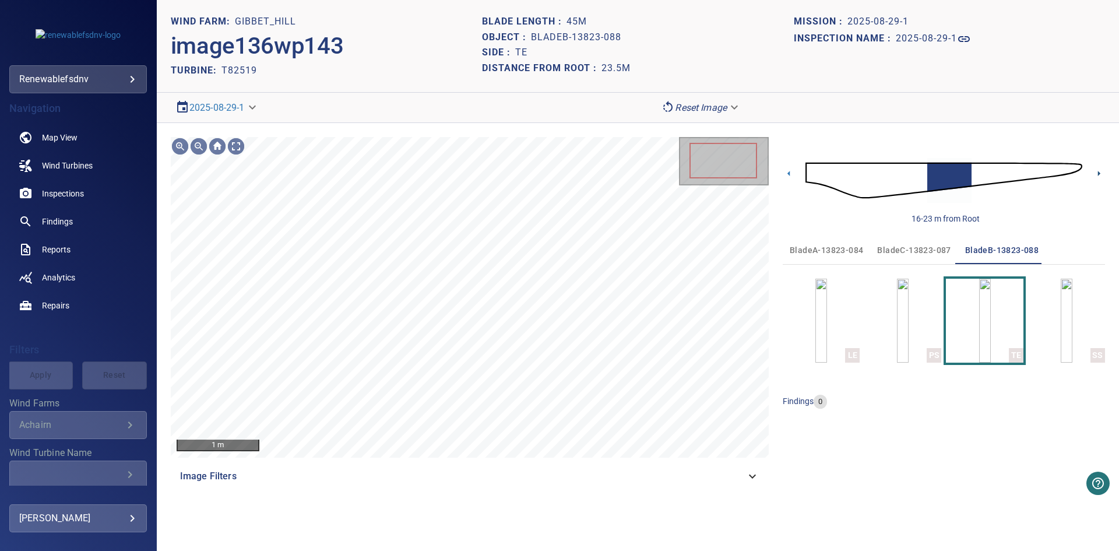
click at [1099, 174] on icon at bounding box center [1099, 173] width 2 height 5
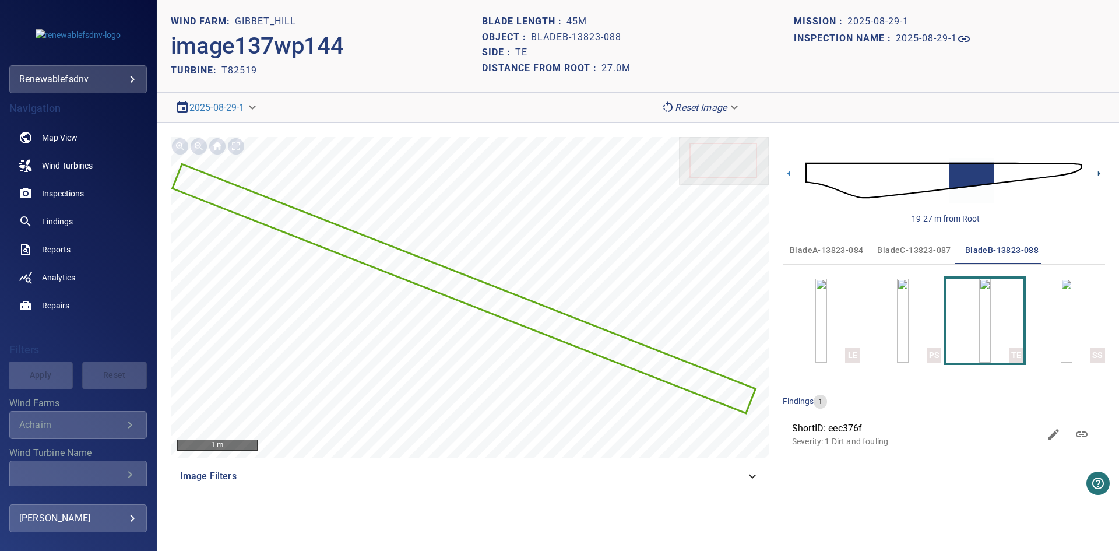
click at [1099, 174] on icon at bounding box center [1099, 173] width 2 height 5
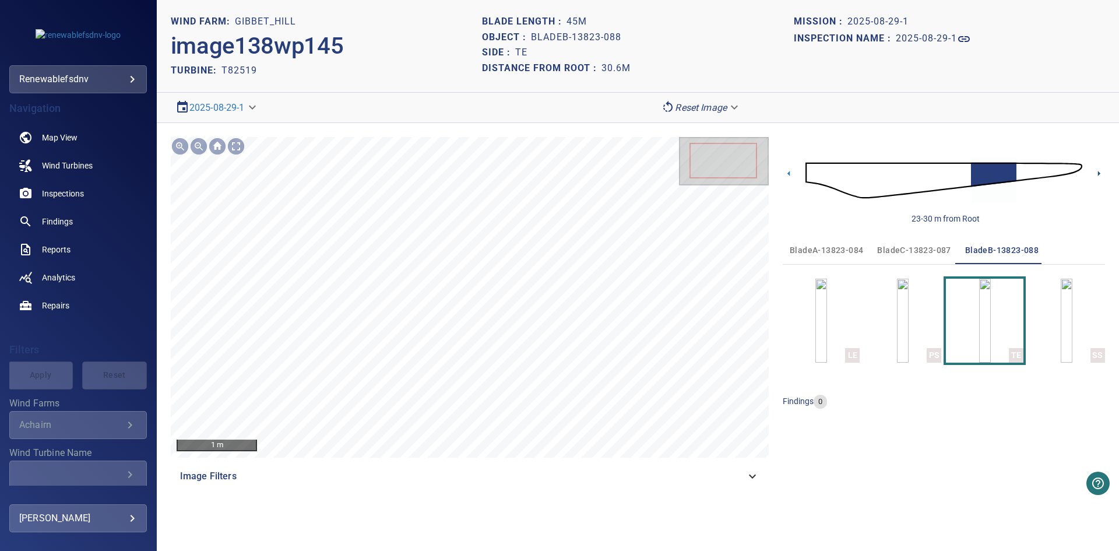
click at [1099, 174] on icon at bounding box center [1099, 173] width 2 height 5
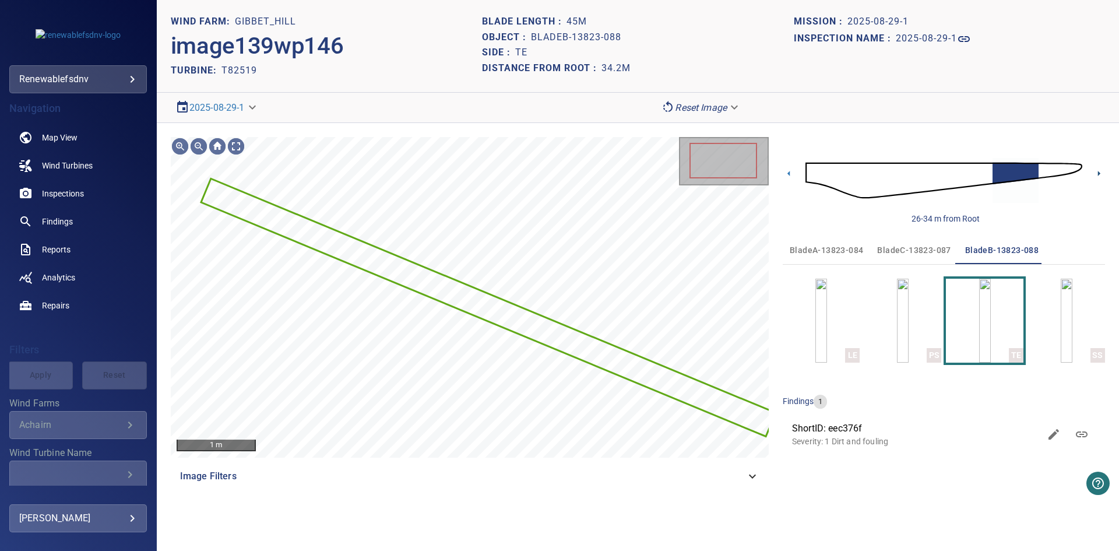
click at [1099, 174] on icon at bounding box center [1099, 173] width 2 height 5
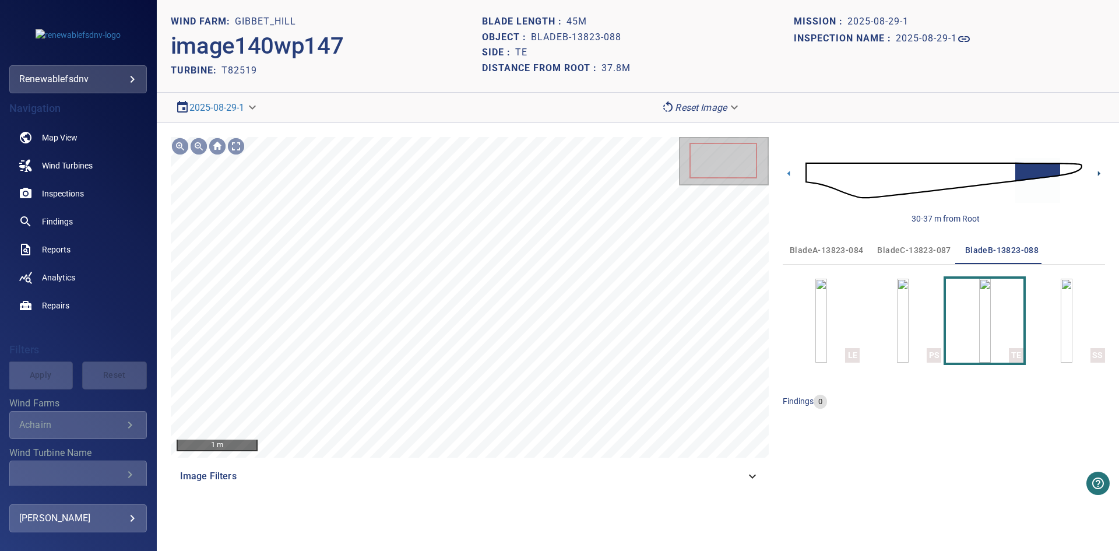
click at [1099, 174] on icon at bounding box center [1099, 173] width 2 height 5
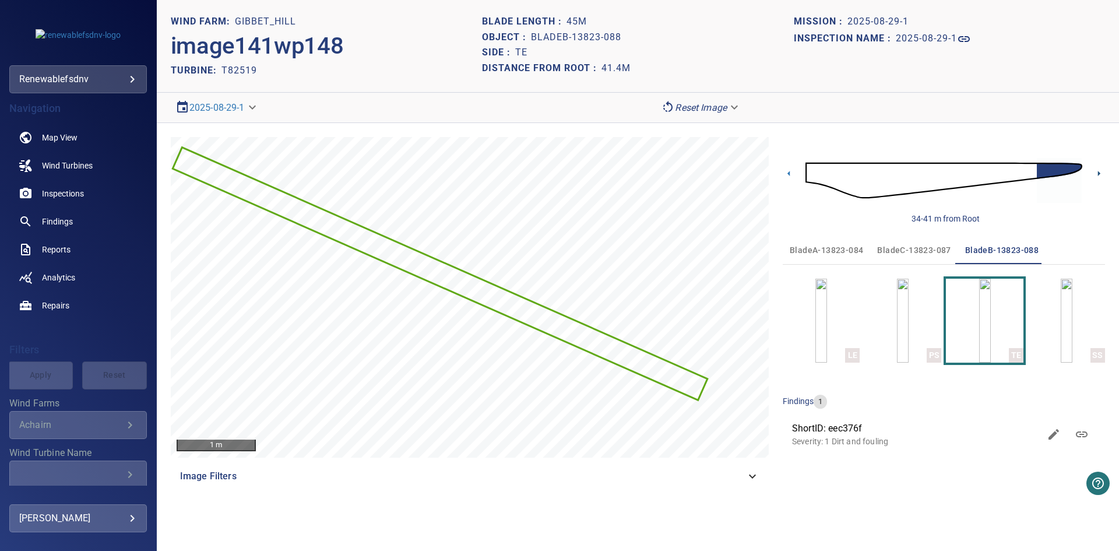
click at [1103, 173] on icon at bounding box center [1099, 173] width 12 height 12
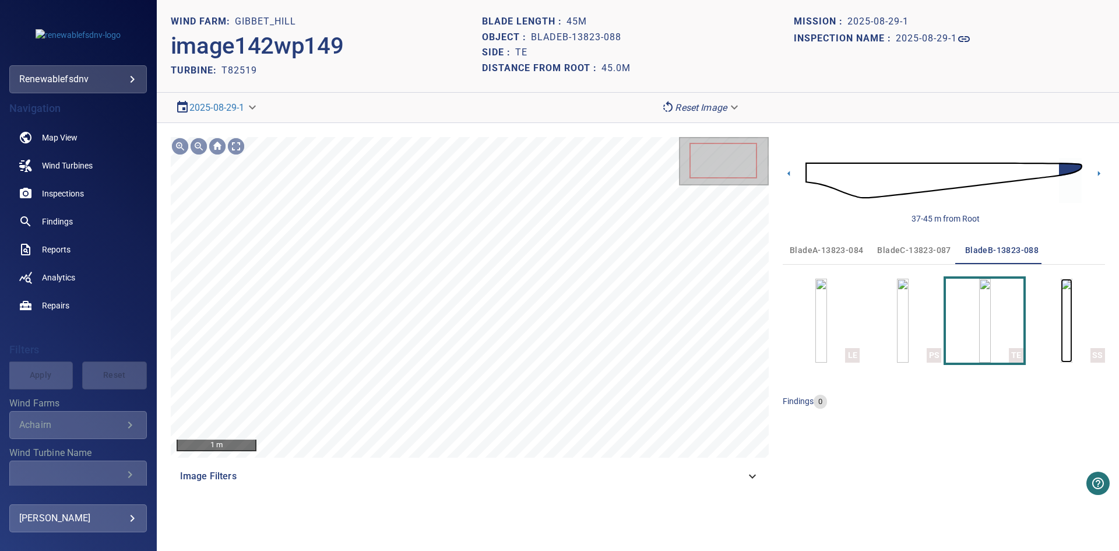
click at [1062, 307] on img "button" at bounding box center [1067, 321] width 12 height 84
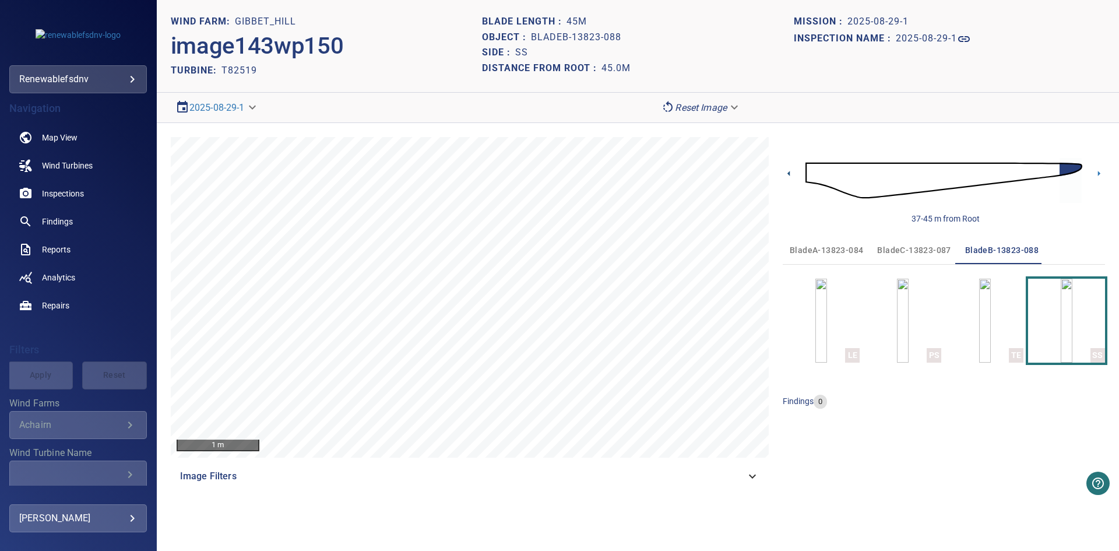
click at [789, 171] on icon at bounding box center [789, 173] width 12 height 12
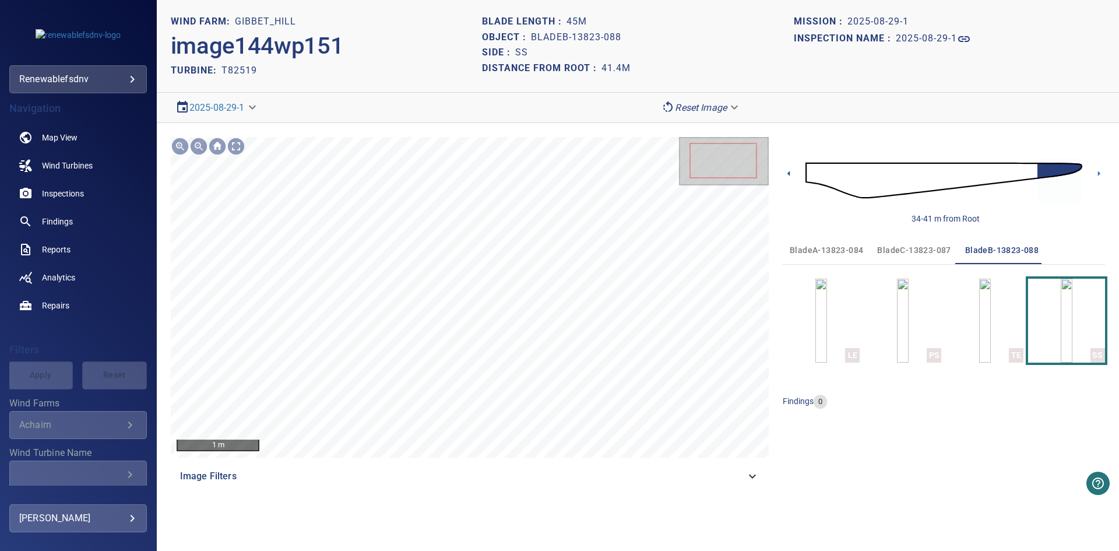
click at [789, 171] on icon at bounding box center [789, 173] width 12 height 12
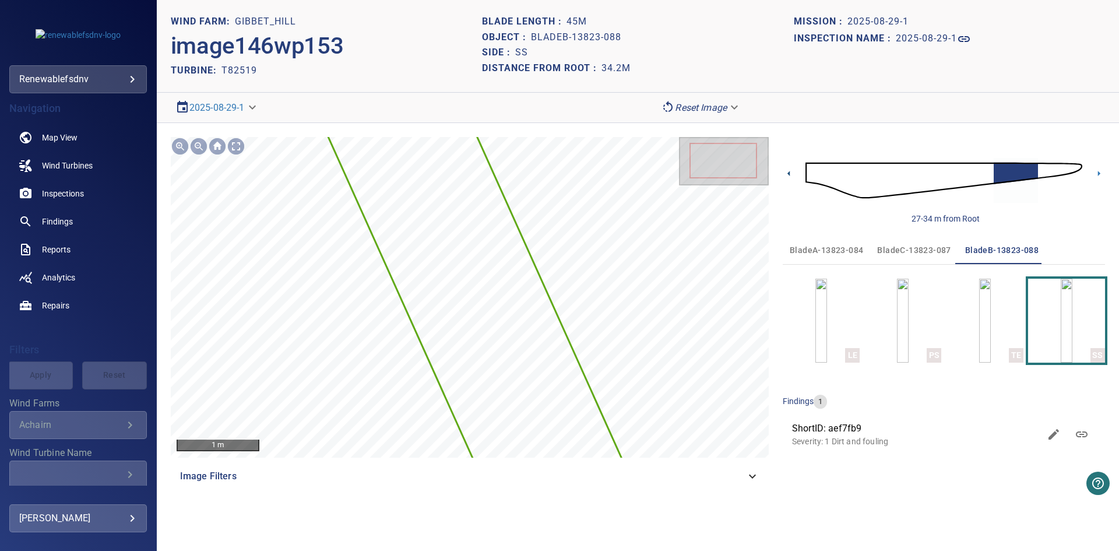
click at [789, 171] on icon at bounding box center [789, 173] width 12 height 12
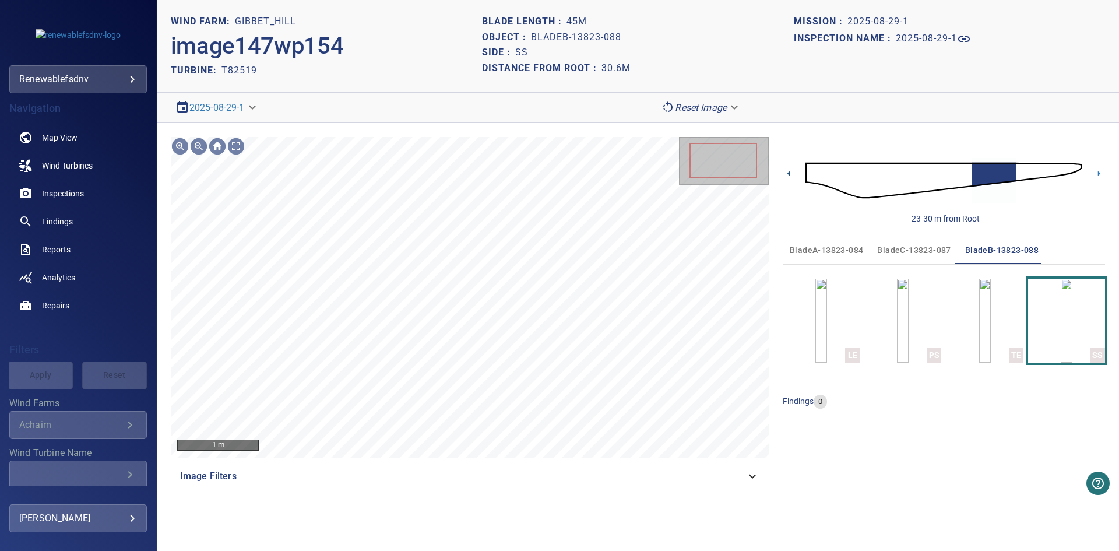
click at [789, 171] on icon at bounding box center [789, 173] width 12 height 12
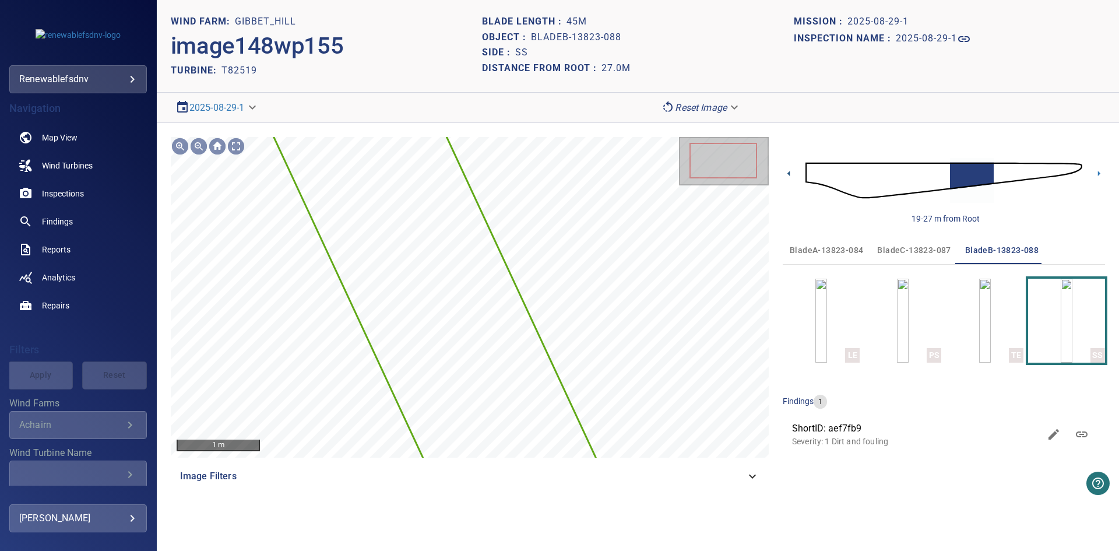
click at [789, 171] on icon at bounding box center [789, 173] width 12 height 12
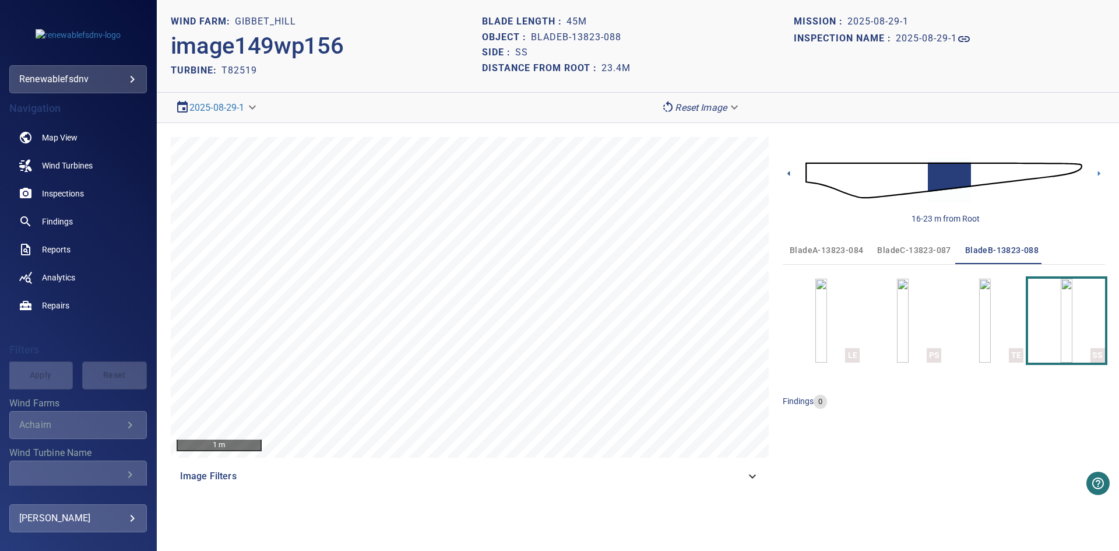
click at [789, 171] on icon at bounding box center [789, 173] width 12 height 12
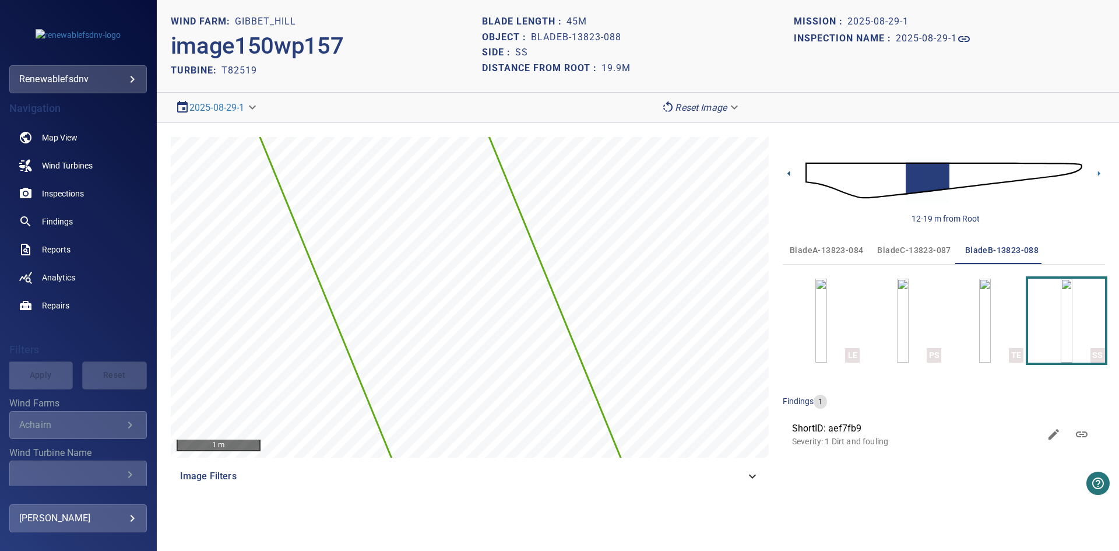
click at [789, 171] on icon at bounding box center [789, 173] width 12 height 12
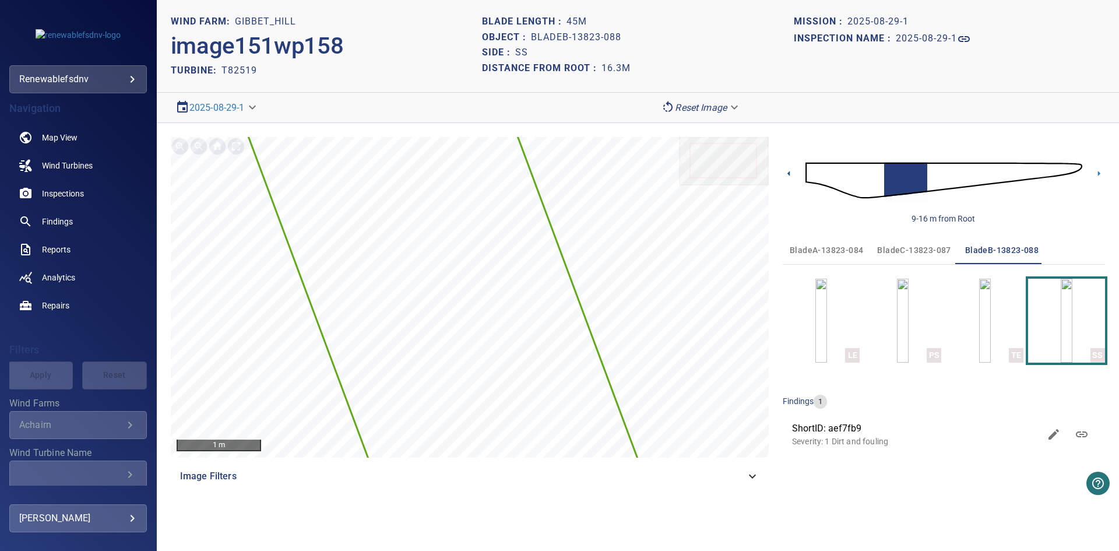
click at [789, 171] on icon at bounding box center [789, 173] width 12 height 12
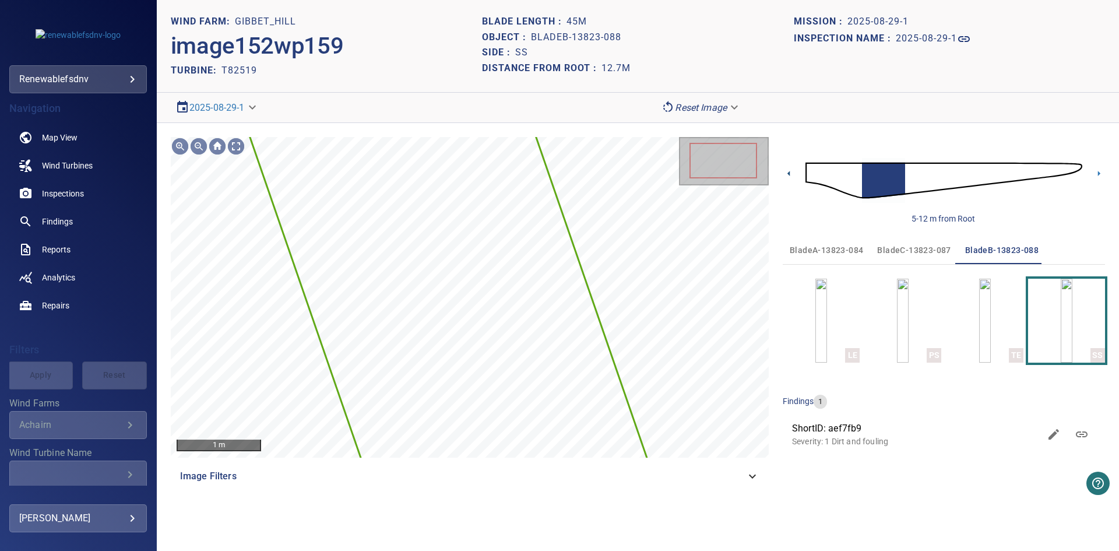
click at [789, 171] on icon at bounding box center [789, 173] width 12 height 12
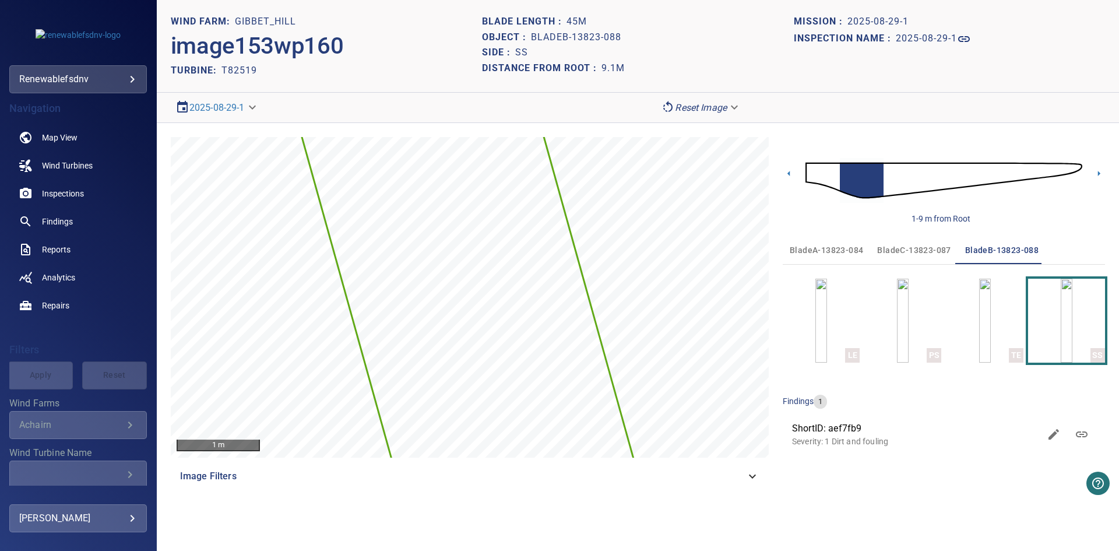
click at [789, 171] on icon at bounding box center [789, 173] width 12 height 12
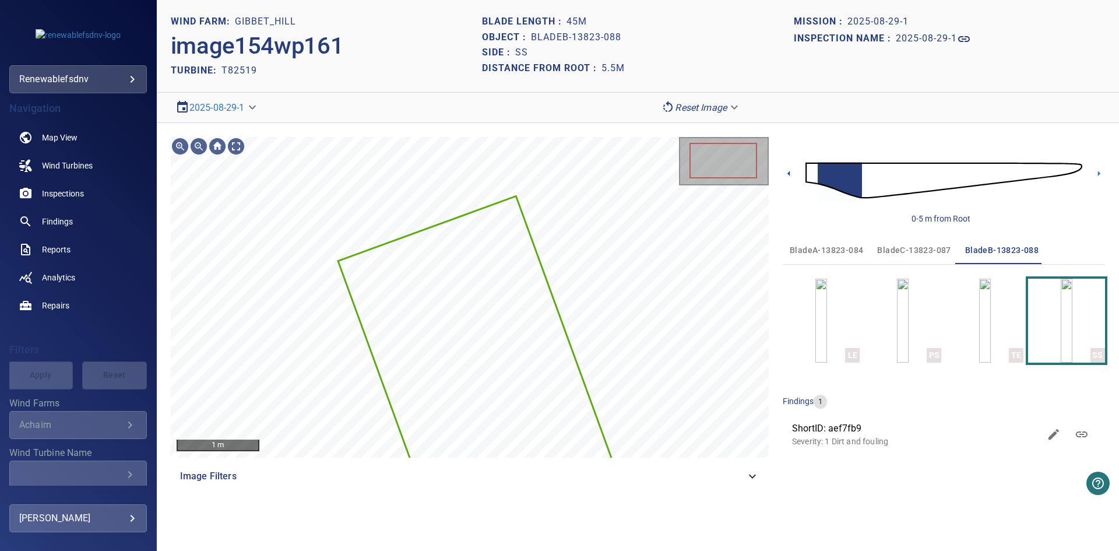
click at [791, 173] on icon at bounding box center [789, 173] width 12 height 12
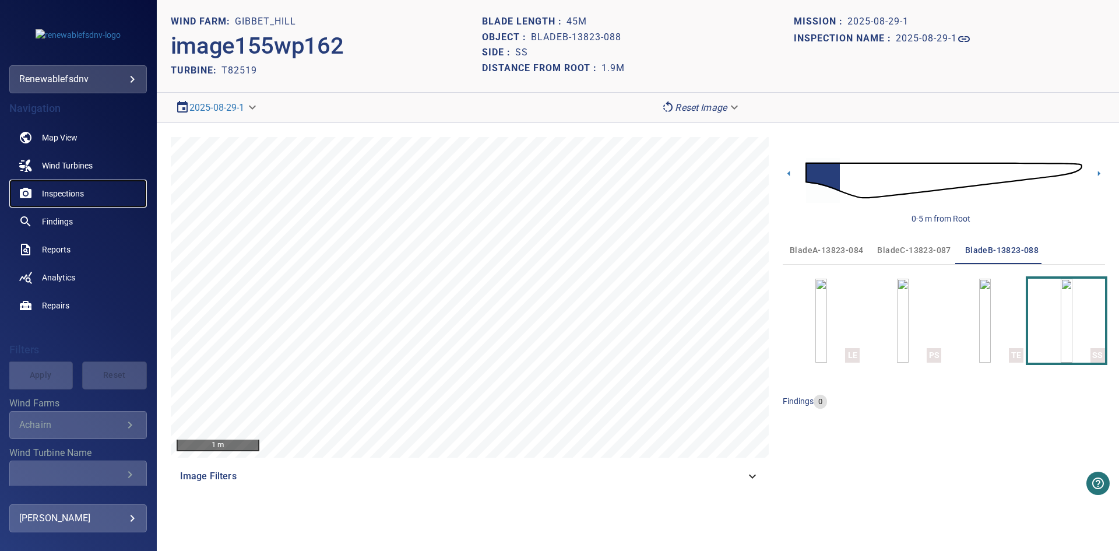
click at [60, 194] on span "Inspections" at bounding box center [63, 194] width 42 height 12
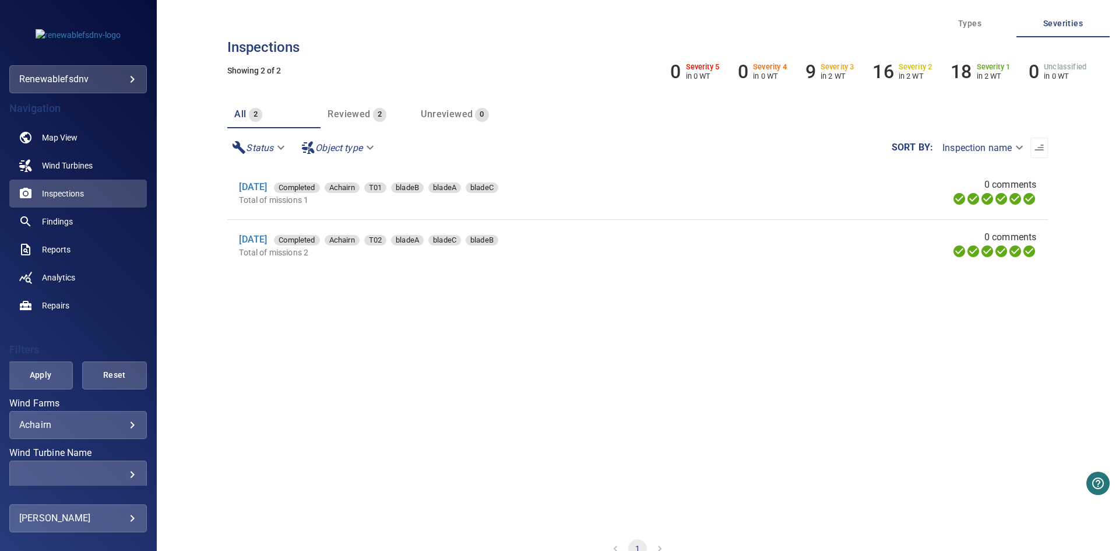
click at [89, 417] on div "Achairn ******* ​" at bounding box center [78, 425] width 138 height 28
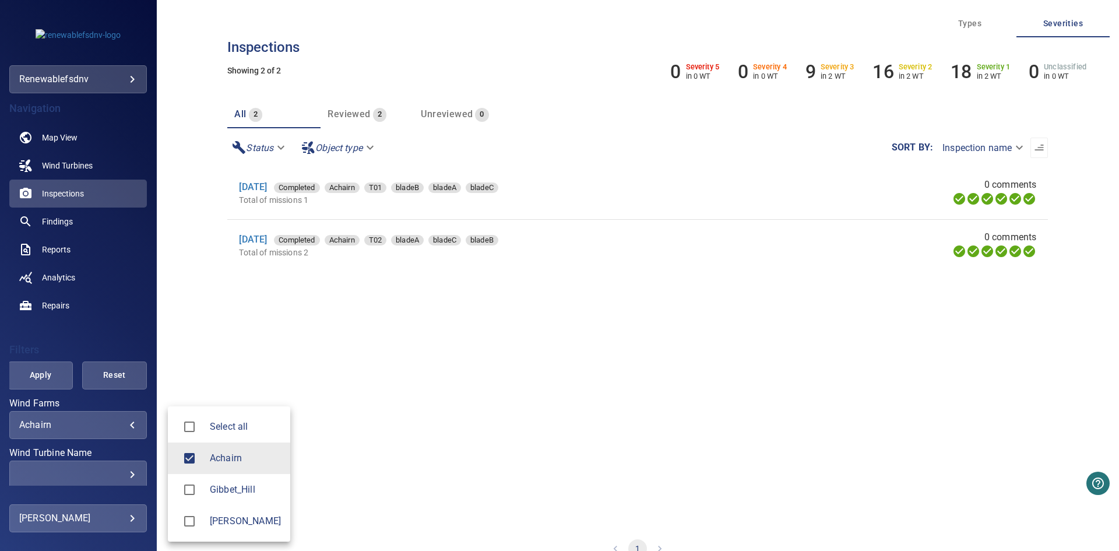
click at [118, 426] on body "**********" at bounding box center [559, 275] width 1119 height 551
click at [252, 462] on span "Achairn" at bounding box center [245, 458] width 71 height 14
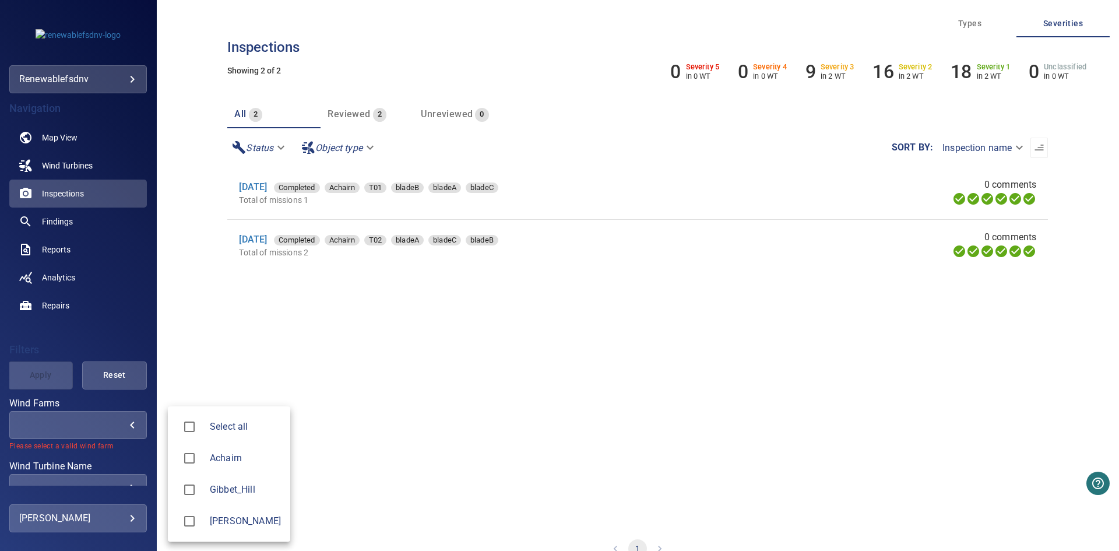
click at [245, 491] on span "Gibbet_Hill" at bounding box center [245, 490] width 71 height 14
type input "**********"
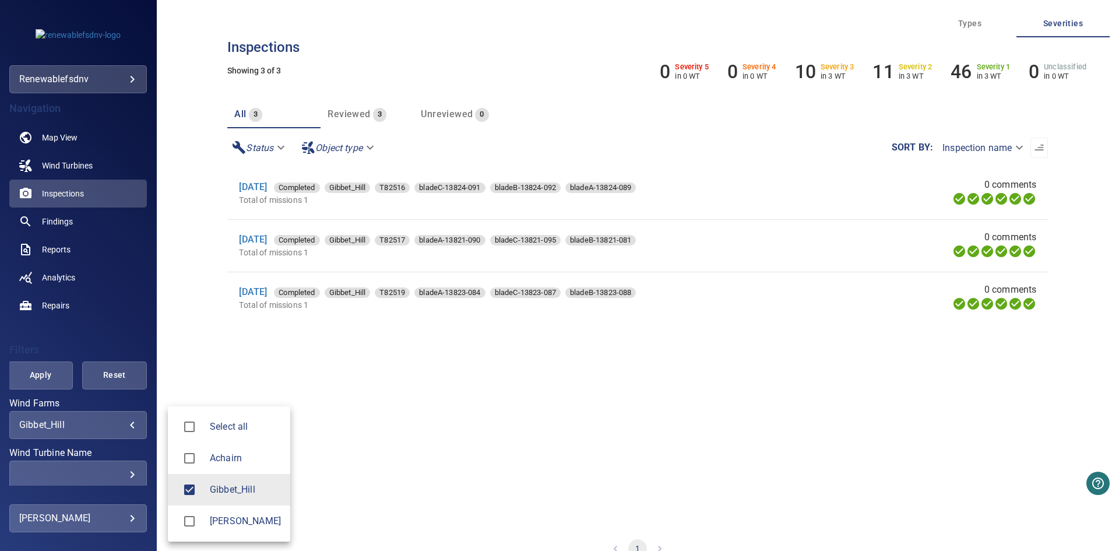
click at [37, 370] on div at bounding box center [559, 275] width 1119 height 551
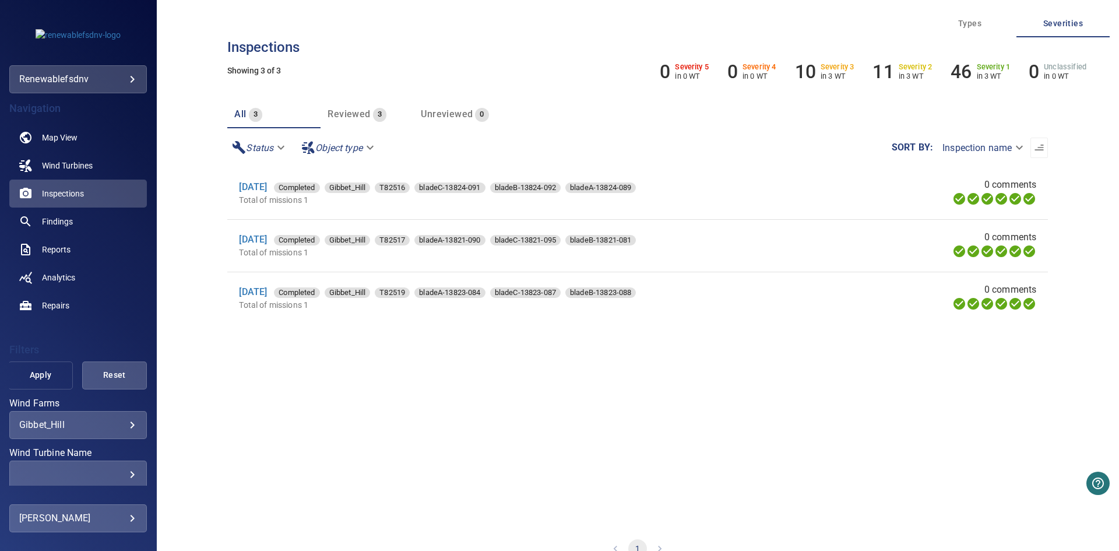
click at [32, 372] on span "Apply" at bounding box center [41, 375] width 36 height 15
click at [61, 218] on span "Findings" at bounding box center [57, 222] width 31 height 12
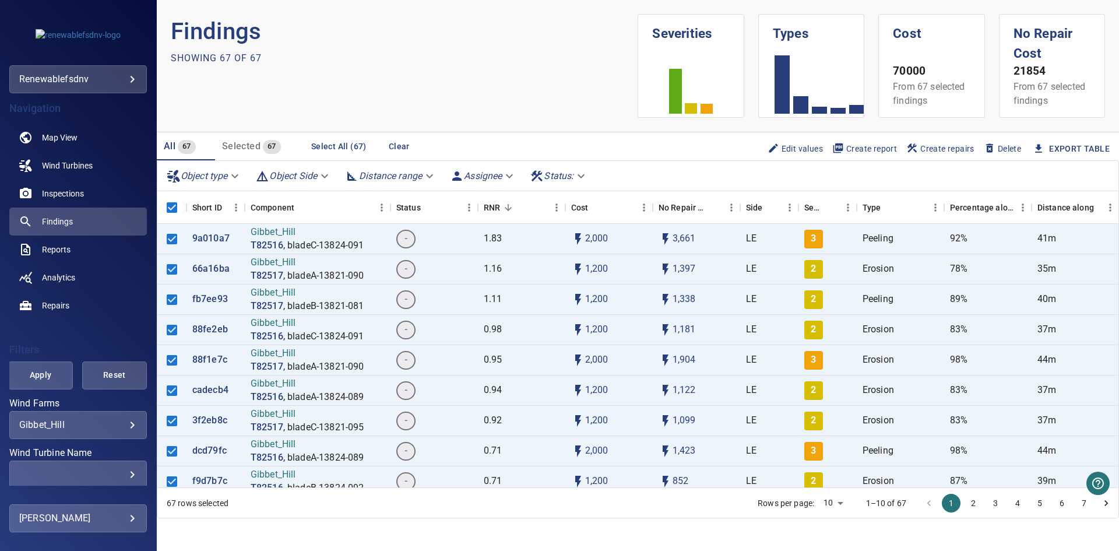
click at [859, 149] on span "Create report" at bounding box center [864, 148] width 65 height 13
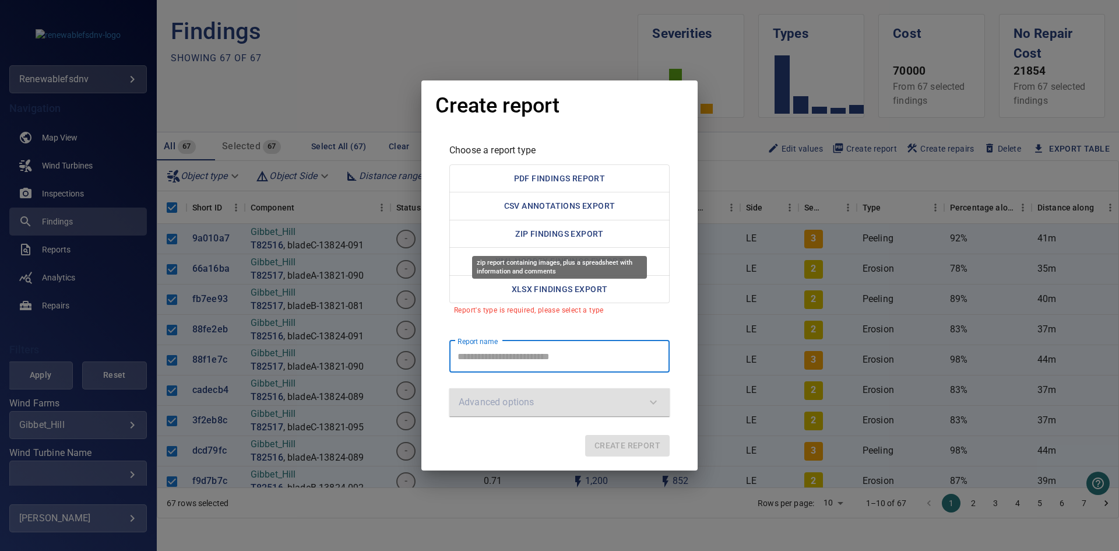
click at [625, 227] on button "ZIP Findings Export" at bounding box center [559, 234] width 220 height 29
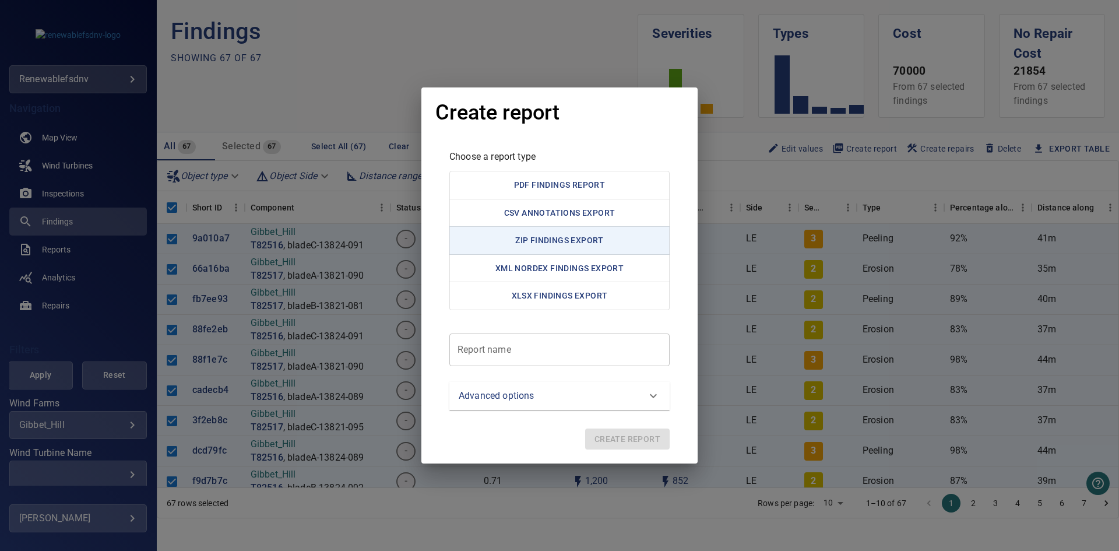
click at [544, 356] on report "Report name" at bounding box center [559, 349] width 220 height 33
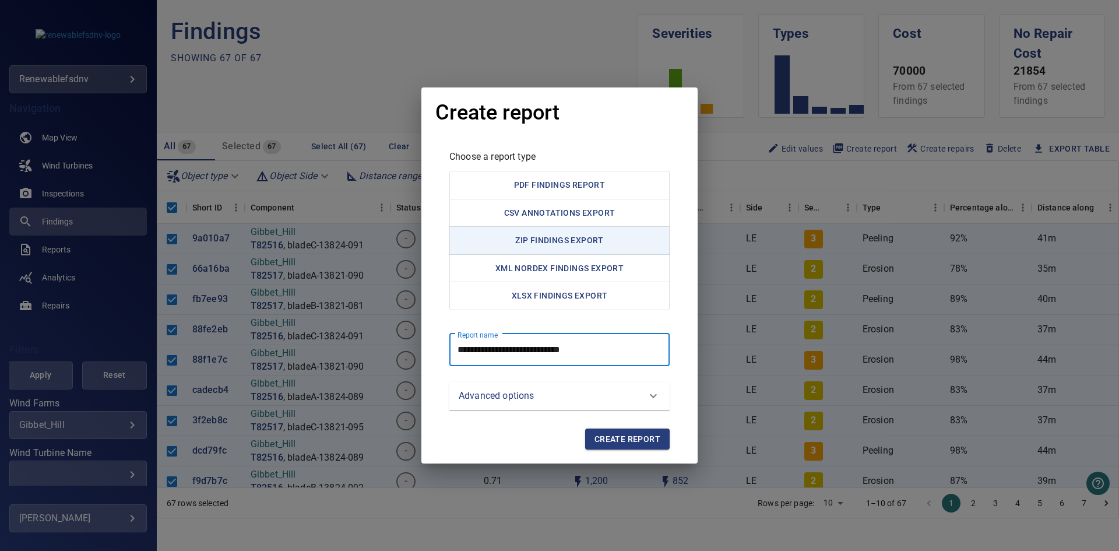
type report "**********"
click at [645, 392] on div at bounding box center [653, 396] width 28 height 28
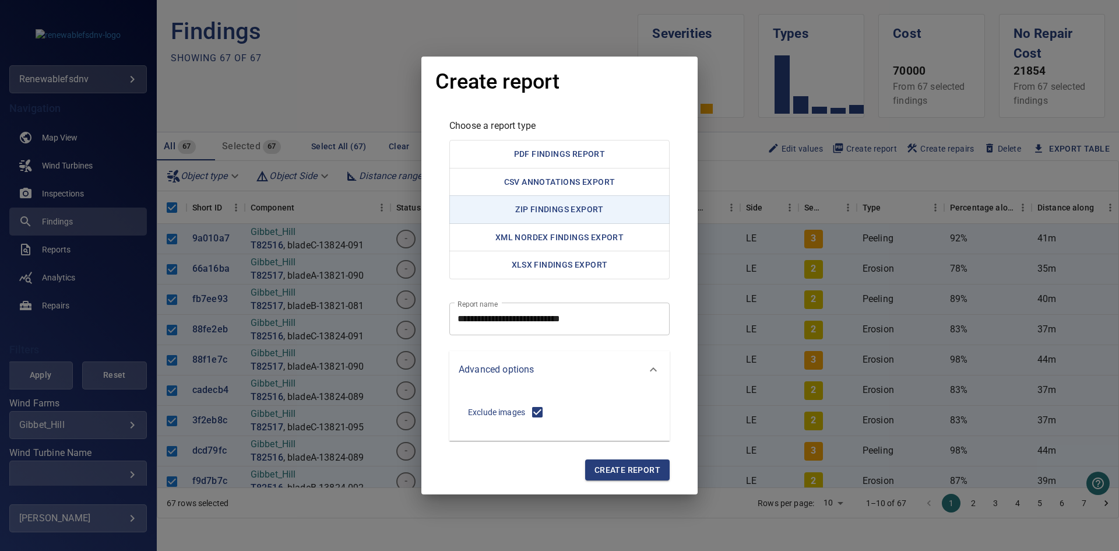
click at [656, 367] on icon at bounding box center [653, 370] width 14 height 14
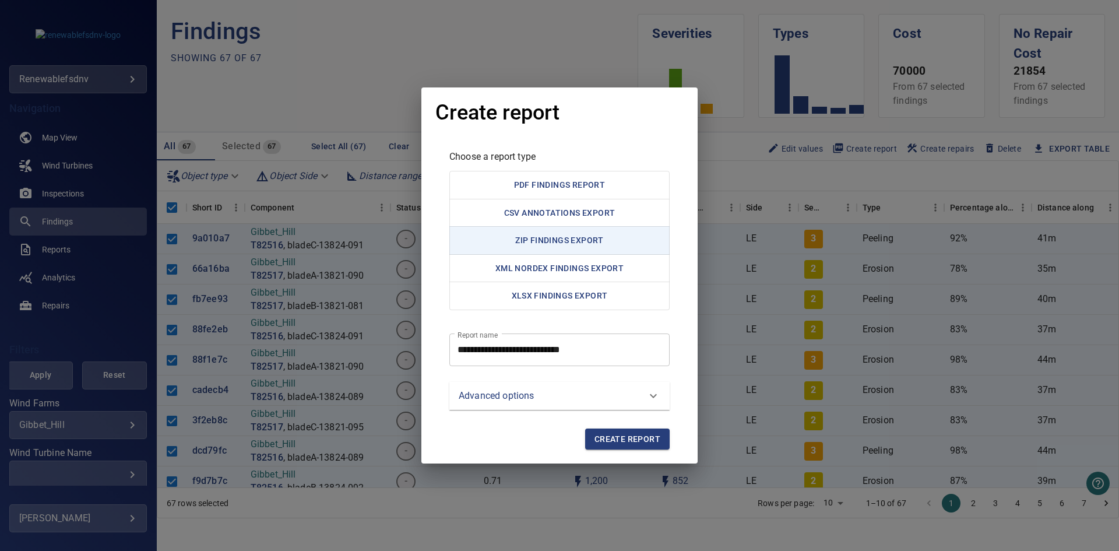
click at [618, 437] on span "Create report" at bounding box center [627, 439] width 66 height 15
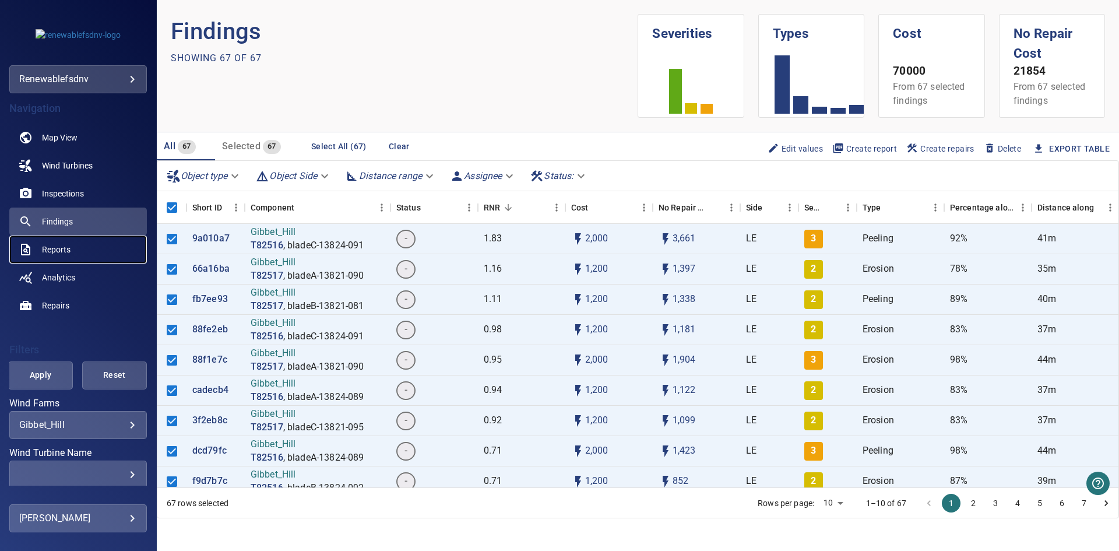
click at [52, 245] on span "Reports" at bounding box center [56, 250] width 29 height 12
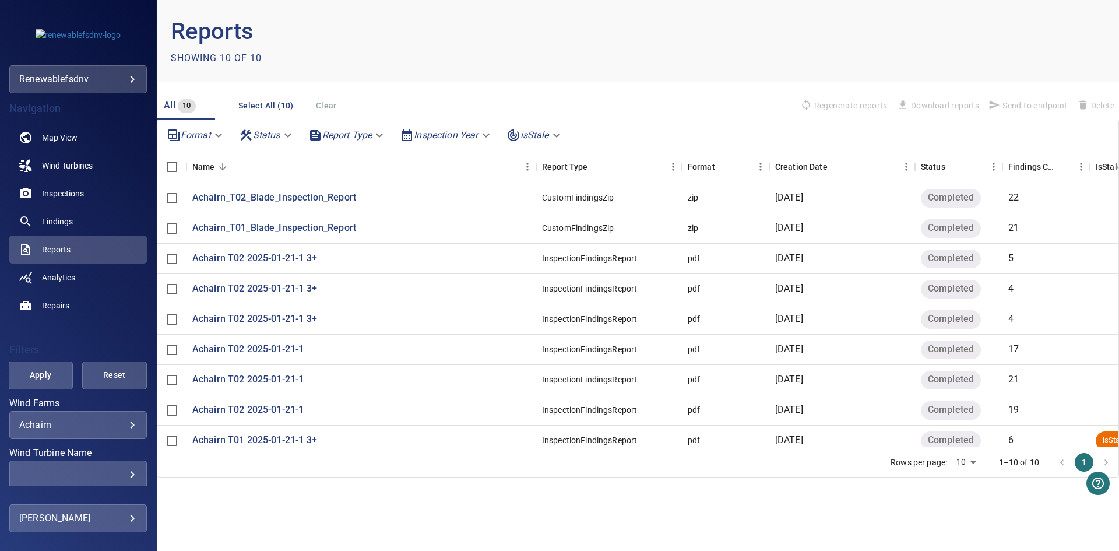
click at [125, 419] on body "**********" at bounding box center [559, 275] width 1119 height 551
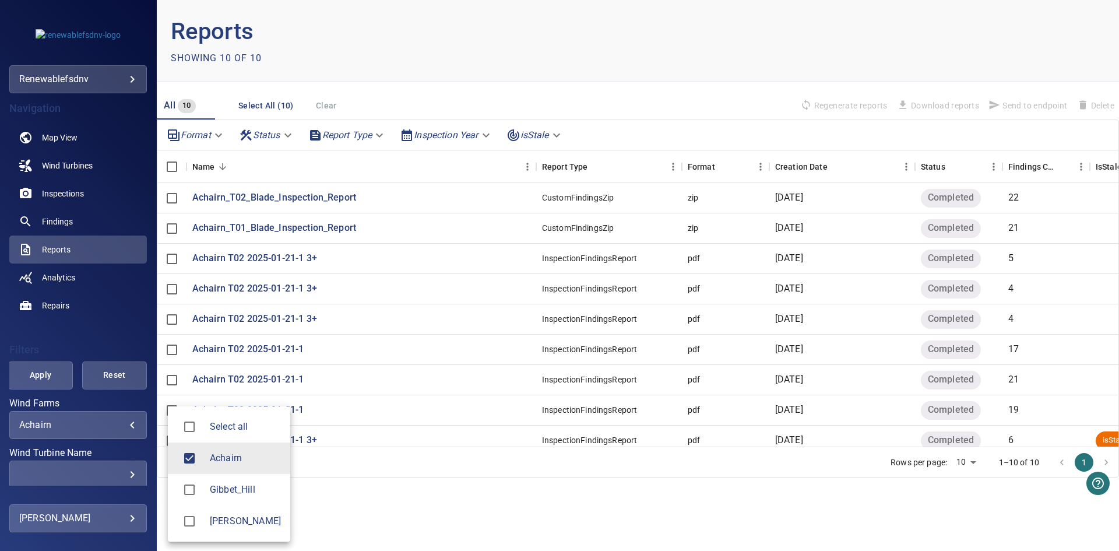
click at [247, 466] on li "Achairn" at bounding box center [229, 457] width 122 height 31
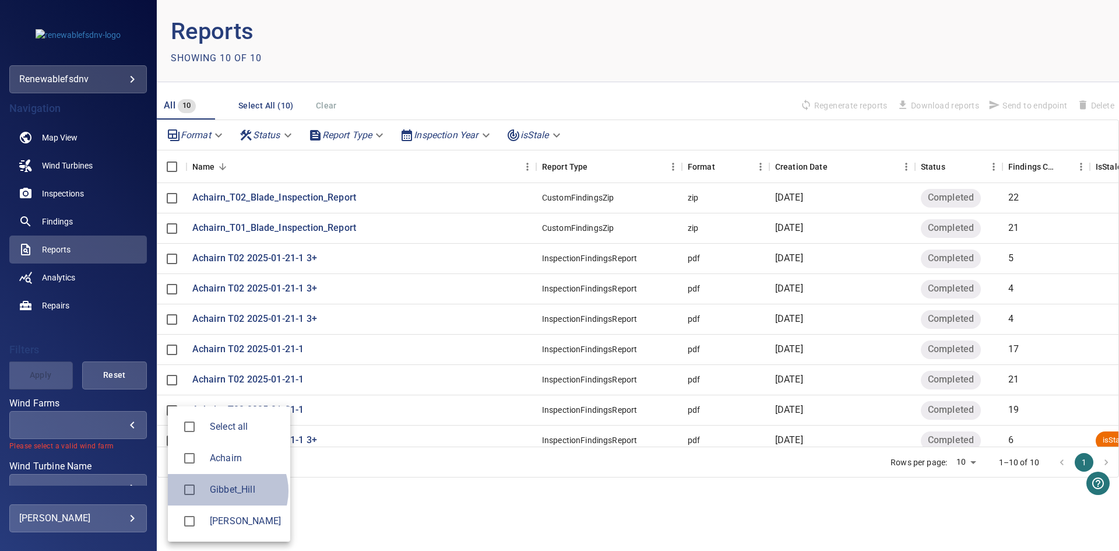
click at [227, 491] on span "Gibbet_Hill" at bounding box center [245, 490] width 71 height 14
type input "**********"
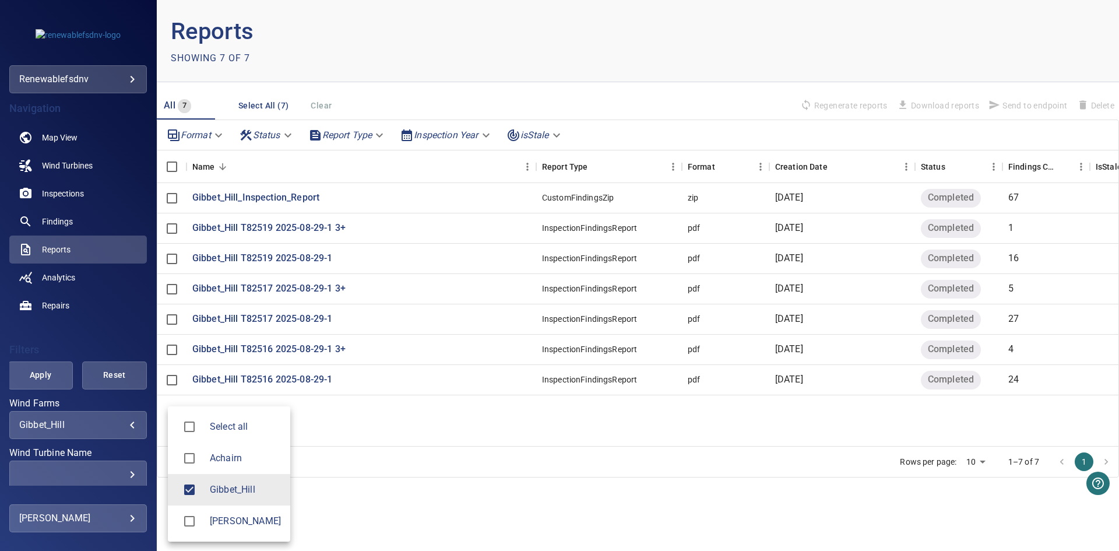
click at [41, 375] on div at bounding box center [559, 275] width 1119 height 551
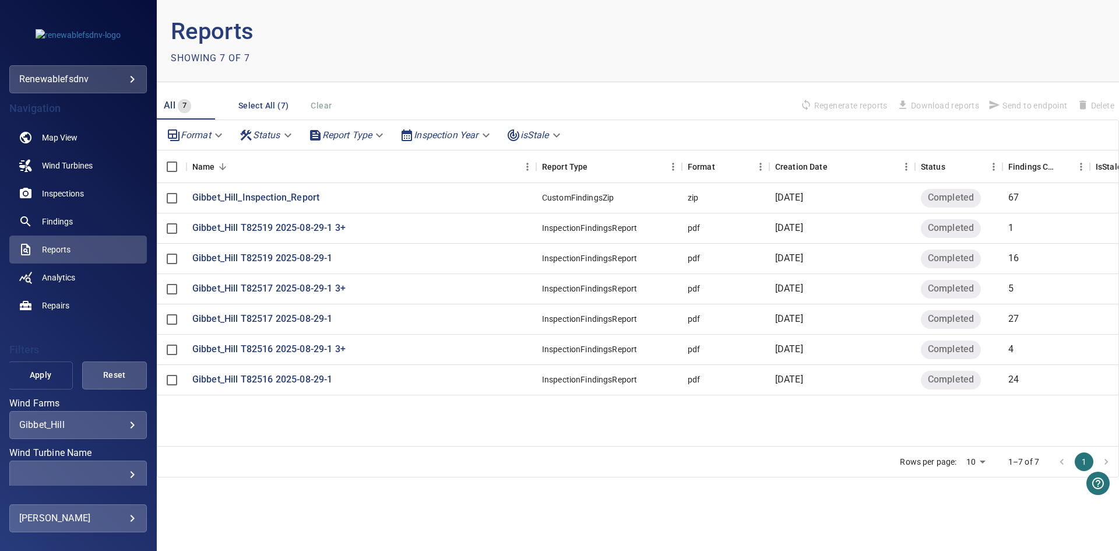
click at [35, 372] on span "Apply" at bounding box center [41, 375] width 36 height 15
click at [275, 195] on p "Gibbet_Hill_Inspection_Report" at bounding box center [255, 197] width 127 height 13
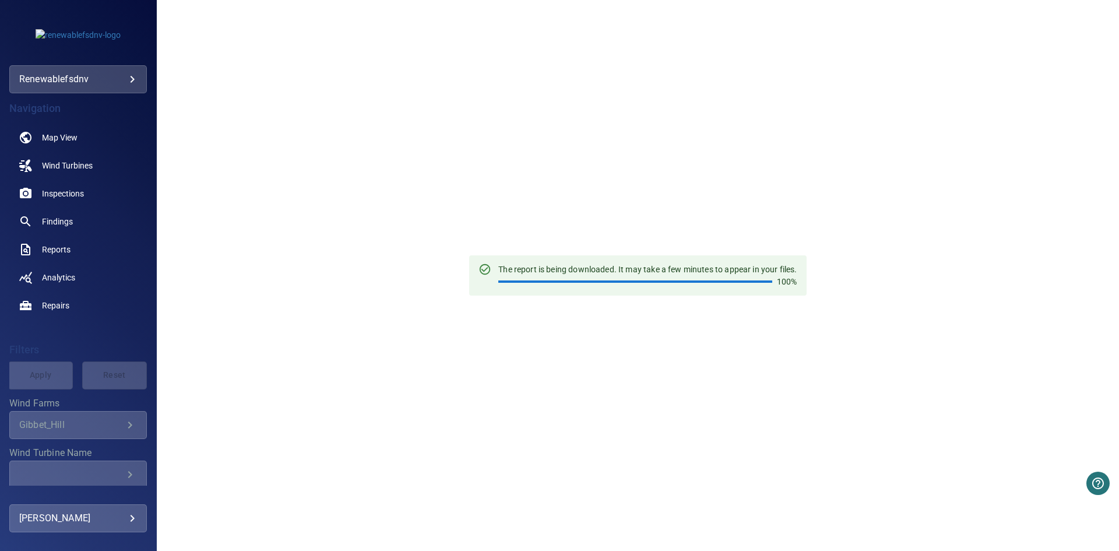
click at [93, 423] on div "Gibbet_Hill" at bounding box center [71, 424] width 104 height 11
